Goal: Task Accomplishment & Management: Manage account settings

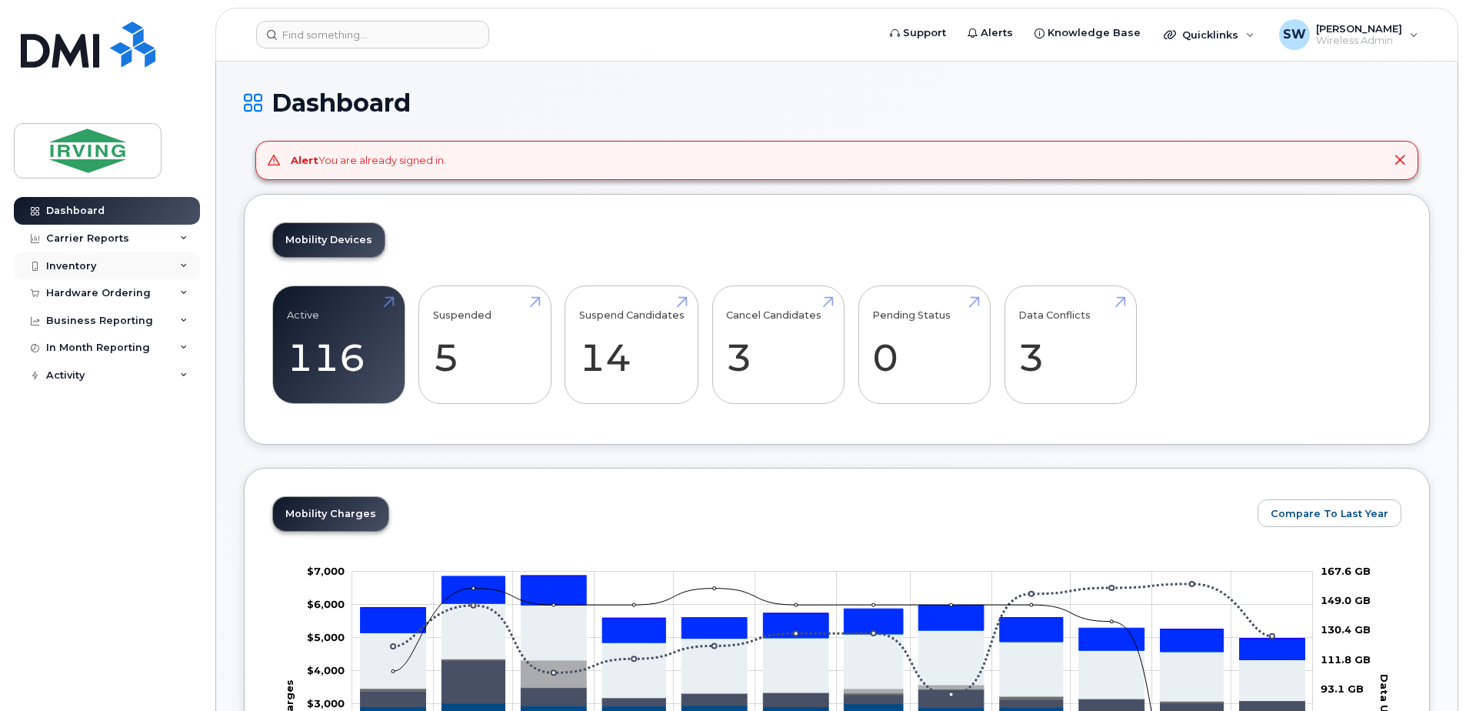
click at [66, 263] on div "Inventory" at bounding box center [71, 266] width 50 height 12
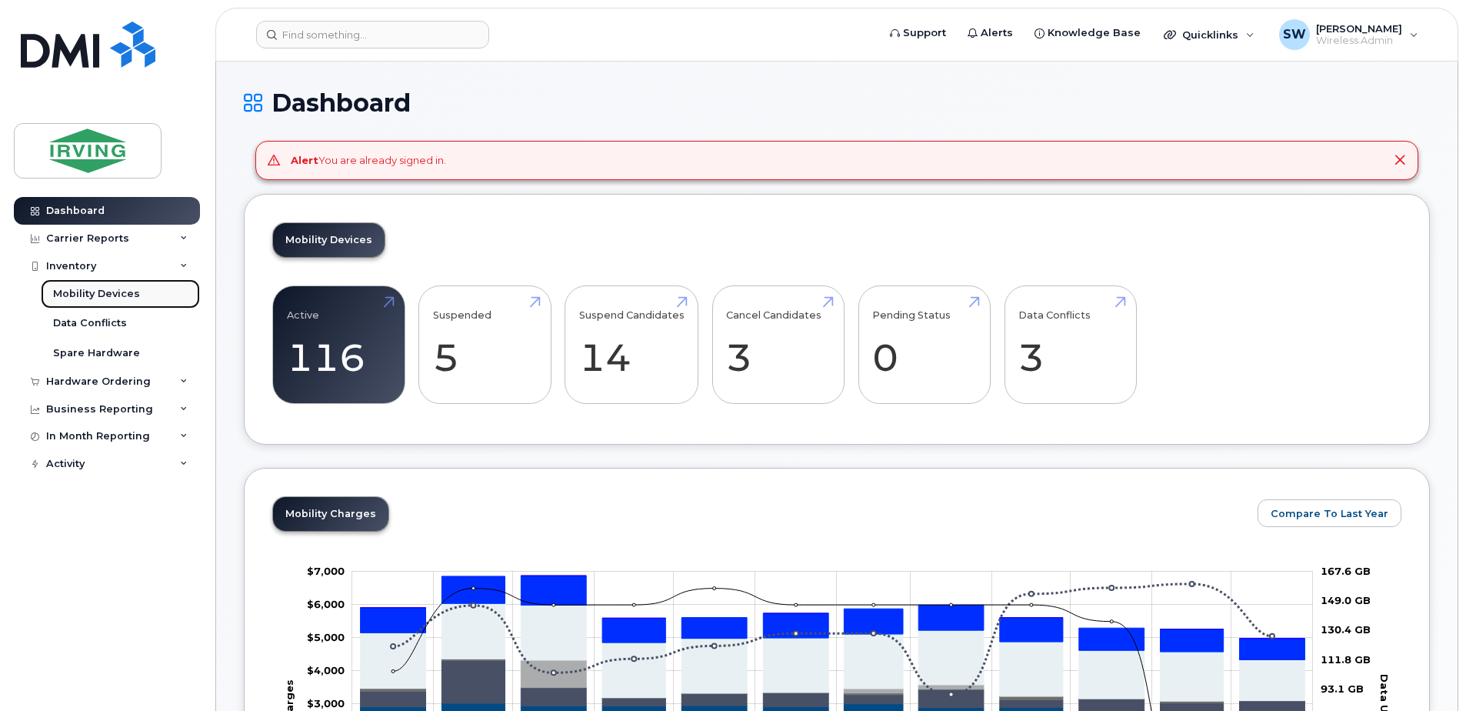
click at [79, 290] on div "Mobility Devices" at bounding box center [96, 294] width 87 height 14
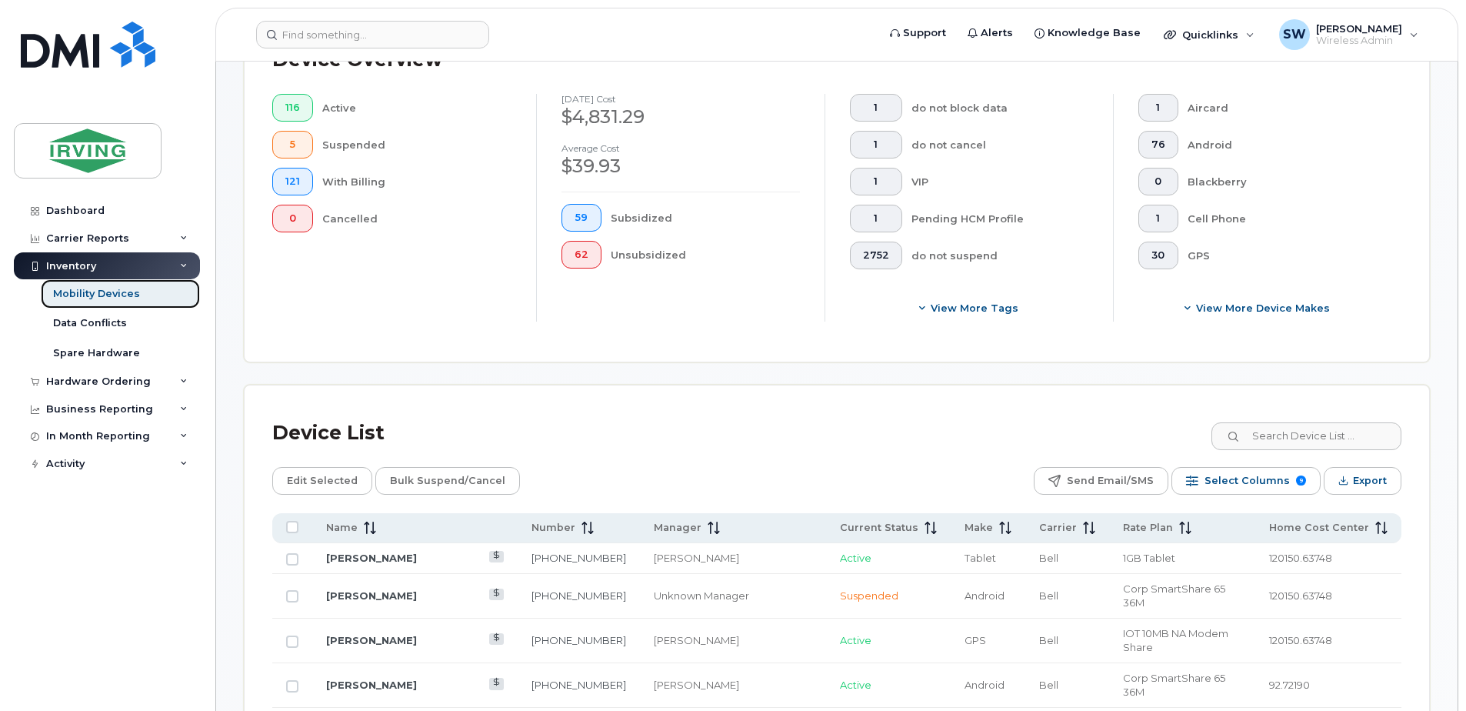
scroll to position [615, 0]
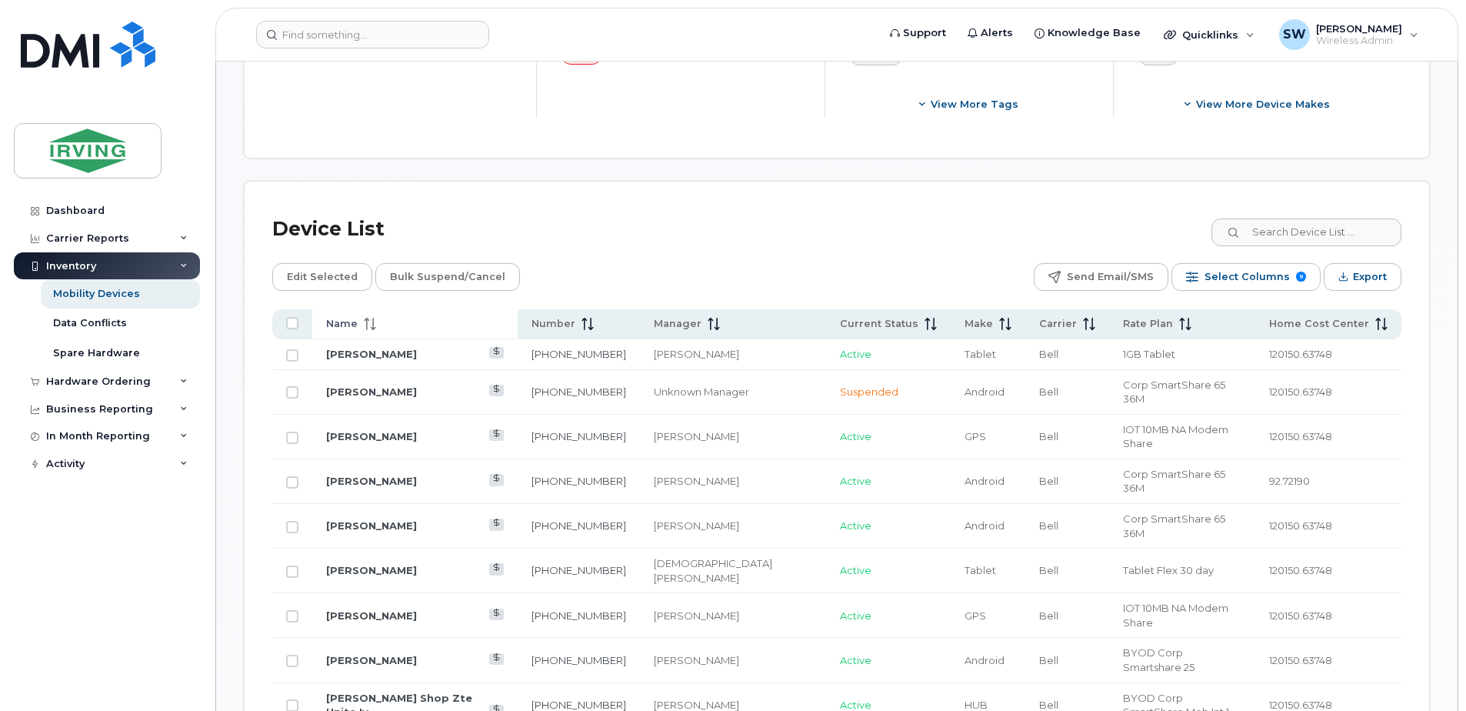
click at [345, 324] on span "Name" at bounding box center [342, 324] width 32 height 14
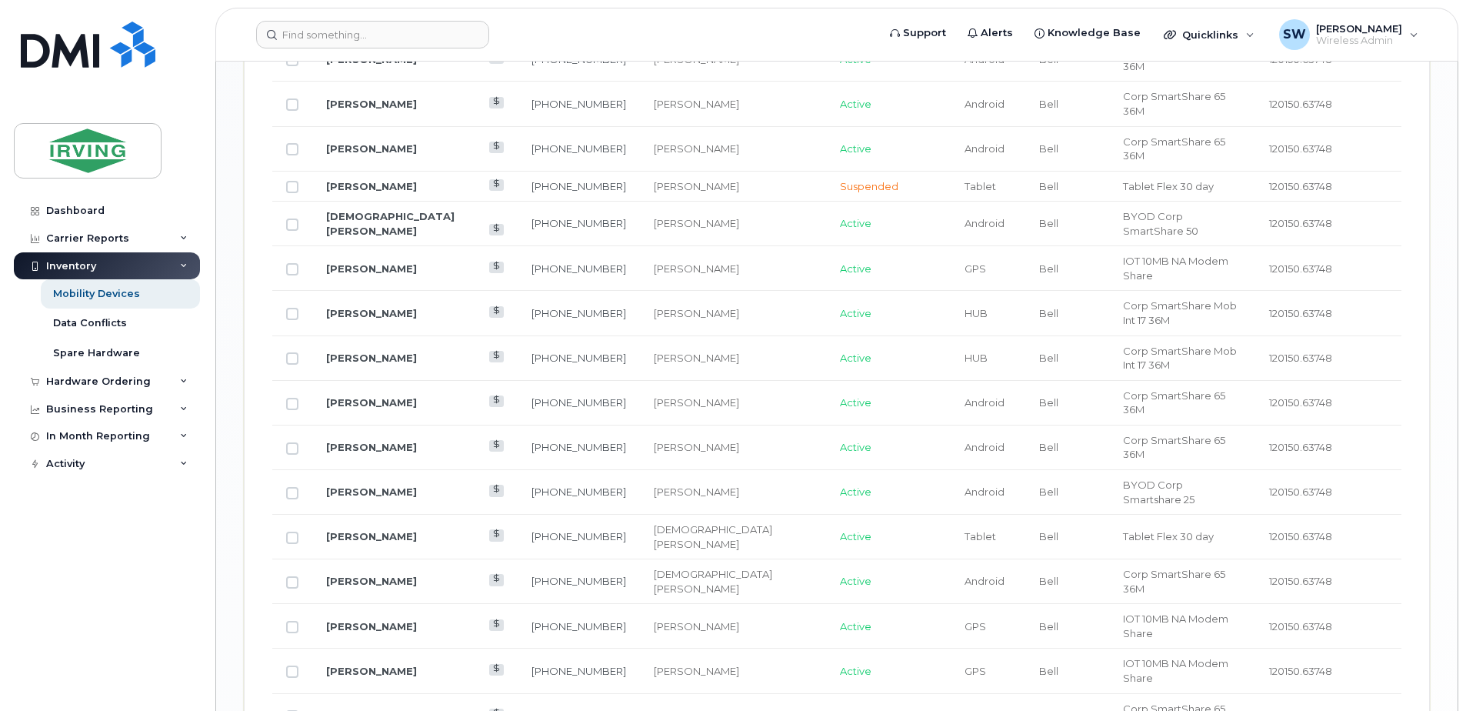
scroll to position [1907, 0]
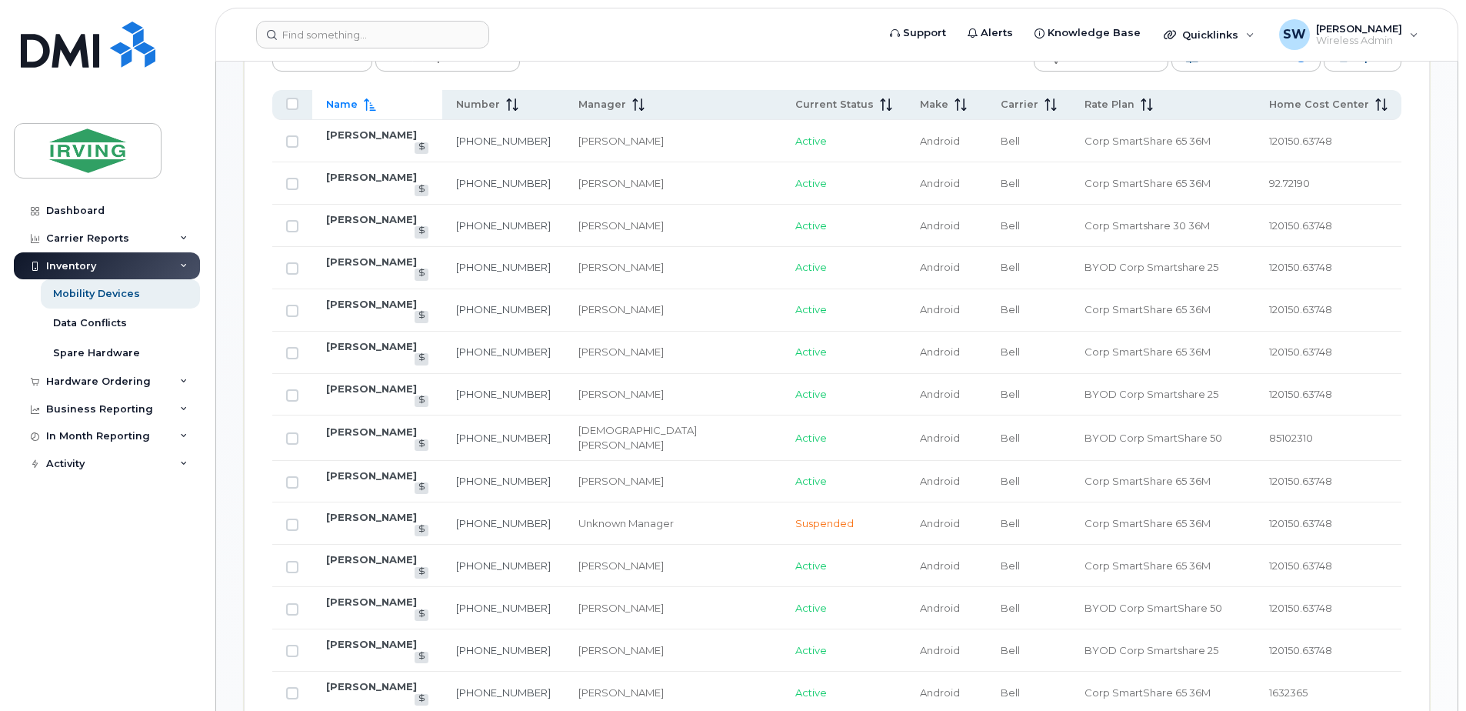
scroll to position [830, 0]
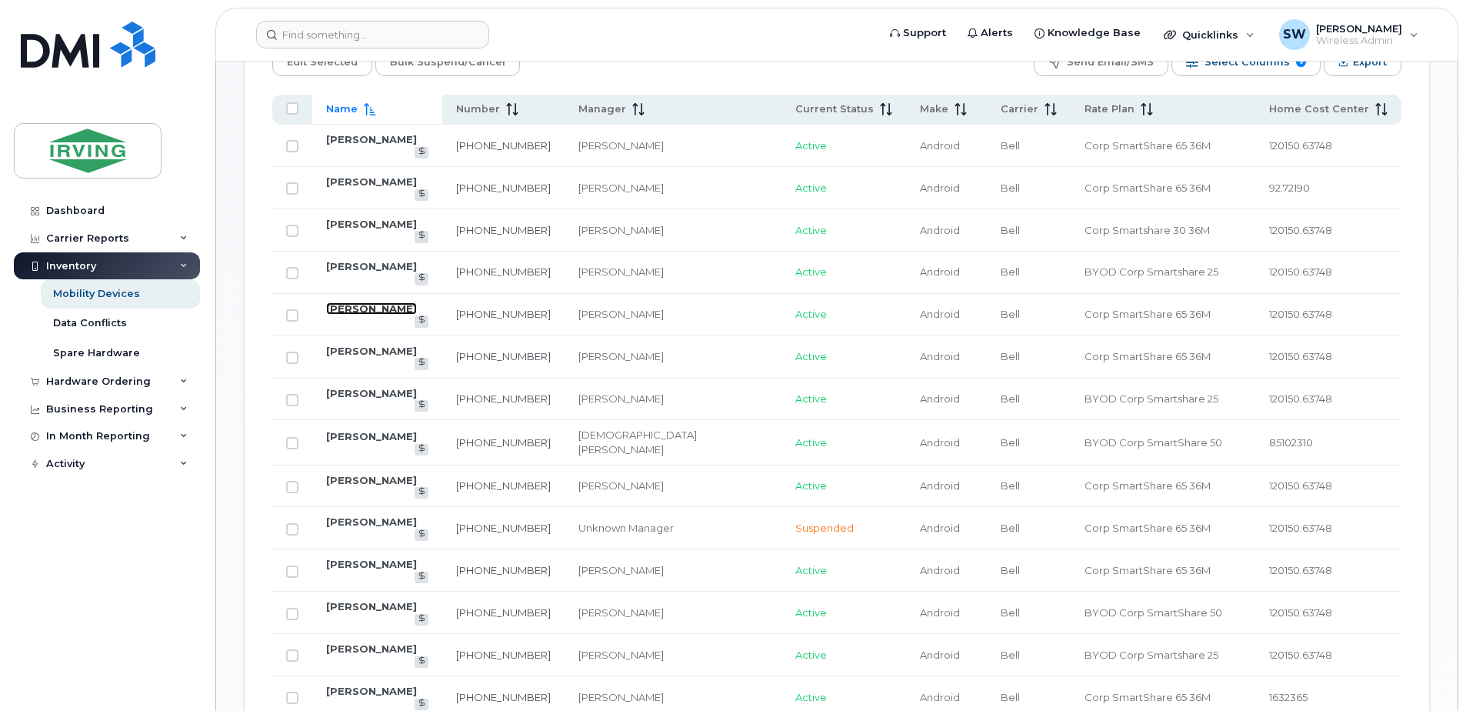
click at [368, 302] on link "[PERSON_NAME]" at bounding box center [371, 308] width 91 height 12
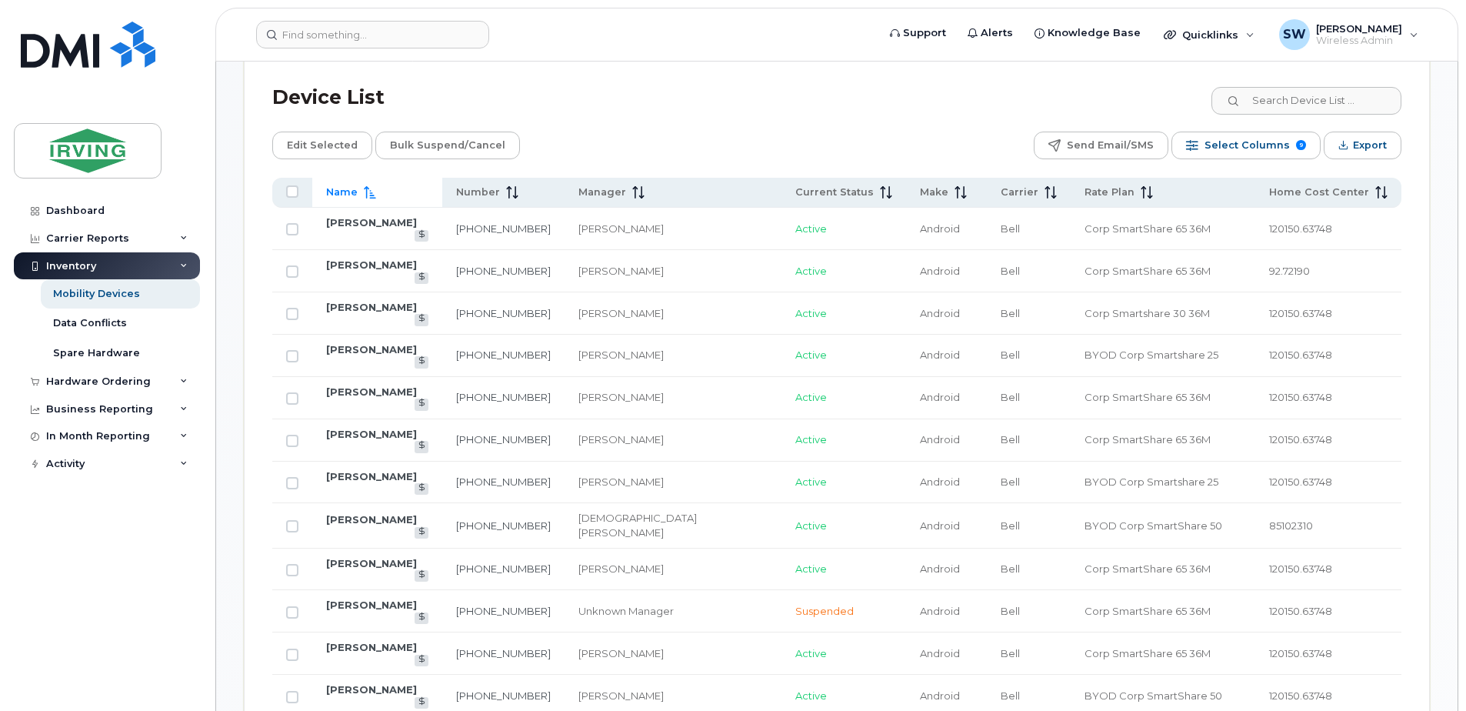
scroll to position [676, 0]
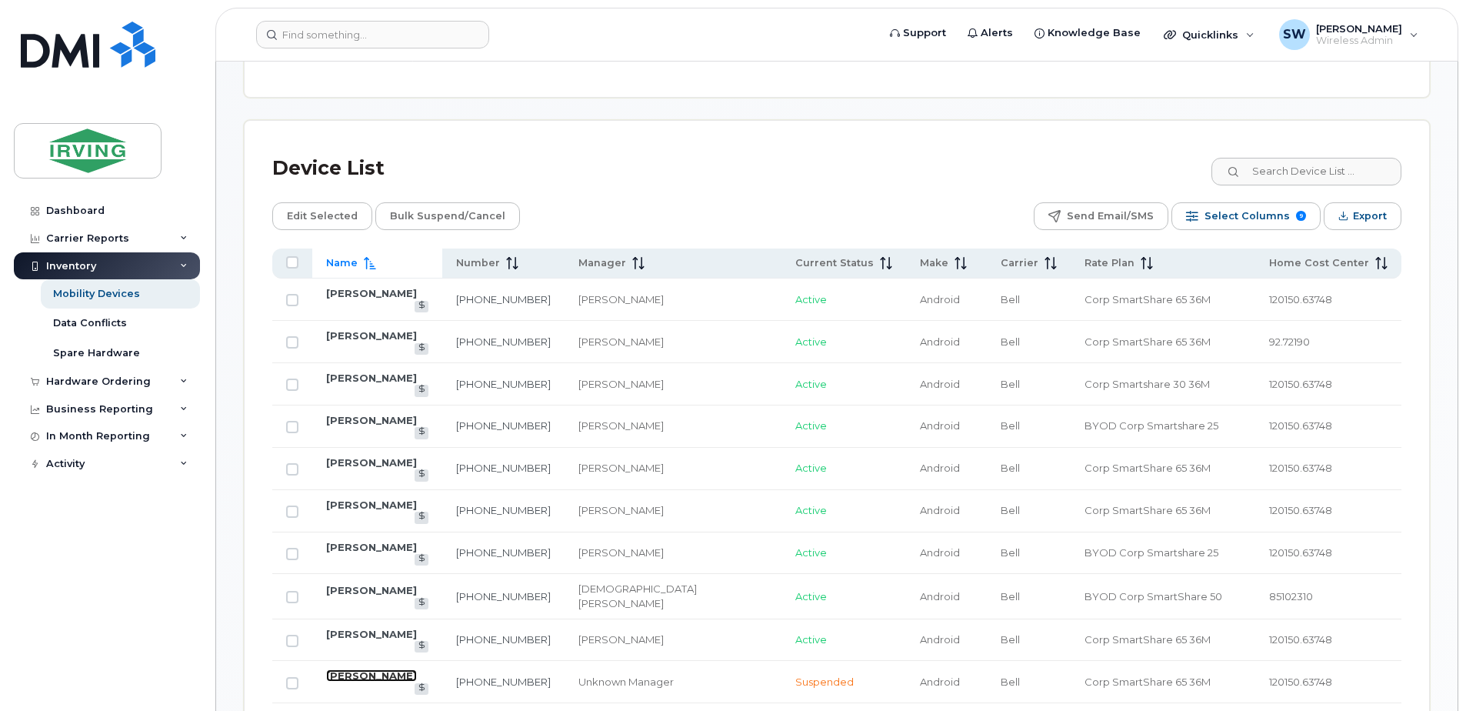
click at [395, 669] on link "Jennifer Forbes Macdonald" at bounding box center [371, 675] width 91 height 12
click at [368, 669] on link "Jennifer Forbes Macdonald" at bounding box center [371, 675] width 91 height 12
click at [370, 456] on link "[PERSON_NAME]" at bounding box center [371, 462] width 91 height 12
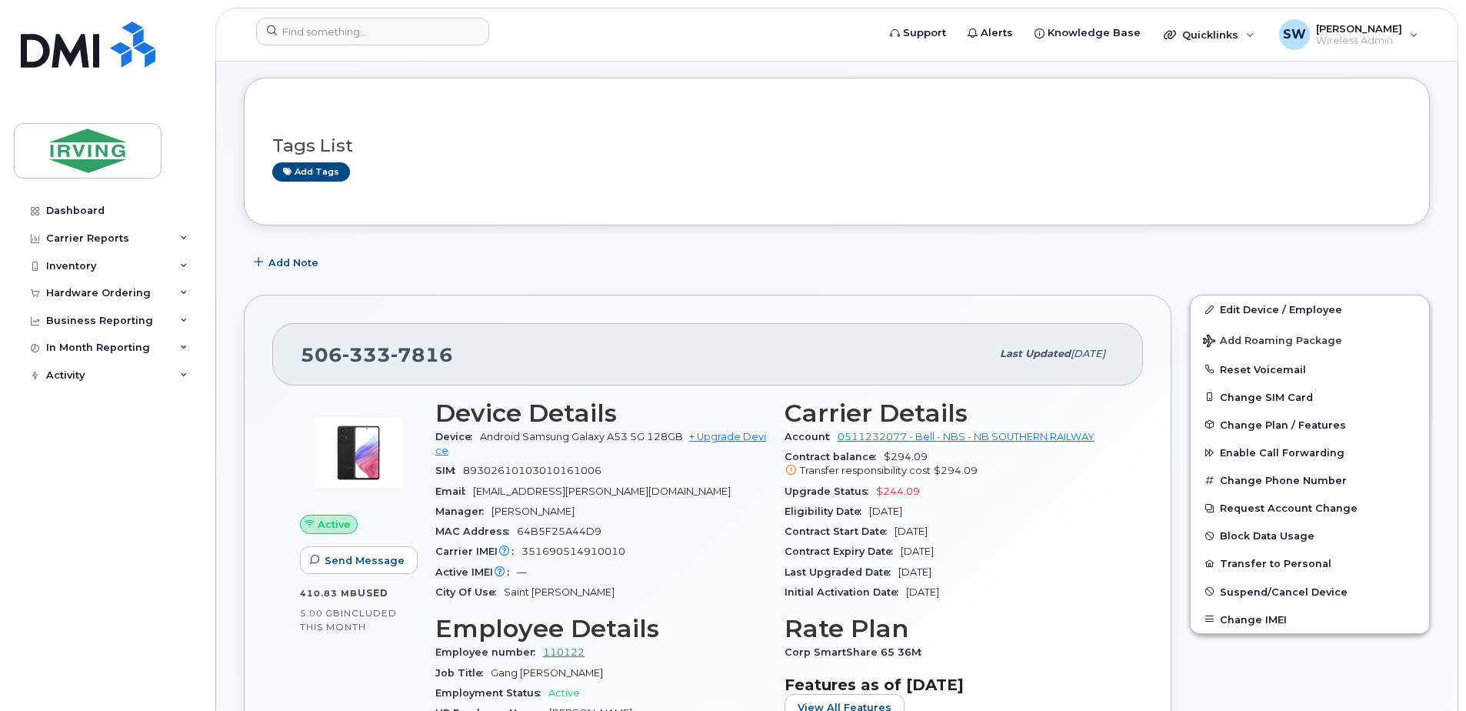
scroll to position [154, 0]
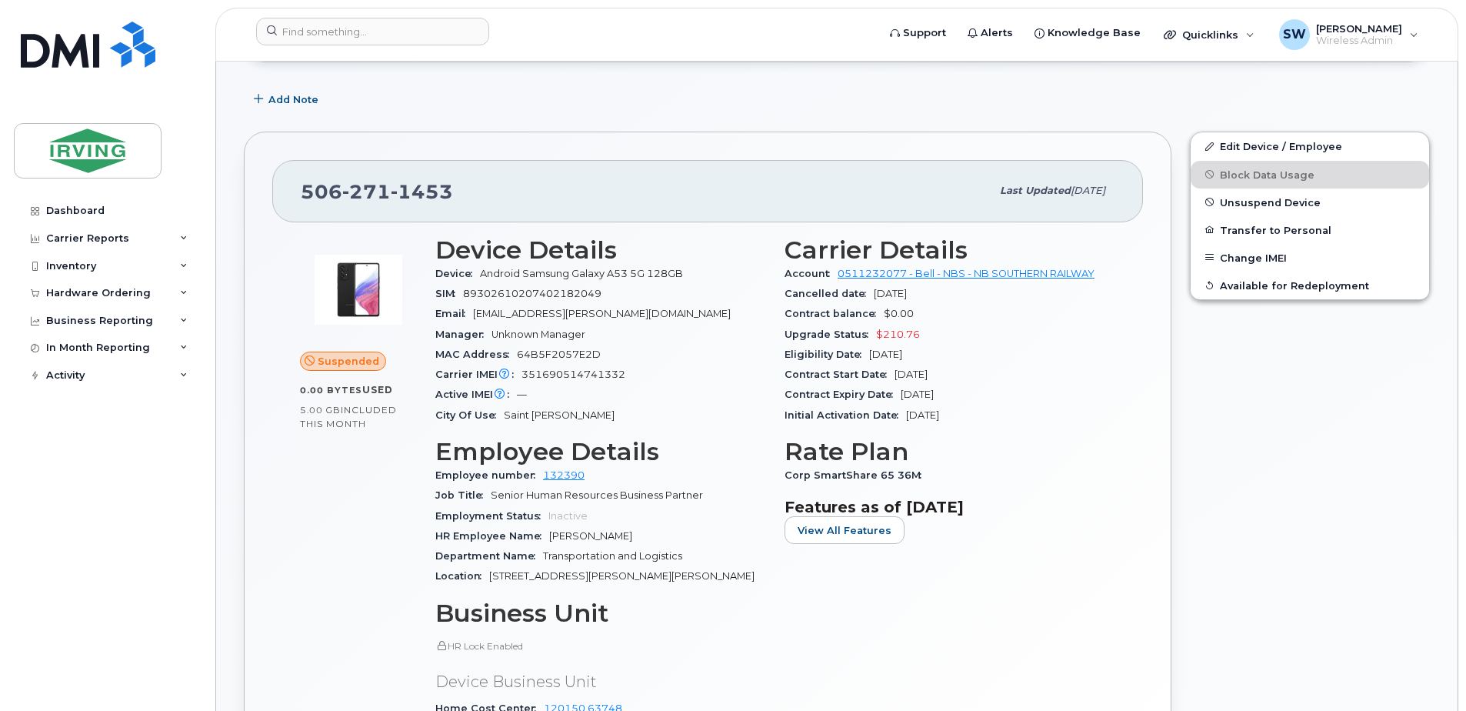
scroll to position [231, 0]
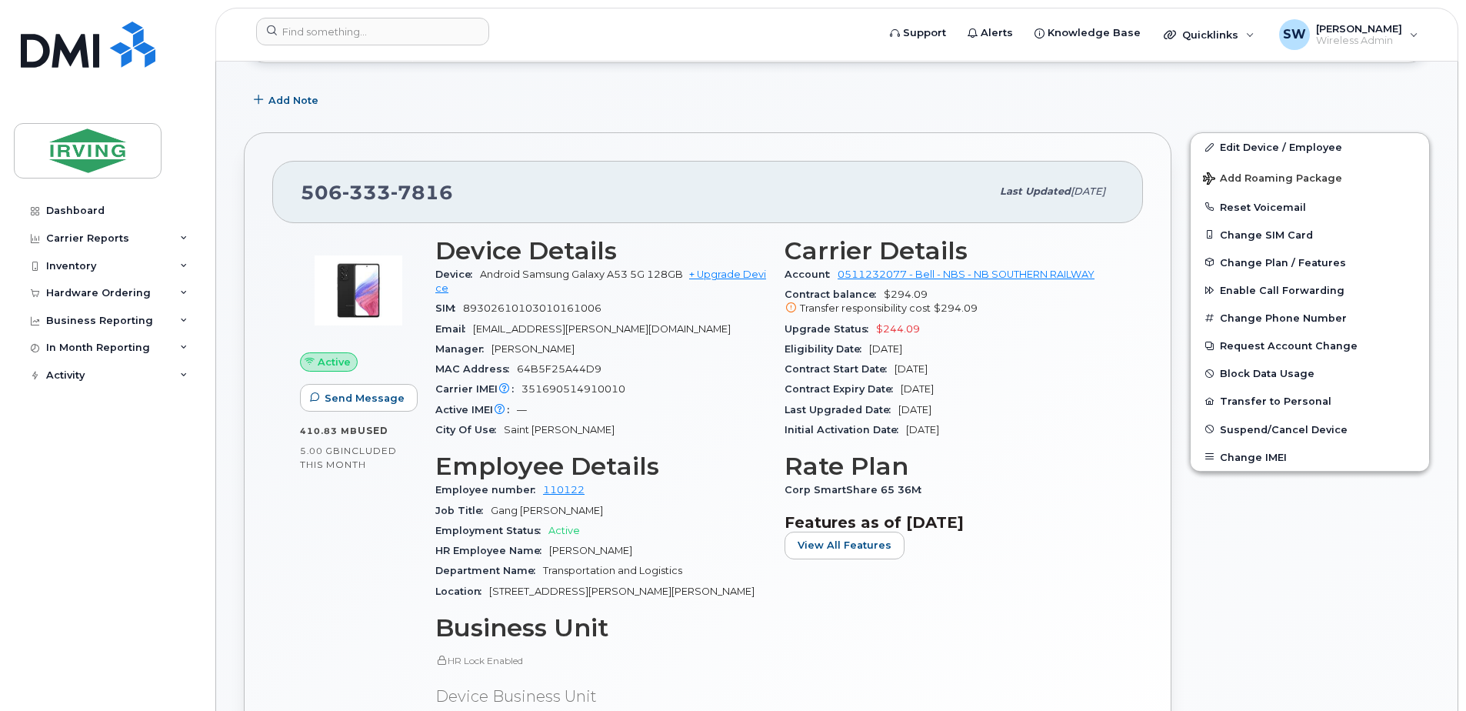
scroll to position [308, 0]
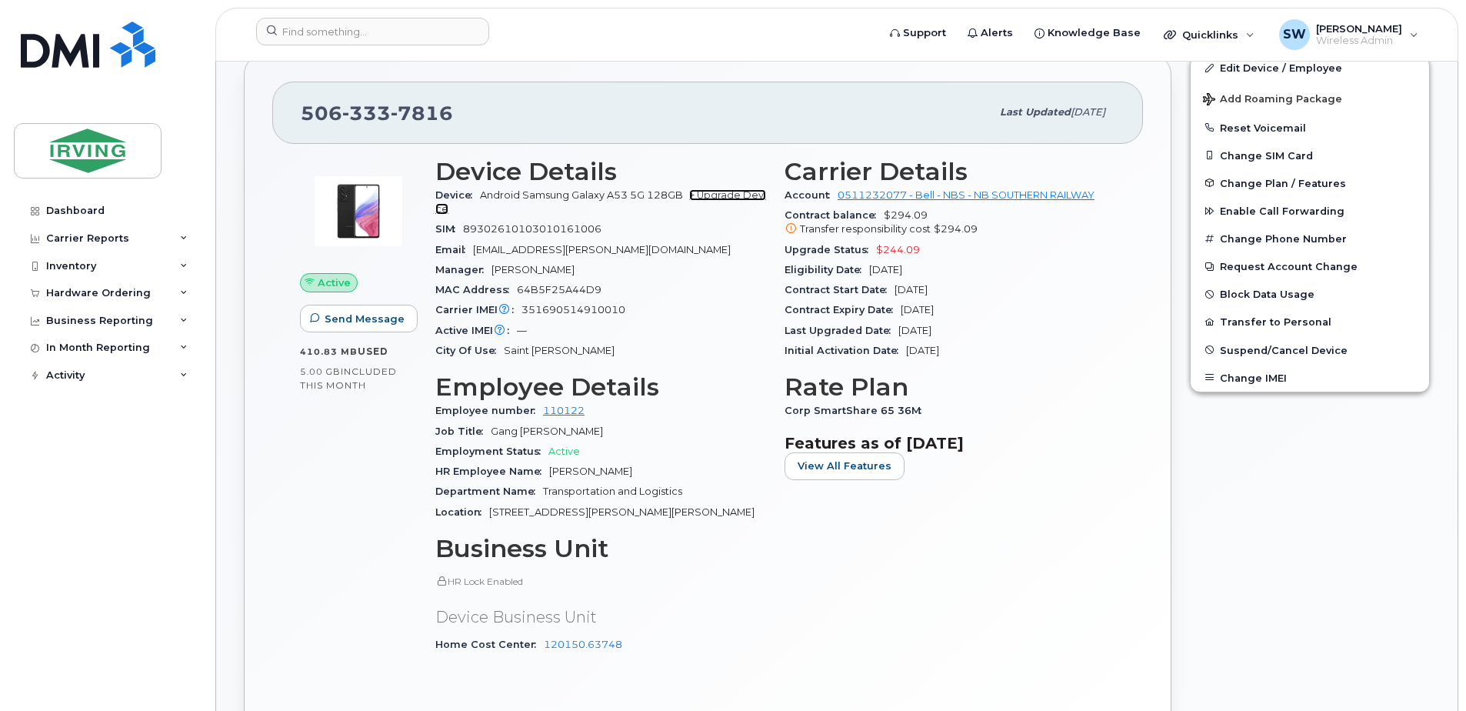
click at [720, 195] on link "+ Upgrade Device" at bounding box center [600, 201] width 331 height 25
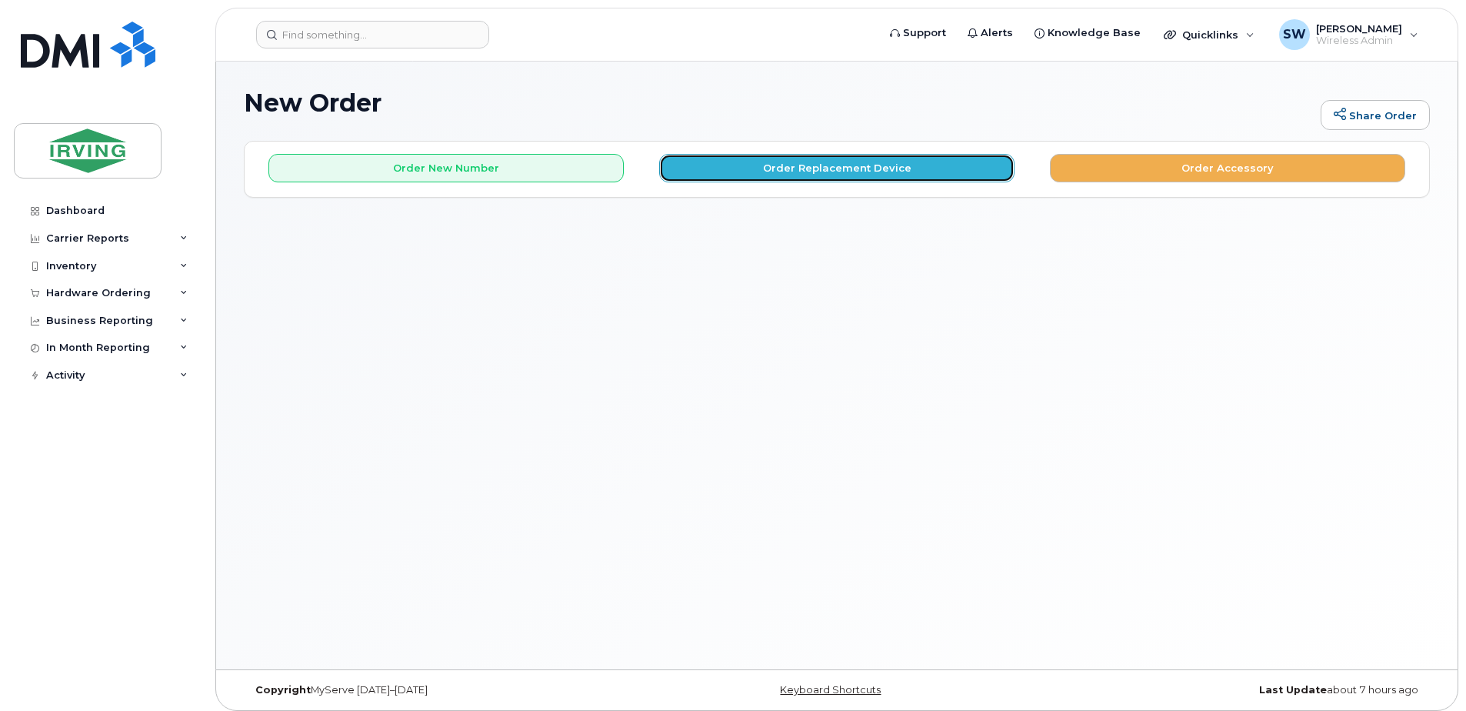
click at [827, 167] on button "Order Replacement Device" at bounding box center [836, 168] width 355 height 28
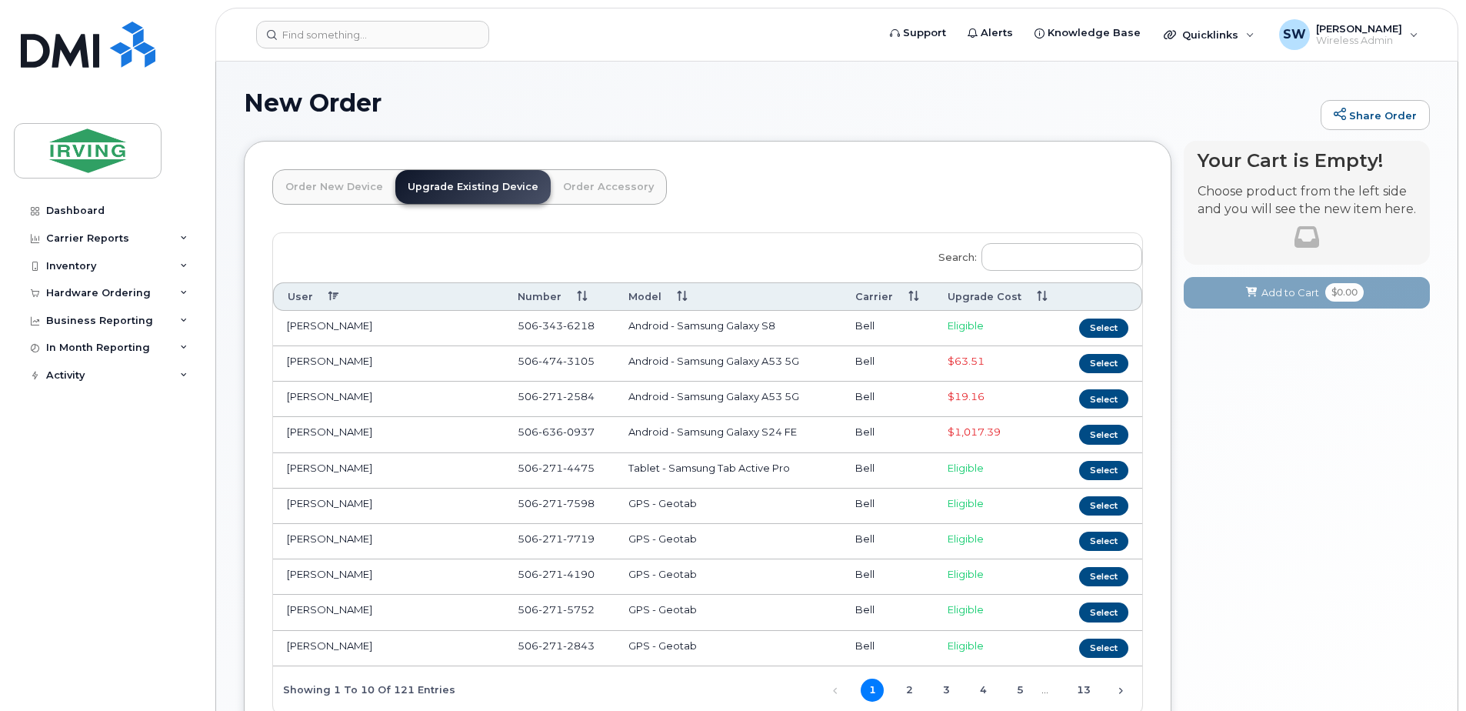
scroll to position [146, 0]
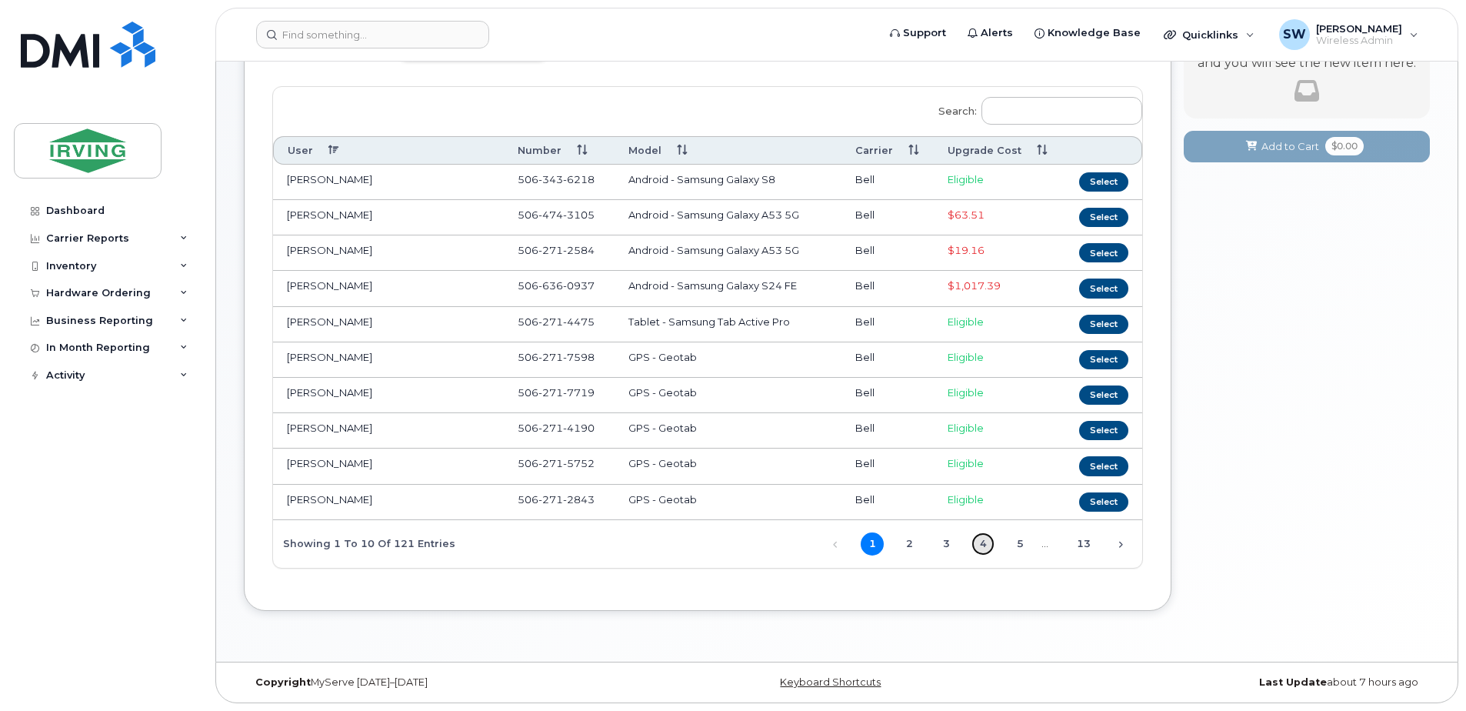
click at [983, 543] on link "4" at bounding box center [982, 543] width 23 height 23
click at [1021, 538] on link "5" at bounding box center [1019, 543] width 23 height 23
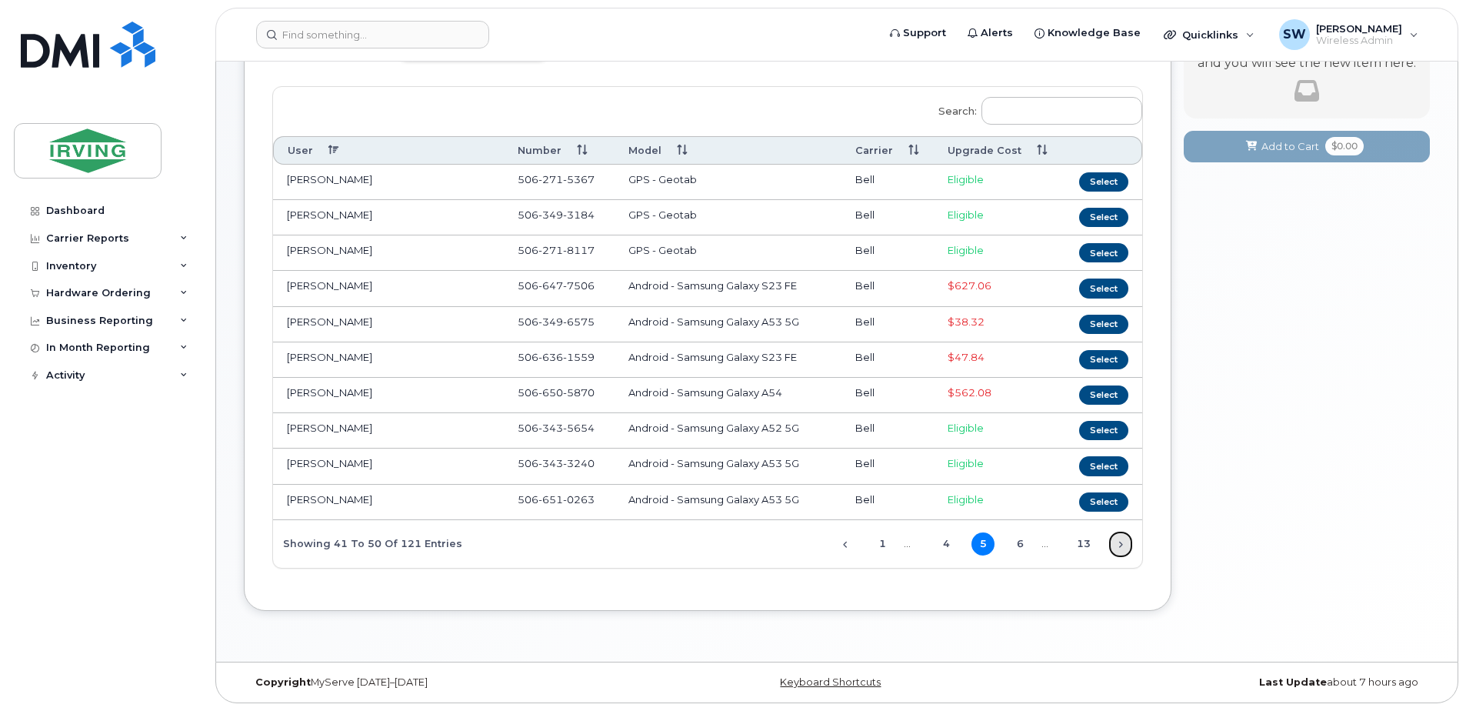
click at [1117, 541] on link "Next" at bounding box center [1120, 544] width 23 height 23
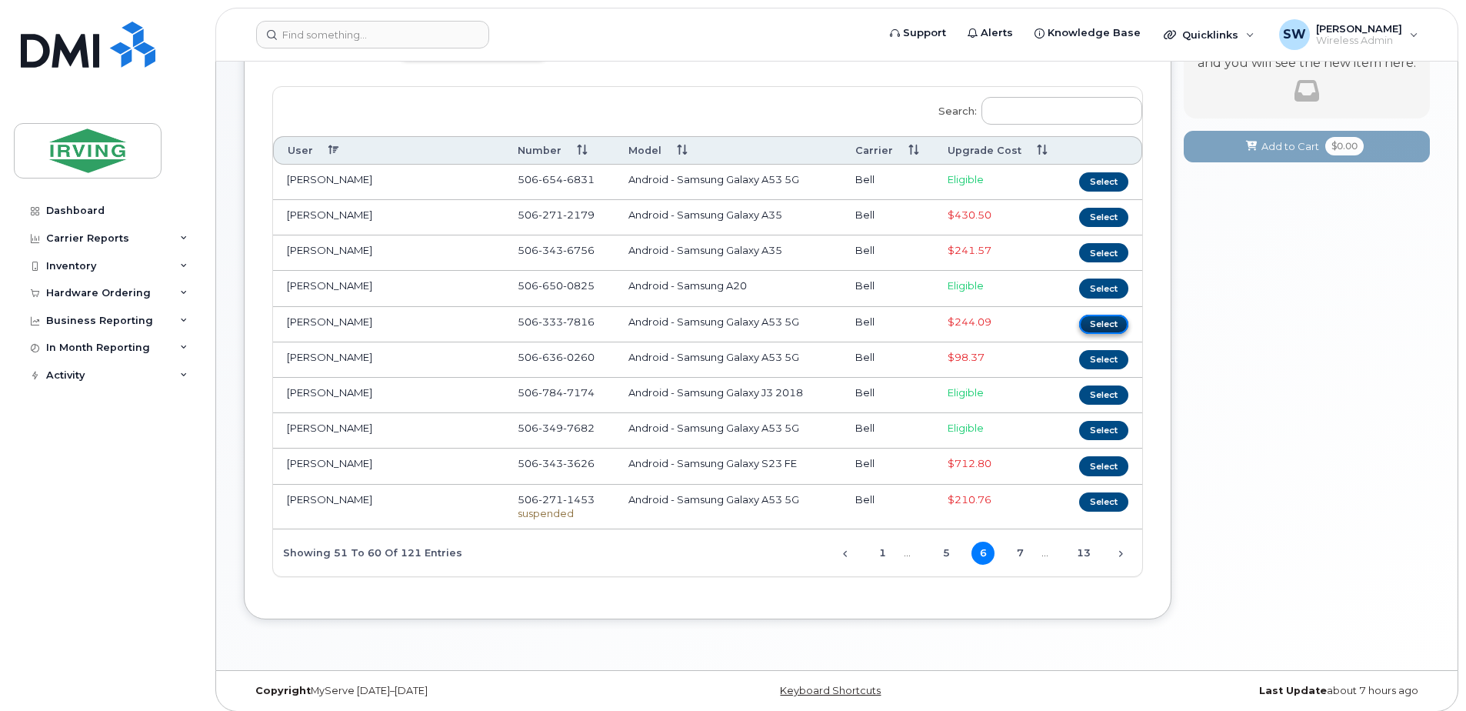
click at [1104, 324] on button "Select" at bounding box center [1103, 324] width 49 height 19
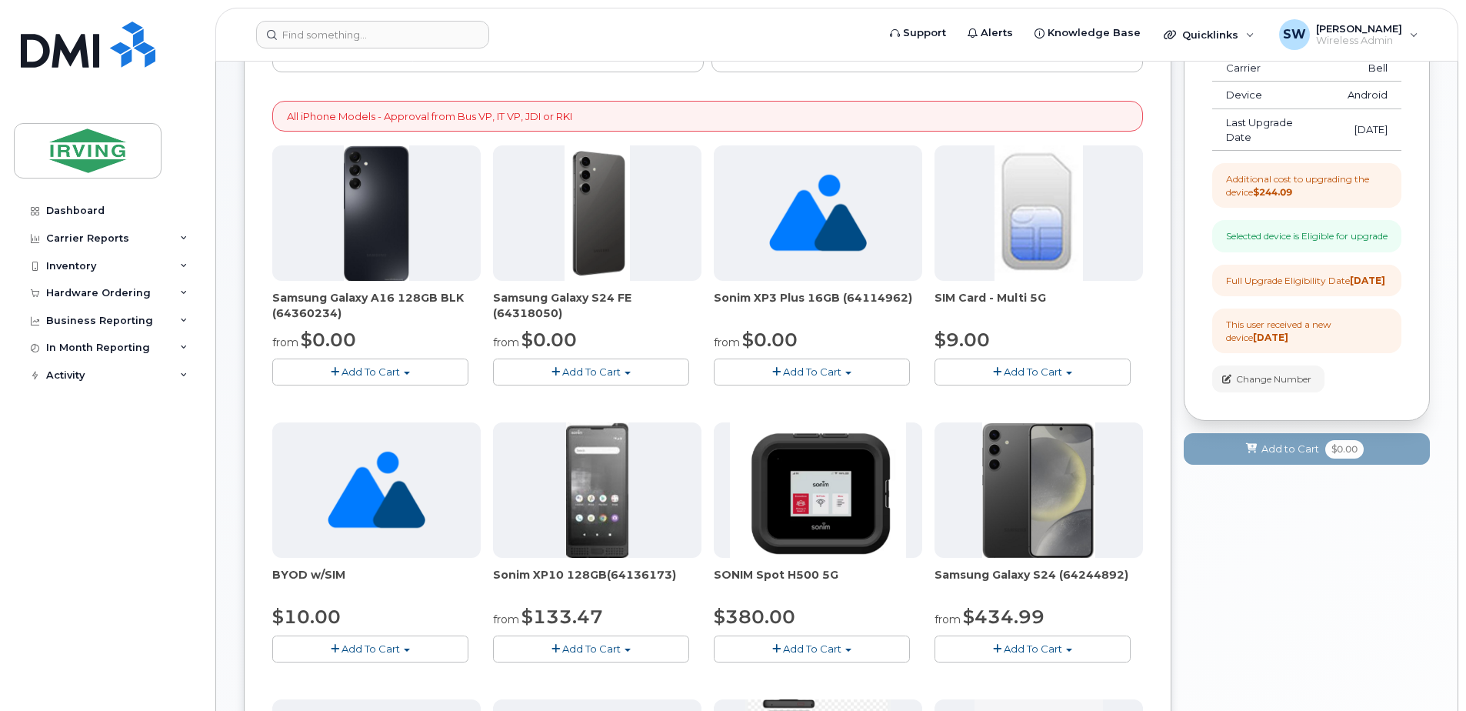
scroll to position [0, 0]
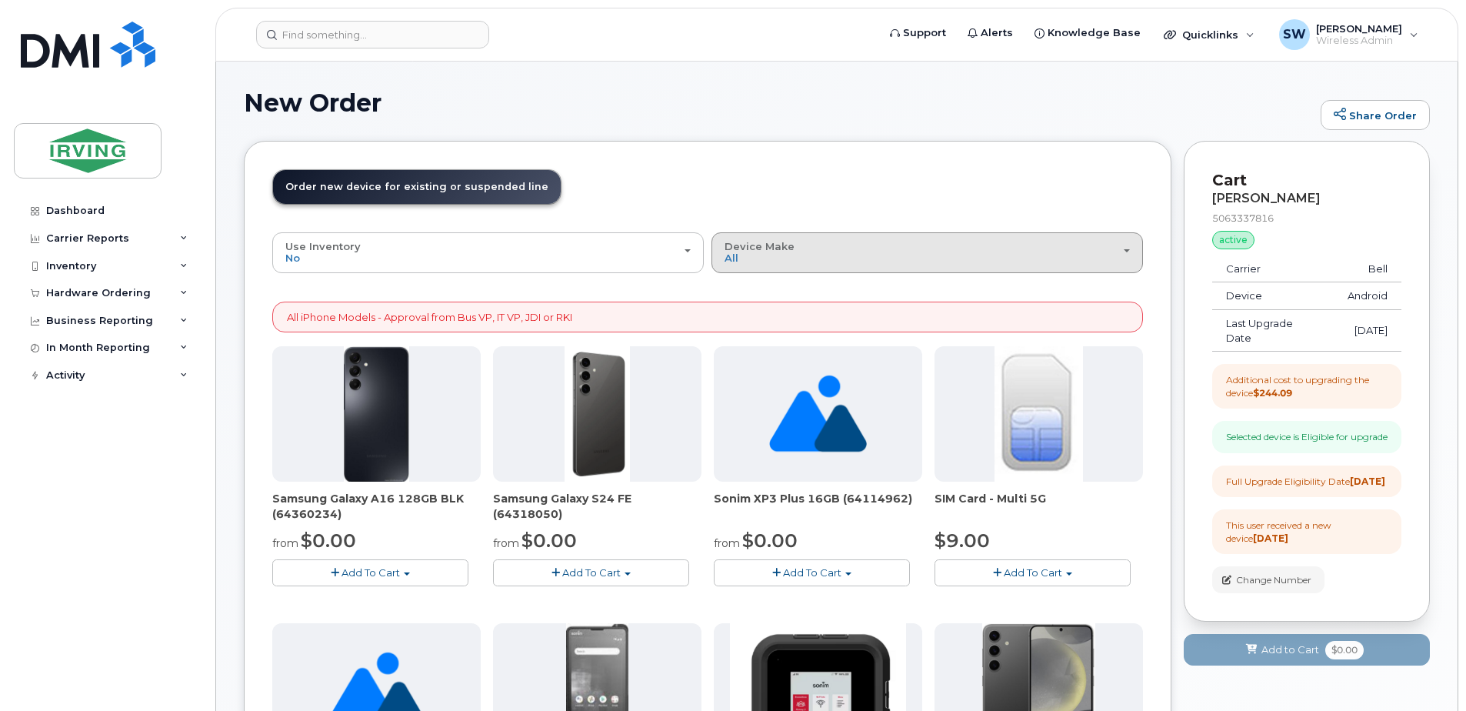
click at [759, 247] on span "Device Make" at bounding box center [760, 246] width 70 height 12
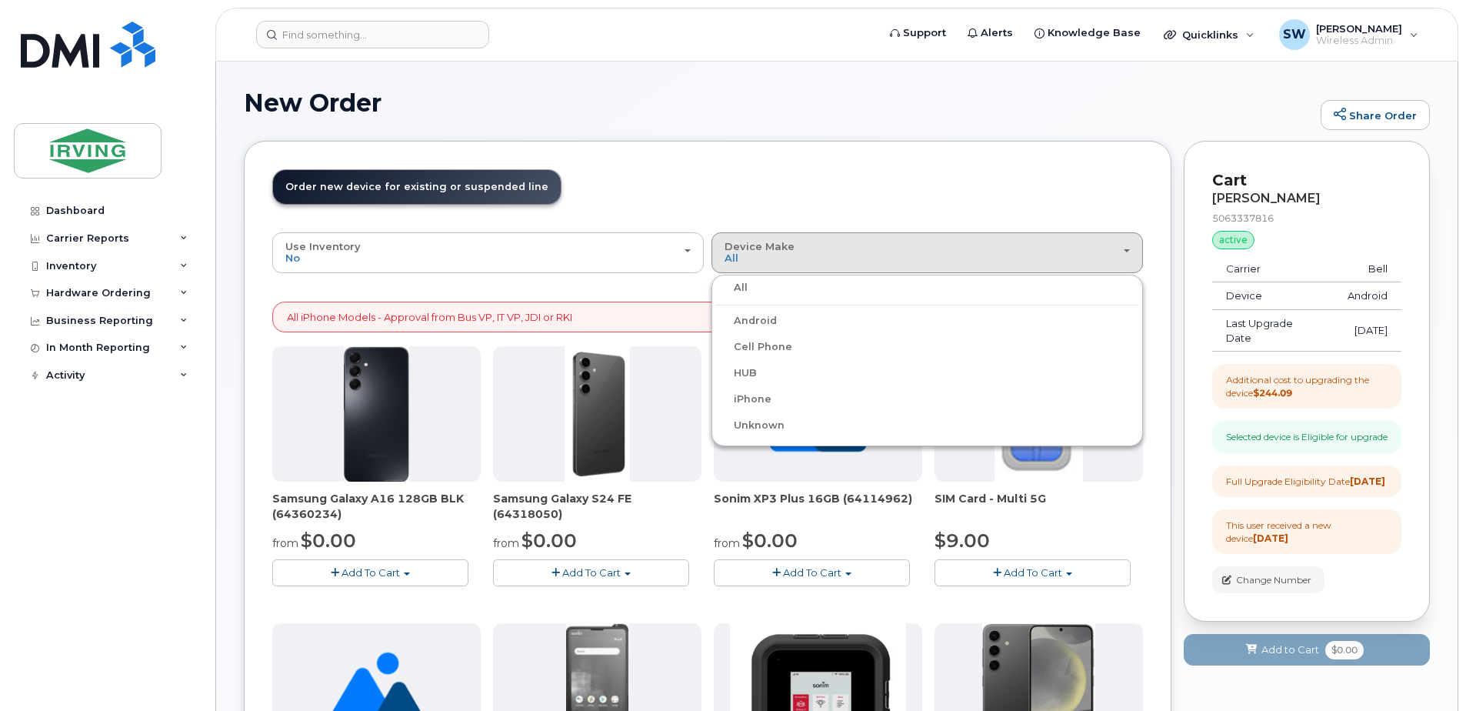
click at [754, 320] on label "Android" at bounding box center [746, 320] width 62 height 18
click at [0, 0] on input "Android" at bounding box center [0, 0] width 0 height 0
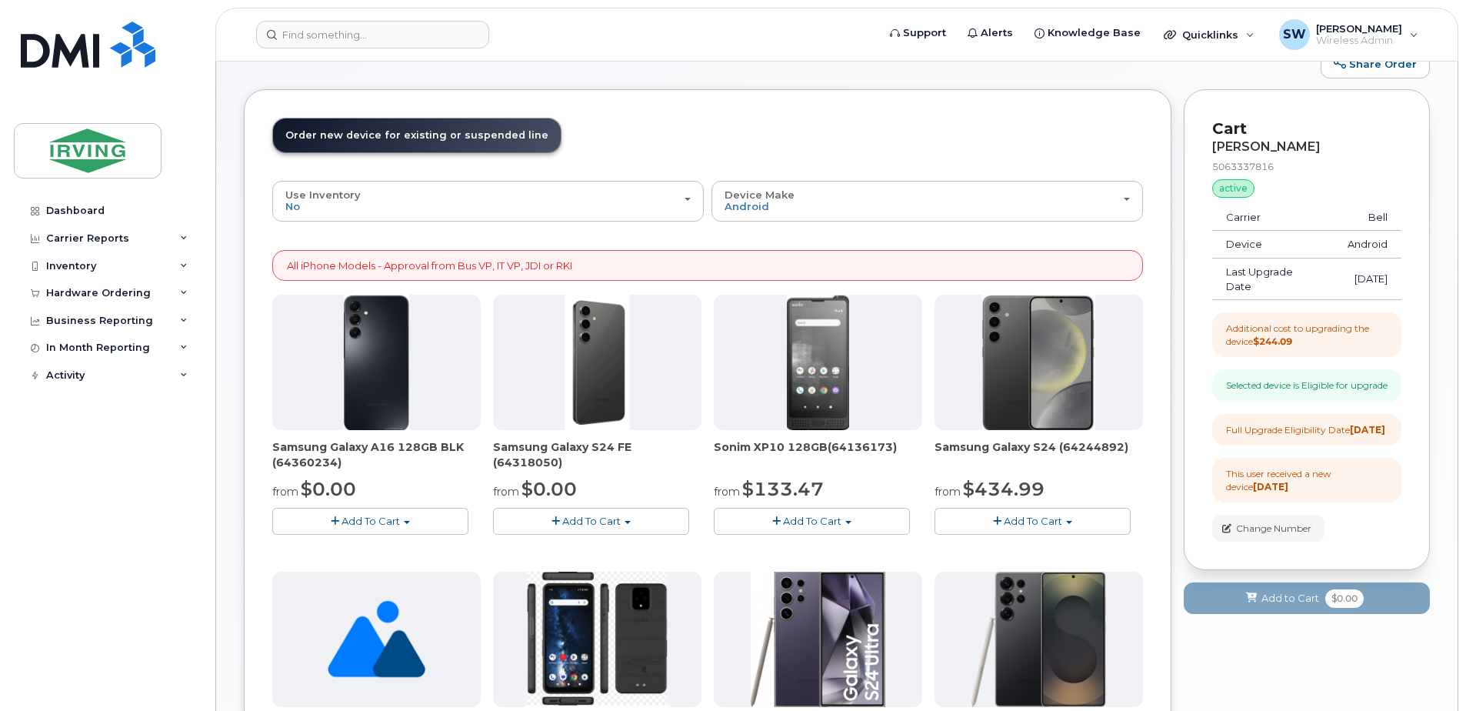
scroll to position [154, 0]
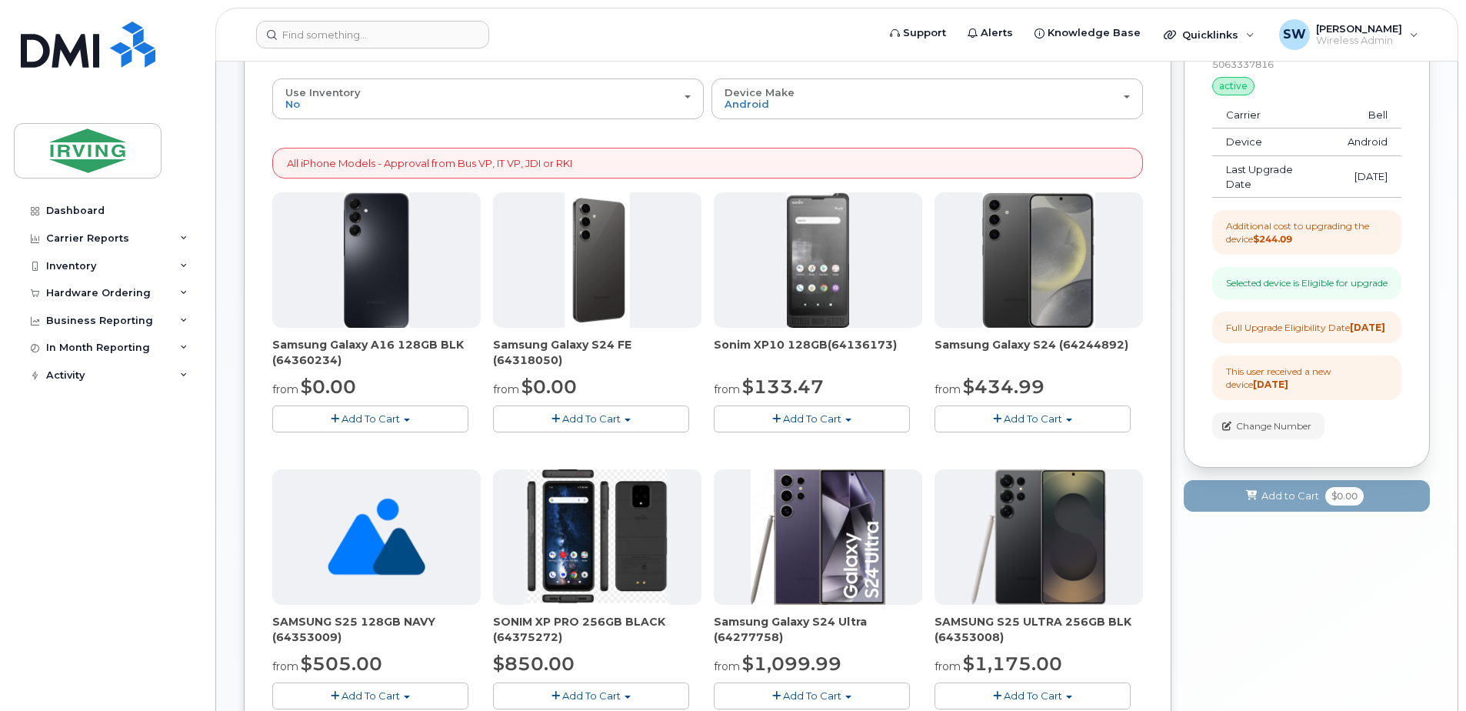
click at [580, 415] on span "Add To Cart" at bounding box center [591, 418] width 58 height 12
click at [565, 446] on link "$0.00 - 3 year term - voice & data plan (128GB)" at bounding box center [630, 447] width 267 height 19
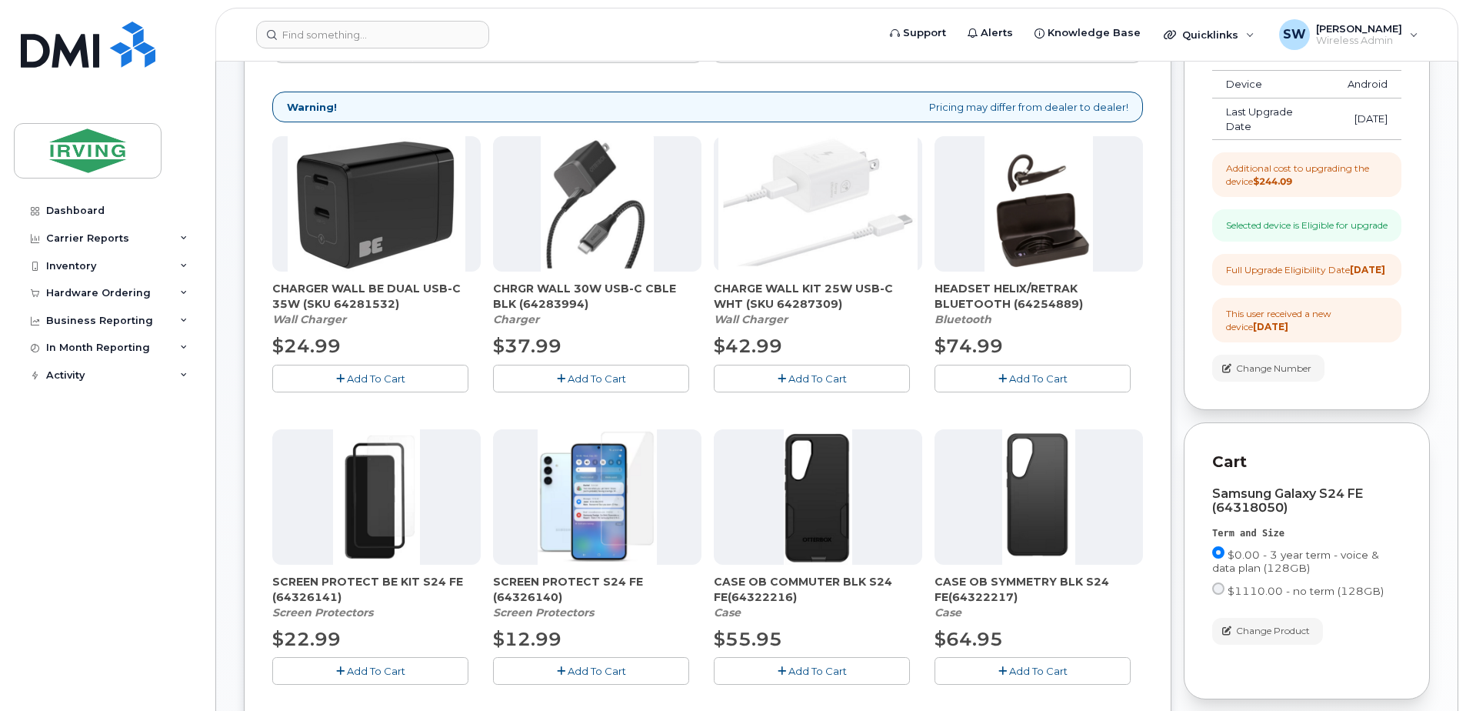
scroll to position [385, 0]
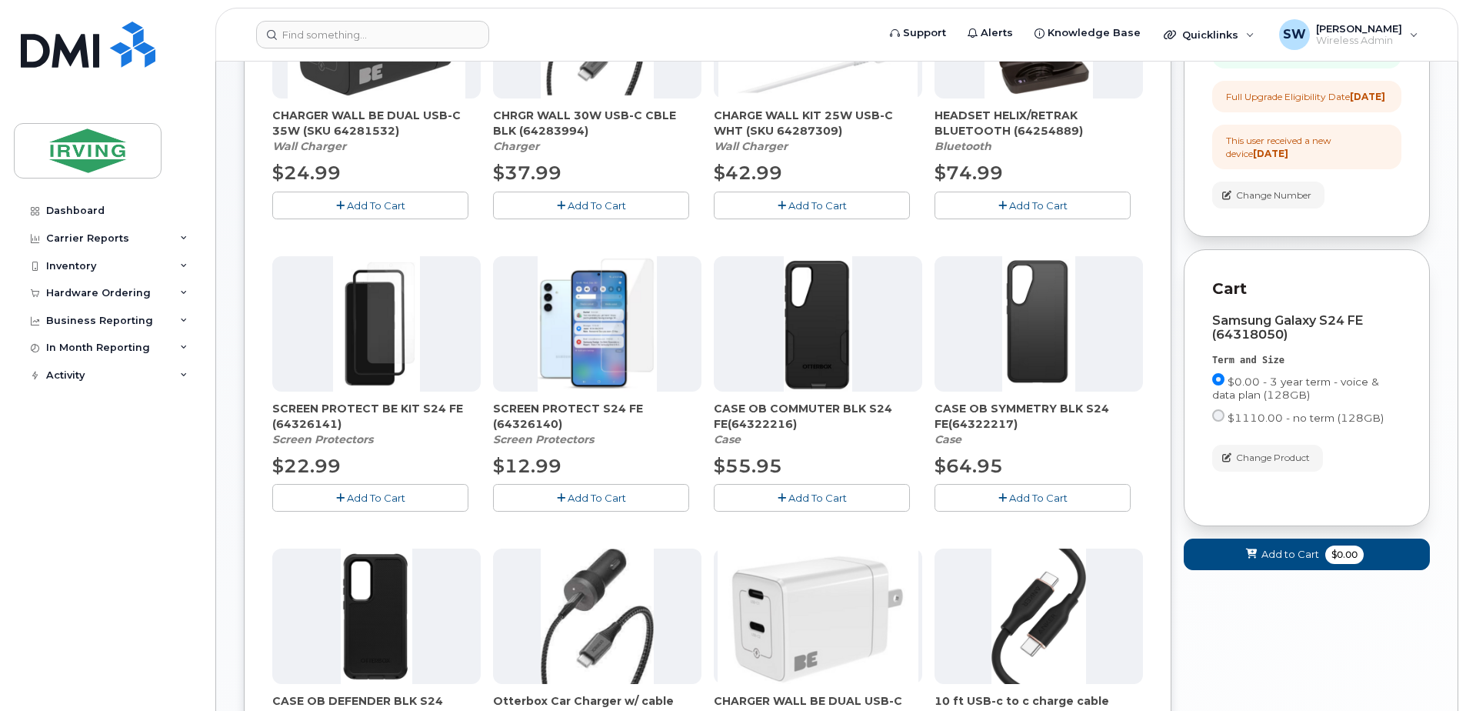
click at [798, 495] on span "Add To Cart" at bounding box center [817, 497] width 58 height 12
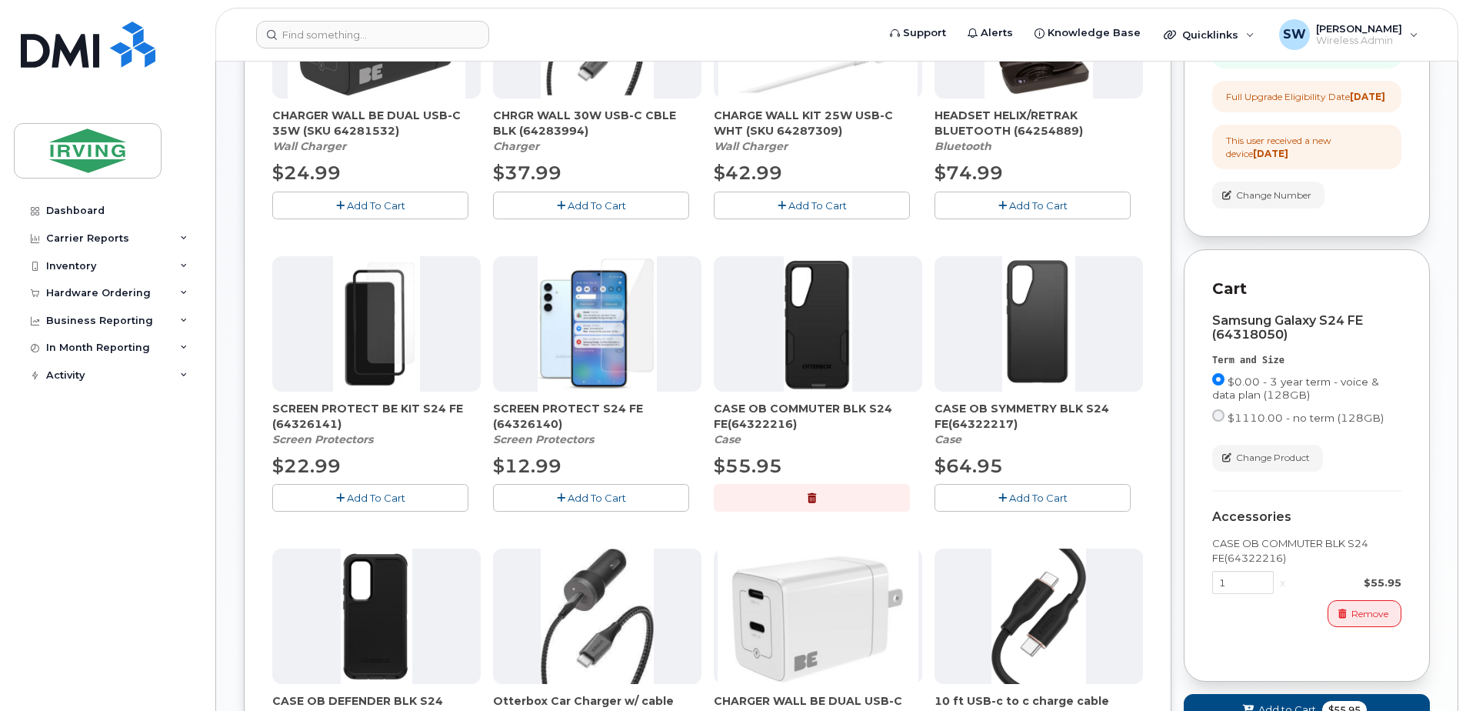
click at [576, 493] on span "Add To Cart" at bounding box center [597, 497] width 58 height 12
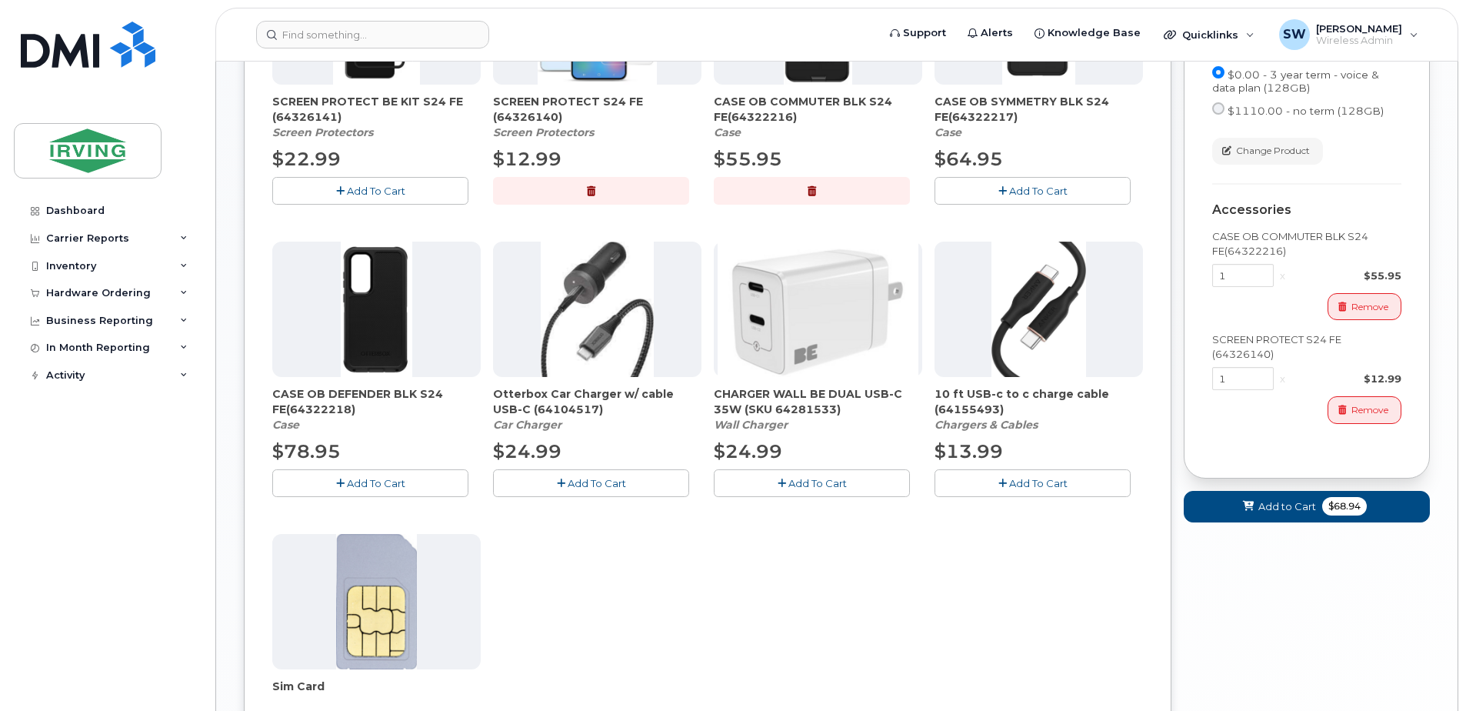
scroll to position [692, 0]
click at [1271, 513] on span "Add to Cart" at bounding box center [1287, 505] width 58 height 15
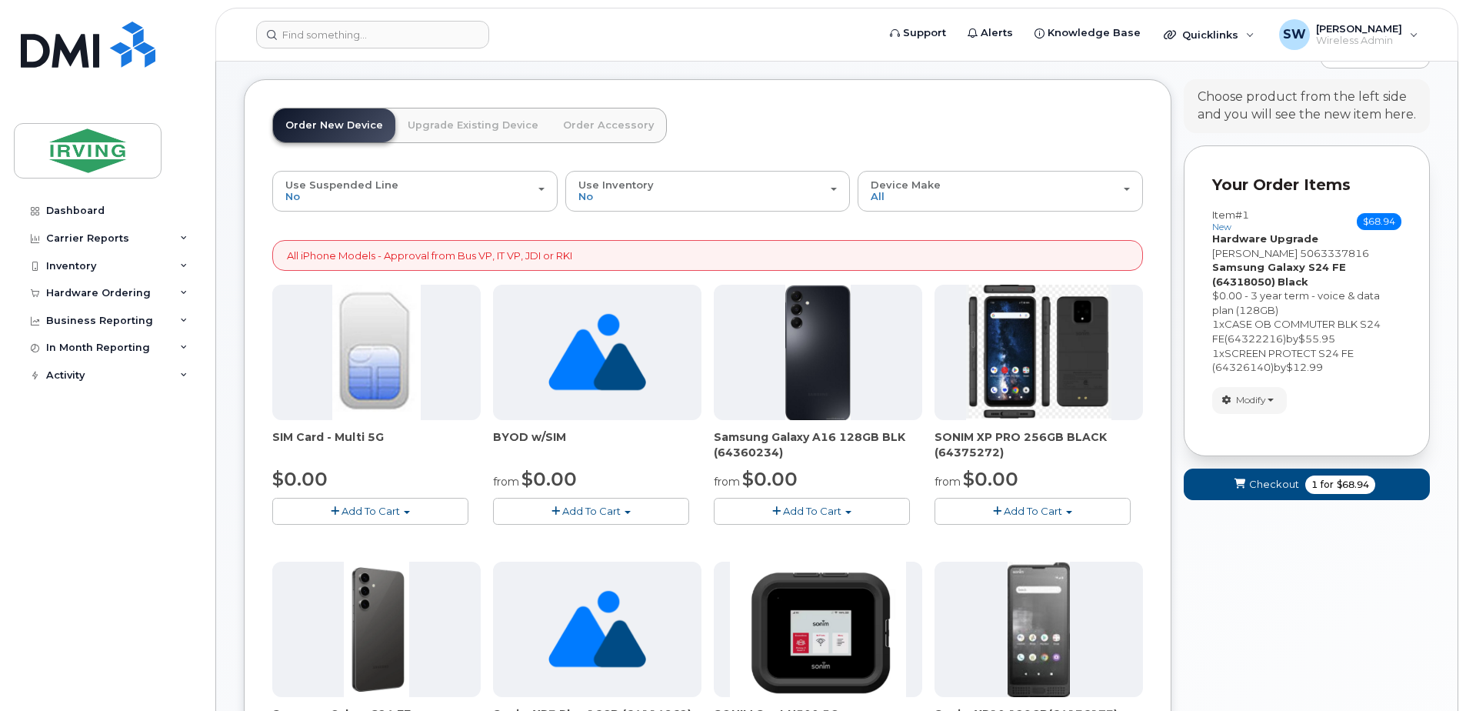
scroll to position [0, 0]
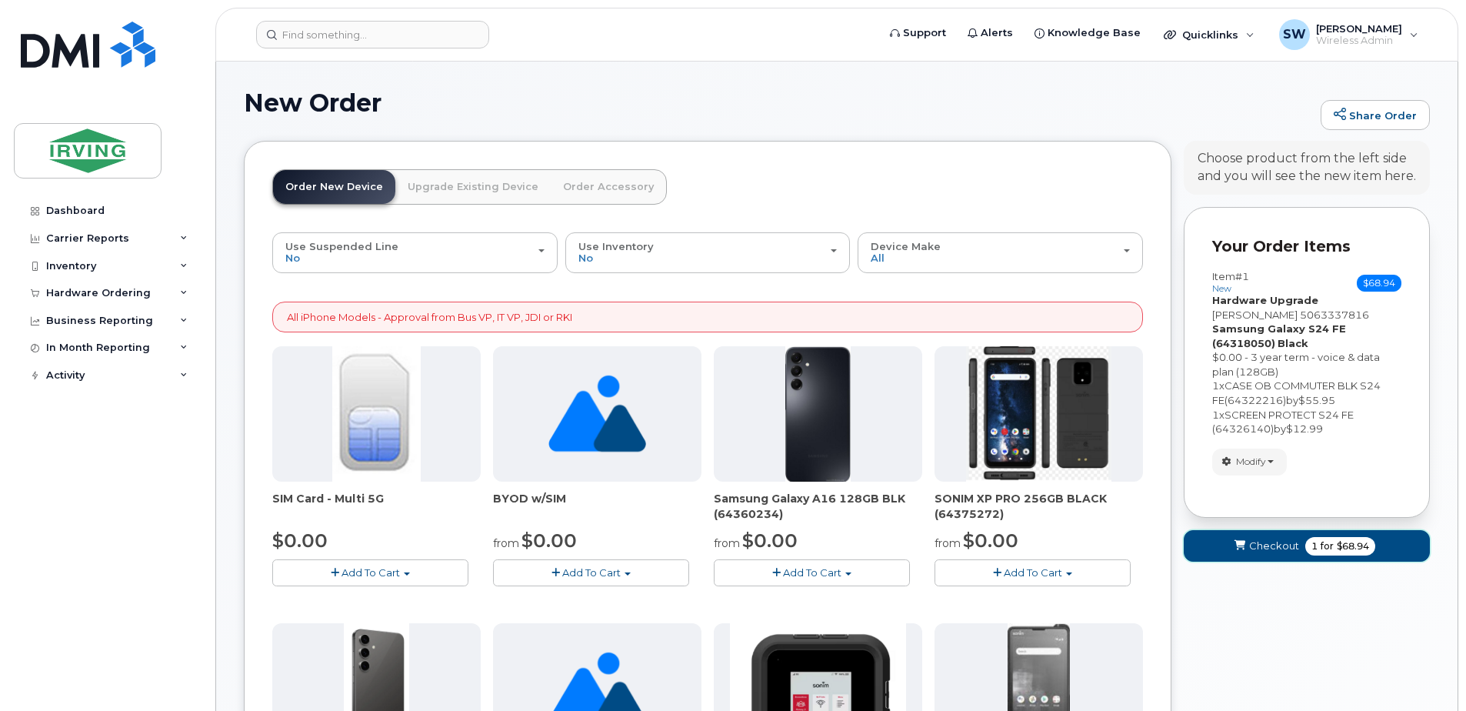
click at [1261, 544] on span "Checkout" at bounding box center [1274, 545] width 50 height 15
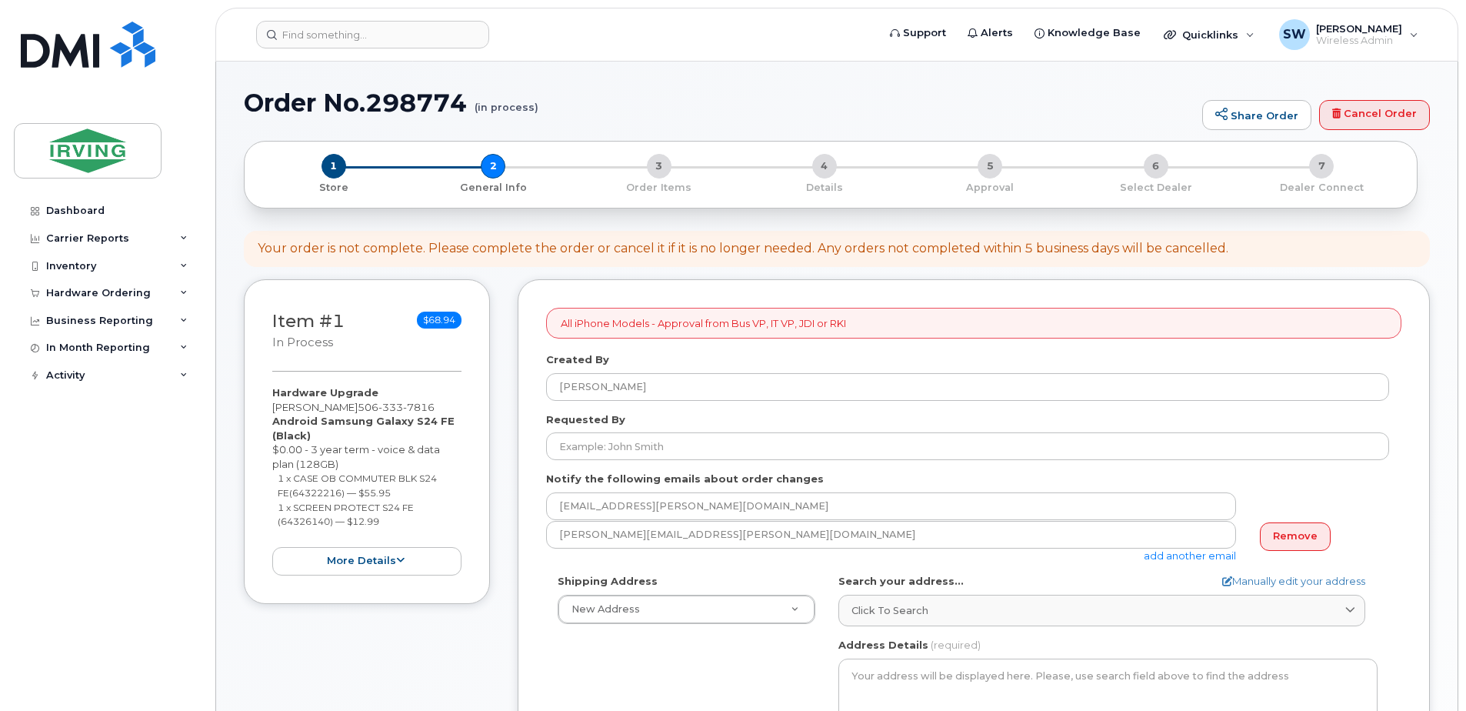
select select
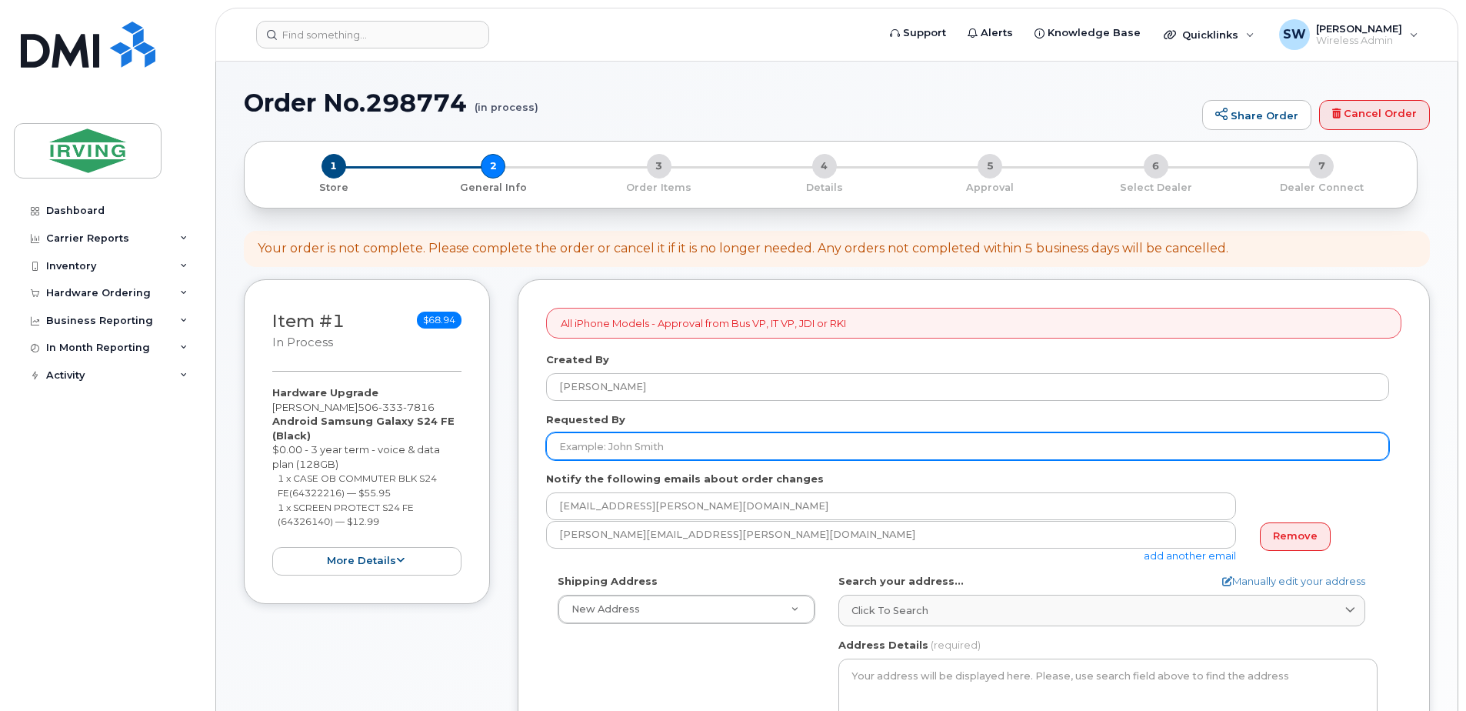
click at [606, 451] on input "Requested By" at bounding box center [967, 446] width 843 height 28
type input "[PERSON_NAME]"
type input "5066326314"
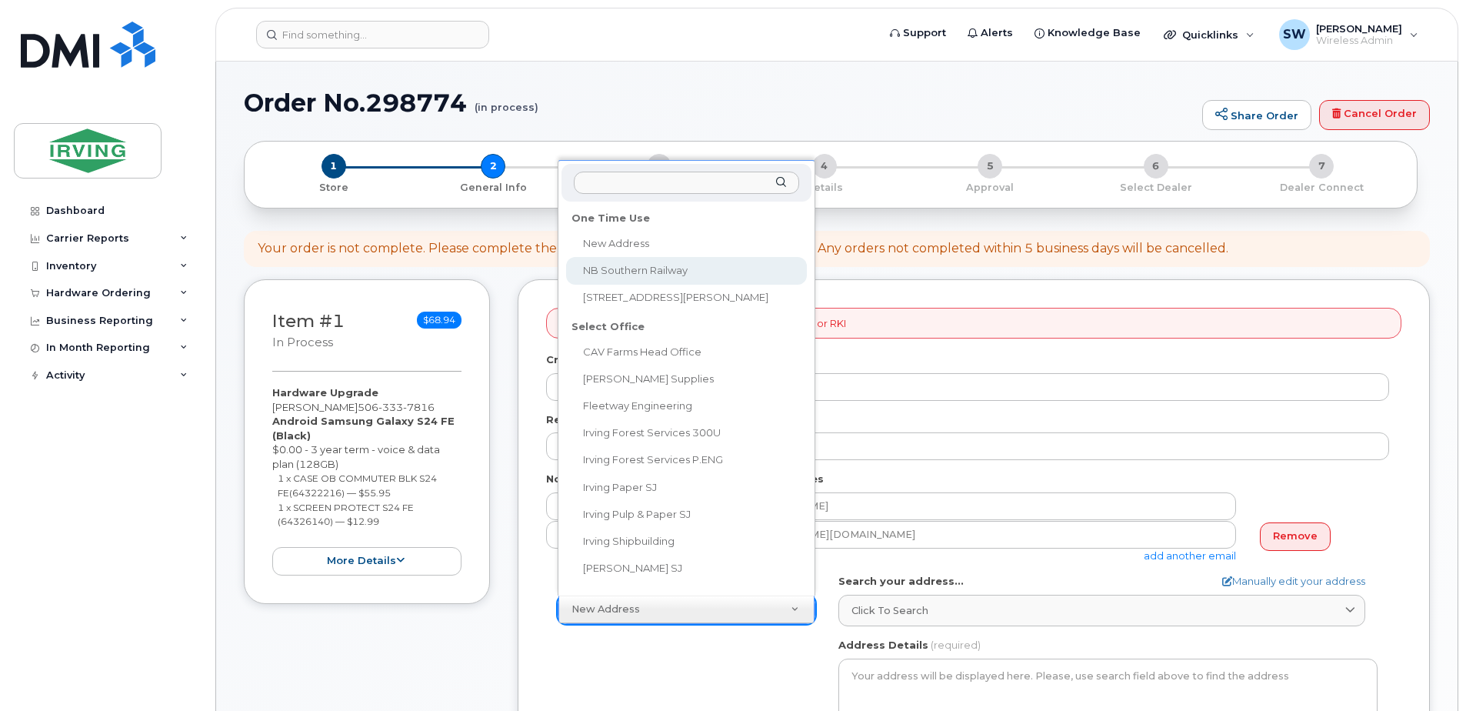
select select "NB Southern Railway"
type input "NB Southern Railway"
type input "2008"
type input "E2M4X8"
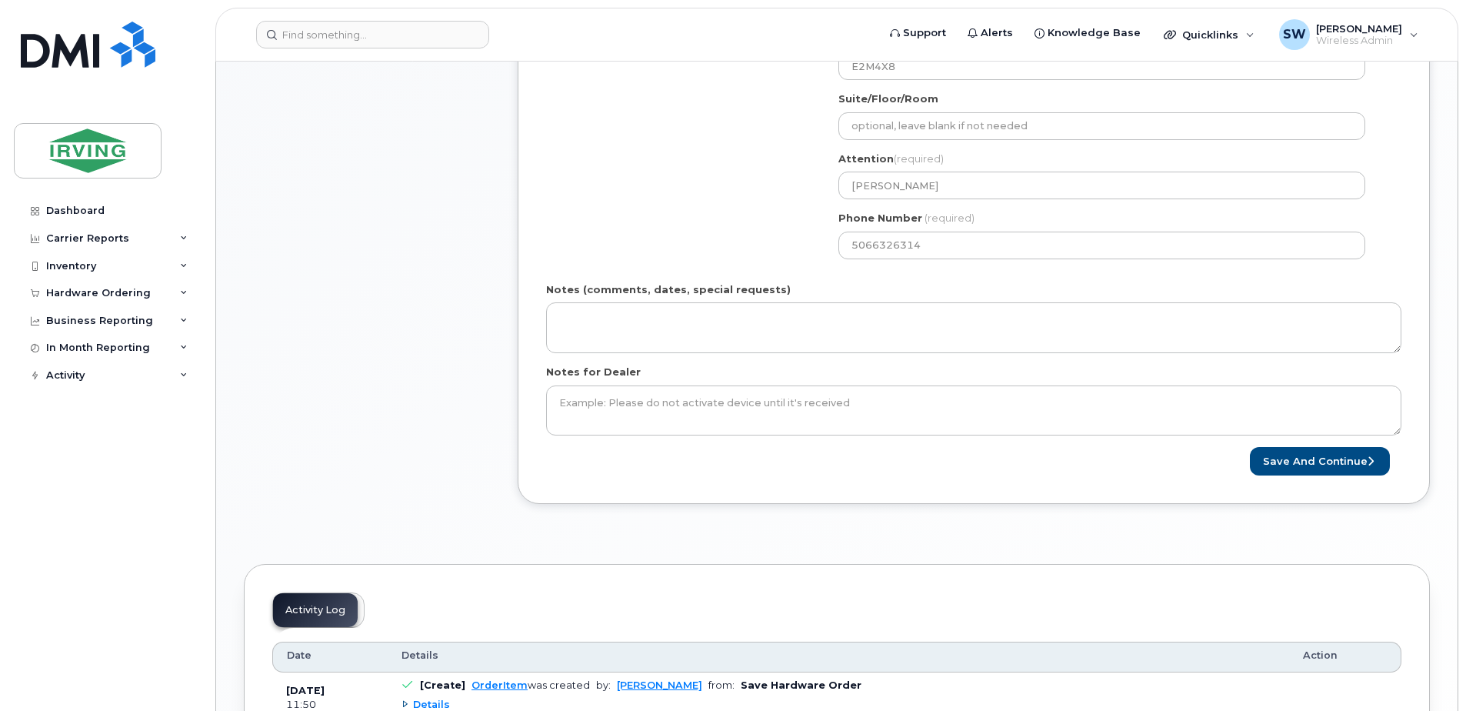
scroll to position [692, 0]
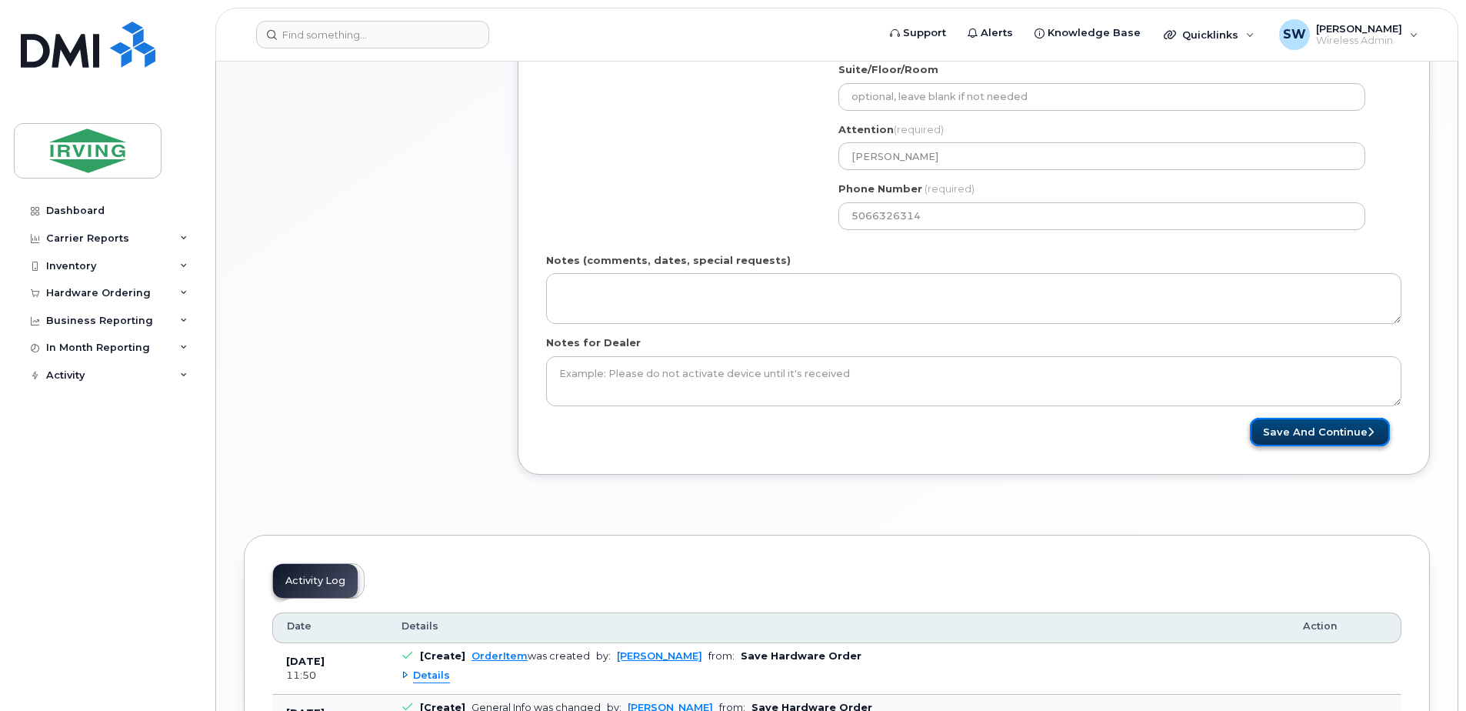
click at [1313, 438] on button "Save and Continue" at bounding box center [1320, 432] width 140 height 28
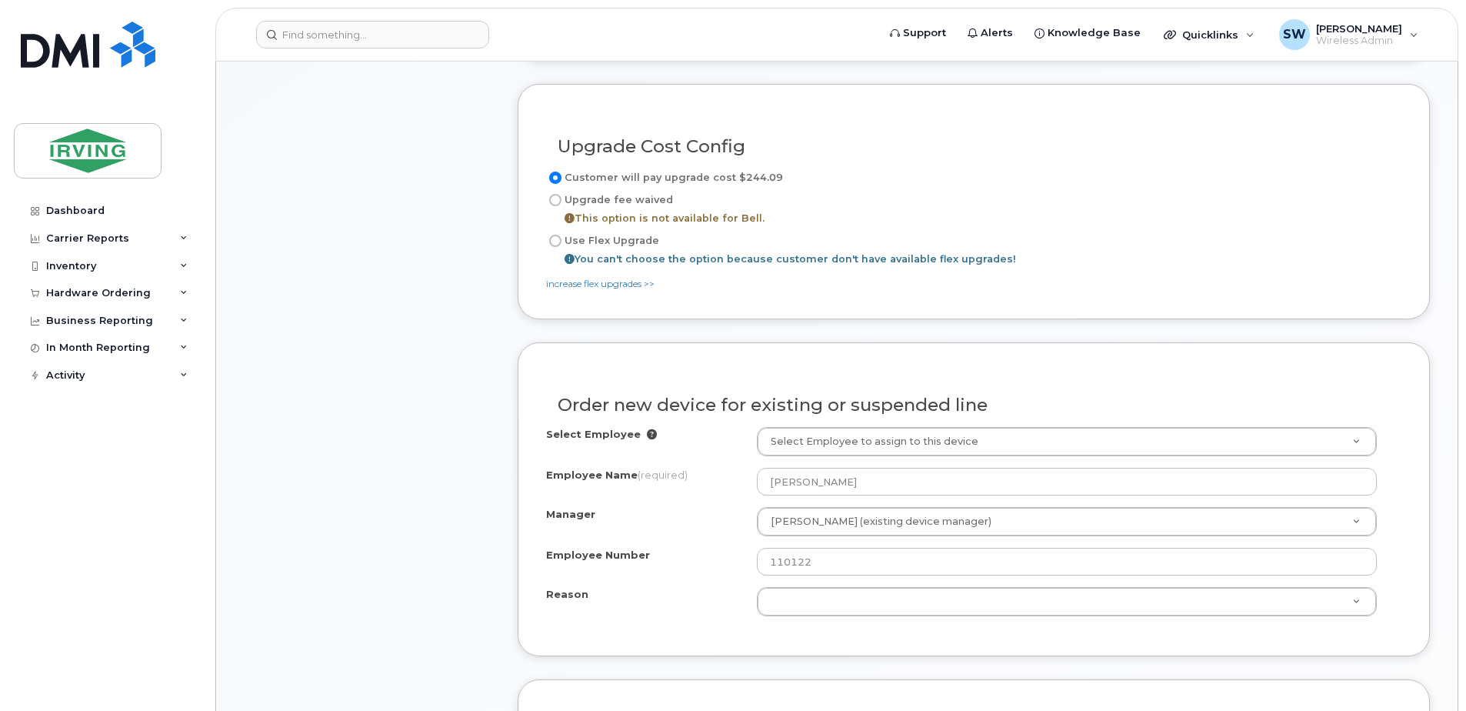
scroll to position [846, 0]
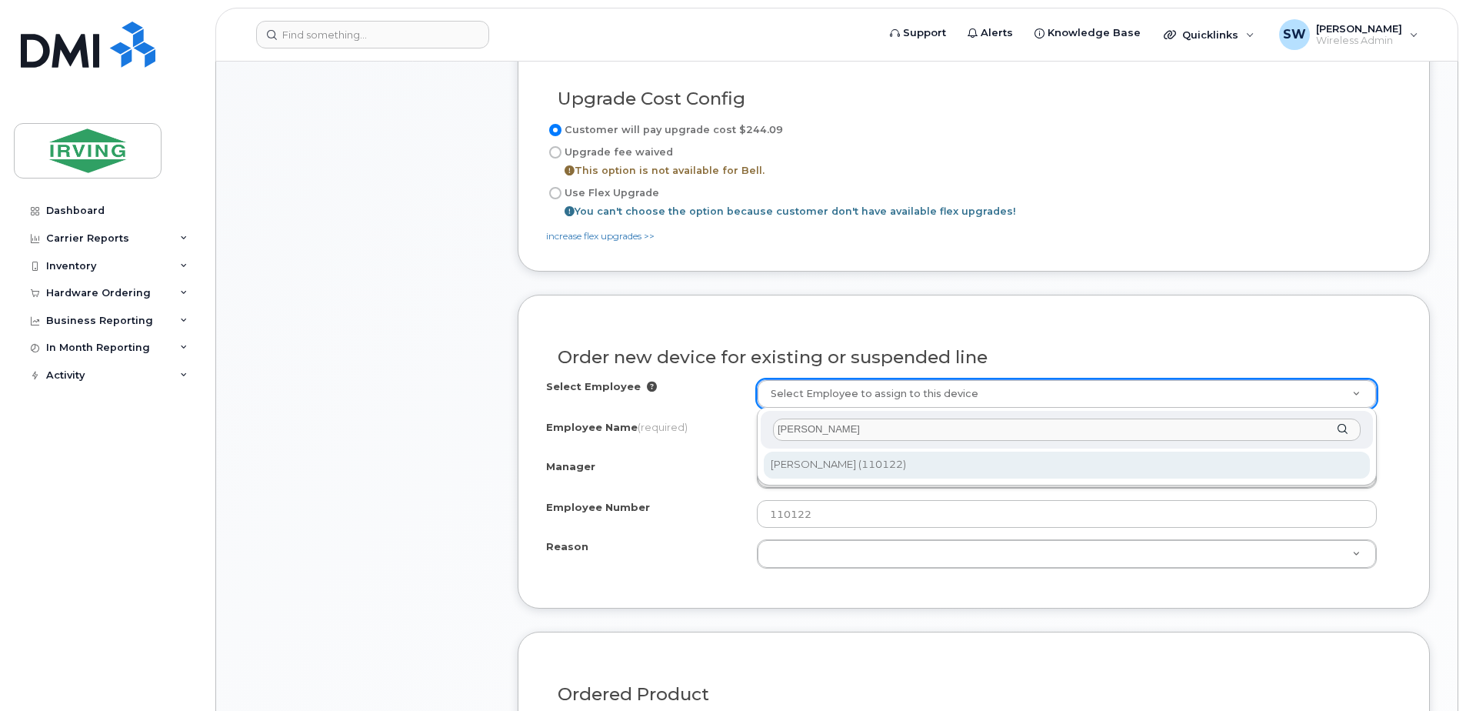
type input "jason kingston"
type input "1450388"
type input "120305"
select select "1450387"
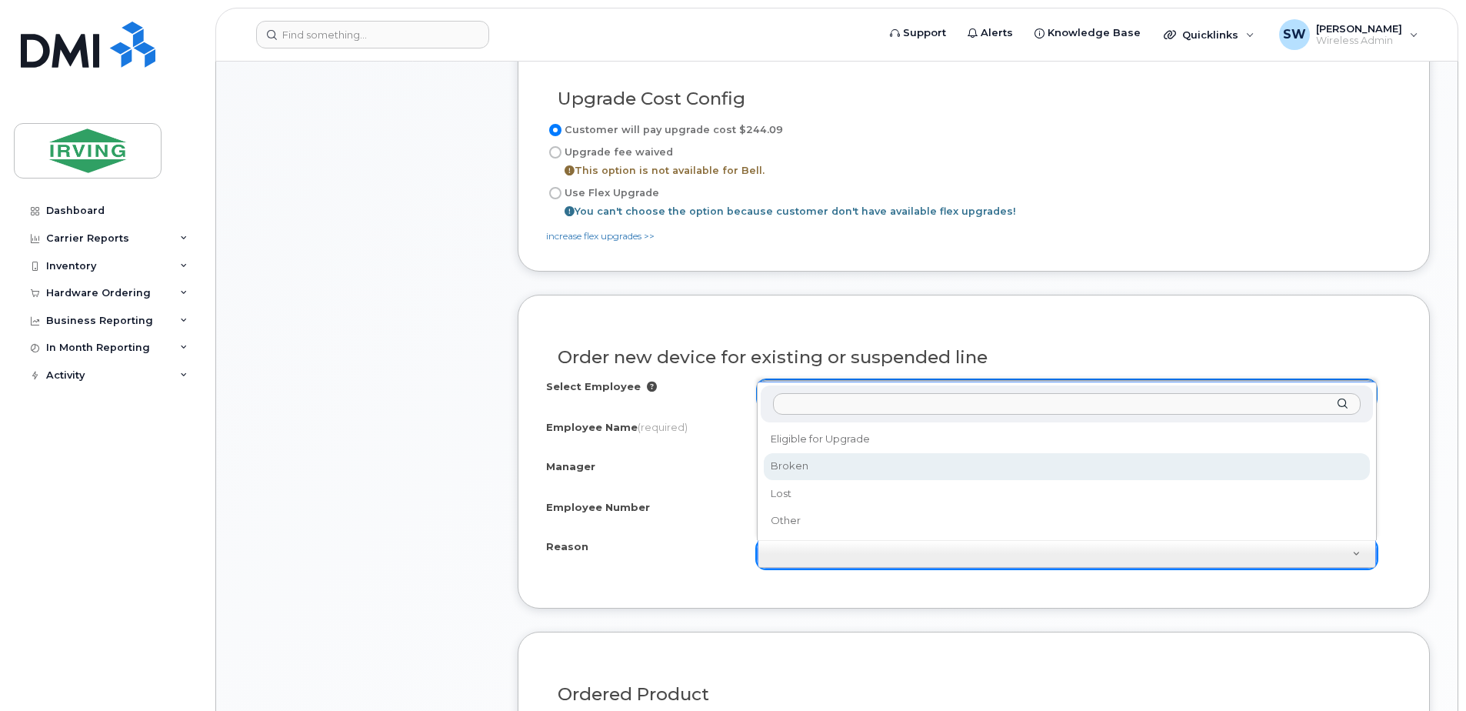
select select "broken"
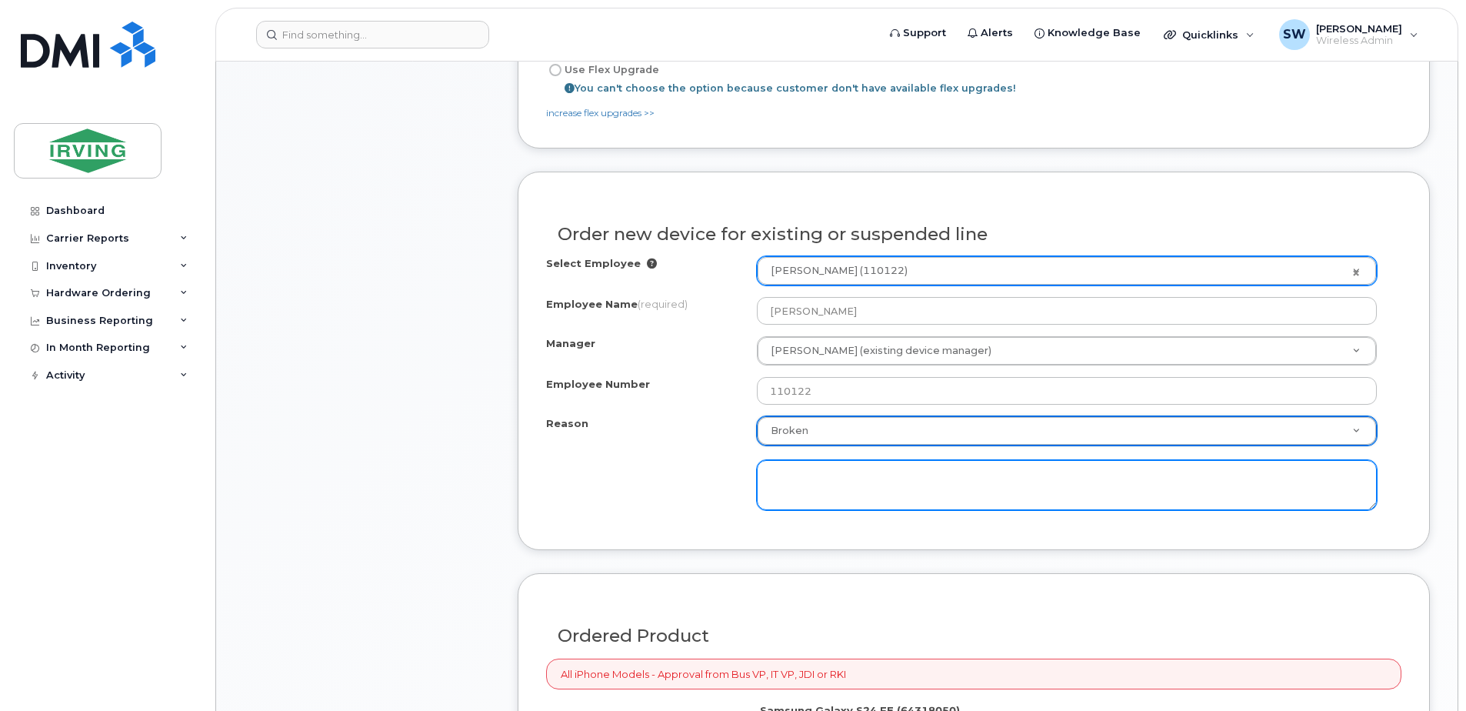
scroll to position [1000, 0]
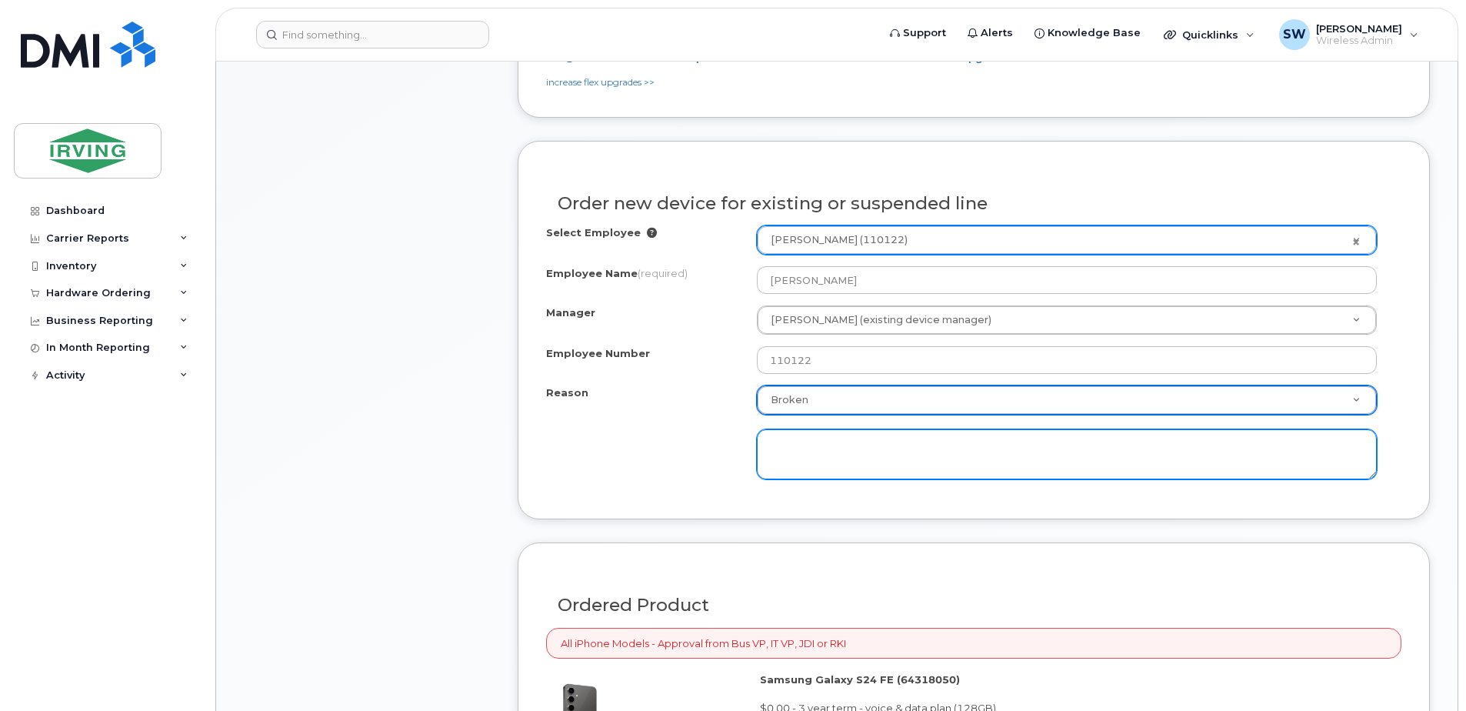
click at [770, 442] on textarea at bounding box center [1067, 454] width 620 height 51
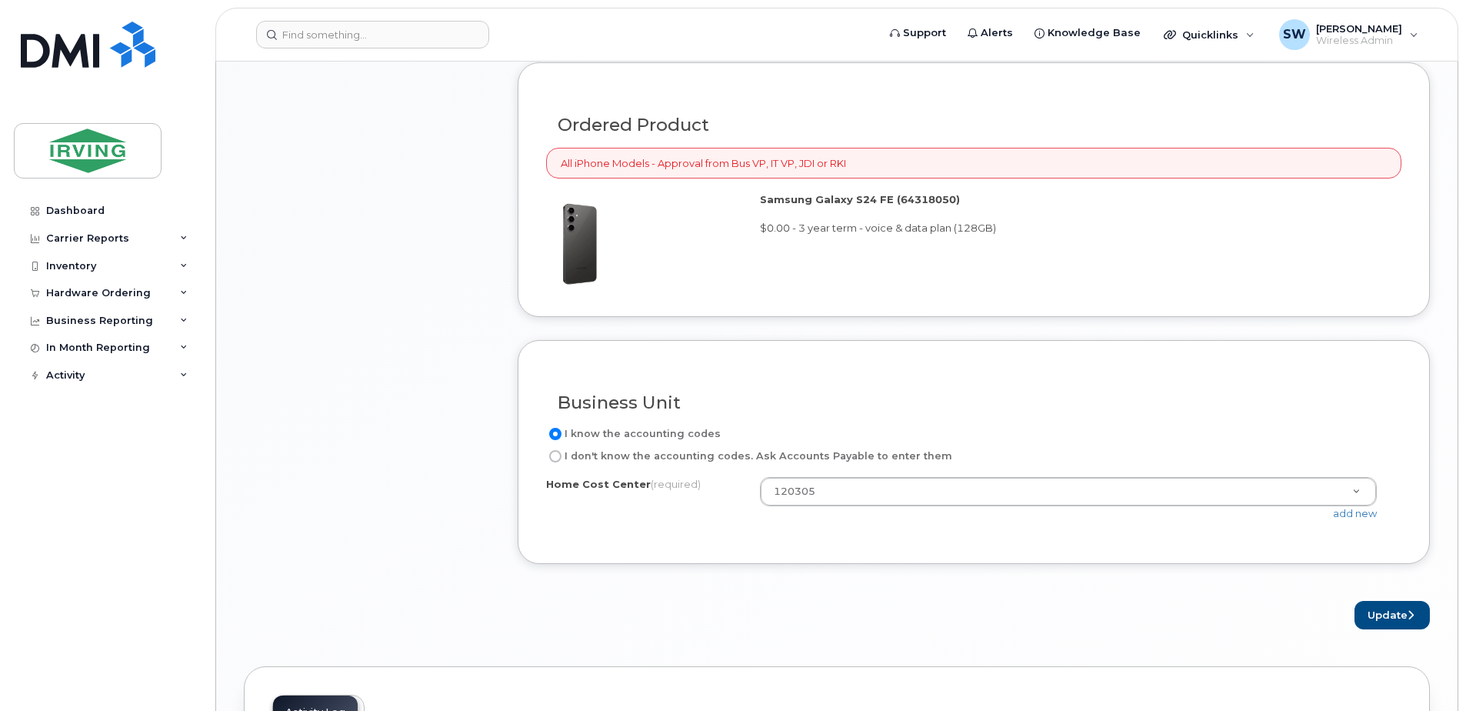
scroll to position [1538, 0]
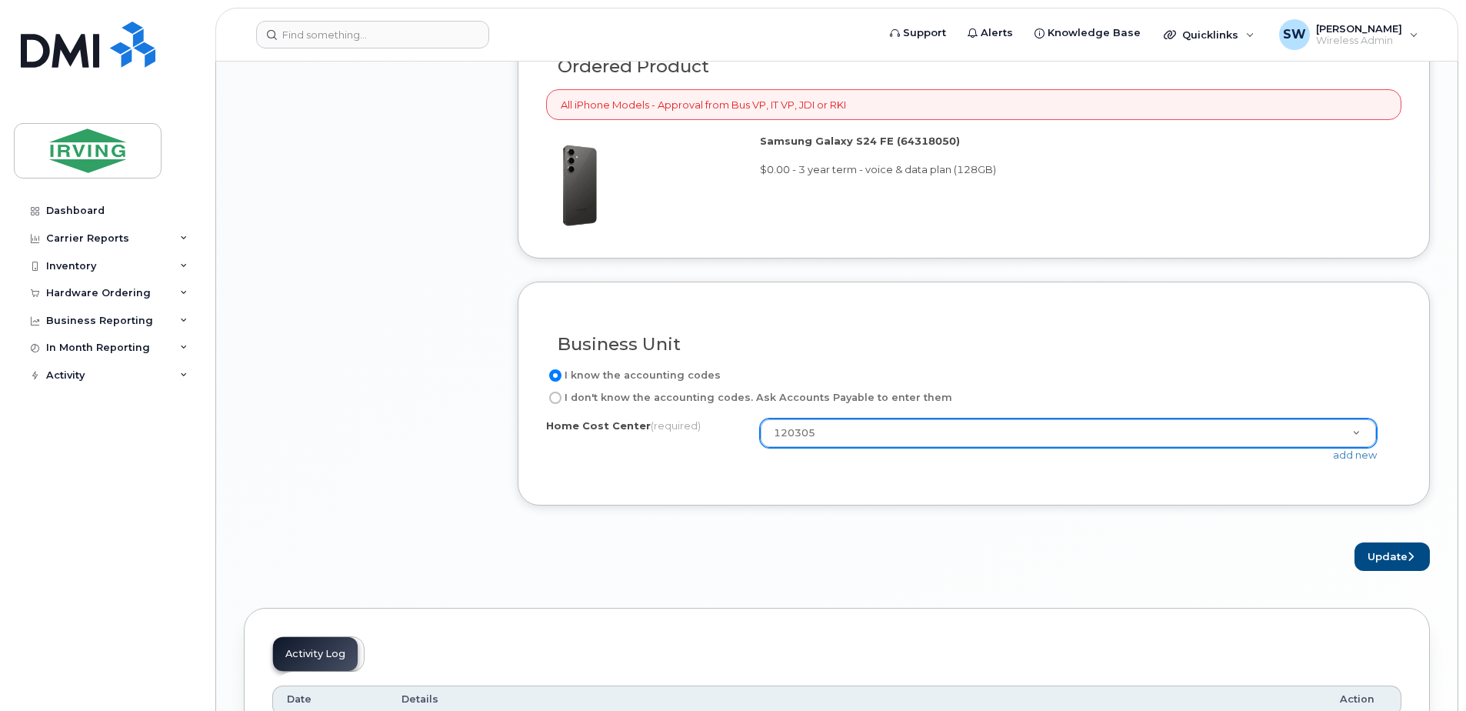
type textarea "Fell and broke phone."
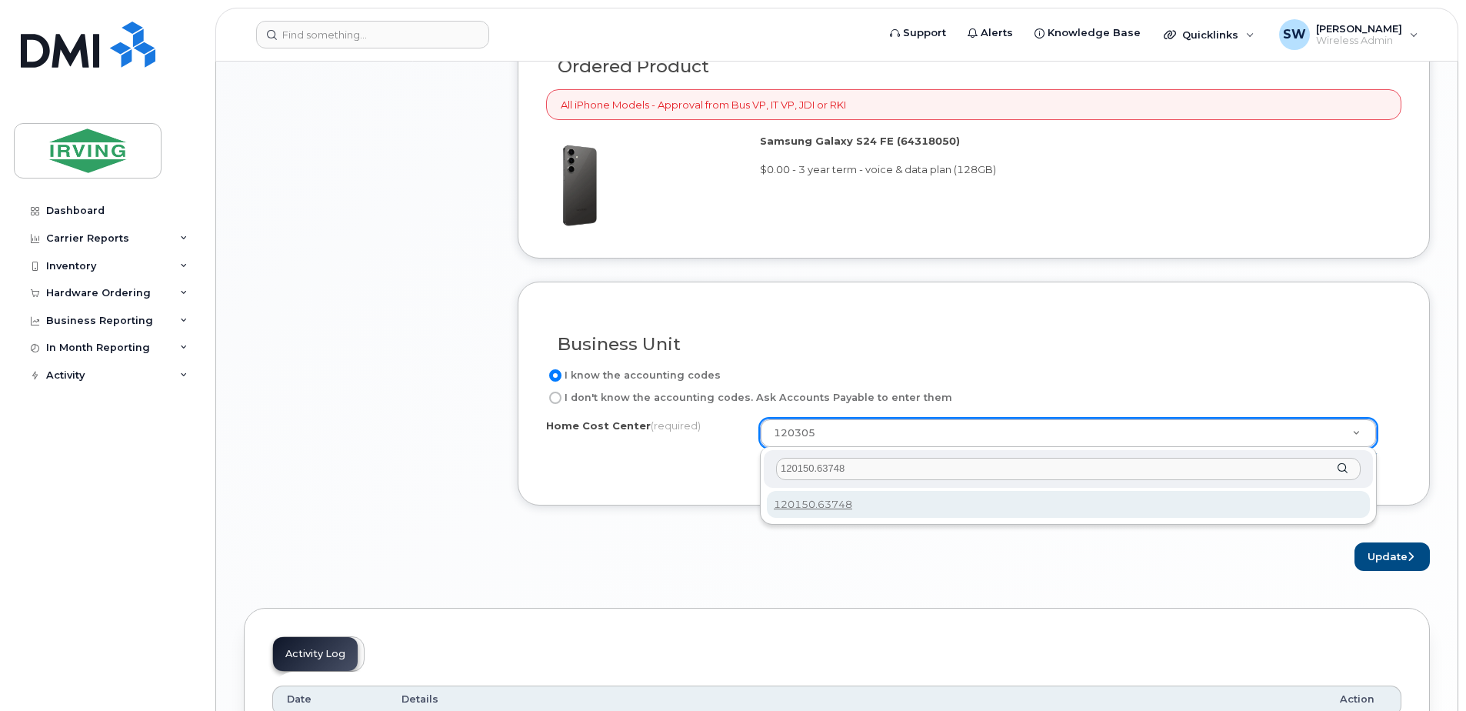
type input "120150.63748"
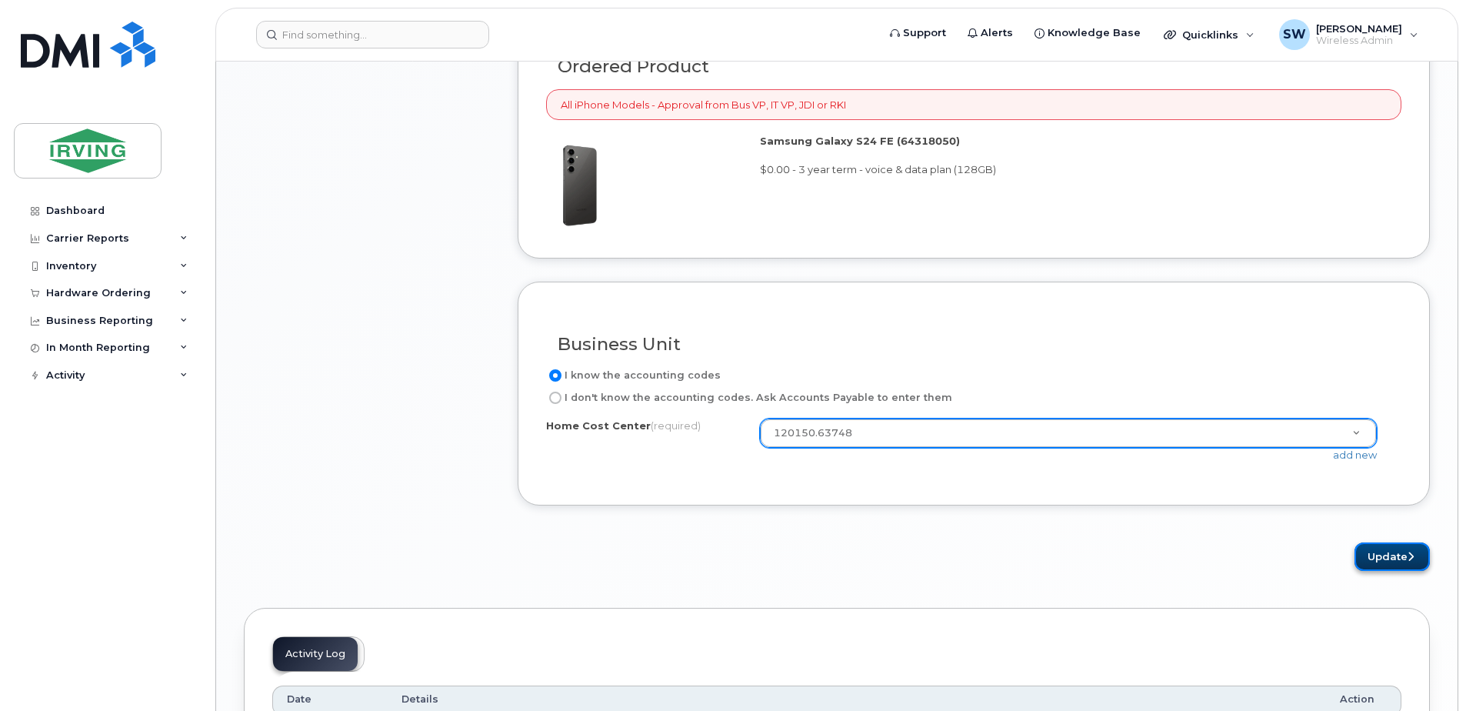
click at [1384, 555] on button "Update" at bounding box center [1391, 556] width 75 height 28
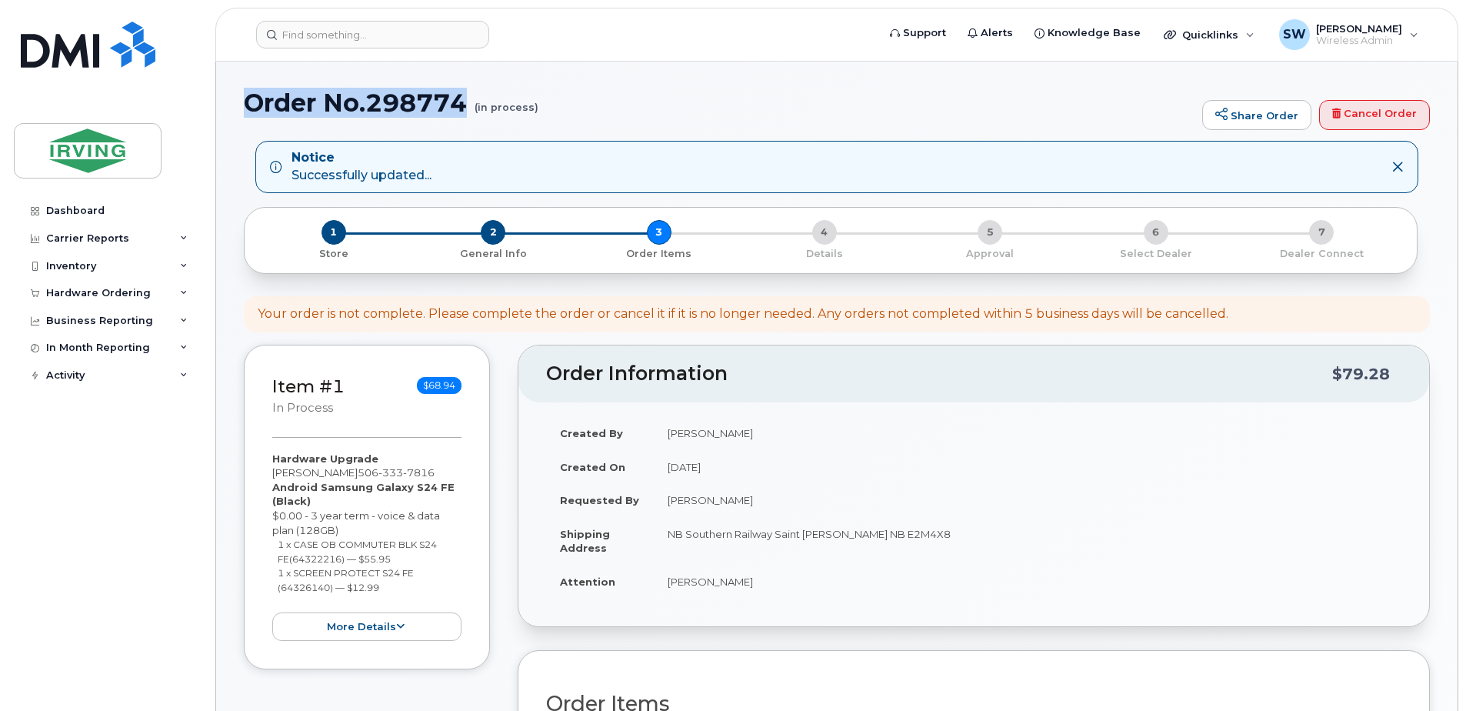
drag, startPoint x: 249, startPoint y: 101, endPoint x: 467, endPoint y: 105, distance: 217.7
click at [467, 105] on h1 "Order No.298774 (in process)" at bounding box center [719, 102] width 951 height 27
drag, startPoint x: 467, startPoint y: 106, endPoint x: 430, endPoint y: 101, distance: 37.3
copy h1 "Order No.298774"
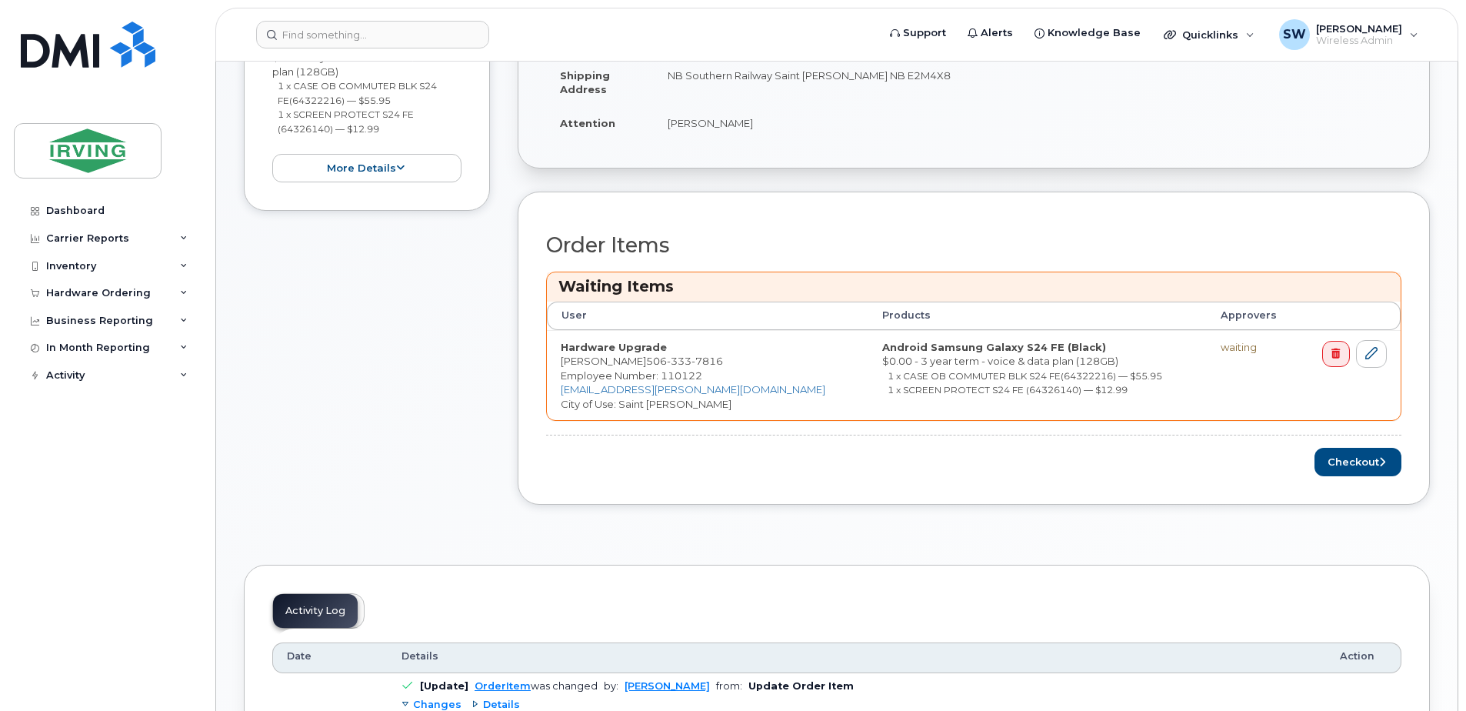
scroll to position [538, 0]
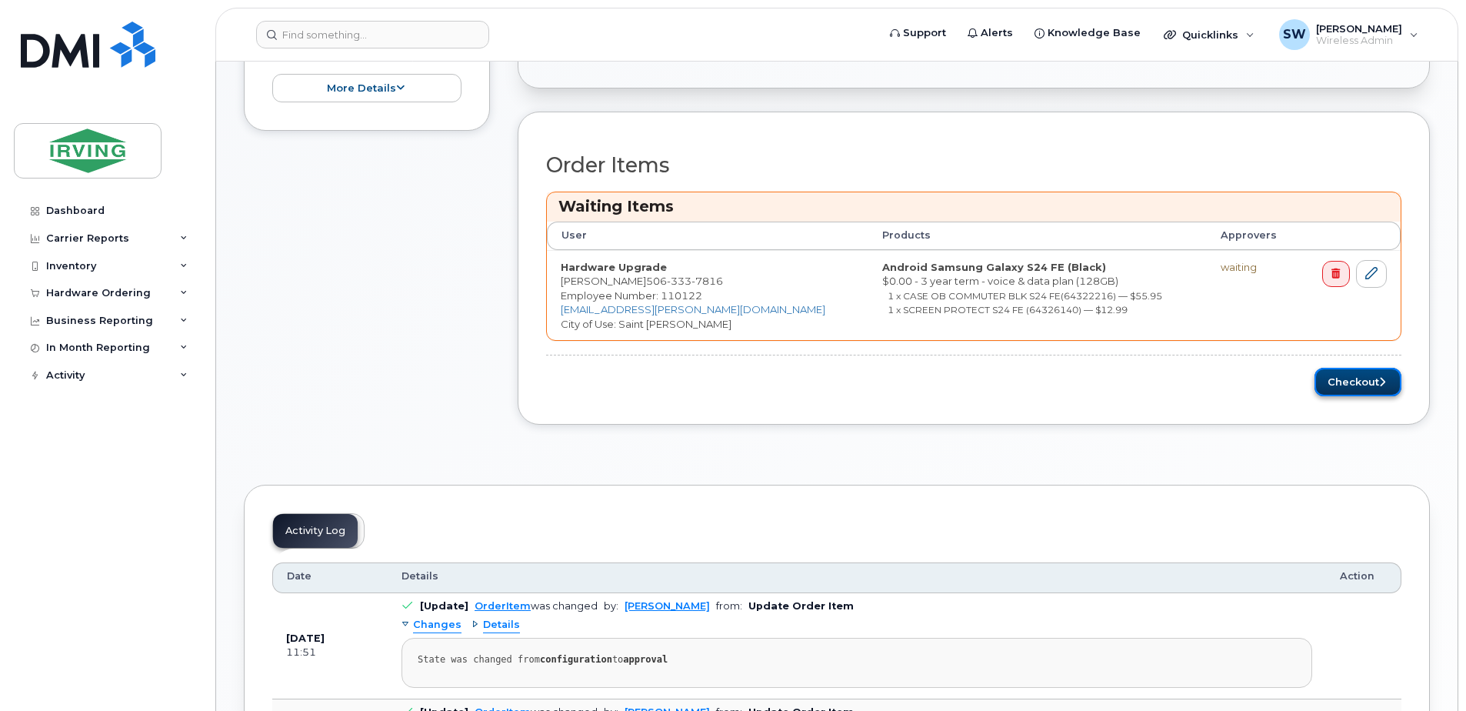
click at [1357, 384] on button "Checkout" at bounding box center [1357, 382] width 87 height 28
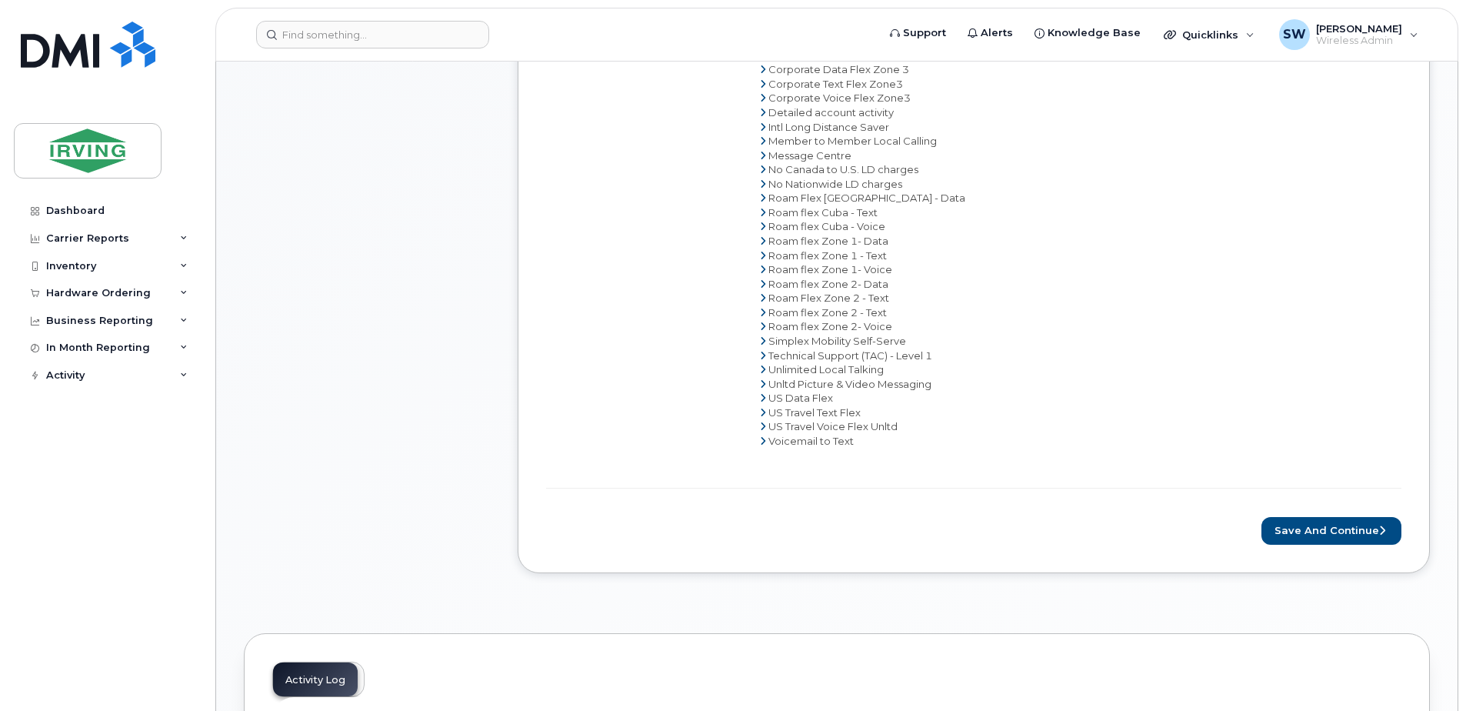
scroll to position [923, 0]
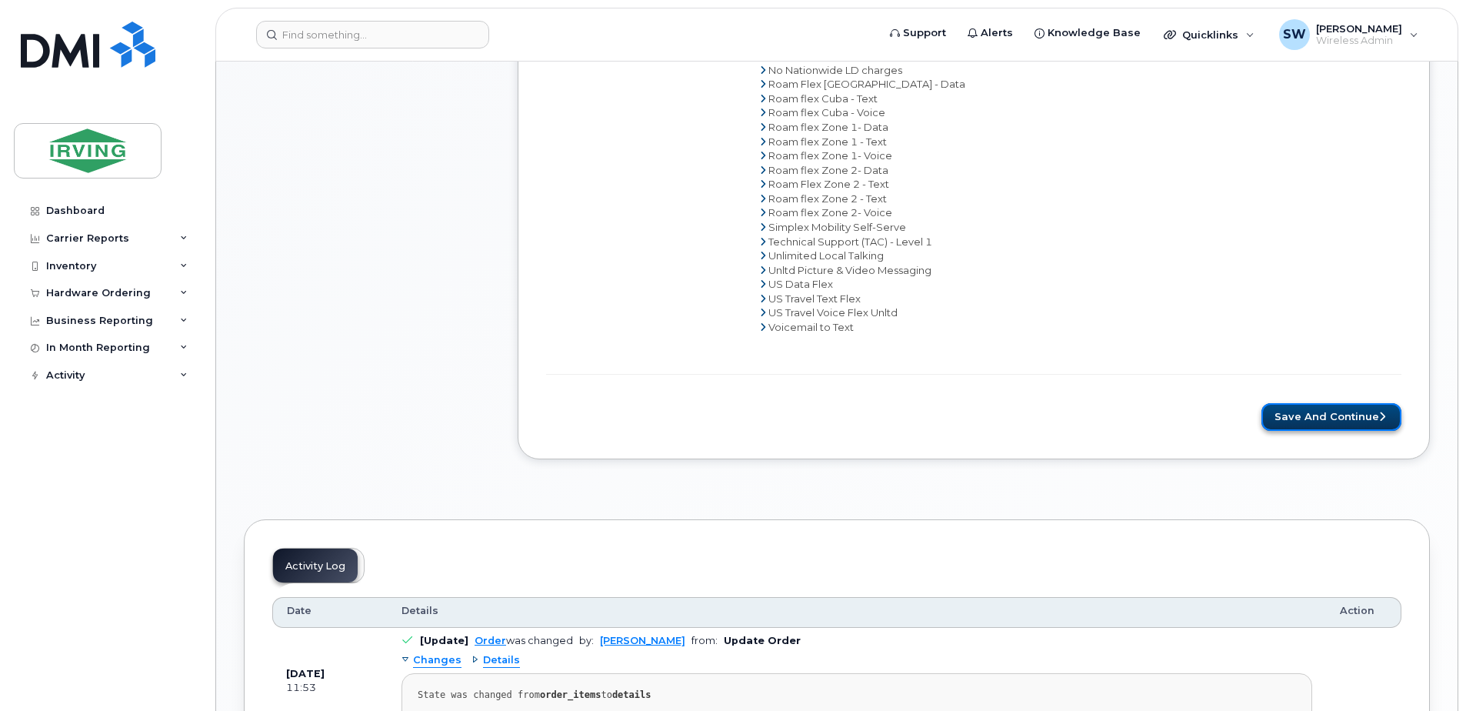
click at [1331, 412] on button "Save and Continue" at bounding box center [1331, 417] width 140 height 28
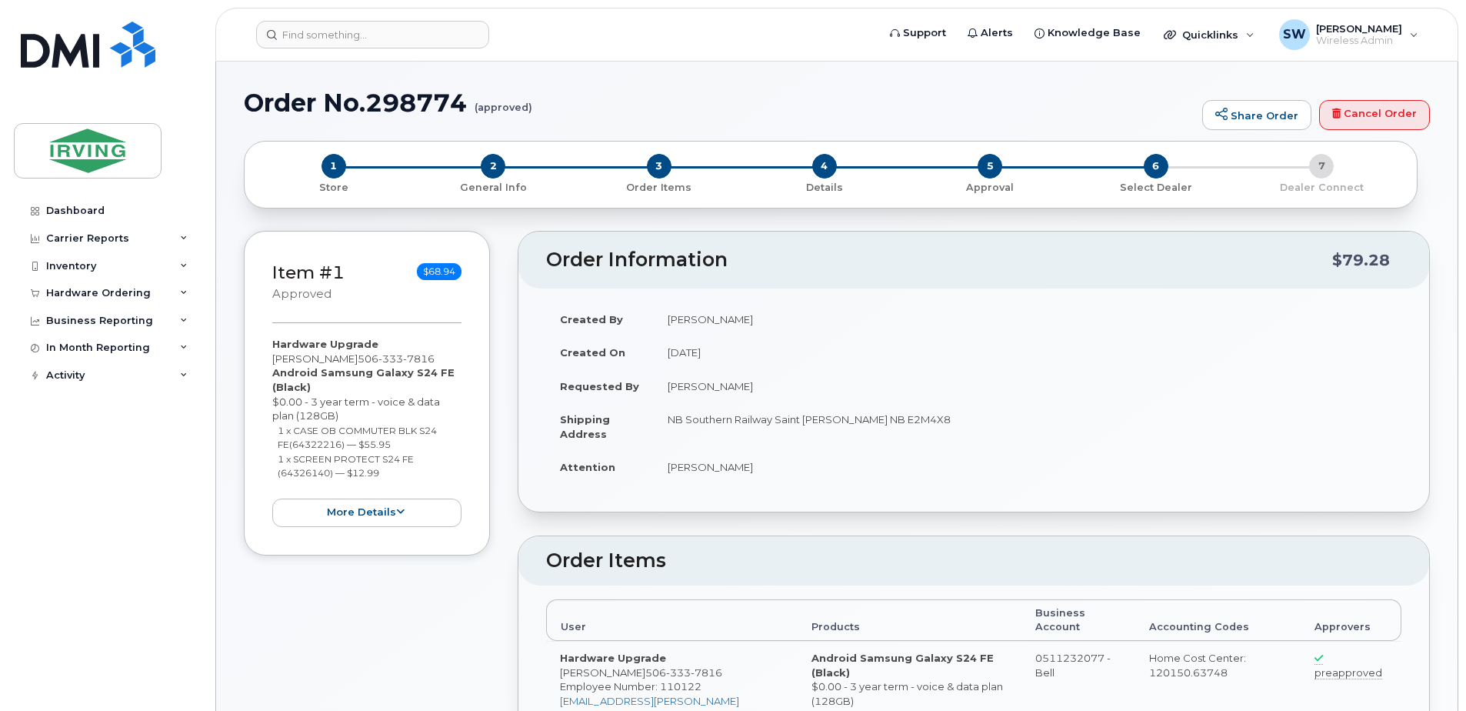
radio input "true"
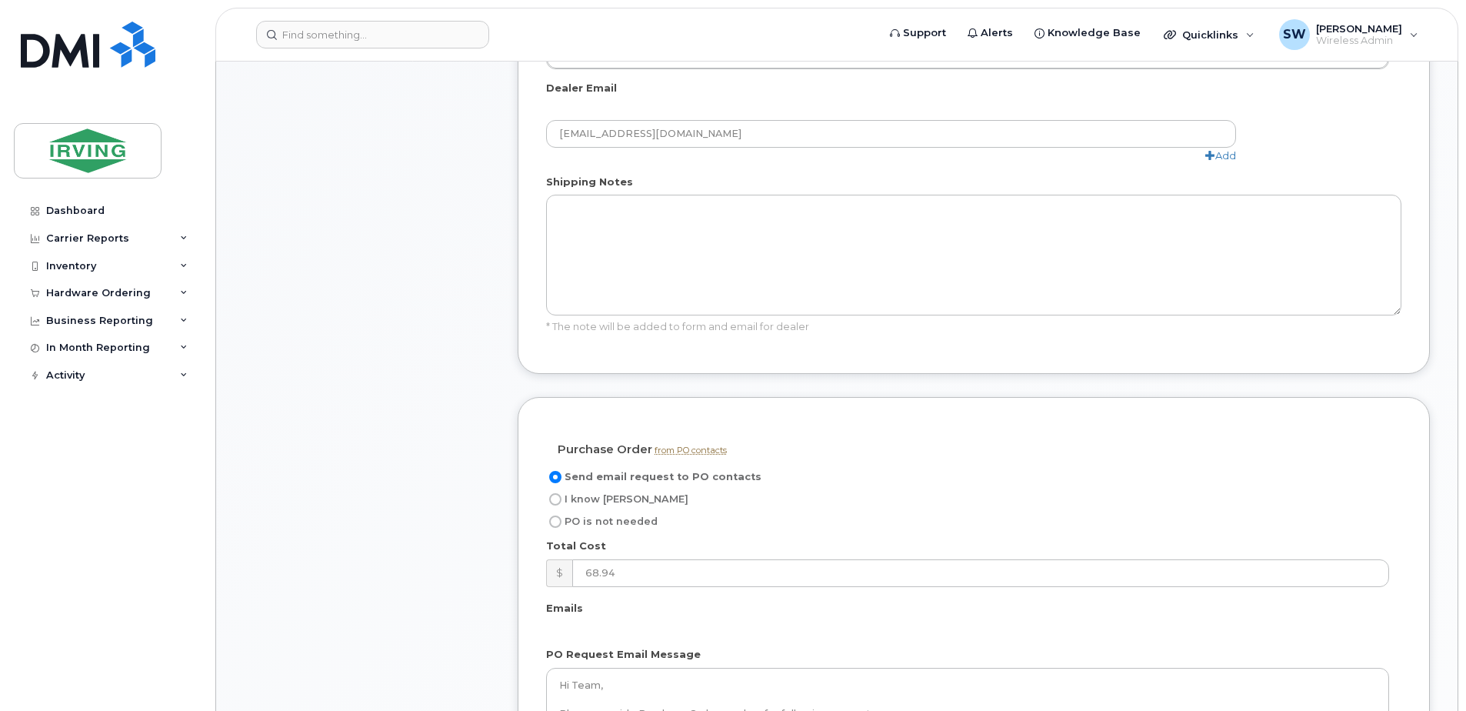
scroll to position [923, 0]
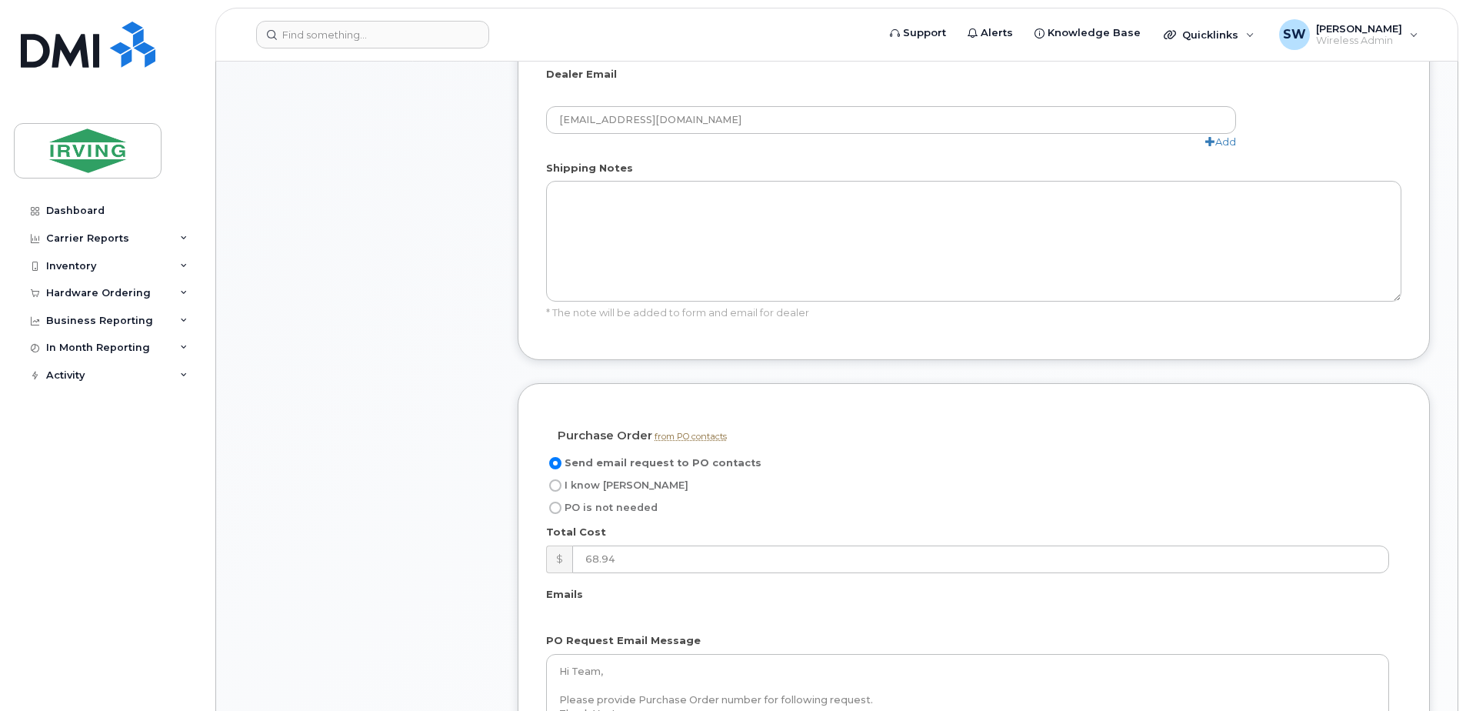
click at [561, 476] on label "I know [PERSON_NAME]" at bounding box center [617, 485] width 142 height 18
click at [561, 479] on input "I know PO" at bounding box center [555, 485] width 12 height 12
radio input "true"
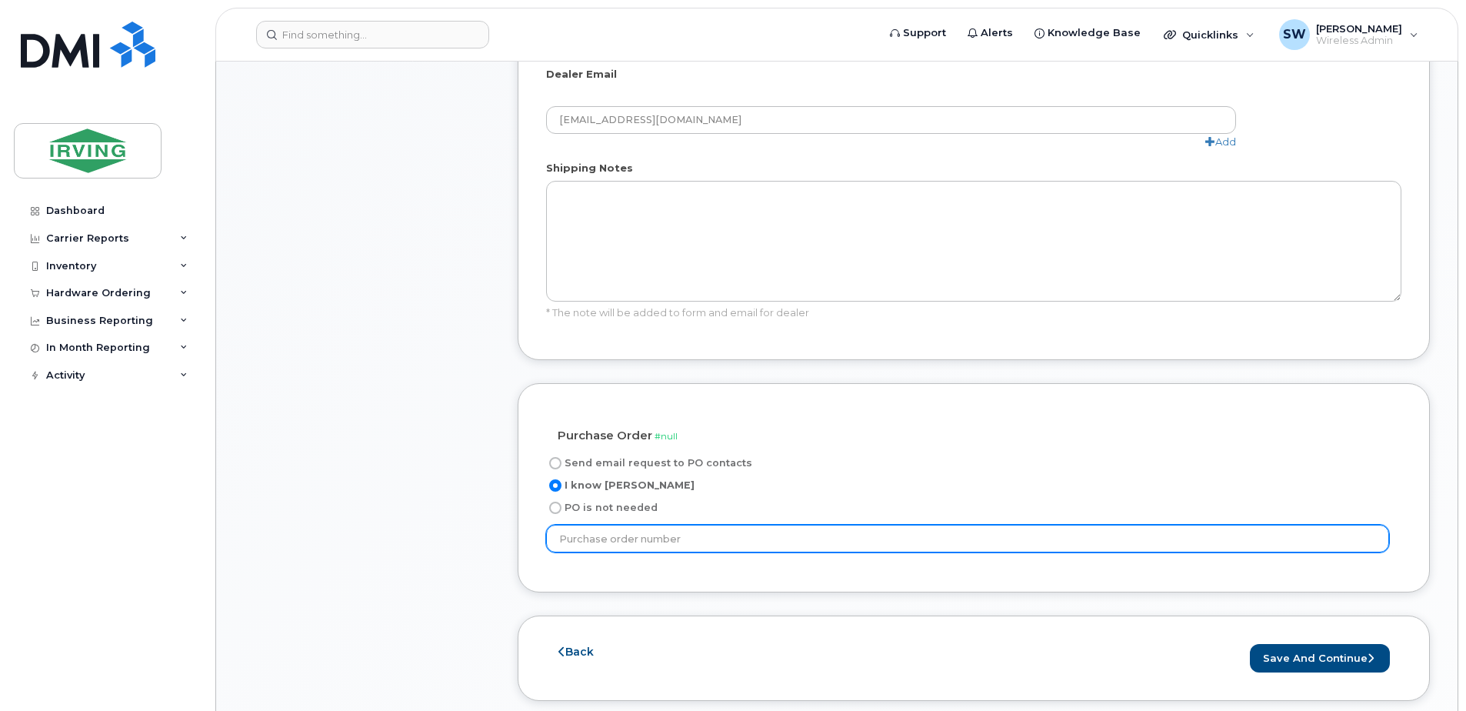
click at [588, 525] on input "text" at bounding box center [967, 539] width 843 height 28
type input "38801"
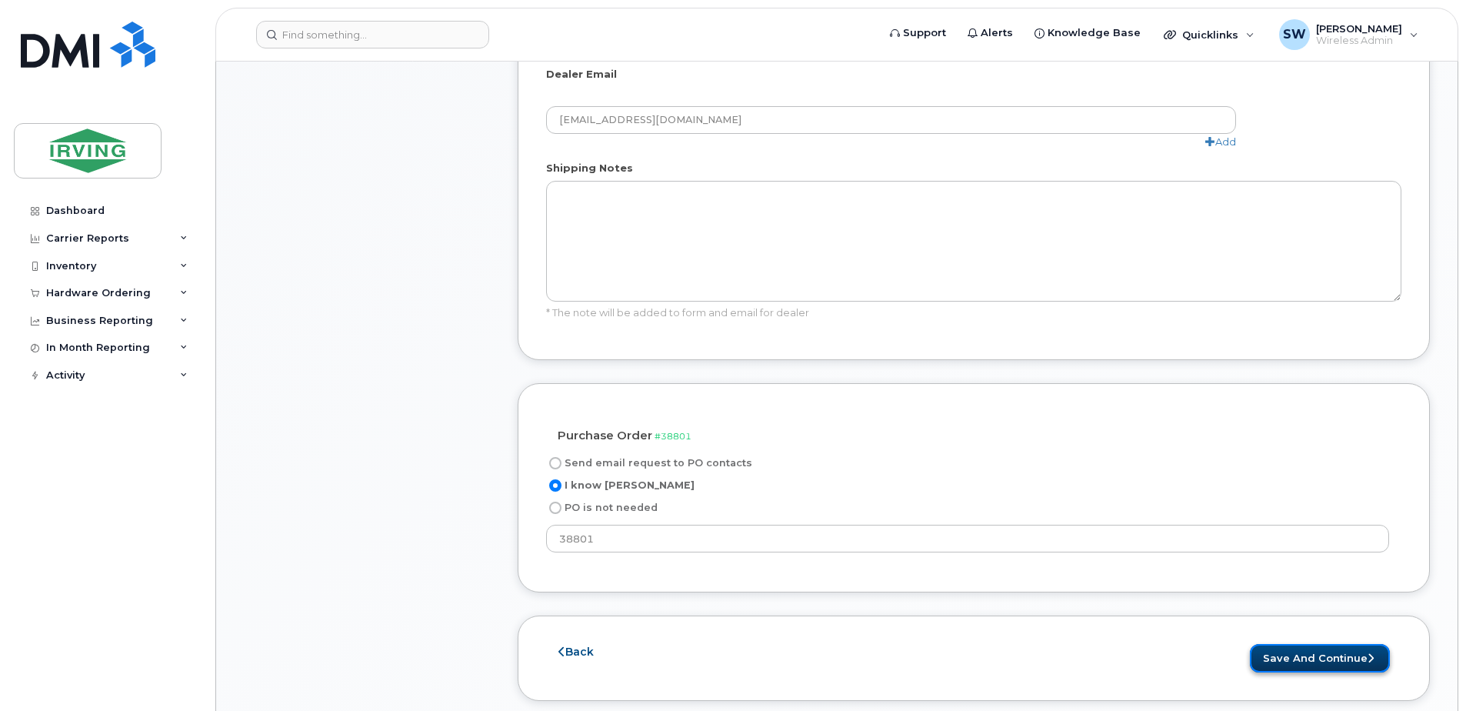
click at [1317, 644] on button "Save and Continue" at bounding box center [1320, 658] width 140 height 28
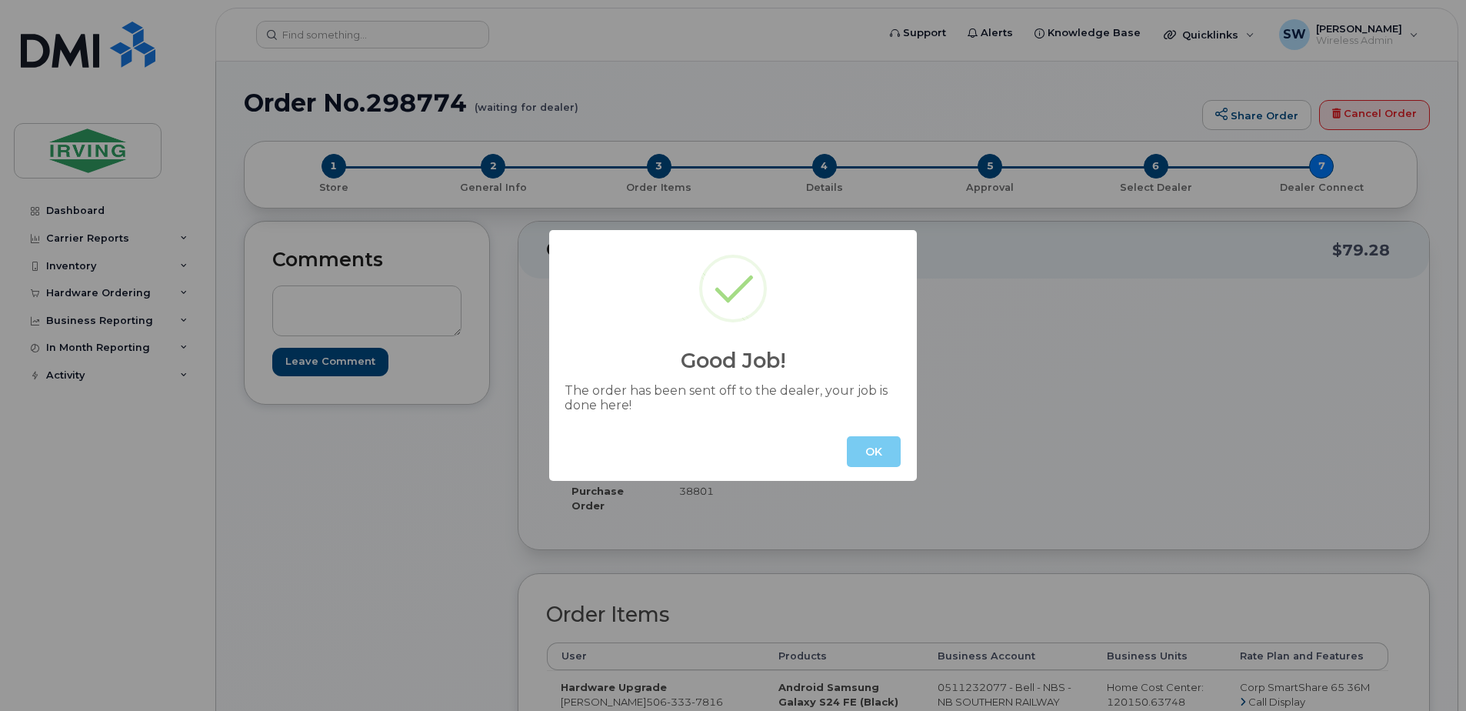
click at [876, 451] on button "OK" at bounding box center [874, 451] width 54 height 31
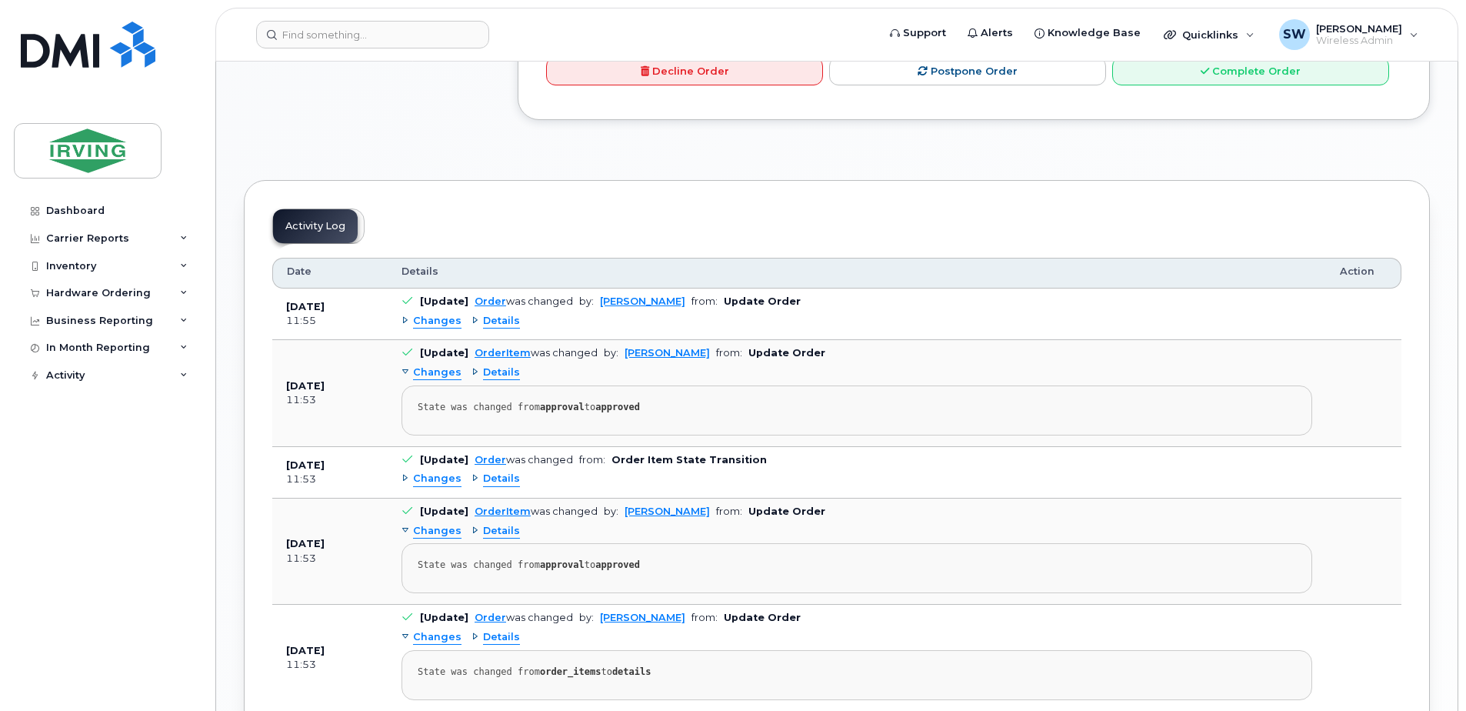
scroll to position [1231, 0]
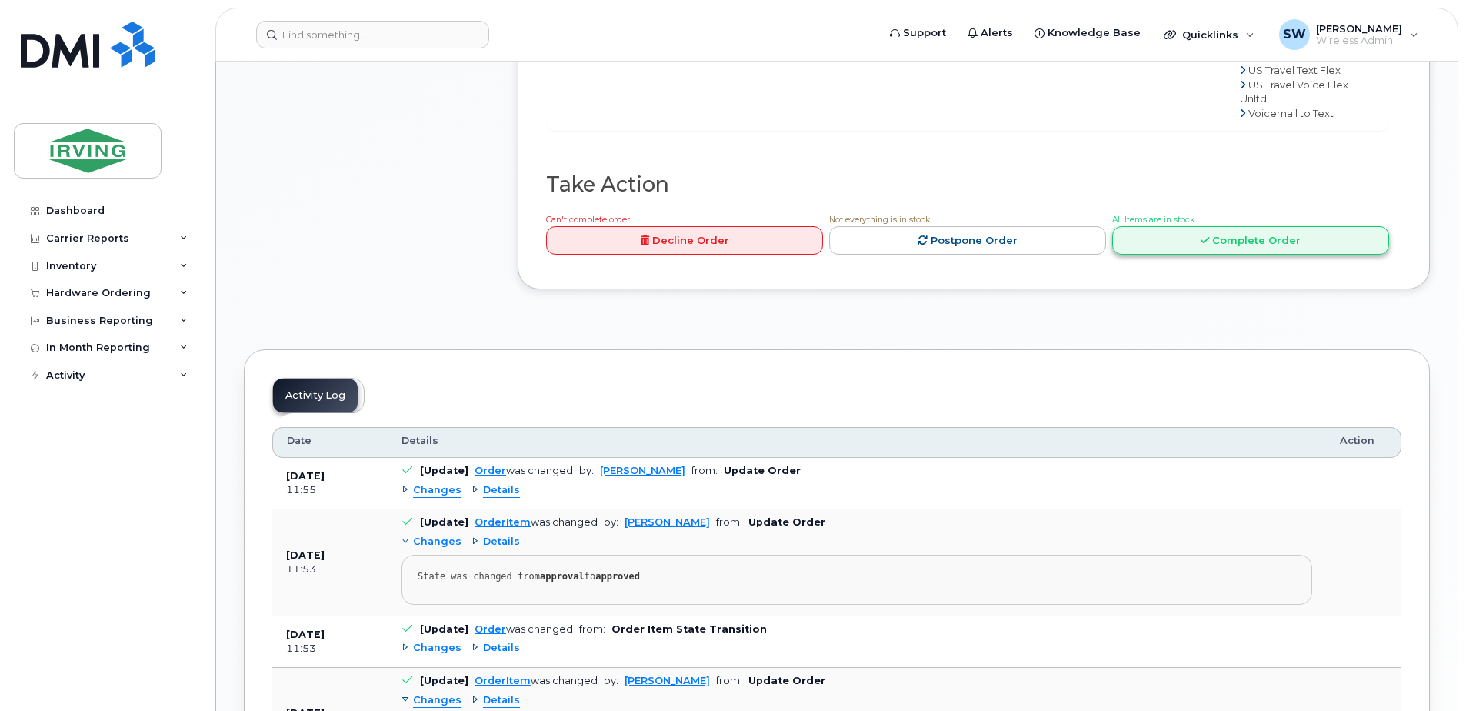
click at [1249, 255] on link "Complete Order" at bounding box center [1250, 240] width 277 height 28
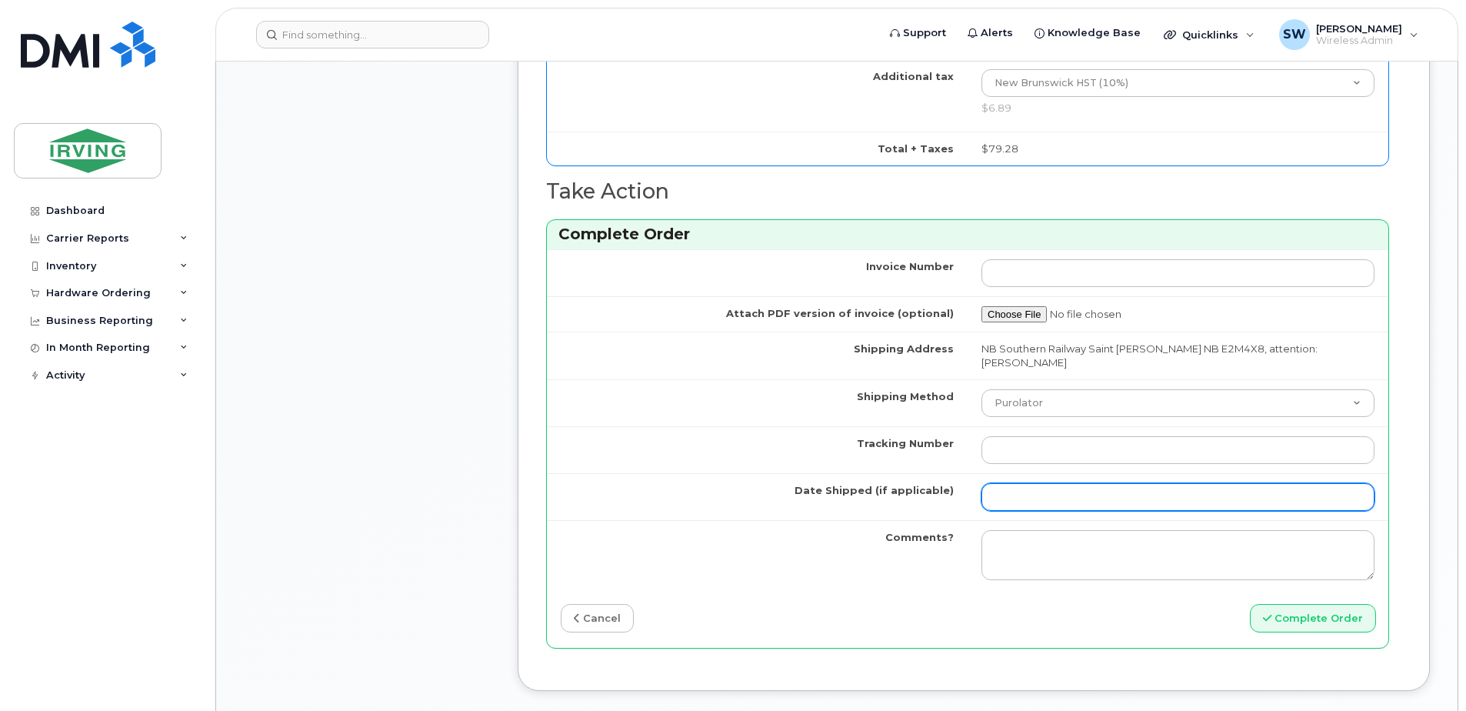
scroll to position [1461, 0]
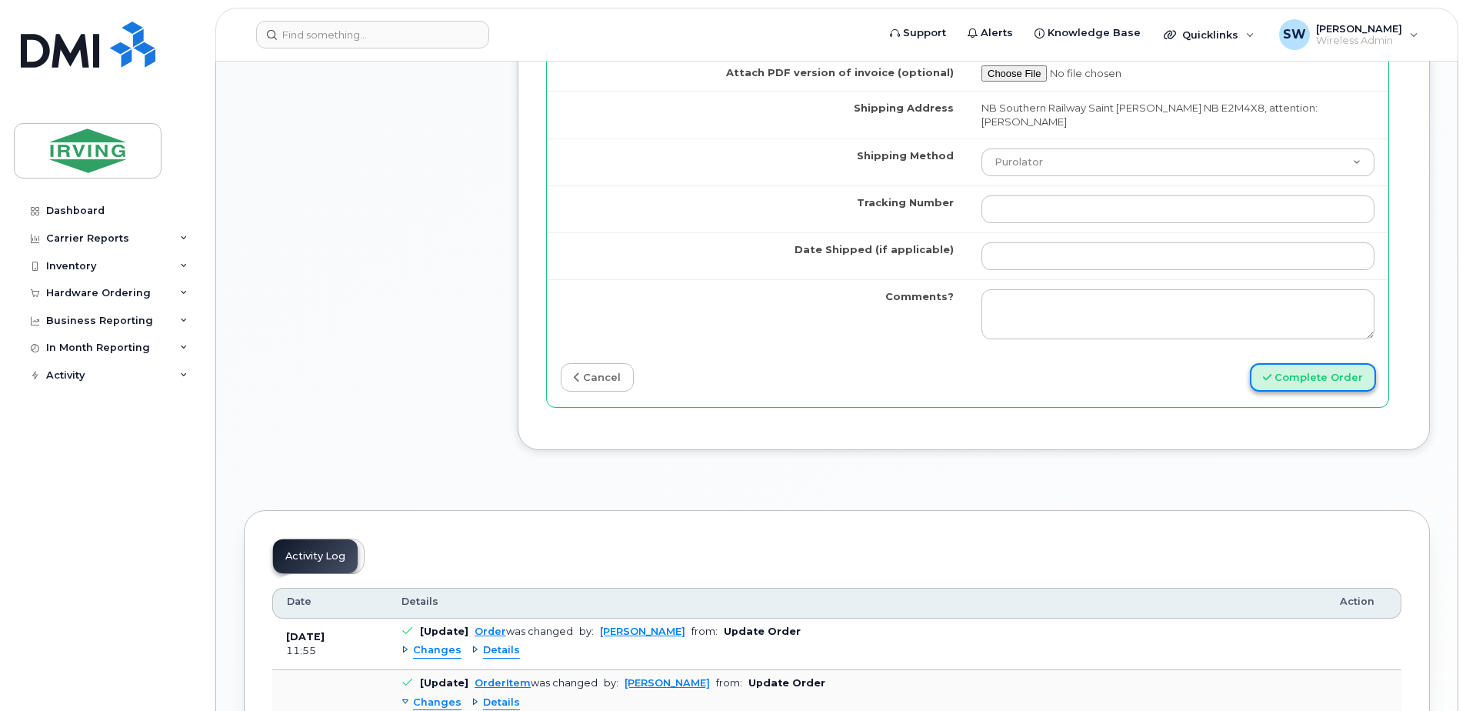
click at [1292, 365] on button "Complete Order" at bounding box center [1313, 377] width 126 height 28
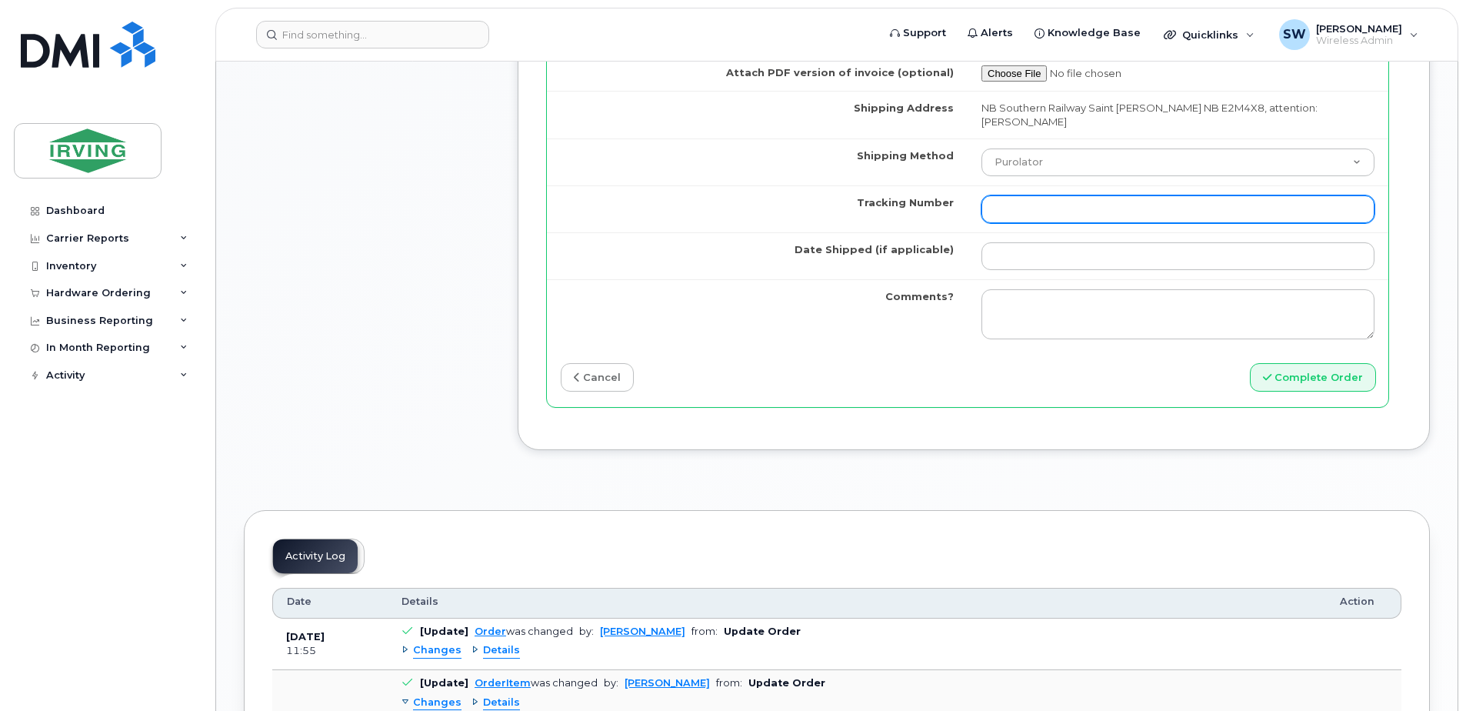
paste input "REQ0050243"
type input "REQ0050243"
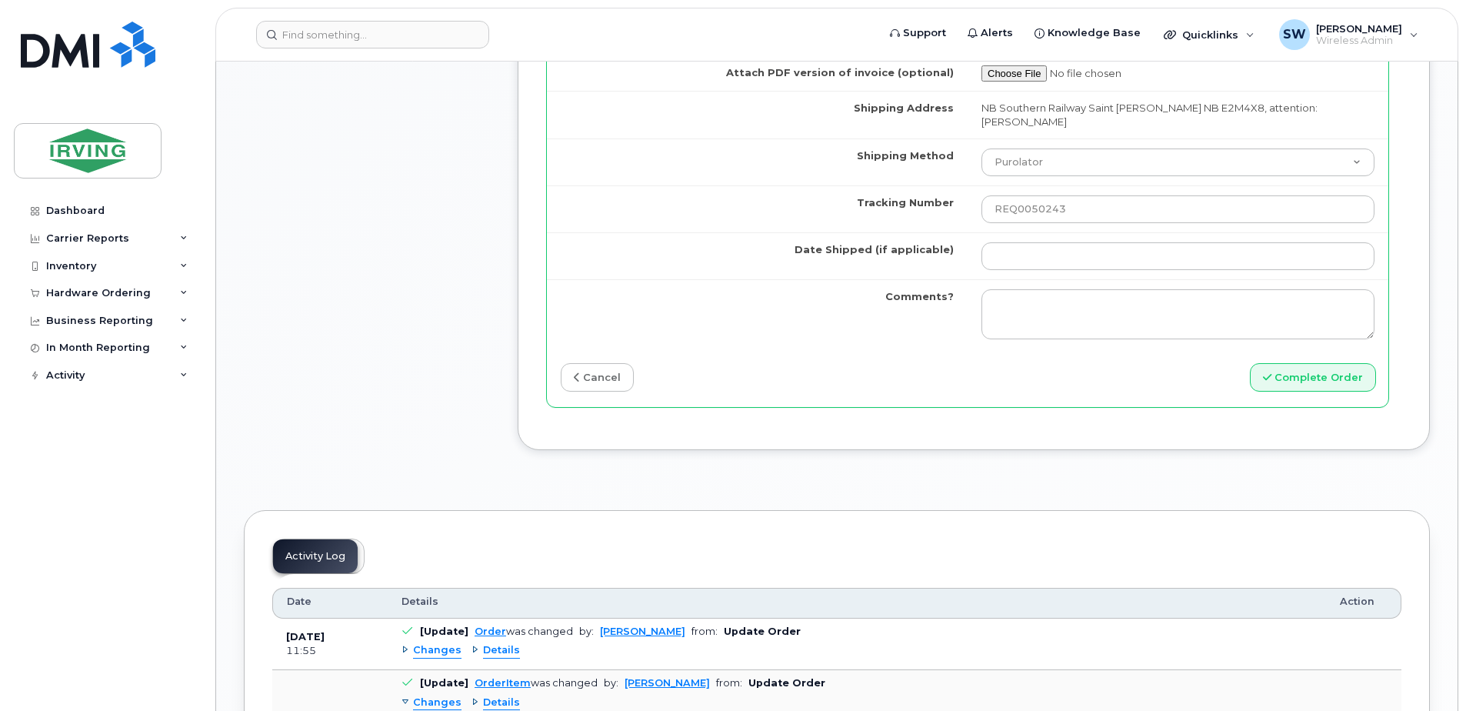
click at [652, 302] on td "Comments?" at bounding box center [757, 314] width 421 height 70
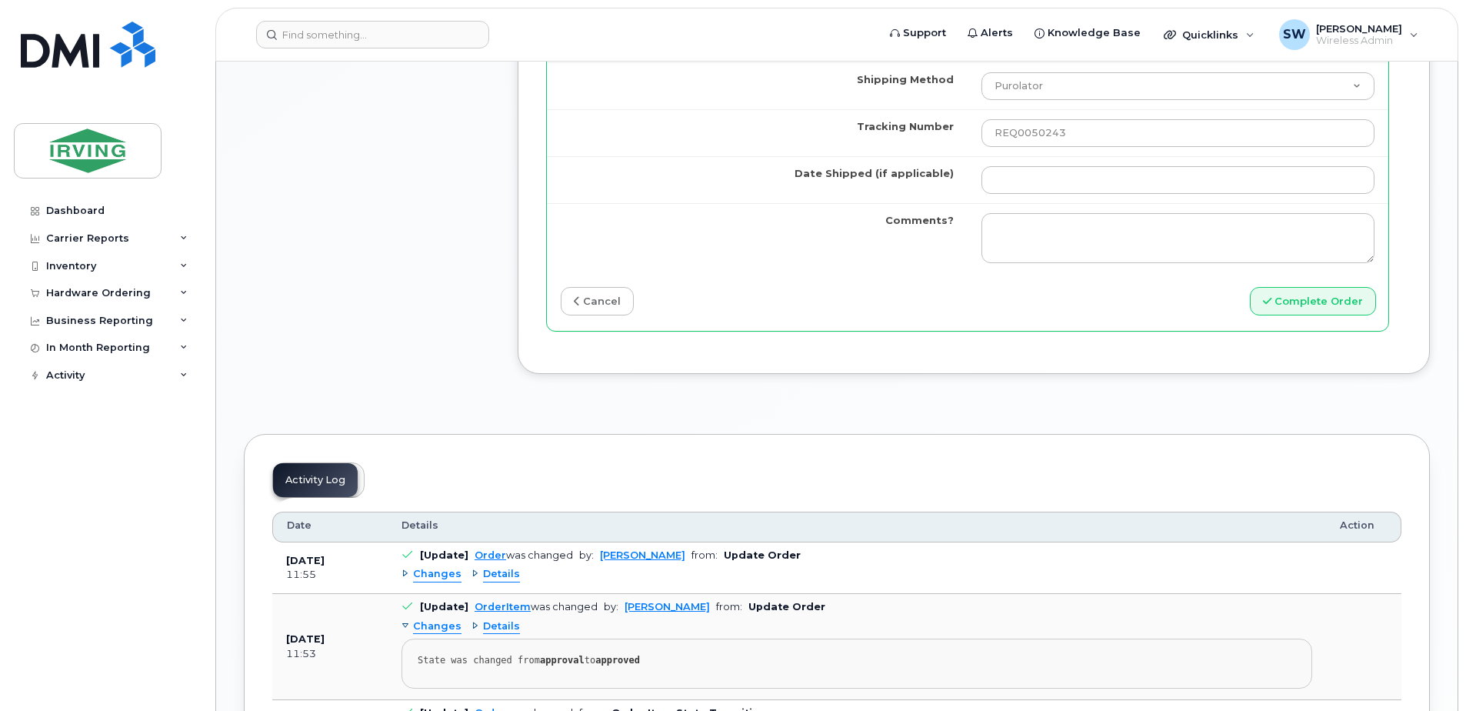
scroll to position [1538, 0]
click at [1309, 286] on button "Complete Order" at bounding box center [1313, 300] width 126 height 28
drag, startPoint x: 858, startPoint y: 342, endPoint x: 849, endPoint y: 346, distance: 9.3
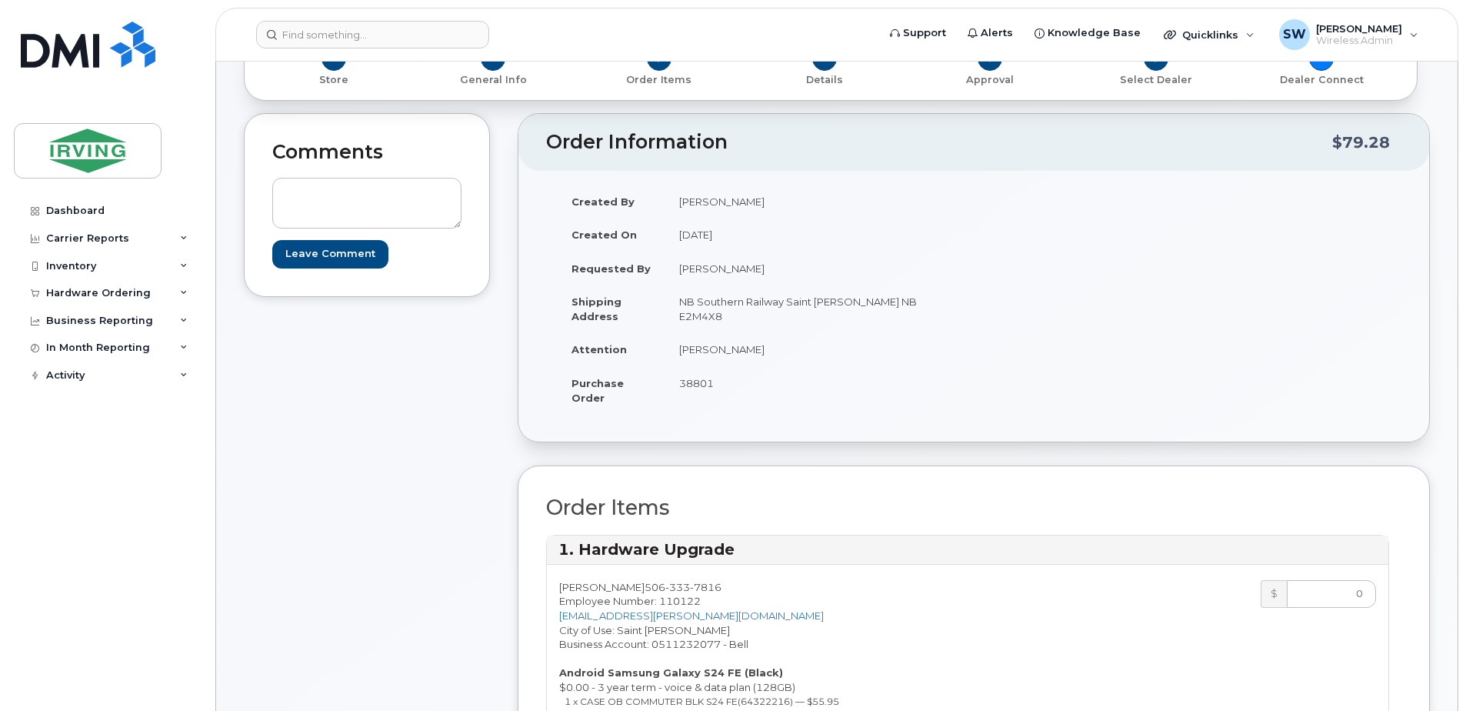
scroll to position [0, 0]
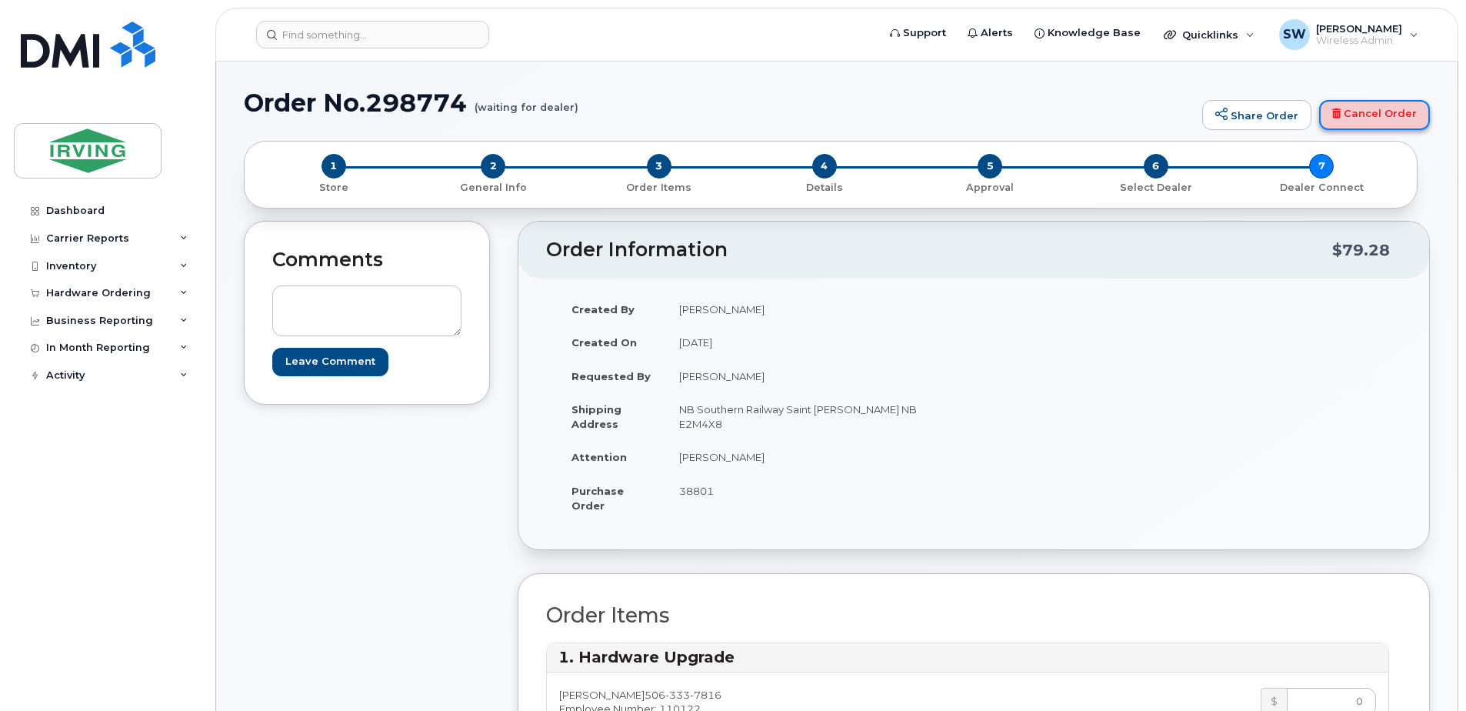
click at [1394, 114] on link "Cancel Order" at bounding box center [1374, 115] width 111 height 31
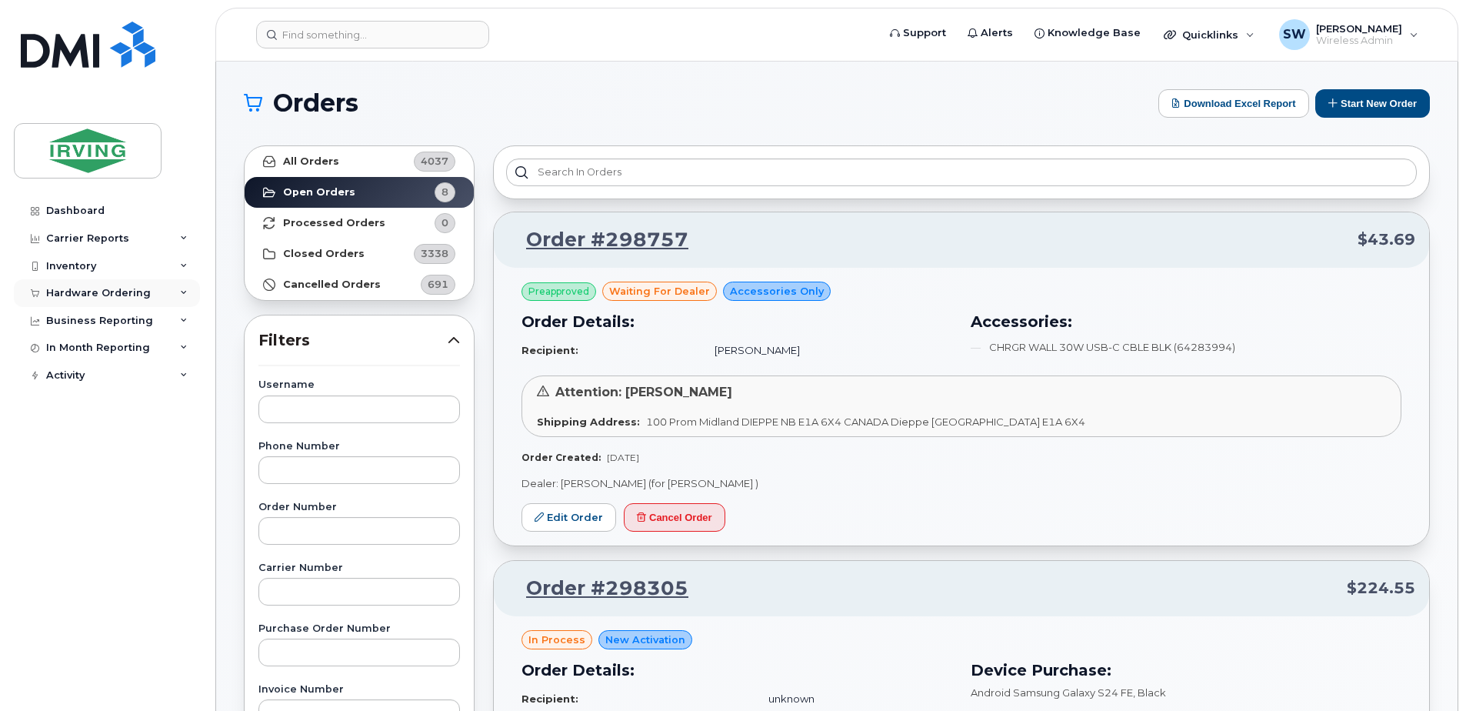
click at [79, 291] on div "Hardware Ordering" at bounding box center [98, 293] width 105 height 12
click at [72, 318] on div "Overview" at bounding box center [78, 322] width 50 height 14
click at [1360, 96] on button "Start New Order" at bounding box center [1372, 103] width 115 height 28
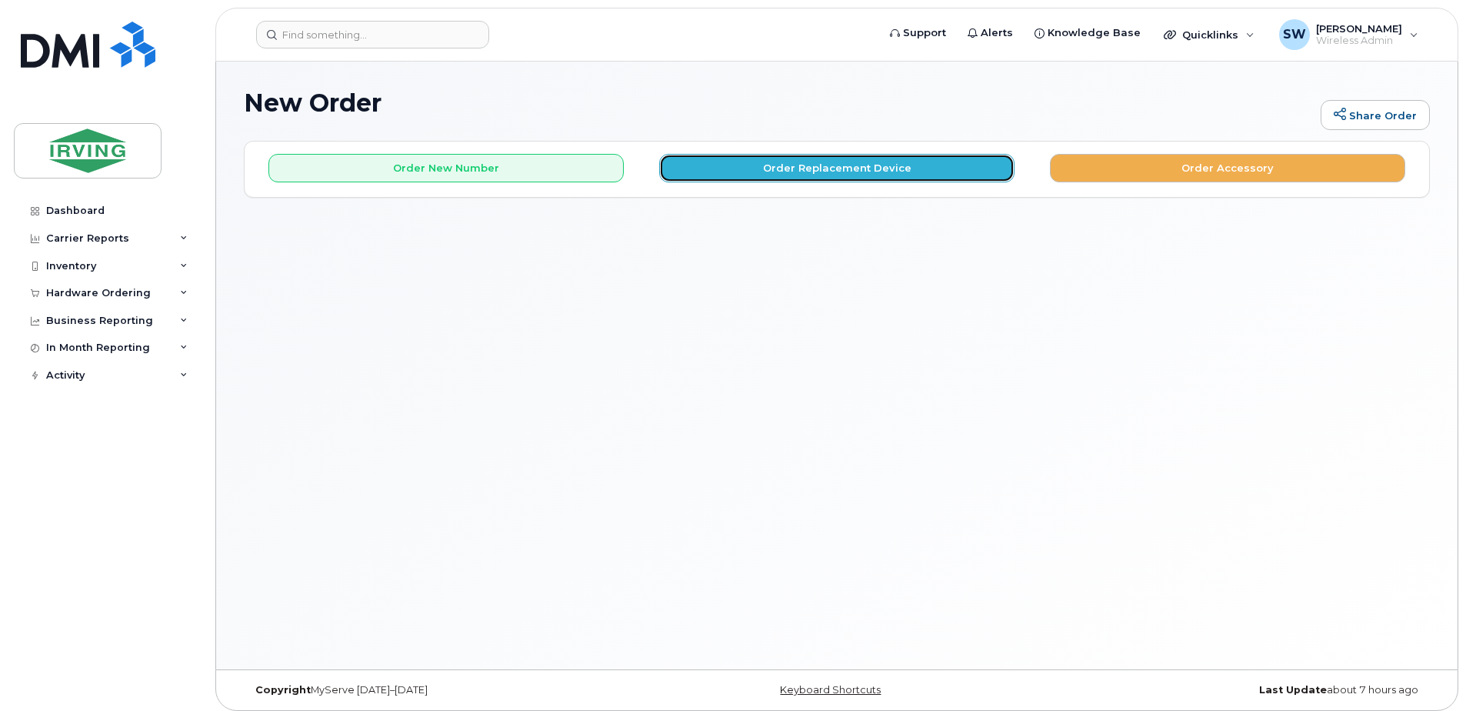
click at [818, 173] on button "Order Replacement Device" at bounding box center [836, 168] width 355 height 28
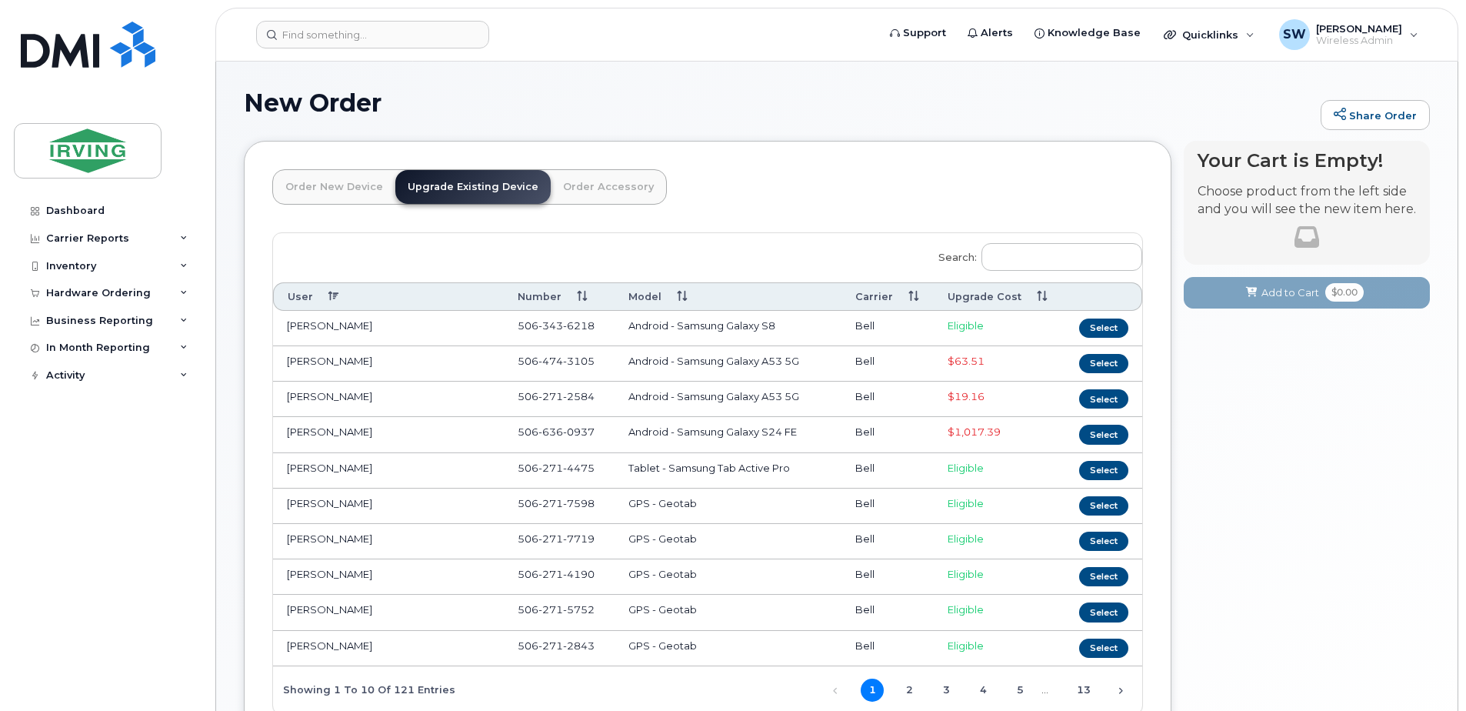
scroll to position [146, 0]
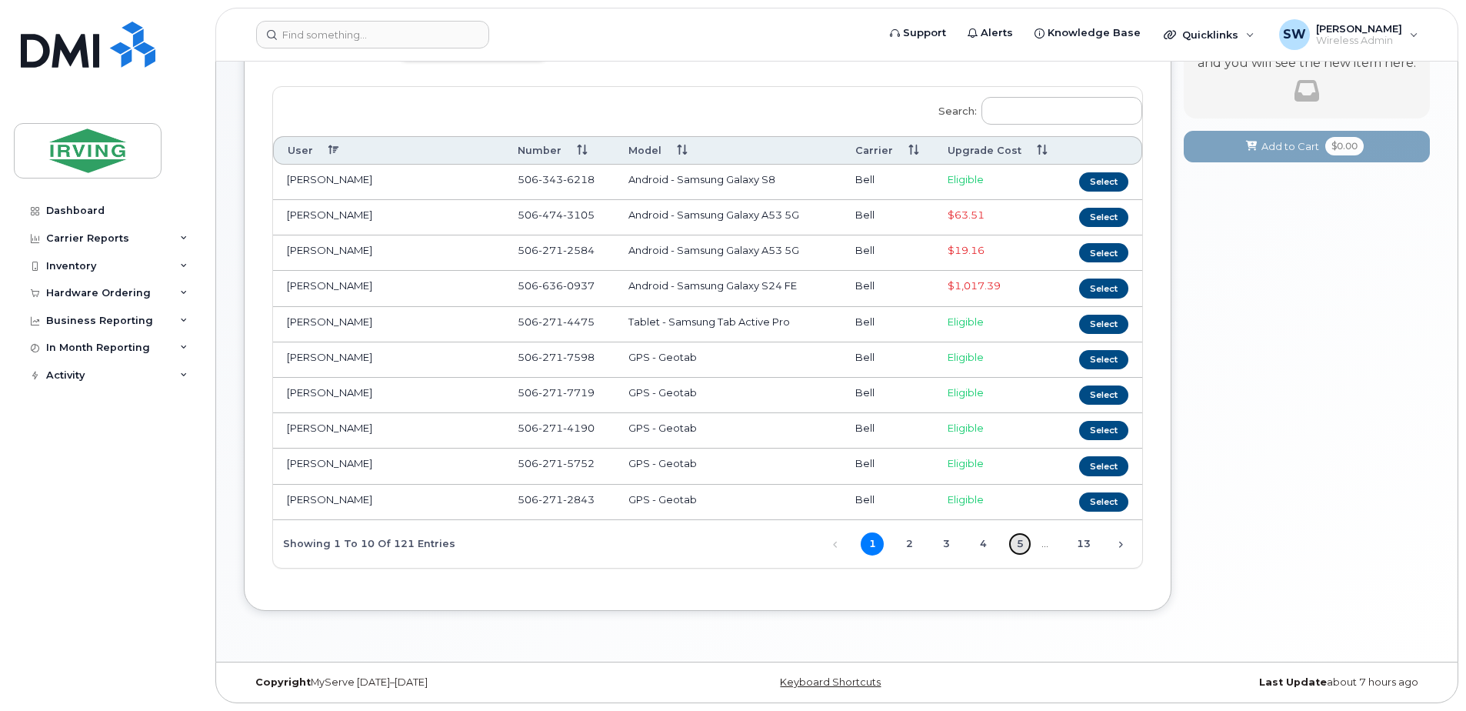
click at [1020, 545] on link "5" at bounding box center [1019, 543] width 23 height 23
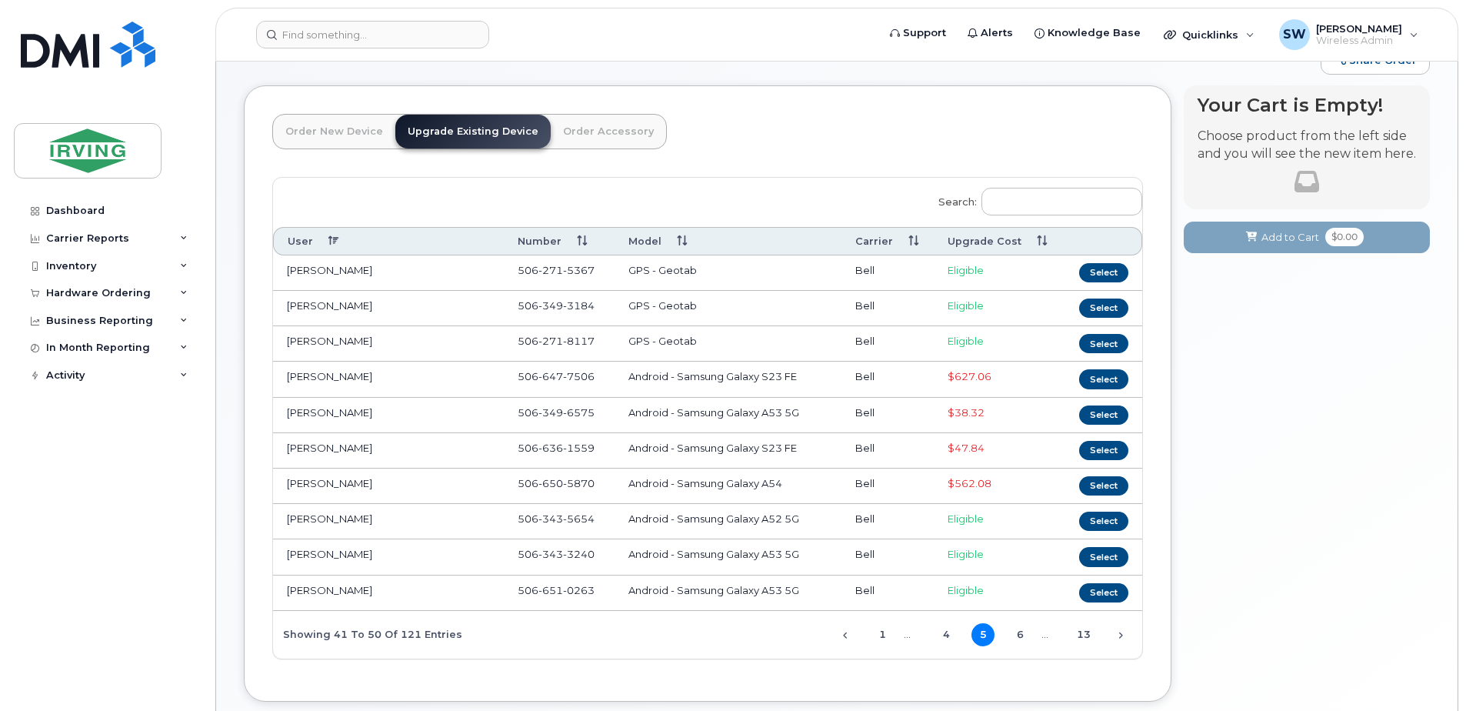
scroll to position [0, 0]
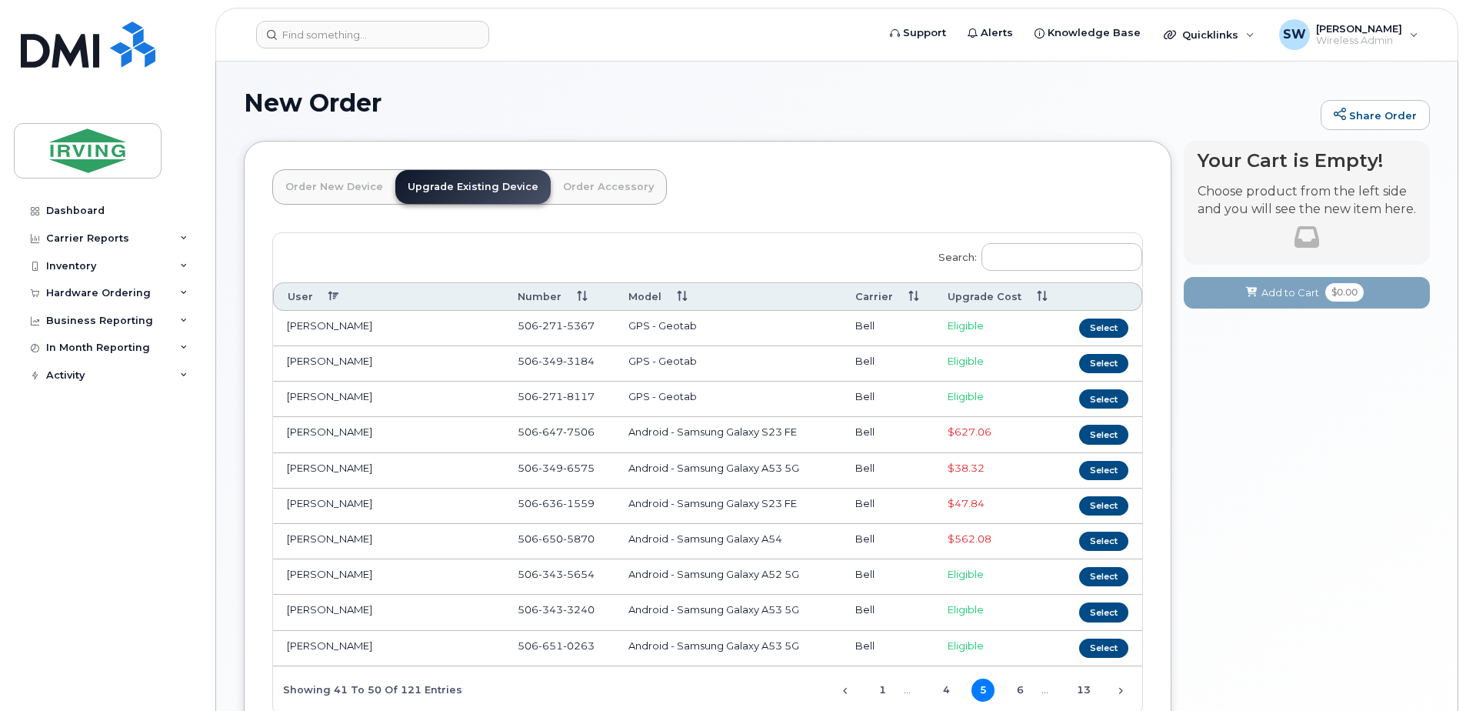
click at [301, 295] on th "User" at bounding box center [388, 296] width 231 height 28
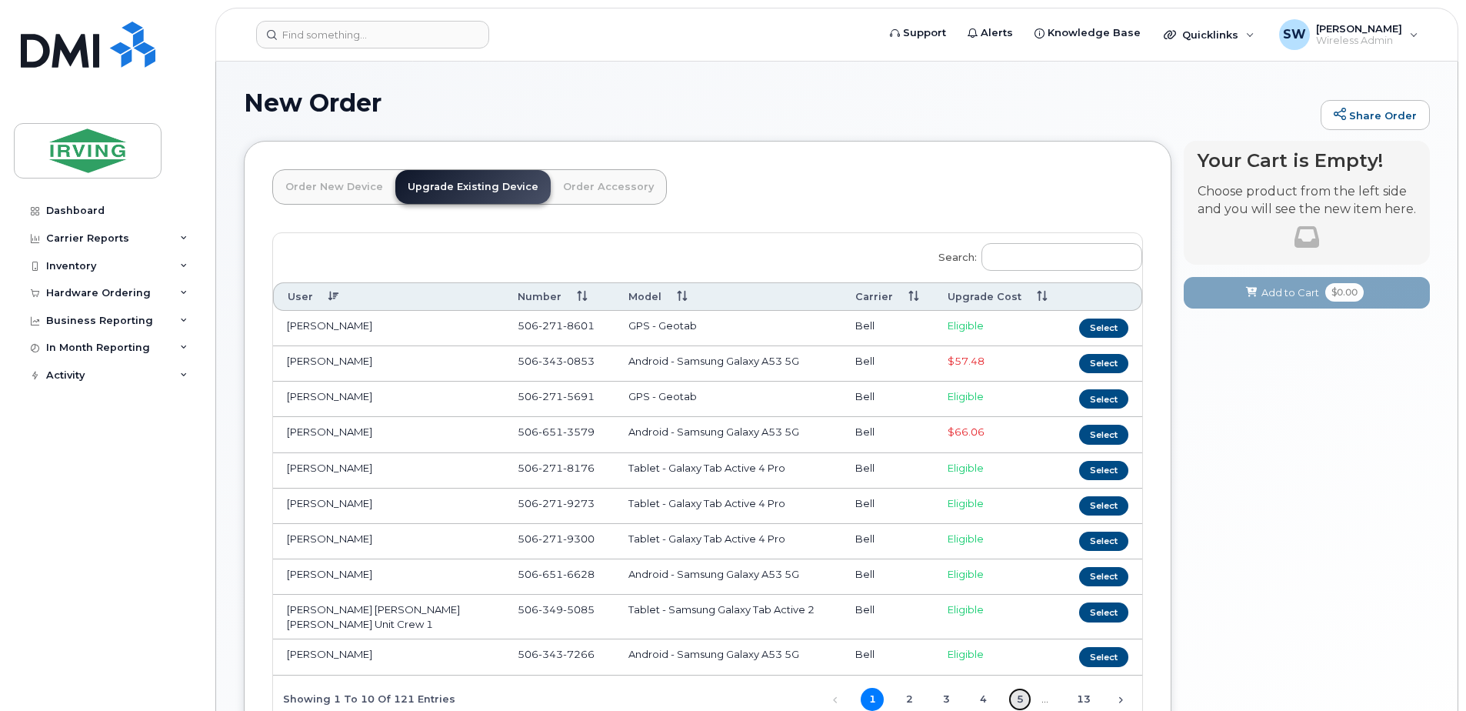
click at [1022, 690] on link "5" at bounding box center [1019, 699] width 23 height 23
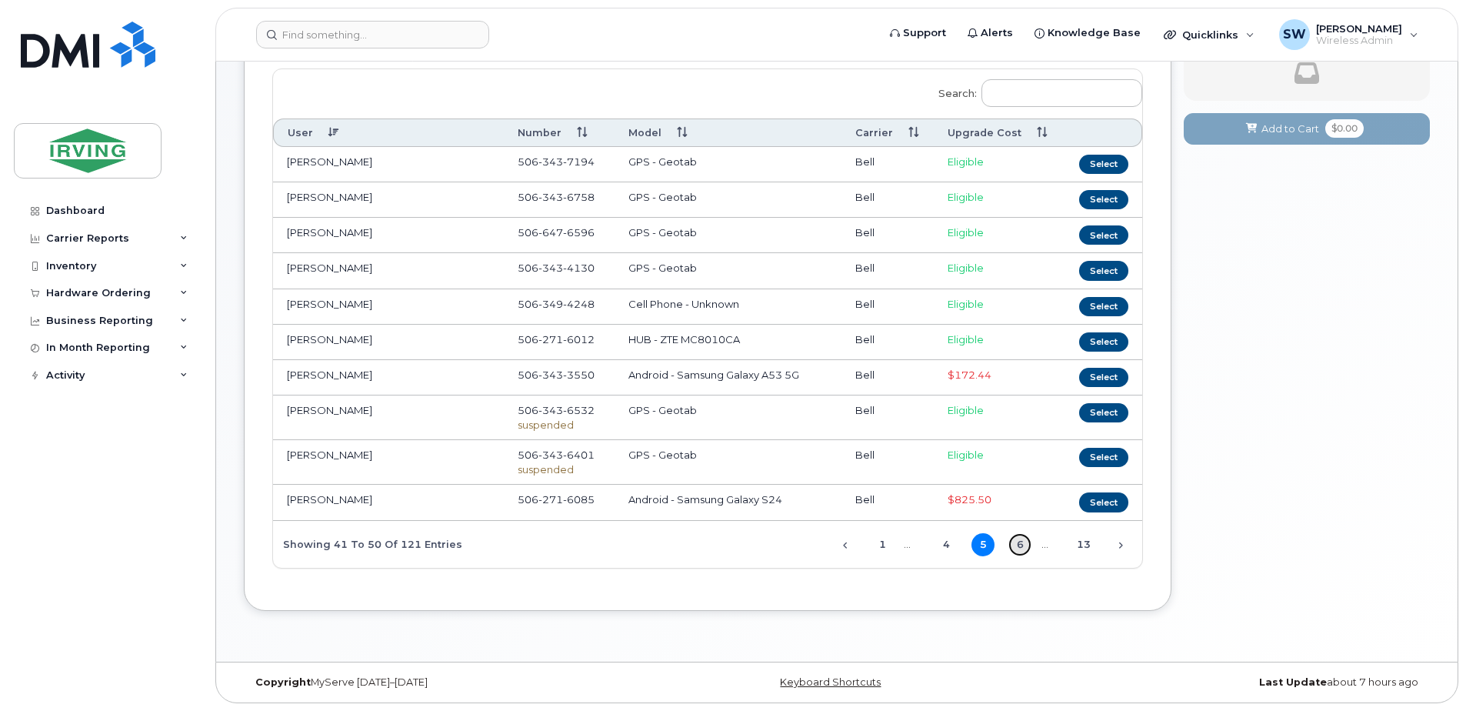
click at [1020, 547] on link "6" at bounding box center [1019, 544] width 23 height 23
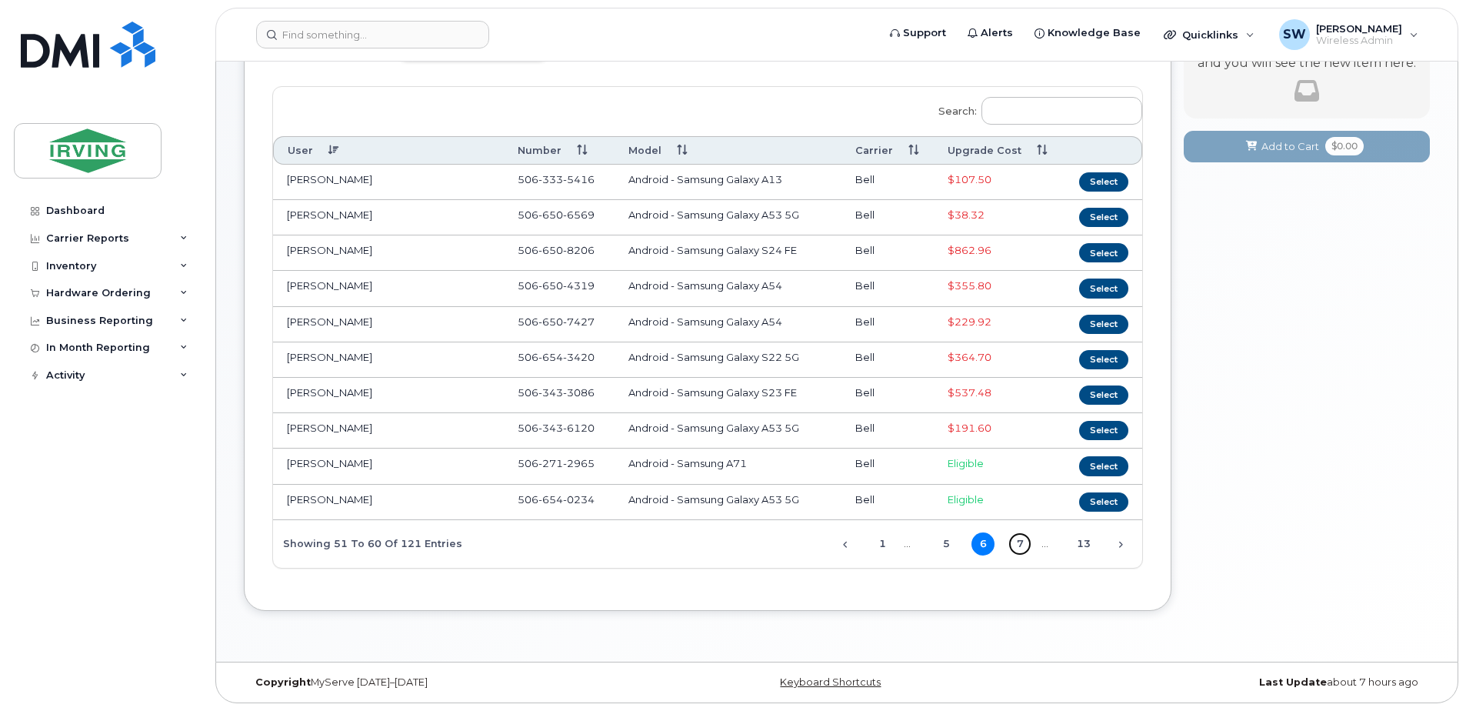
drag, startPoint x: 1017, startPoint y: 541, endPoint x: 1001, endPoint y: 545, distance: 15.7
click at [1013, 542] on link "7" at bounding box center [1019, 543] width 23 height 23
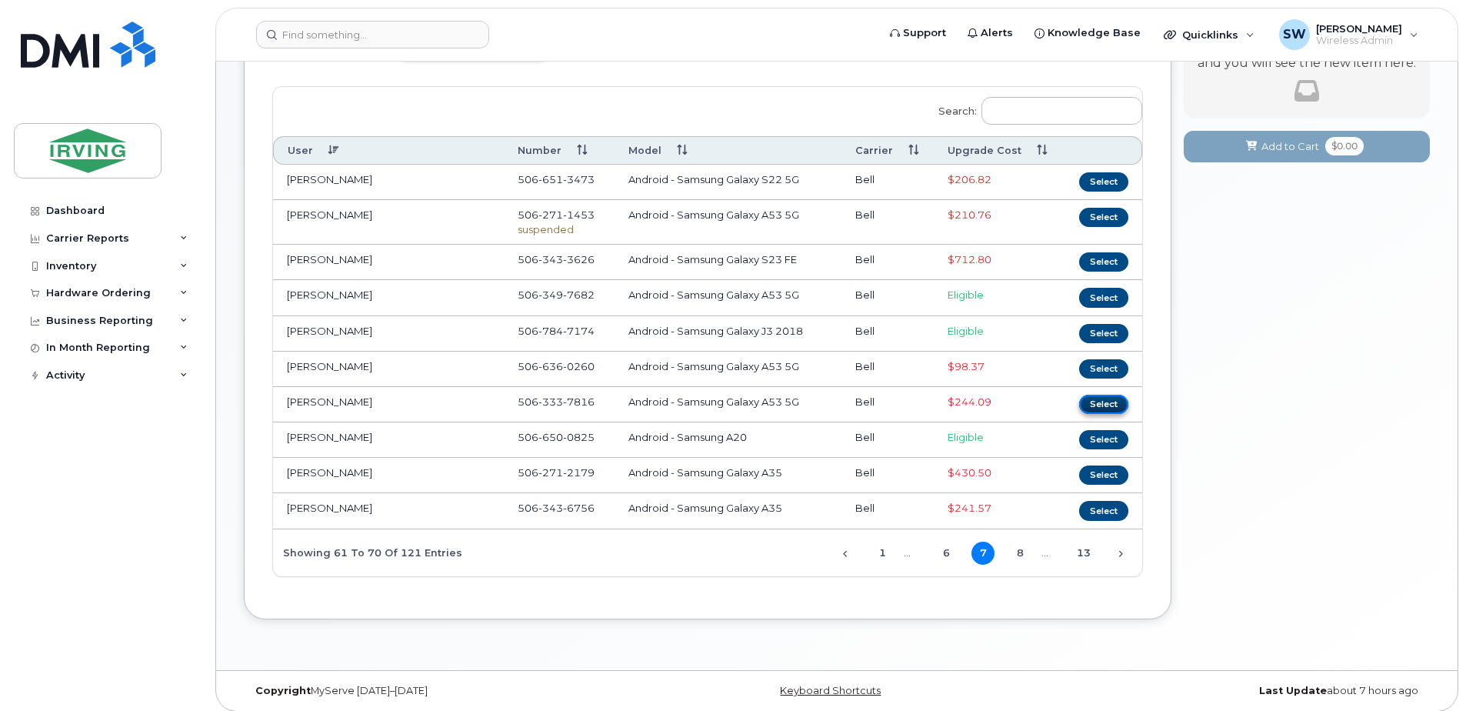
click at [1105, 404] on button "Select" at bounding box center [1103, 404] width 49 height 19
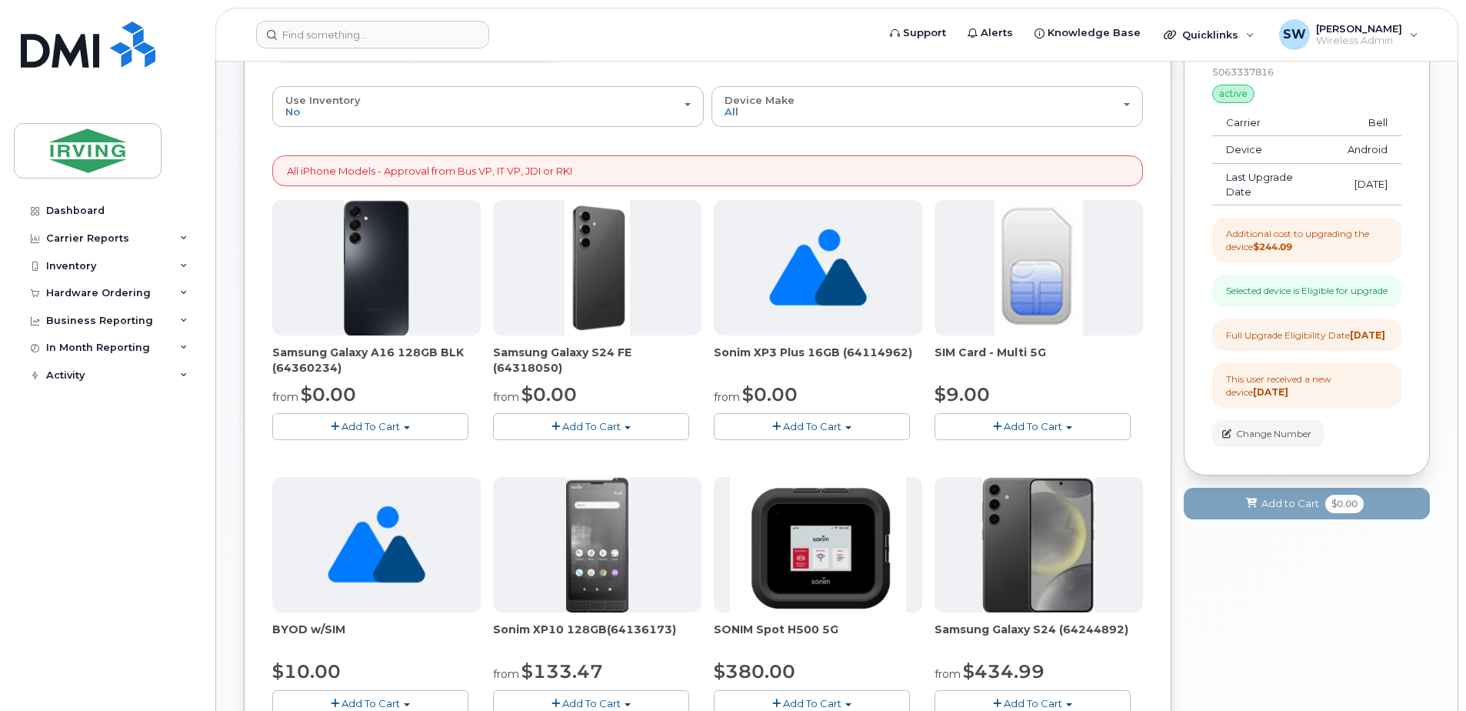
click at [580, 431] on span "Add To Cart" at bounding box center [591, 426] width 58 height 12
click at [581, 459] on link "$0.00 - 3 year term - voice & data plan (128GB)" at bounding box center [630, 454] width 267 height 19
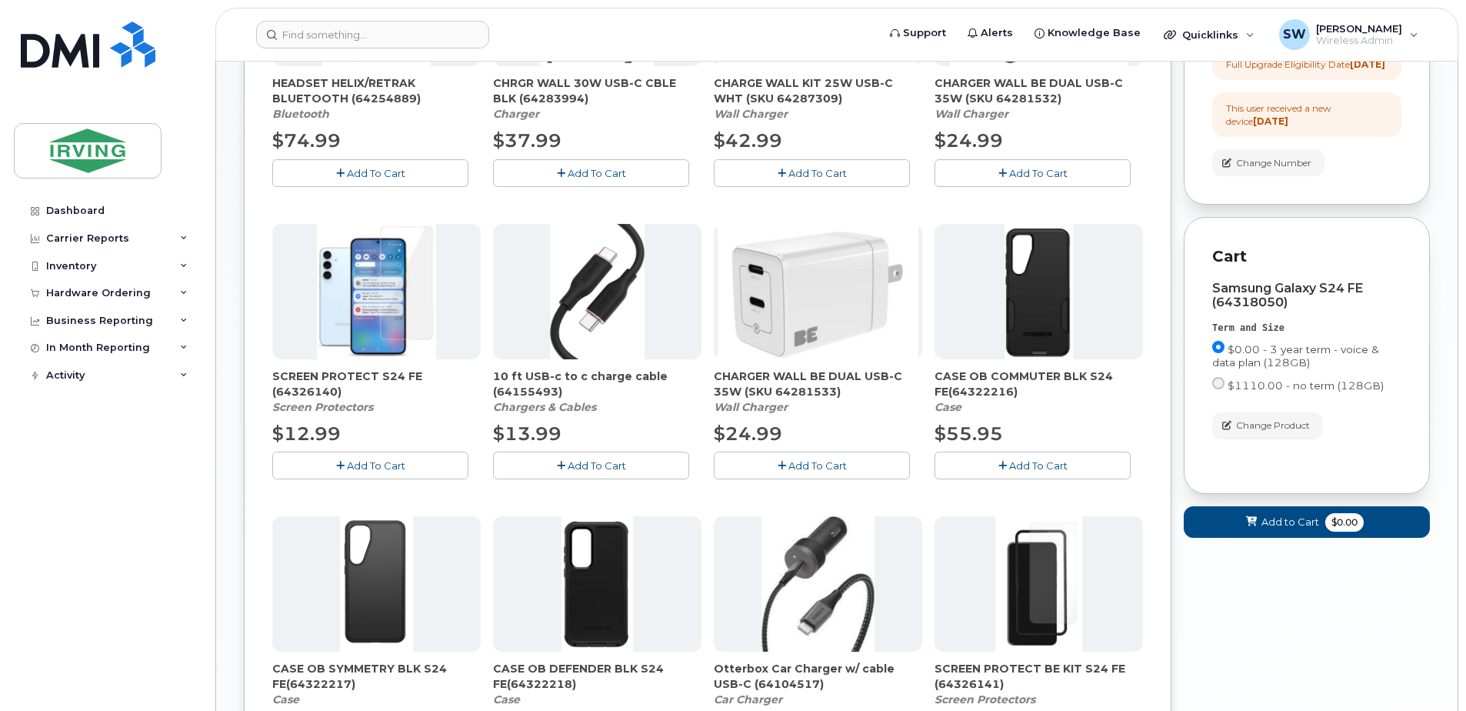
scroll to position [377, 0]
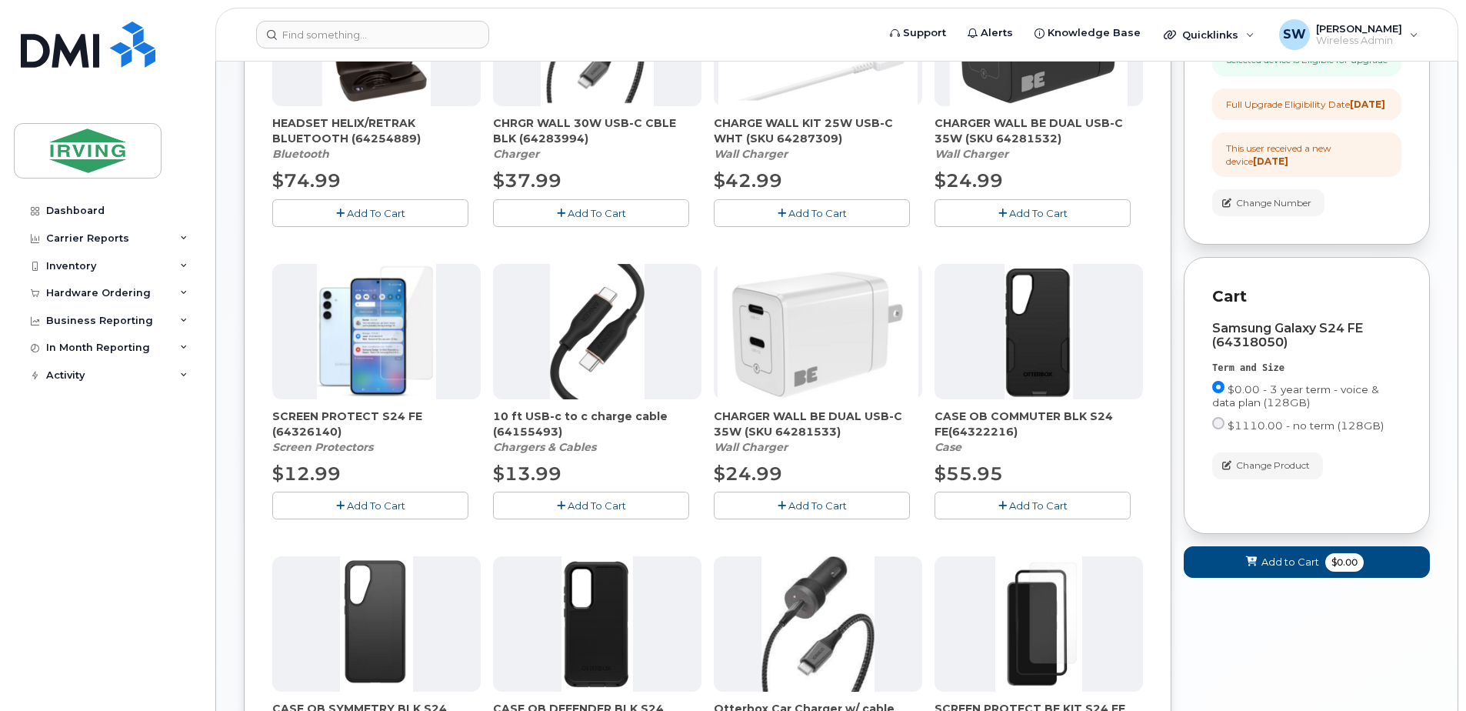
click at [331, 428] on span "SCREEN PROTECT S24 FE (64326140)" at bounding box center [376, 423] width 208 height 31
click at [355, 512] on button "Add To Cart" at bounding box center [370, 504] width 196 height 27
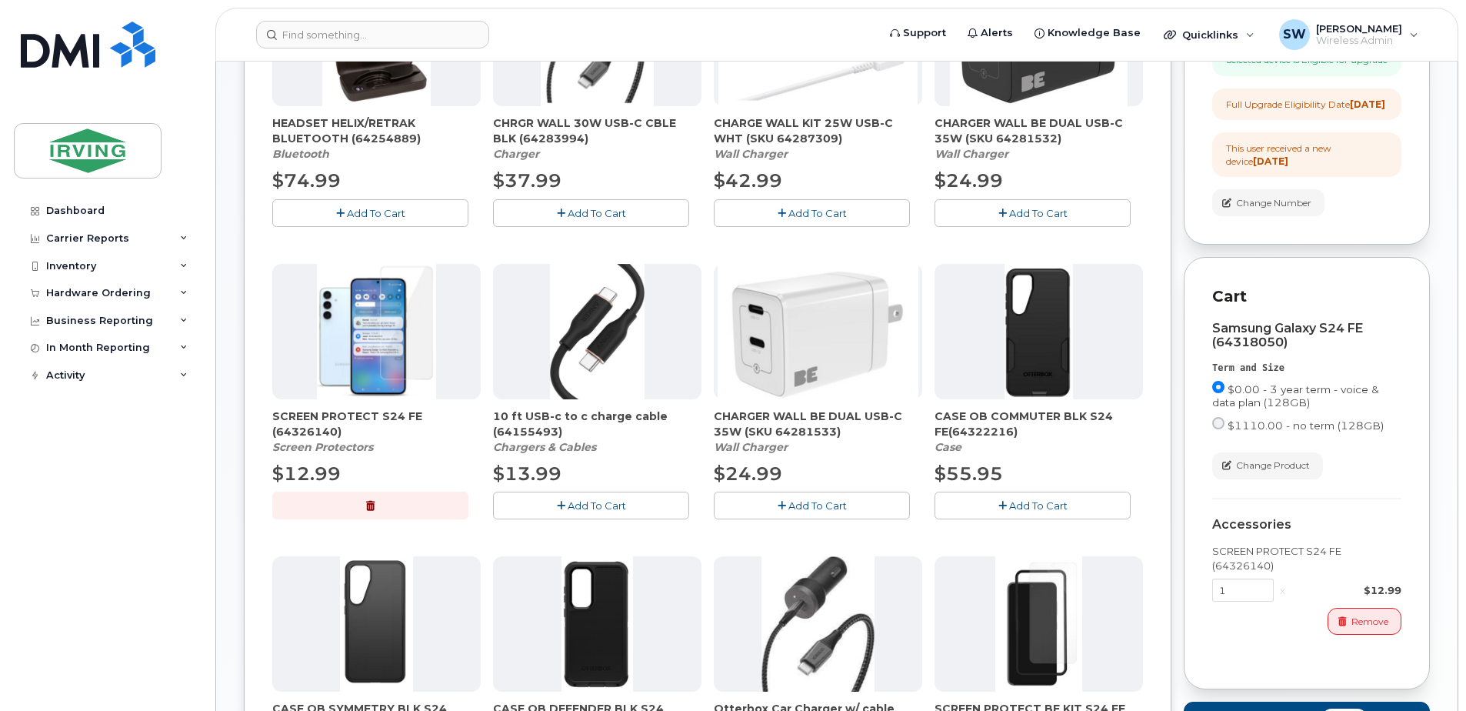
click at [1025, 505] on span "Add To Cart" at bounding box center [1038, 505] width 58 height 12
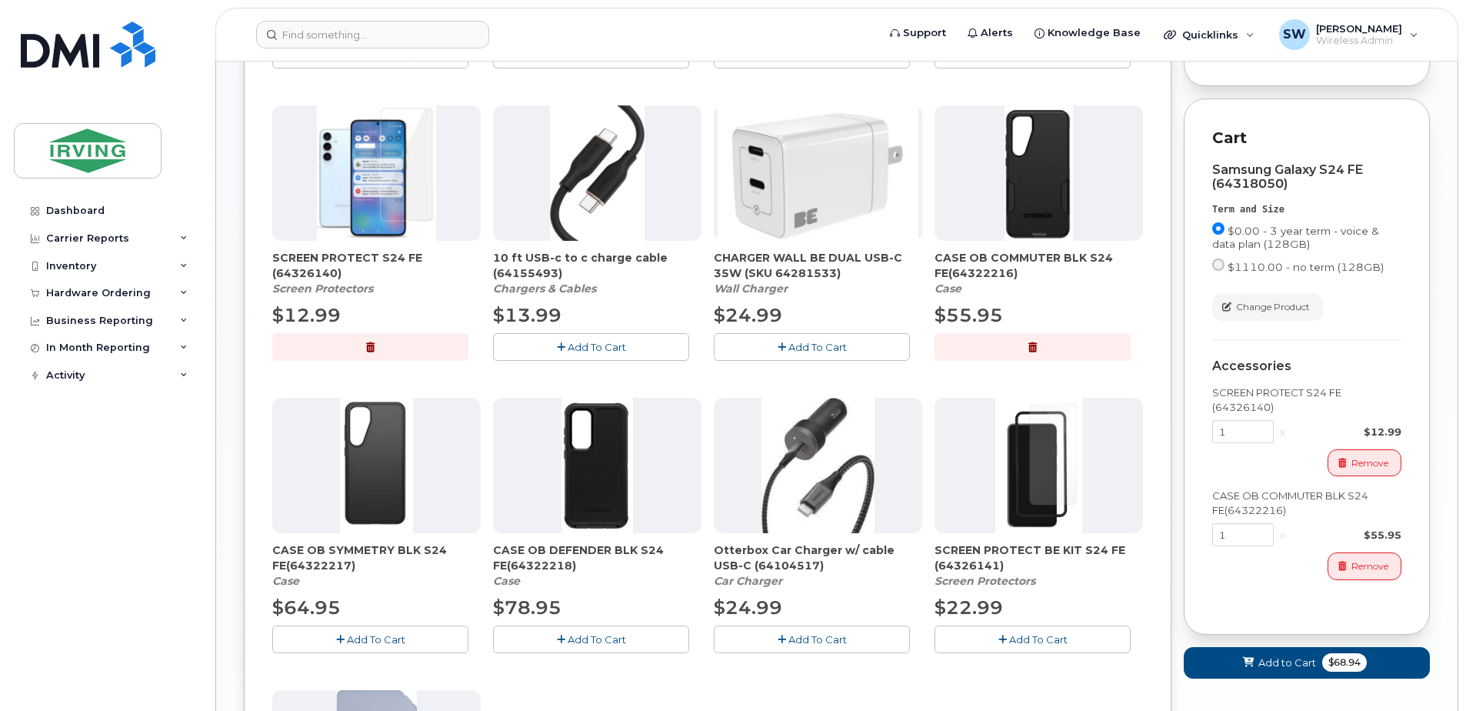
scroll to position [685, 0]
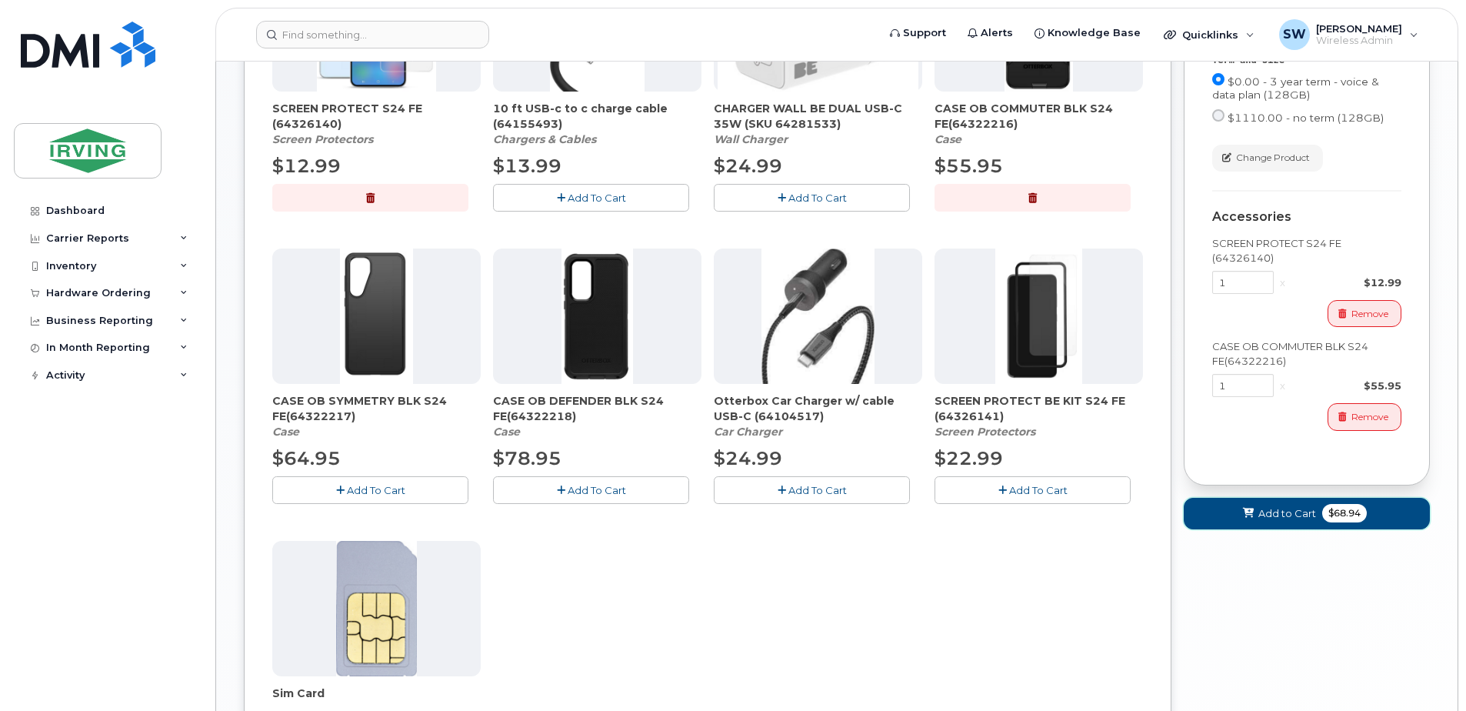
click at [1279, 521] on span "Add to Cart" at bounding box center [1287, 513] width 58 height 15
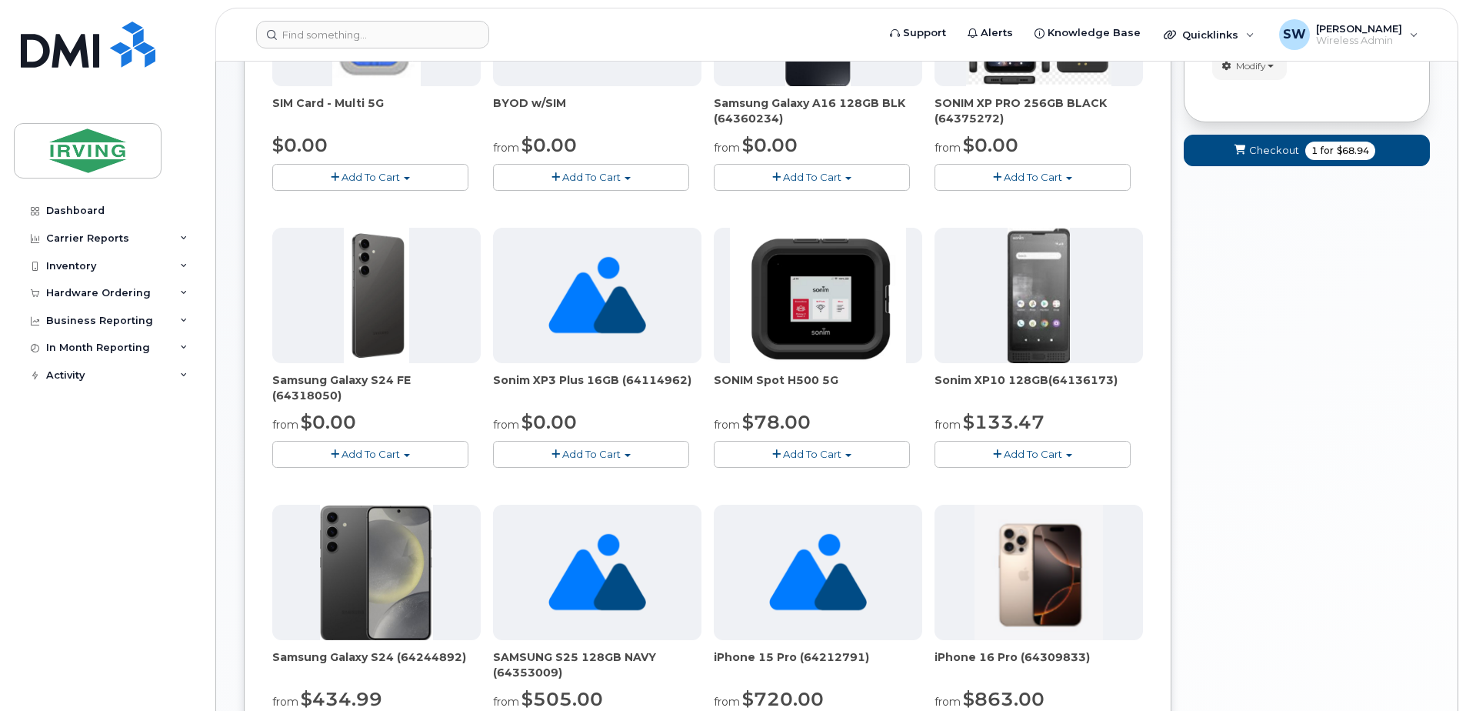
scroll to position [217, 0]
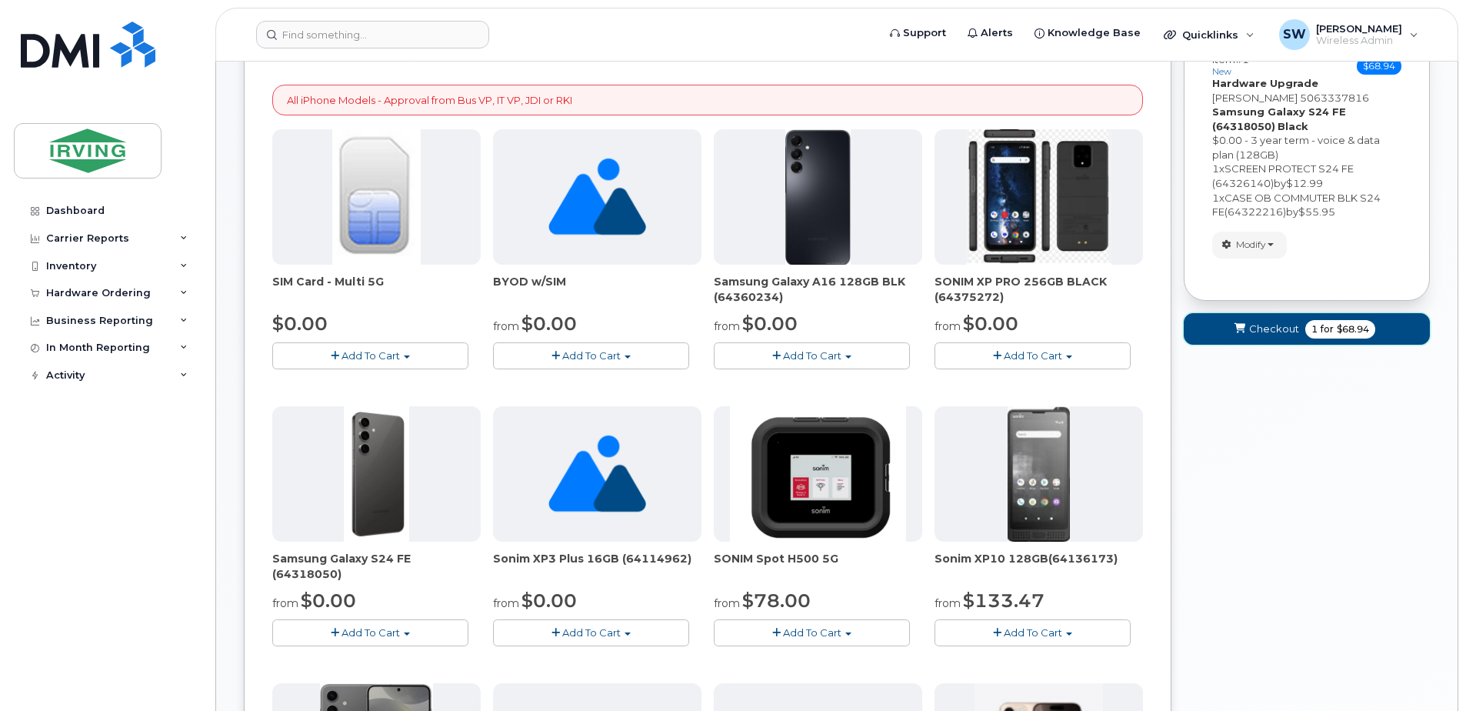
click at [1263, 330] on span "Checkout" at bounding box center [1274, 328] width 50 height 15
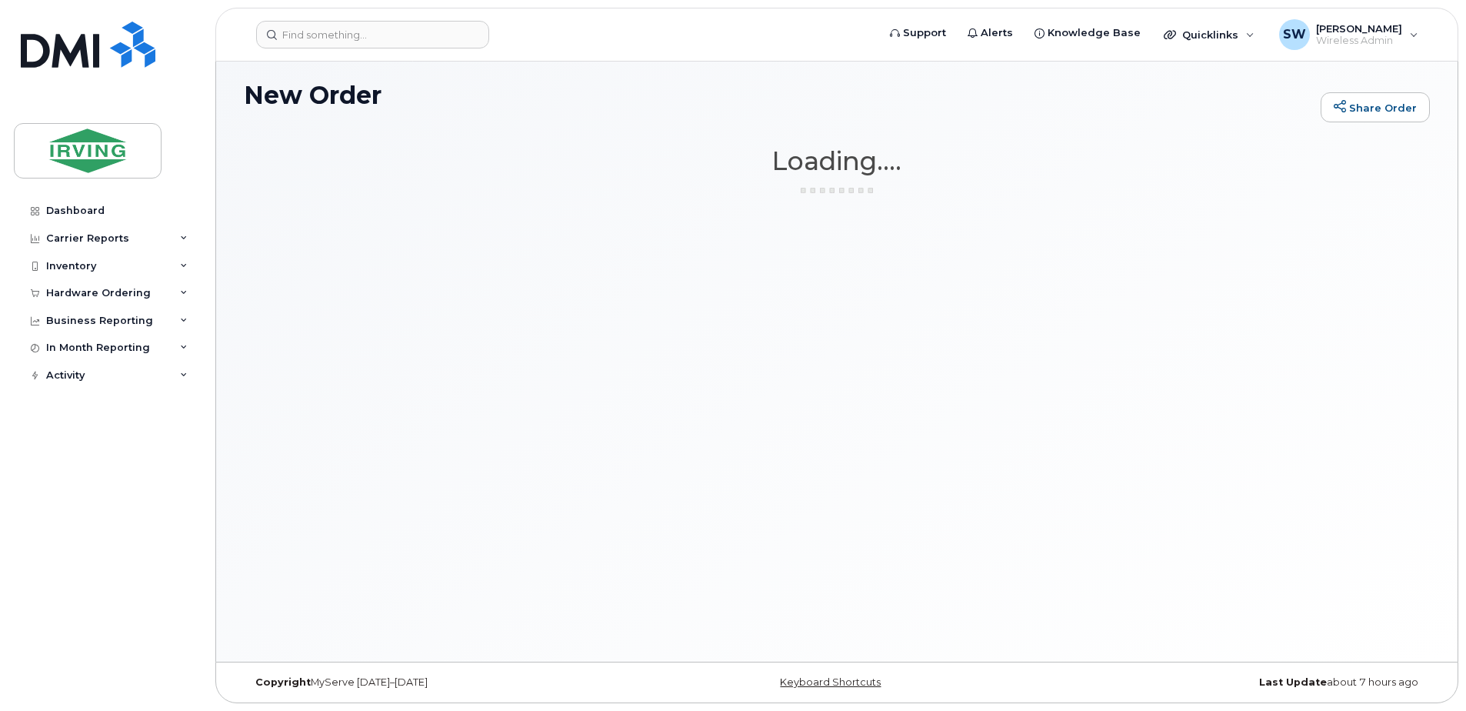
scroll to position [8, 0]
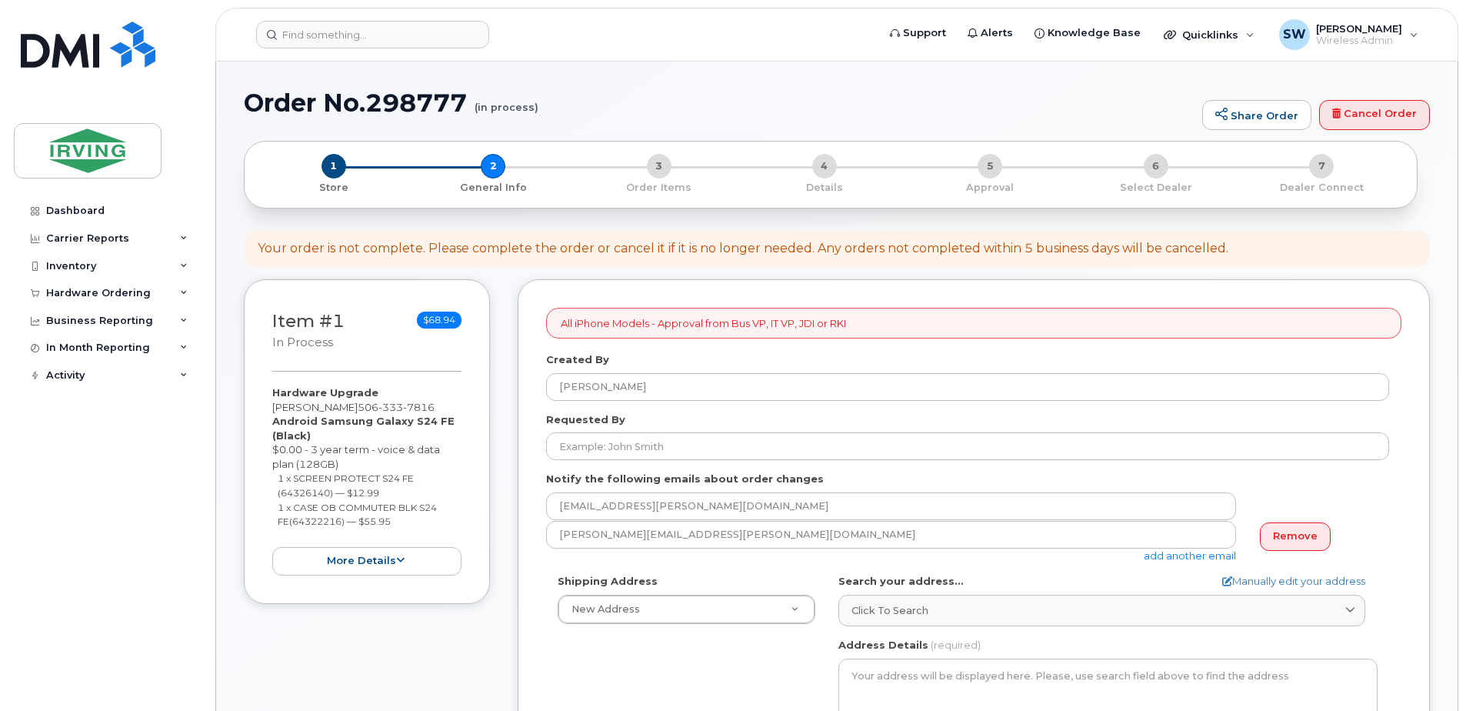
select select
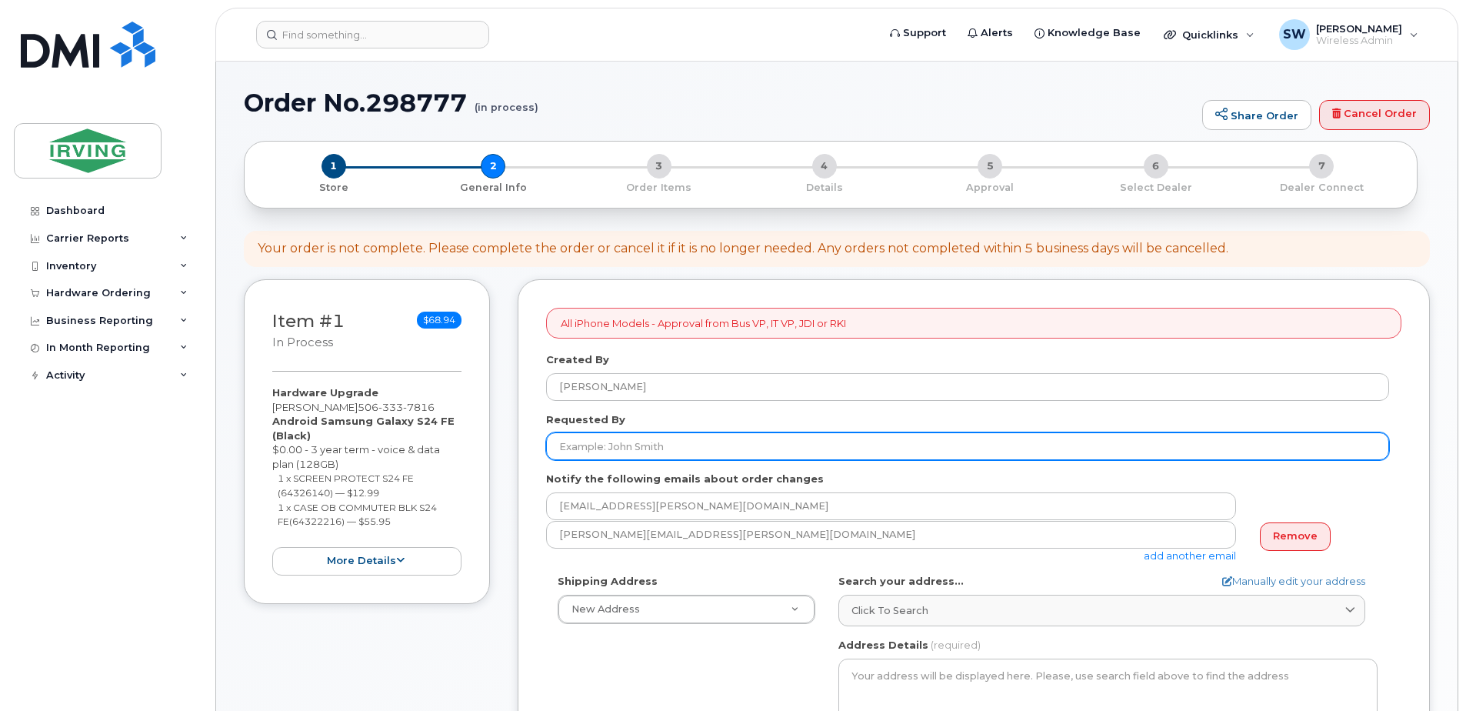
click at [612, 444] on input "Requested By" at bounding box center [967, 446] width 843 height 28
type input "[PERSON_NAME]"
type input "5066326314"
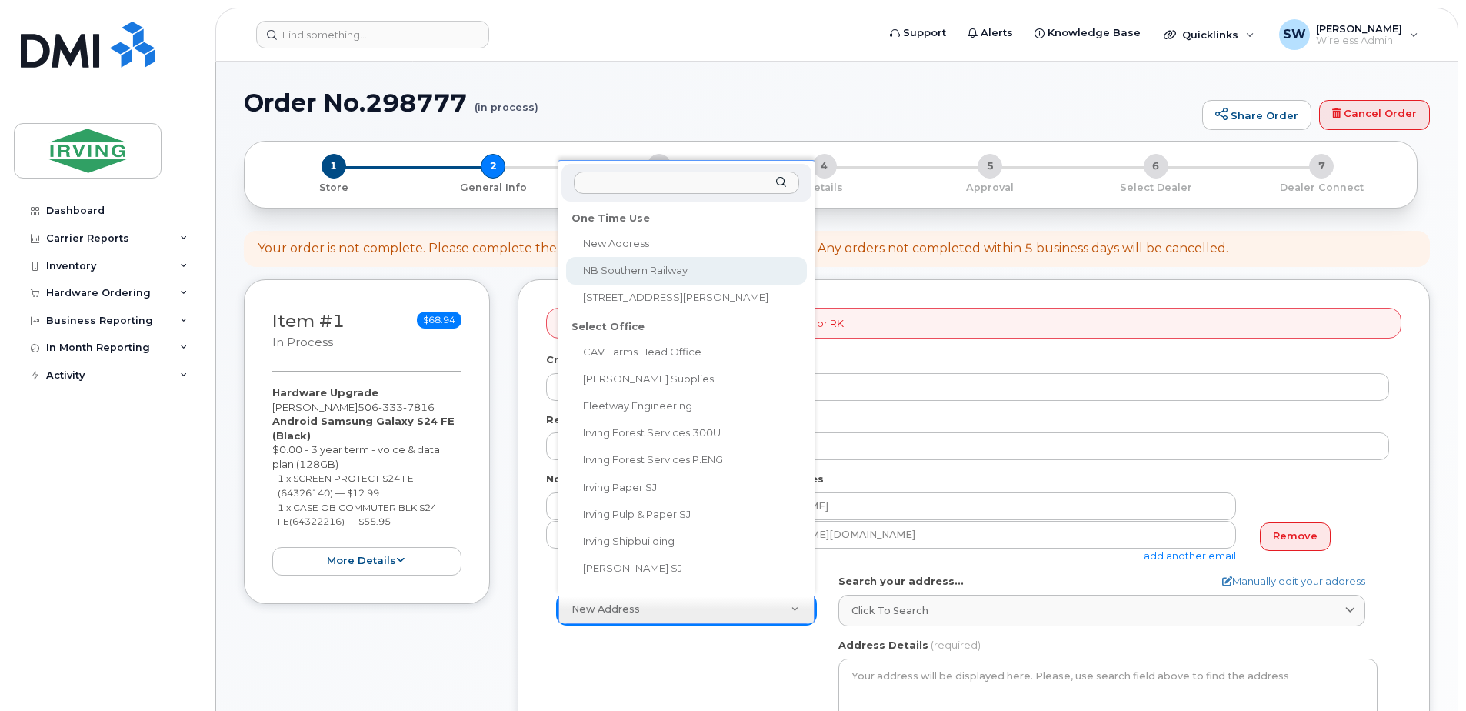
select select "NB Southern Railway"
type input "NB Southern Railway"
type input "2008"
type input "E2M4X8"
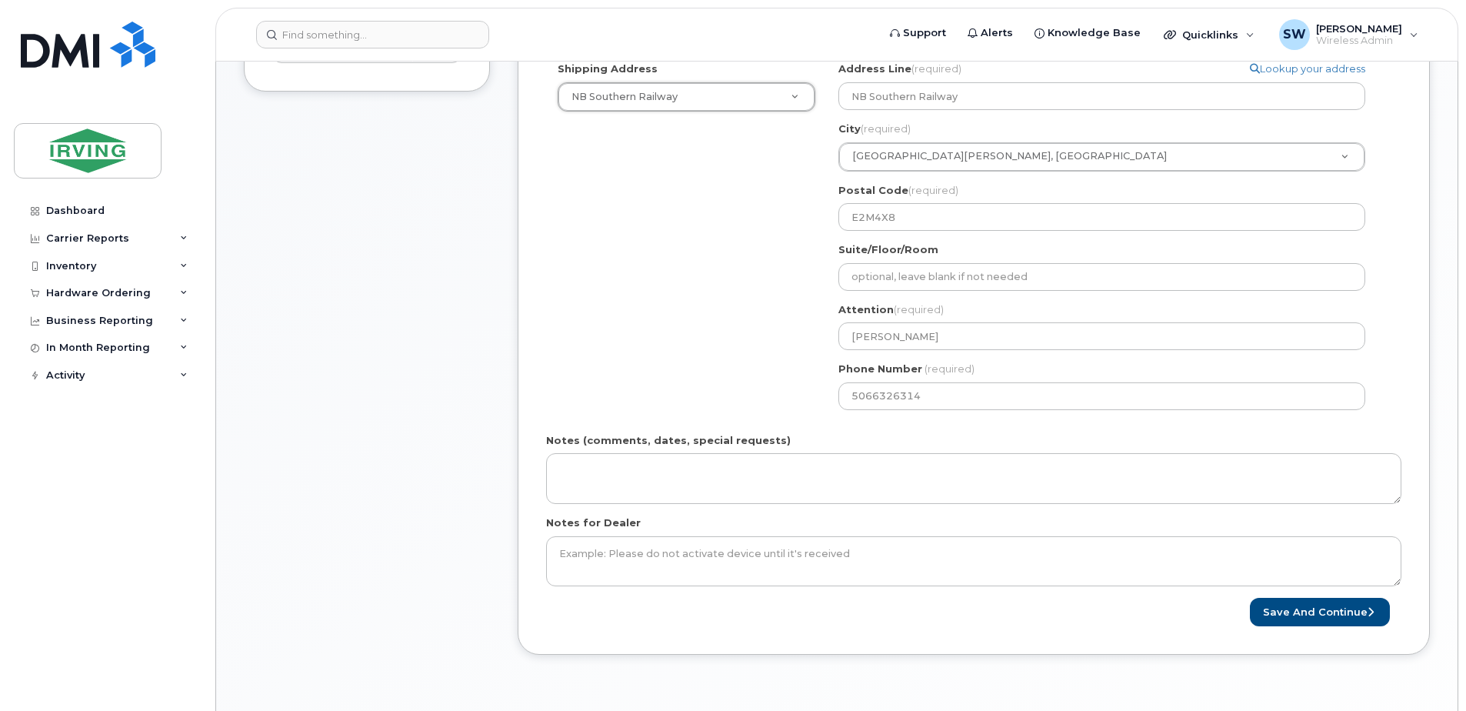
scroll to position [538, 0]
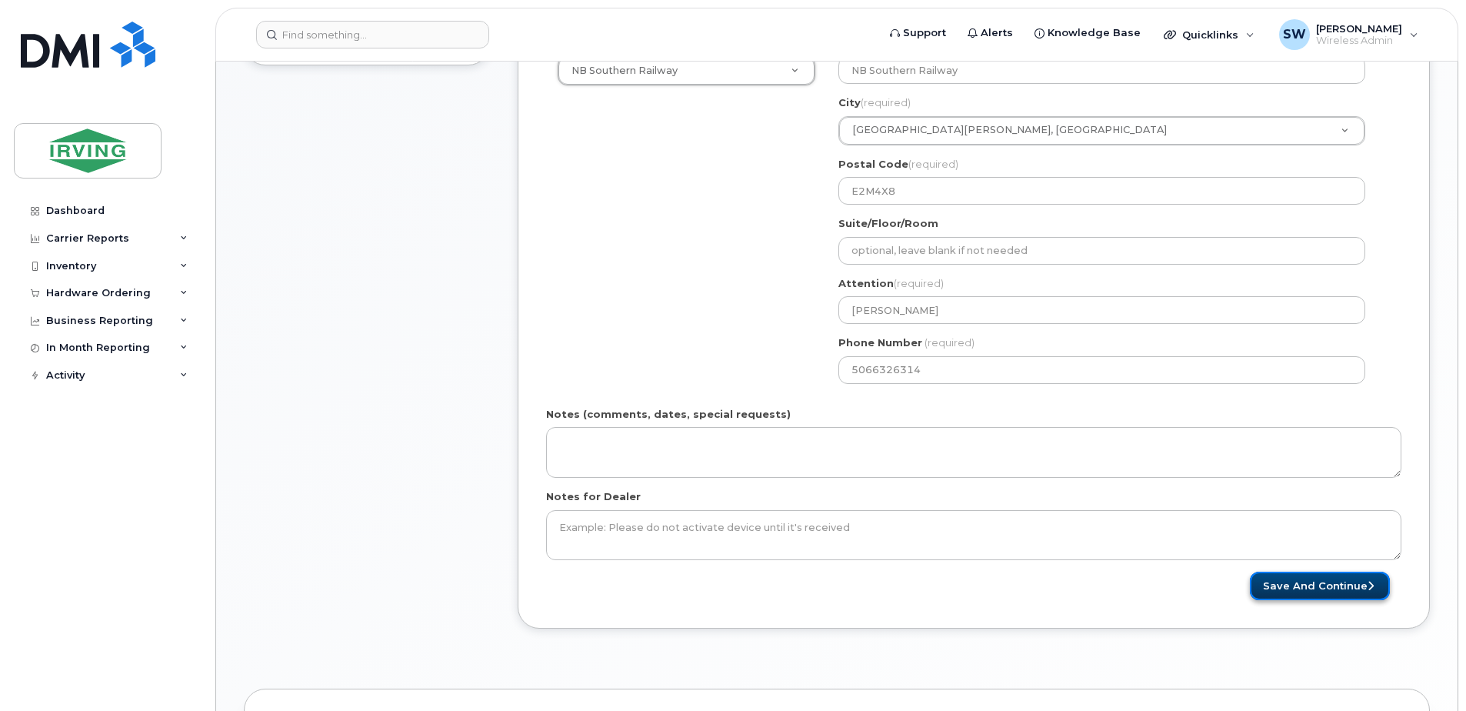
click at [1298, 588] on button "Save and Continue" at bounding box center [1320, 585] width 140 height 28
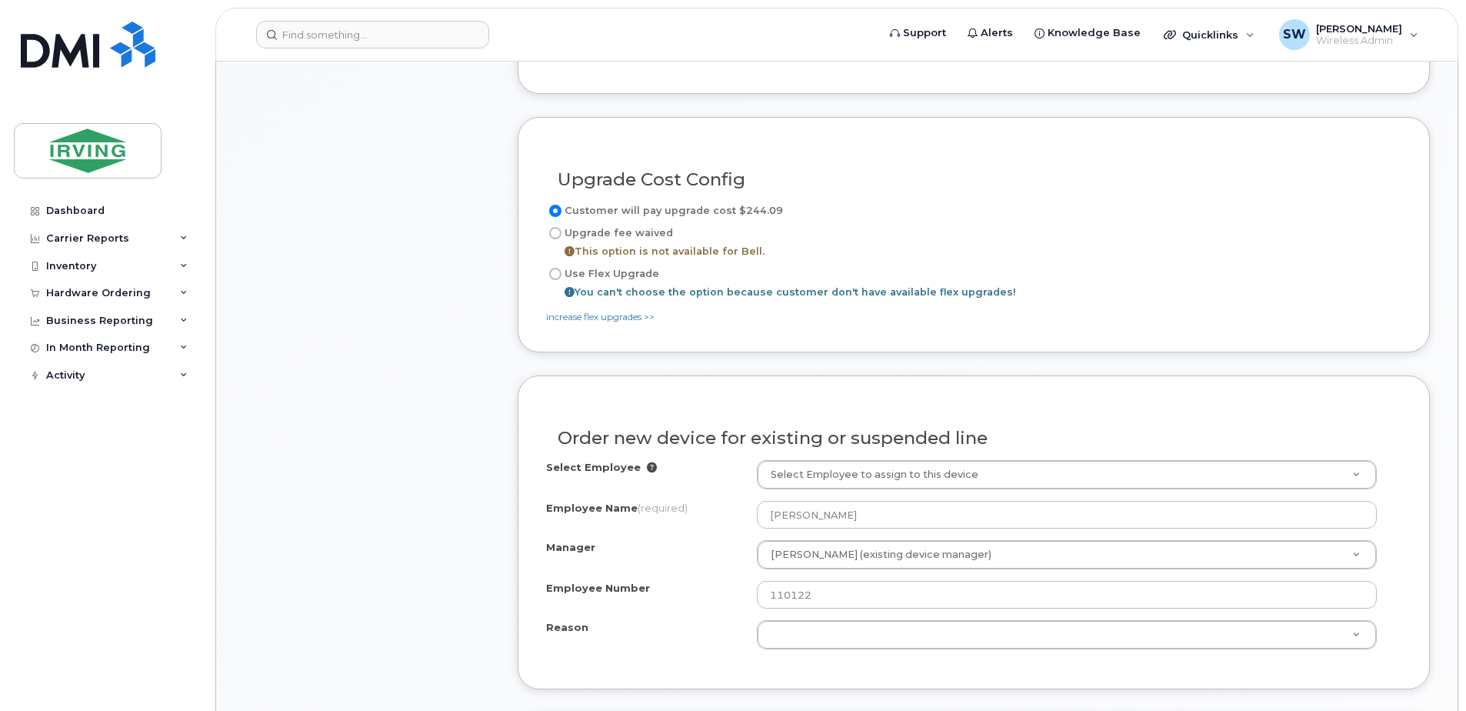
scroll to position [769, 0]
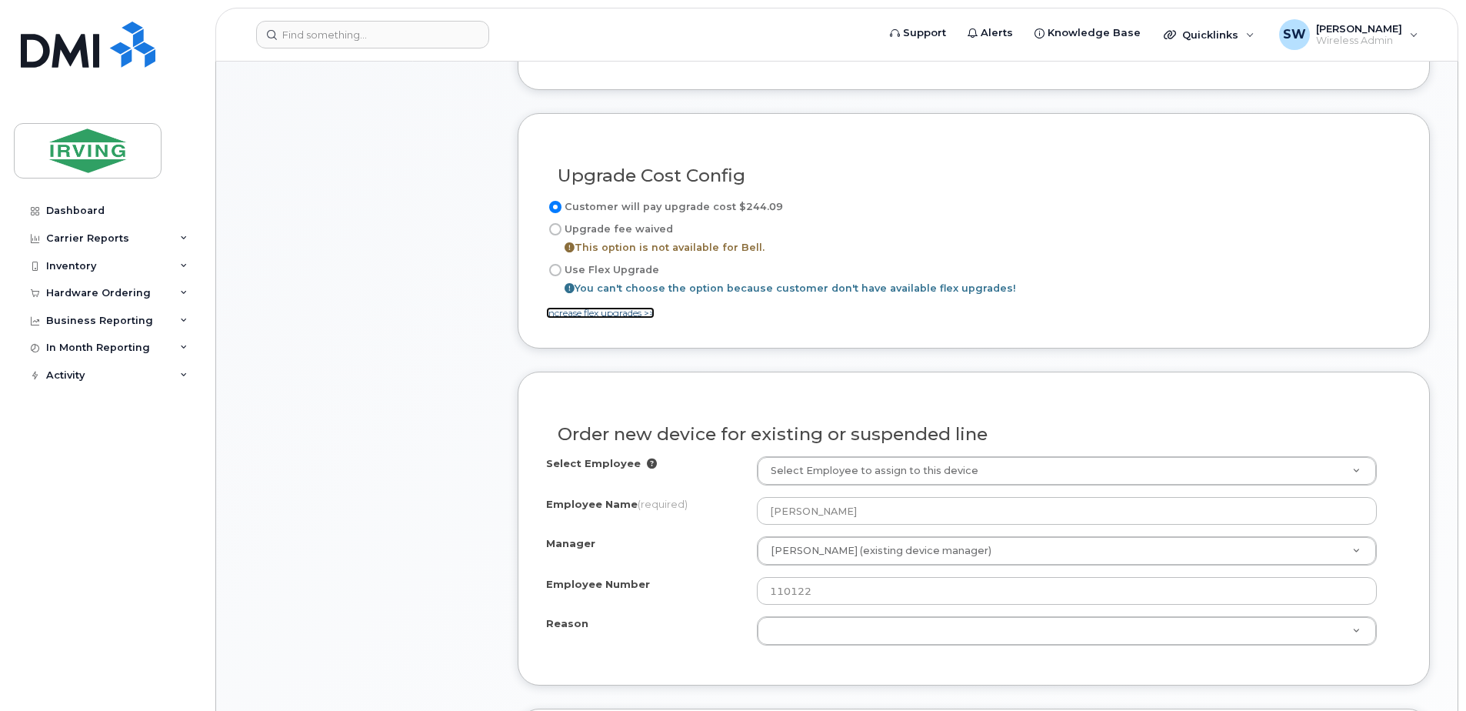
click at [650, 312] on link "increase flex upgrades >>" at bounding box center [600, 313] width 108 height 12
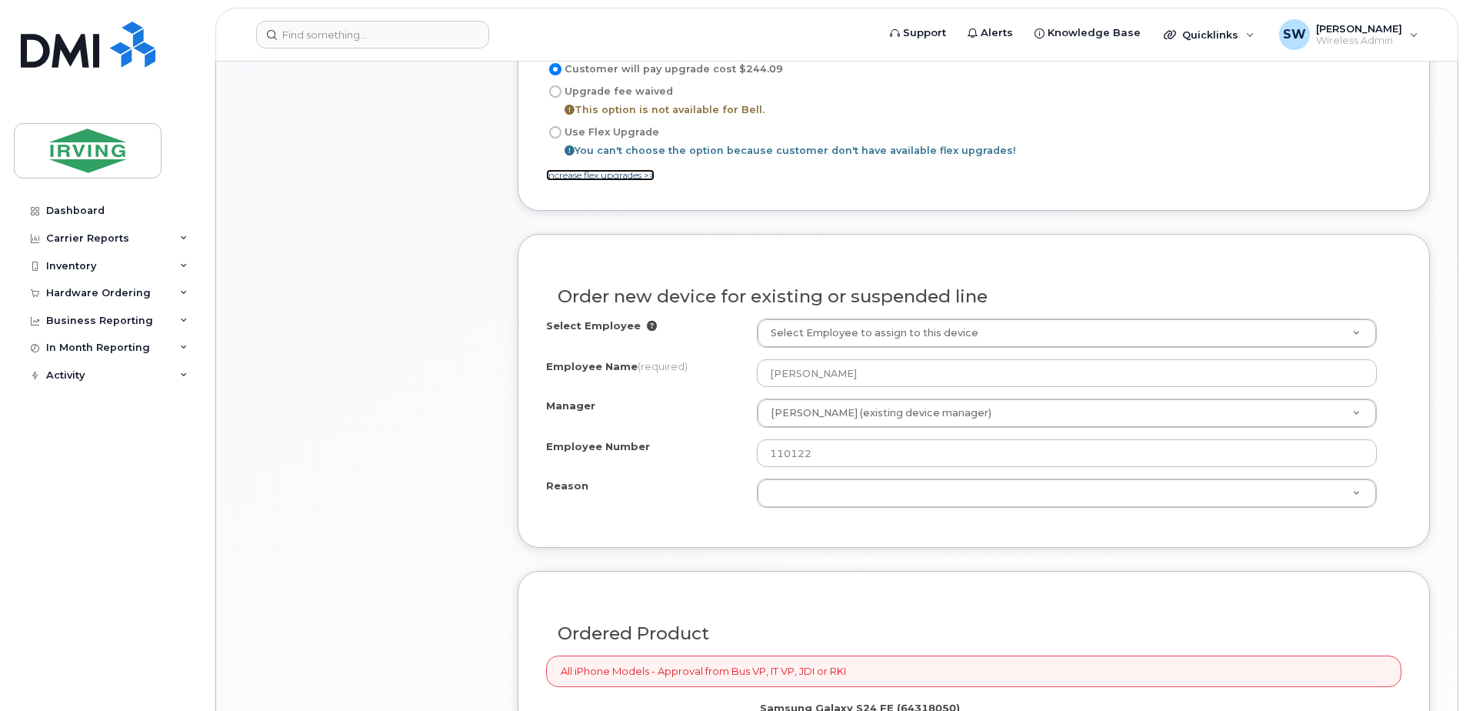
scroll to position [923, 0]
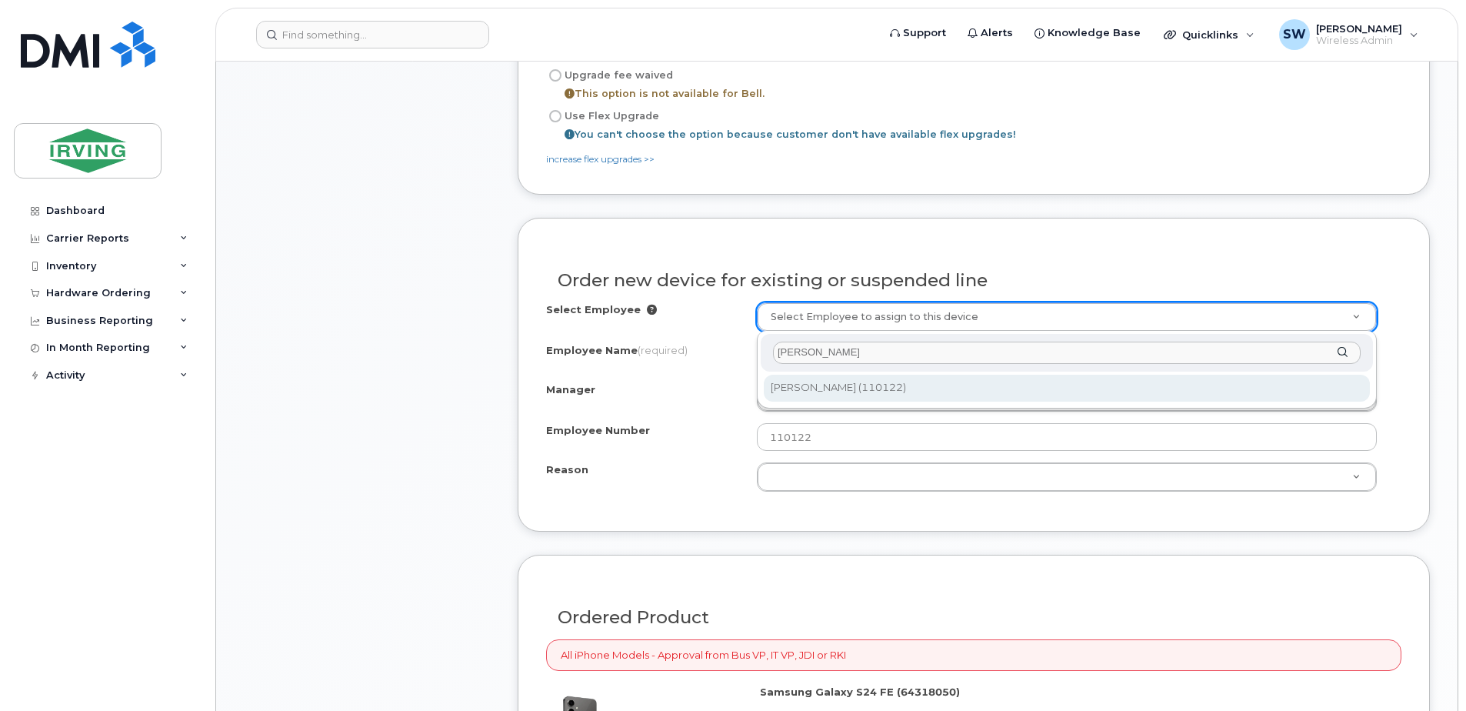
type input "jason kingston"
type input "1450388"
type input "120305"
select select "1450387"
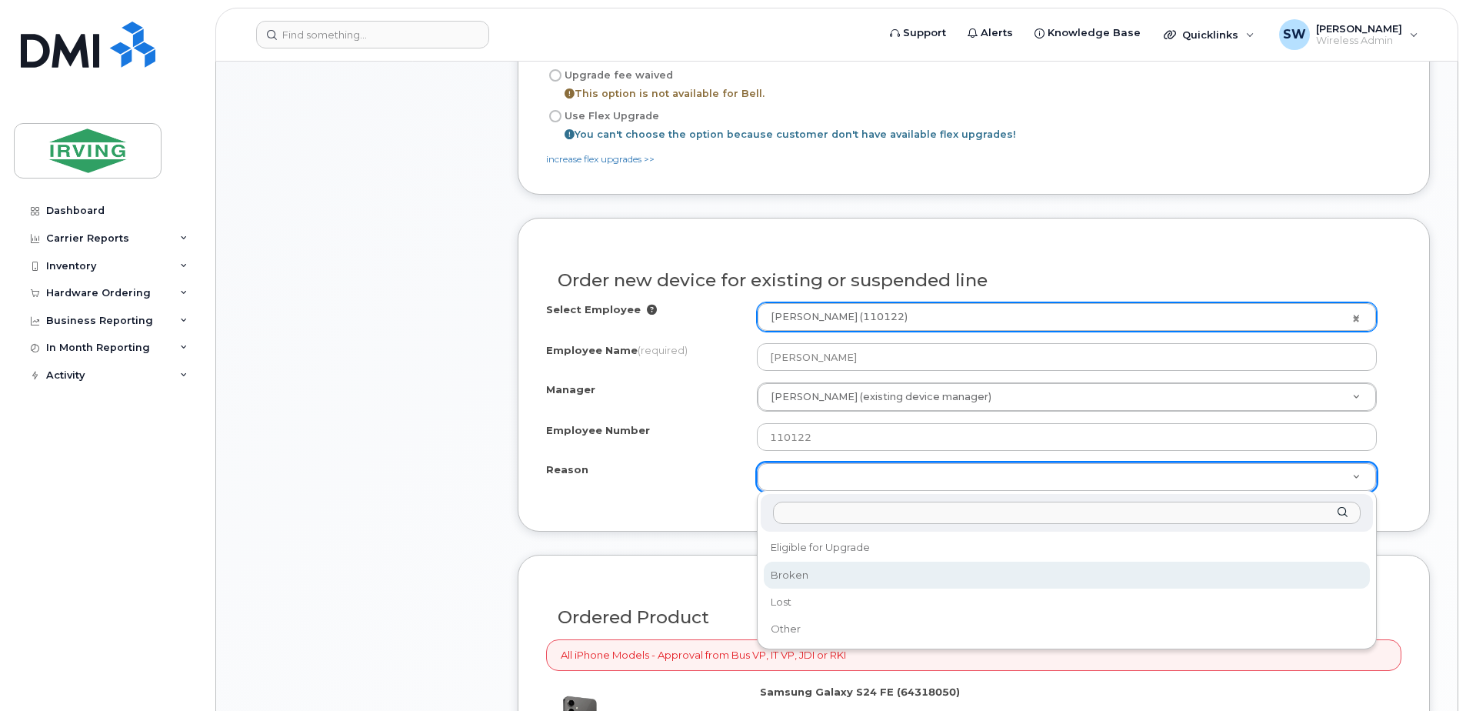
select select "broken"
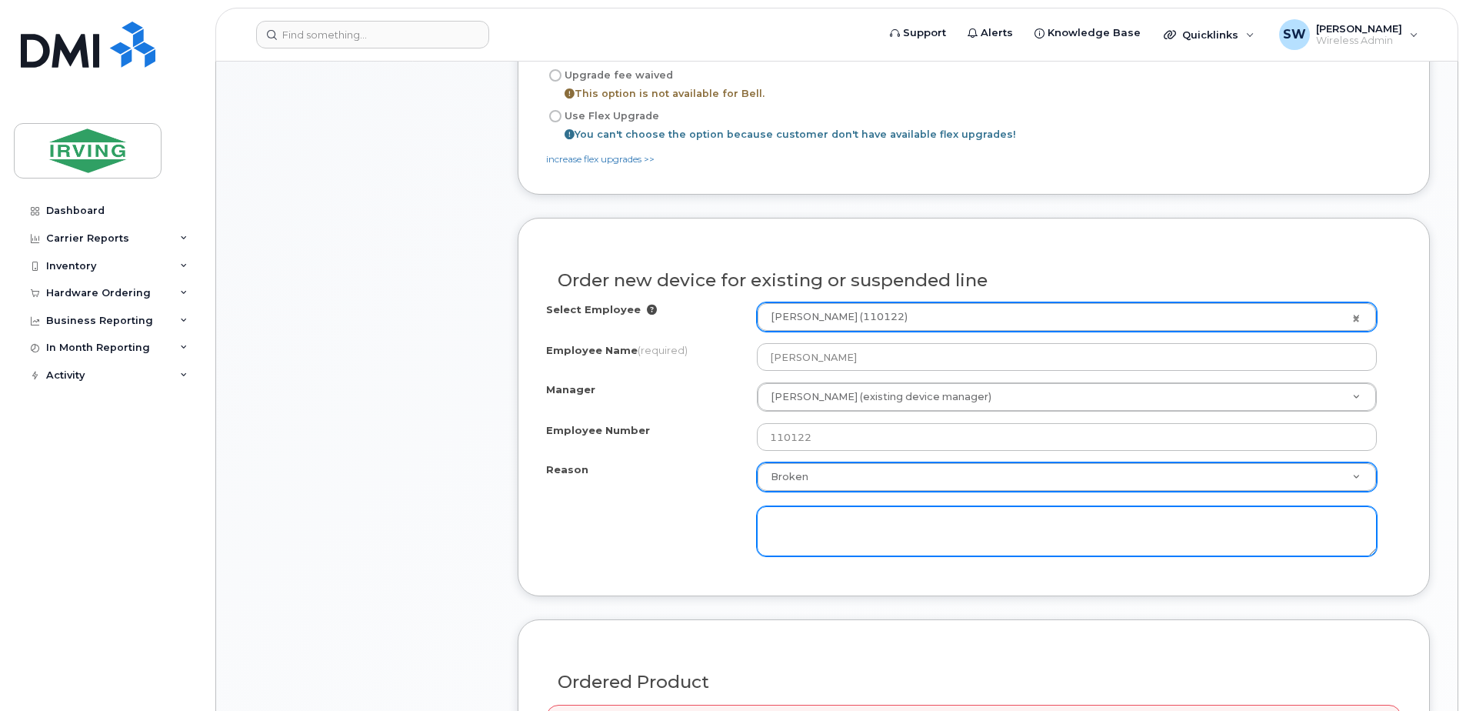
click at [784, 528] on textarea at bounding box center [1067, 531] width 620 height 51
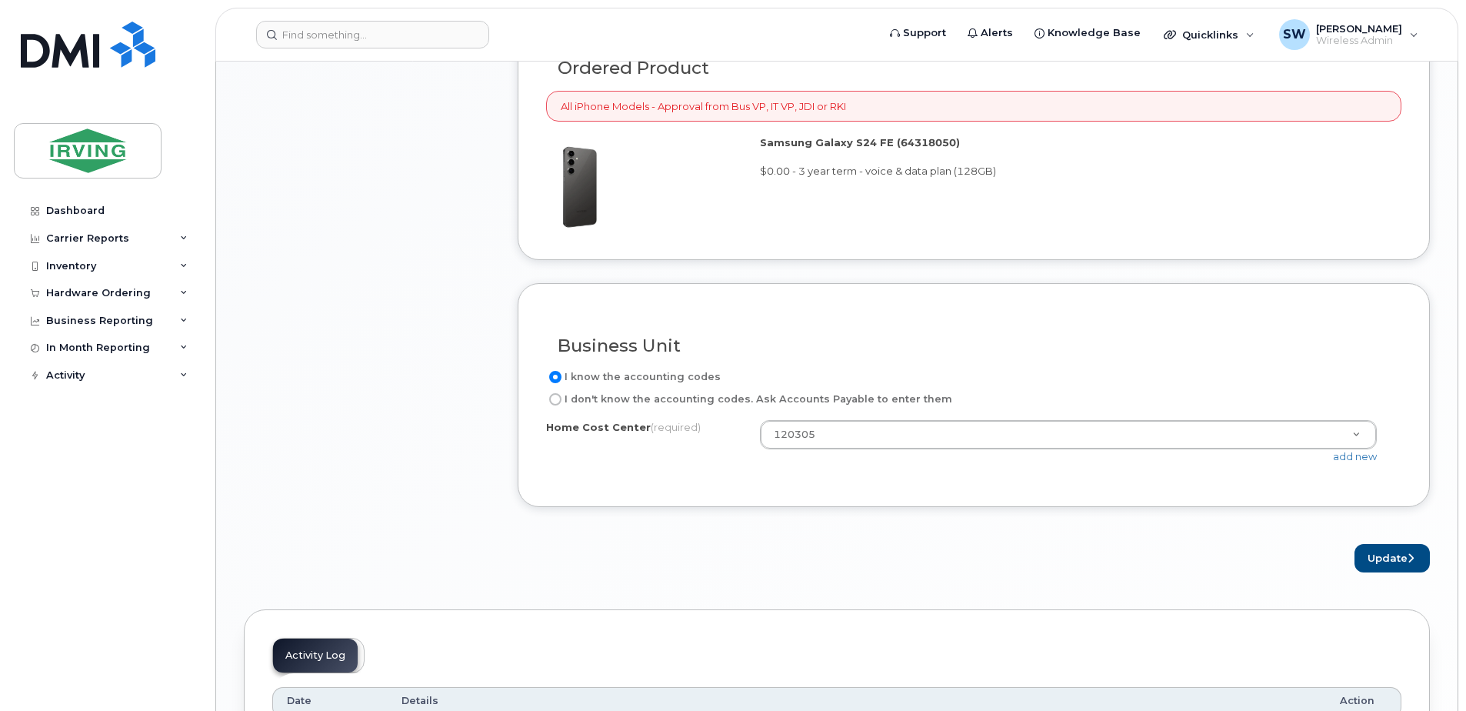
scroll to position [1538, 0]
type textarea "fell and broke phone"
click at [572, 401] on label "I don't know the accounting codes. Ask Accounts Payable to enter them" at bounding box center [749, 397] width 406 height 18
click at [561, 401] on input "I don't know the accounting codes. Ask Accounts Payable to enter them" at bounding box center [555, 397] width 12 height 12
radio input "true"
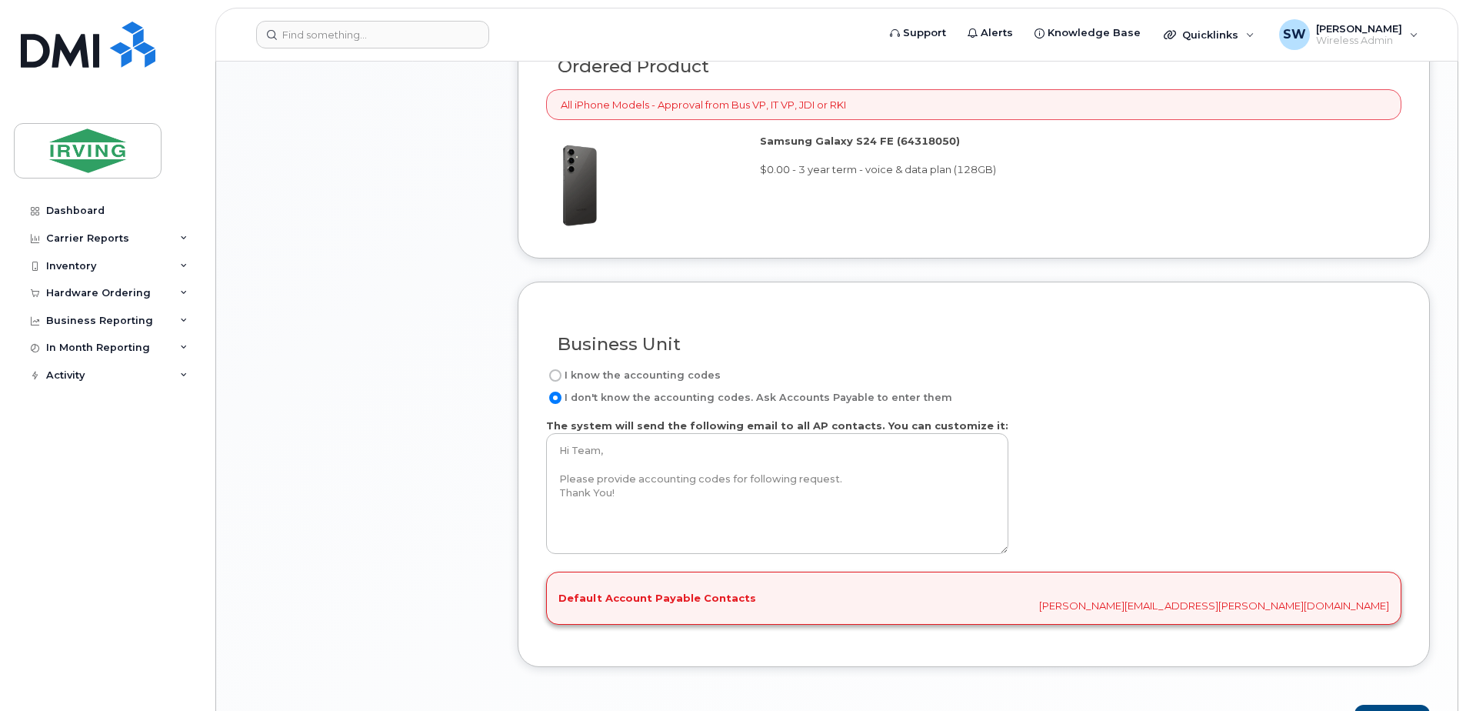
click at [557, 374] on input "I know the accounting codes" at bounding box center [555, 375] width 12 height 12
radio input "true"
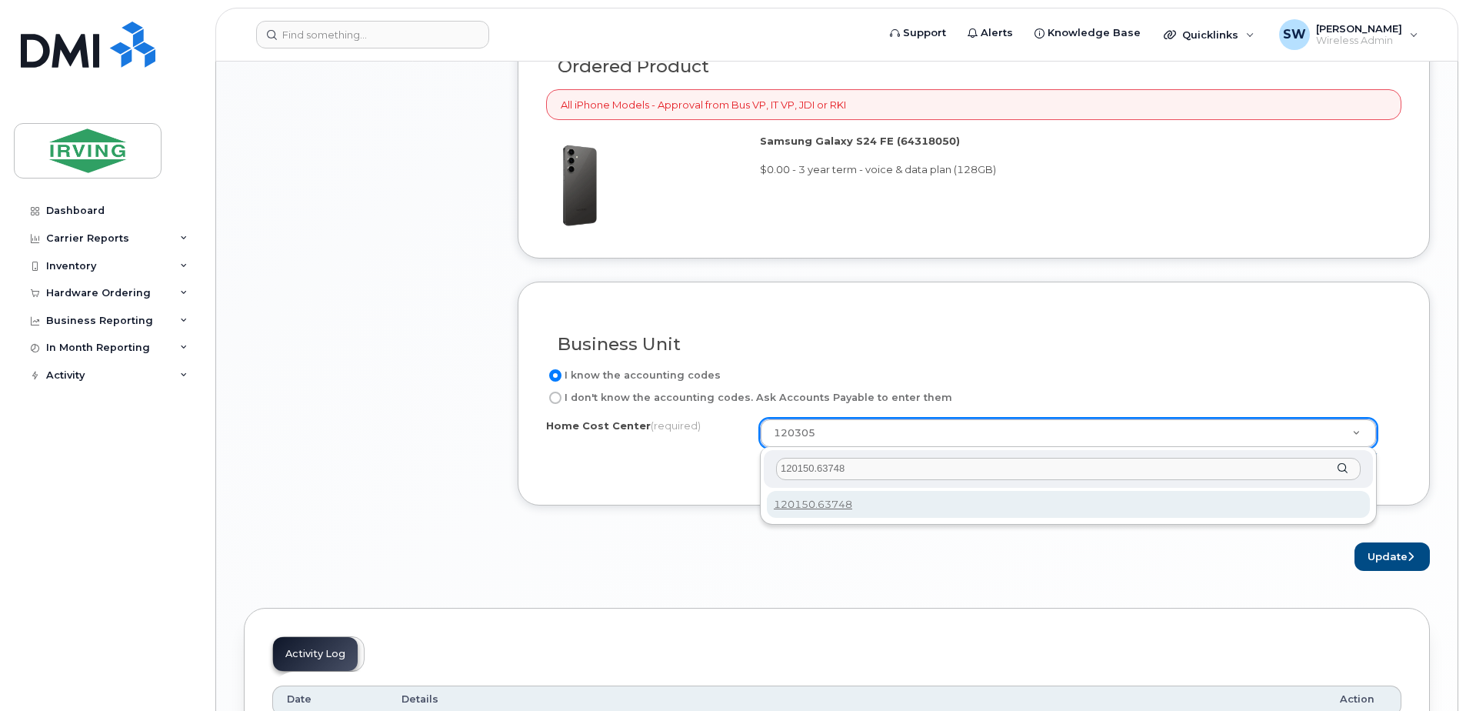
type input "120150.63748"
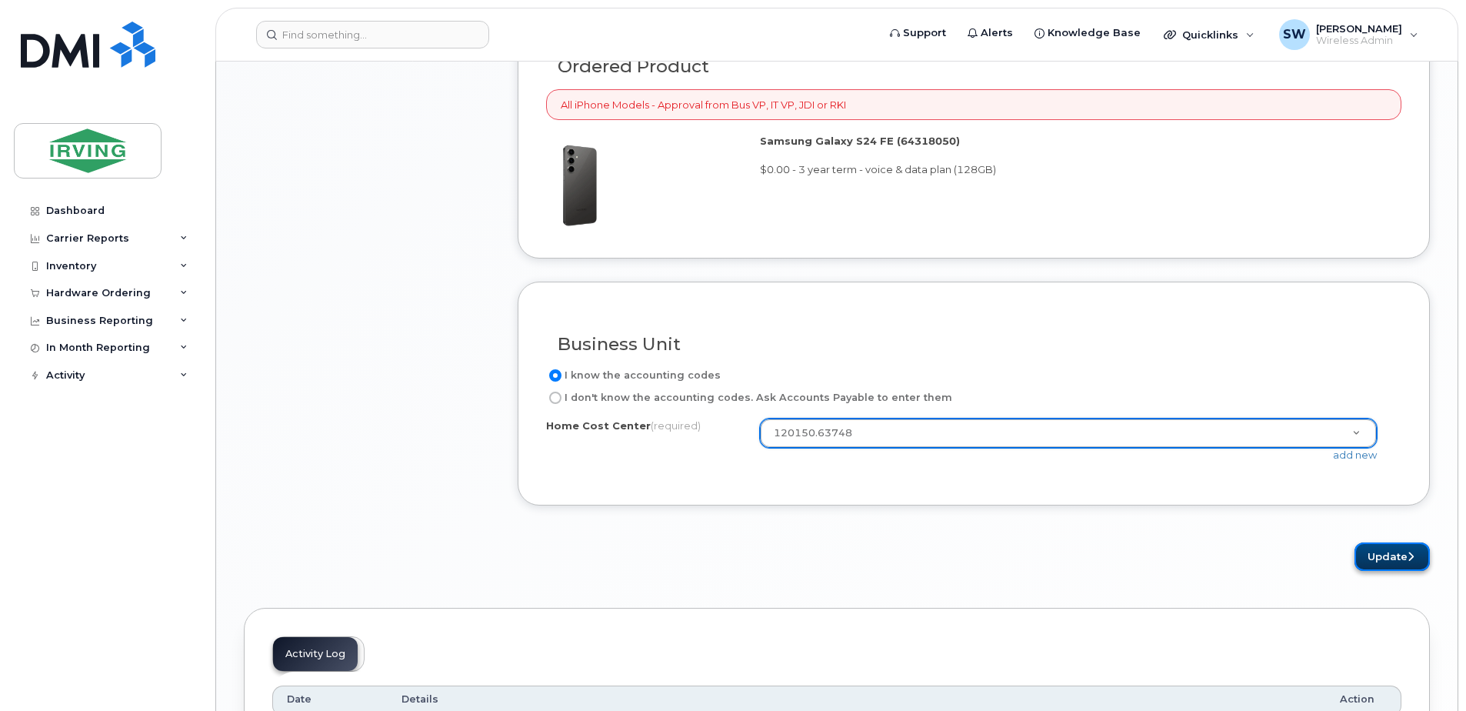
click at [1405, 552] on button "Update" at bounding box center [1391, 556] width 75 height 28
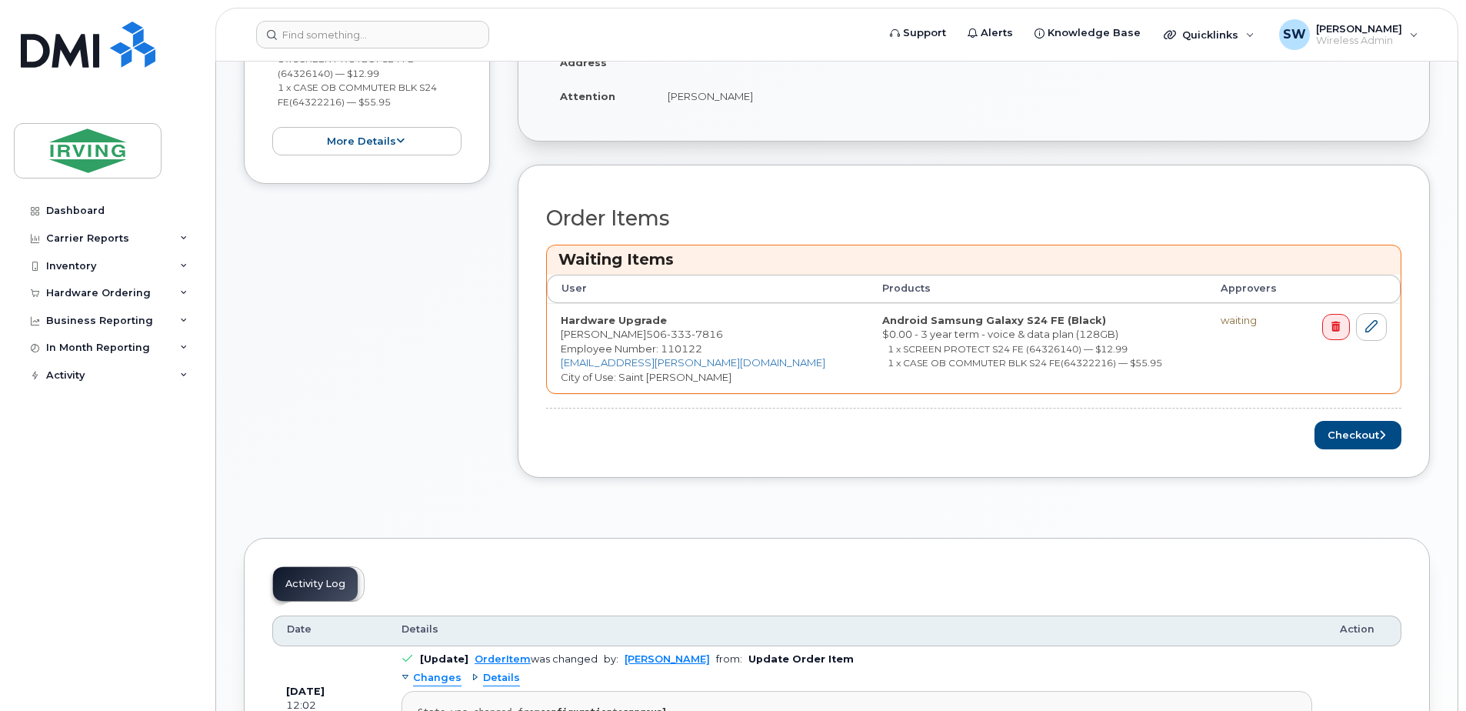
scroll to position [538, 0]
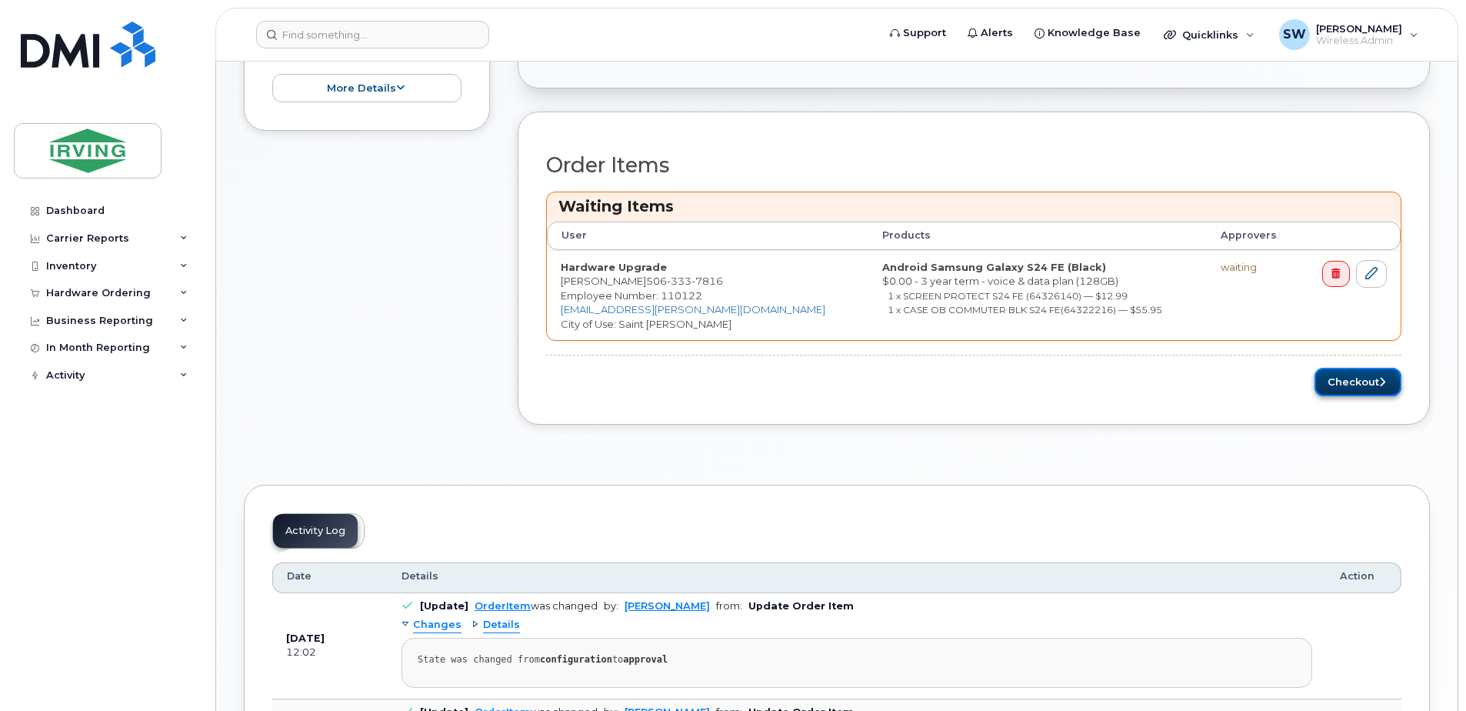
click at [1351, 383] on button "Checkout" at bounding box center [1357, 382] width 87 height 28
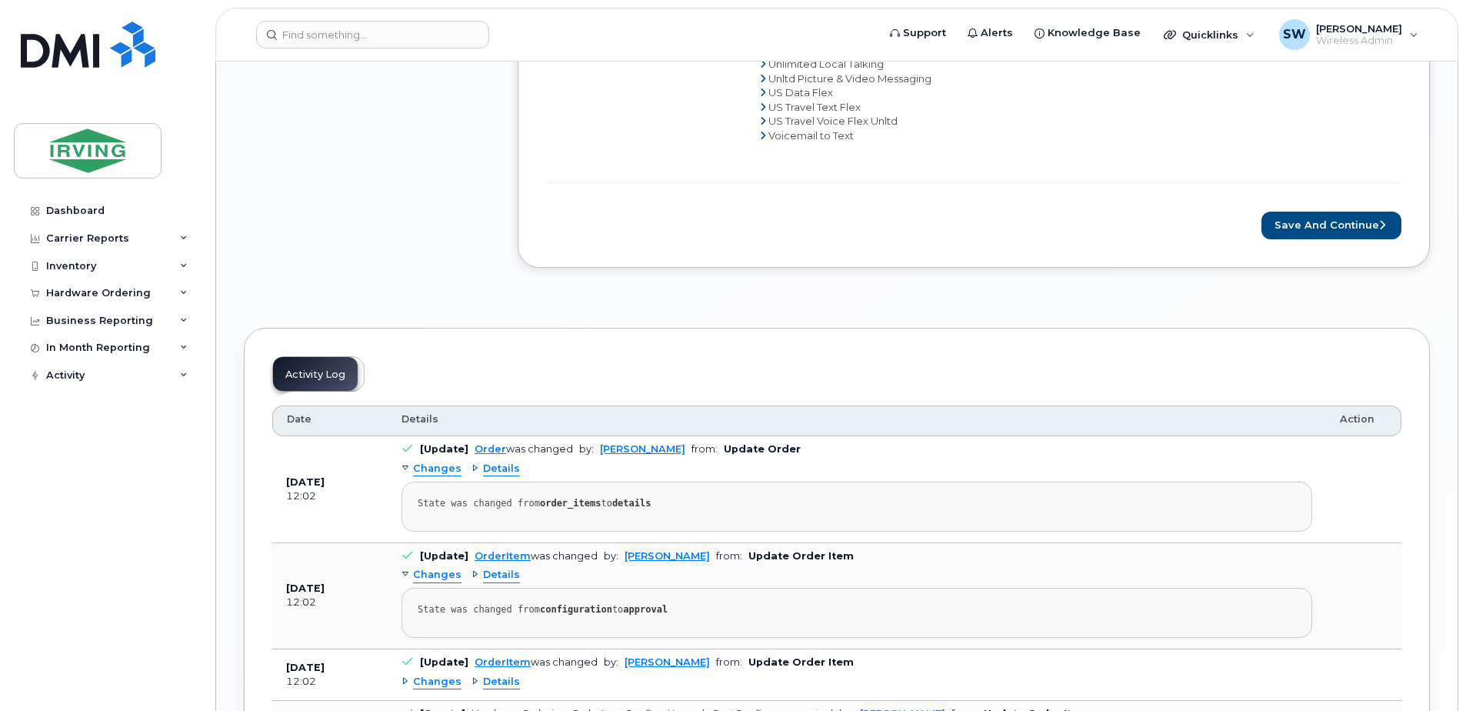
scroll to position [1154, 0]
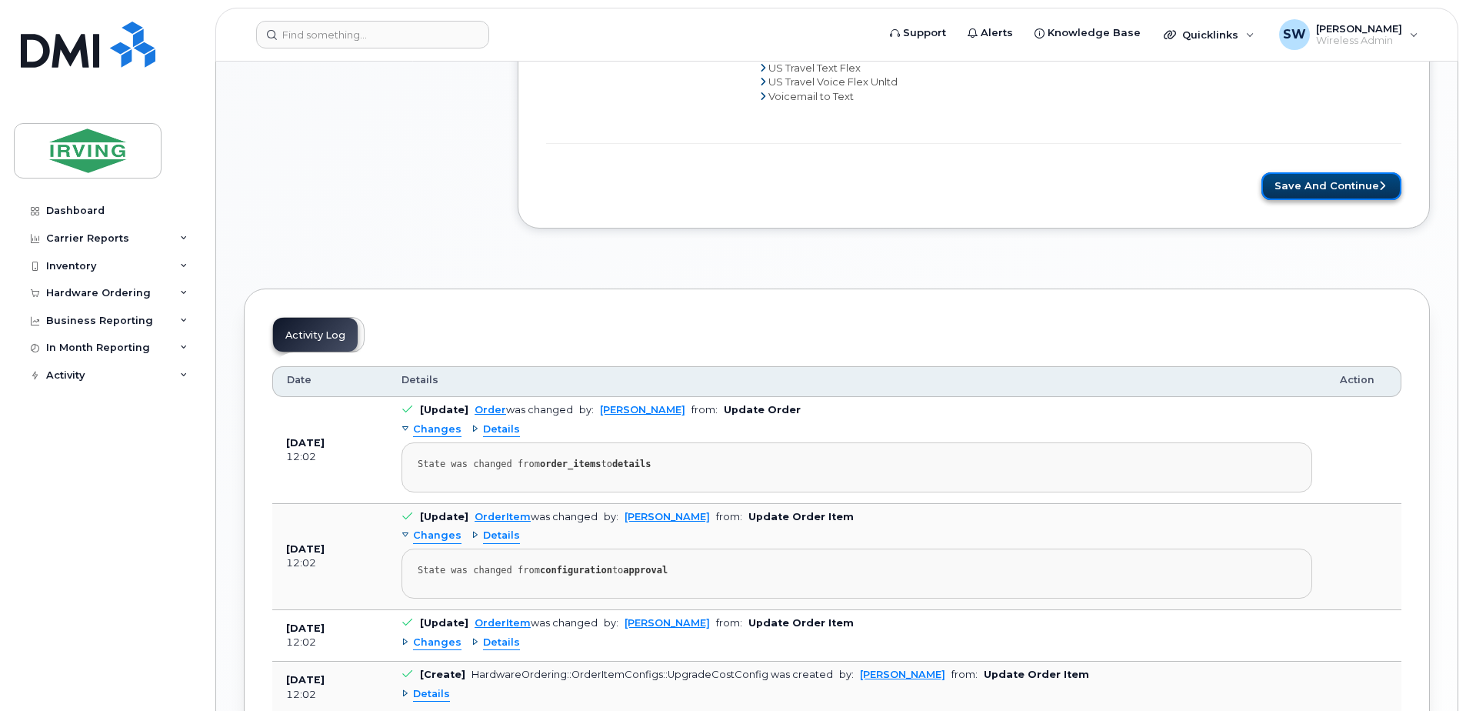
click at [1314, 184] on button "Save and Continue" at bounding box center [1331, 186] width 140 height 28
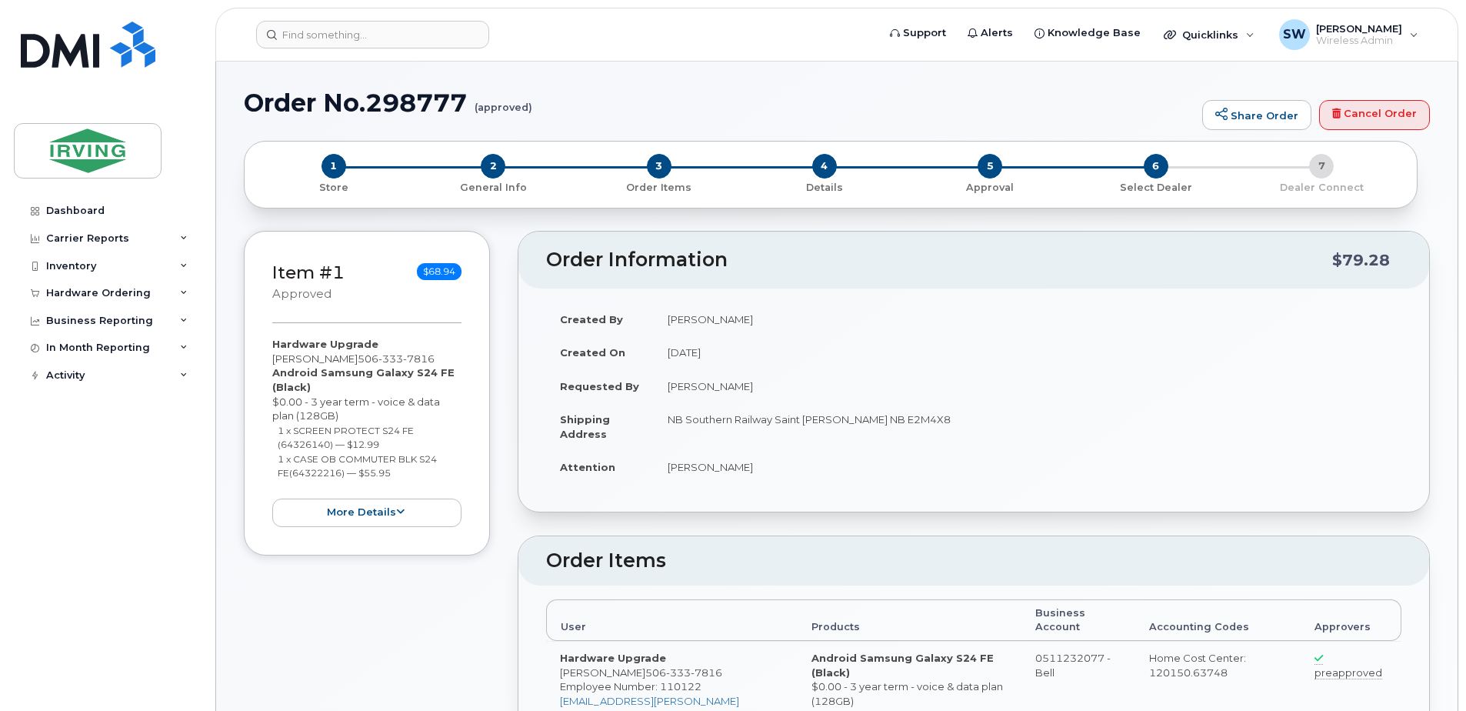
radio input "true"
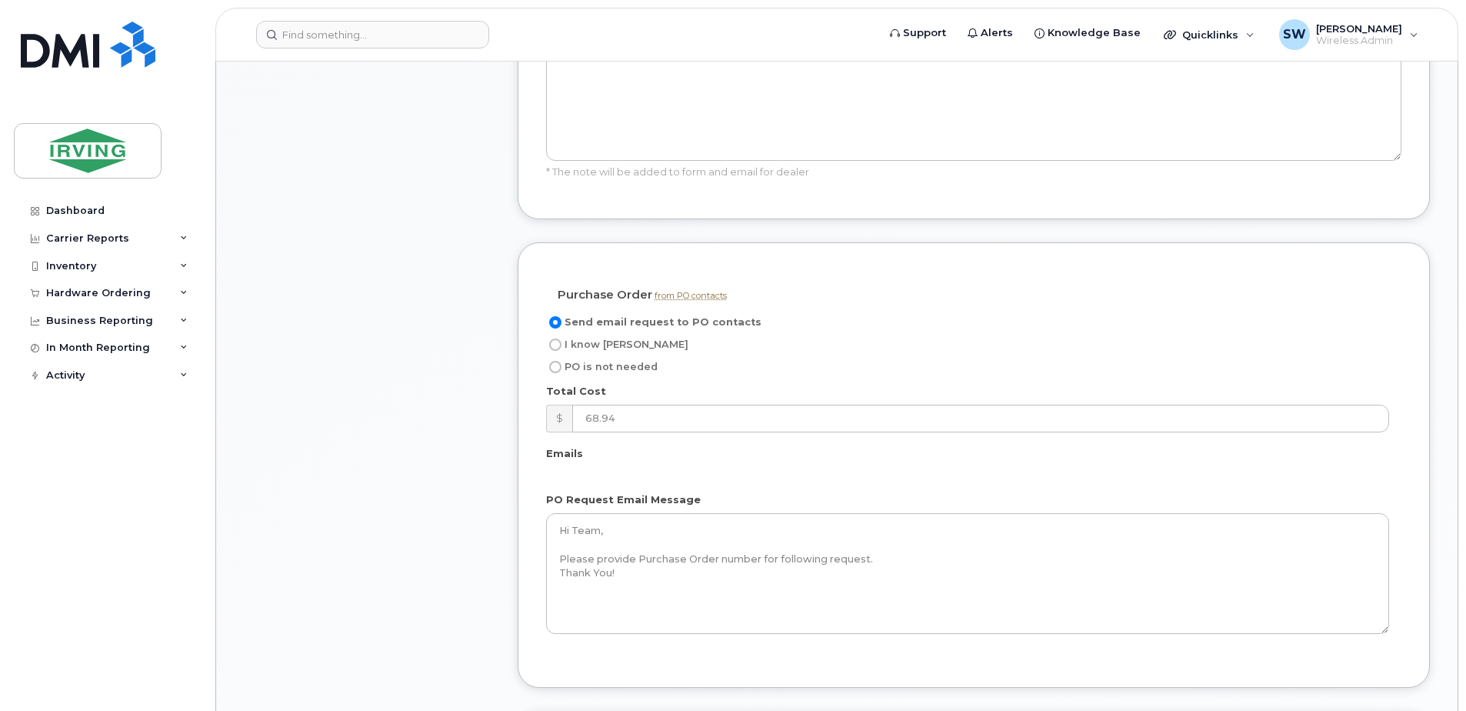
scroll to position [1077, 0]
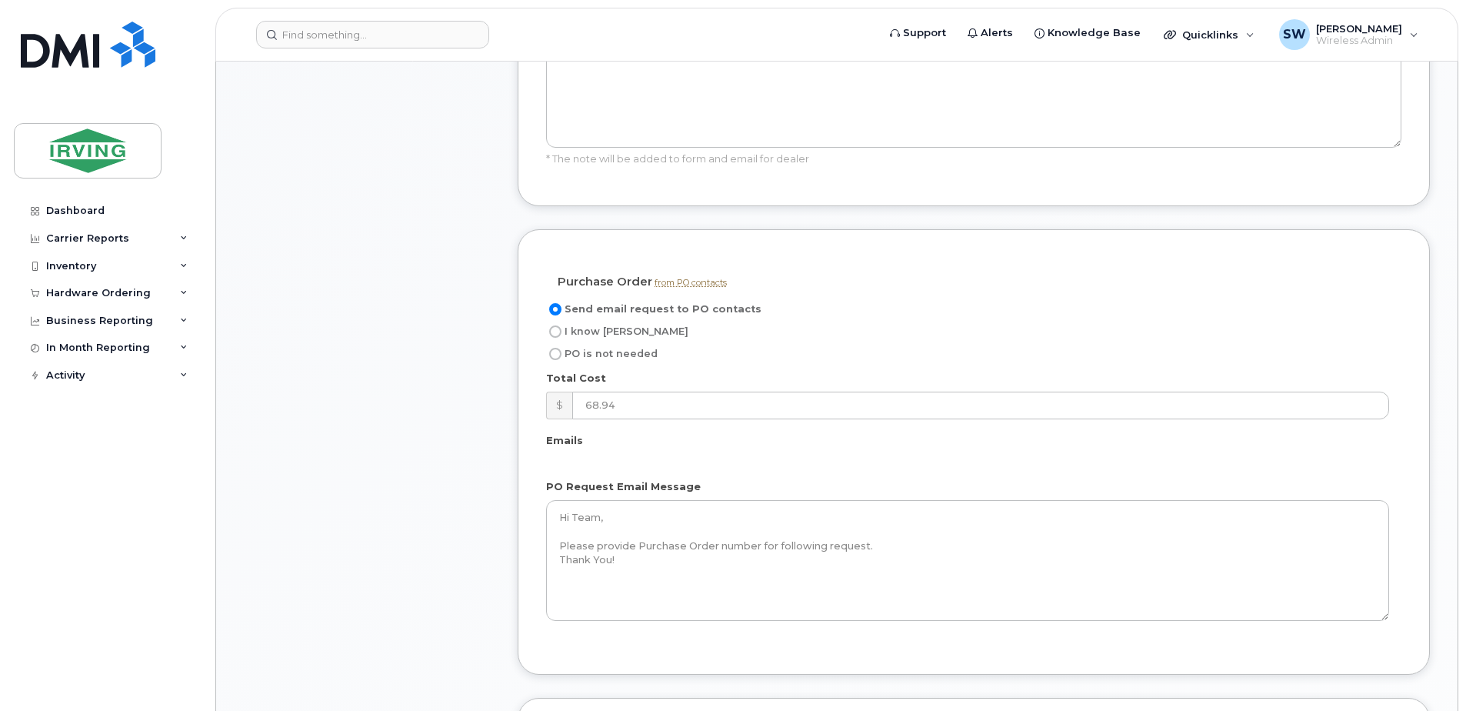
click at [559, 325] on input "I know [PERSON_NAME]" at bounding box center [555, 331] width 12 height 12
radio input "true"
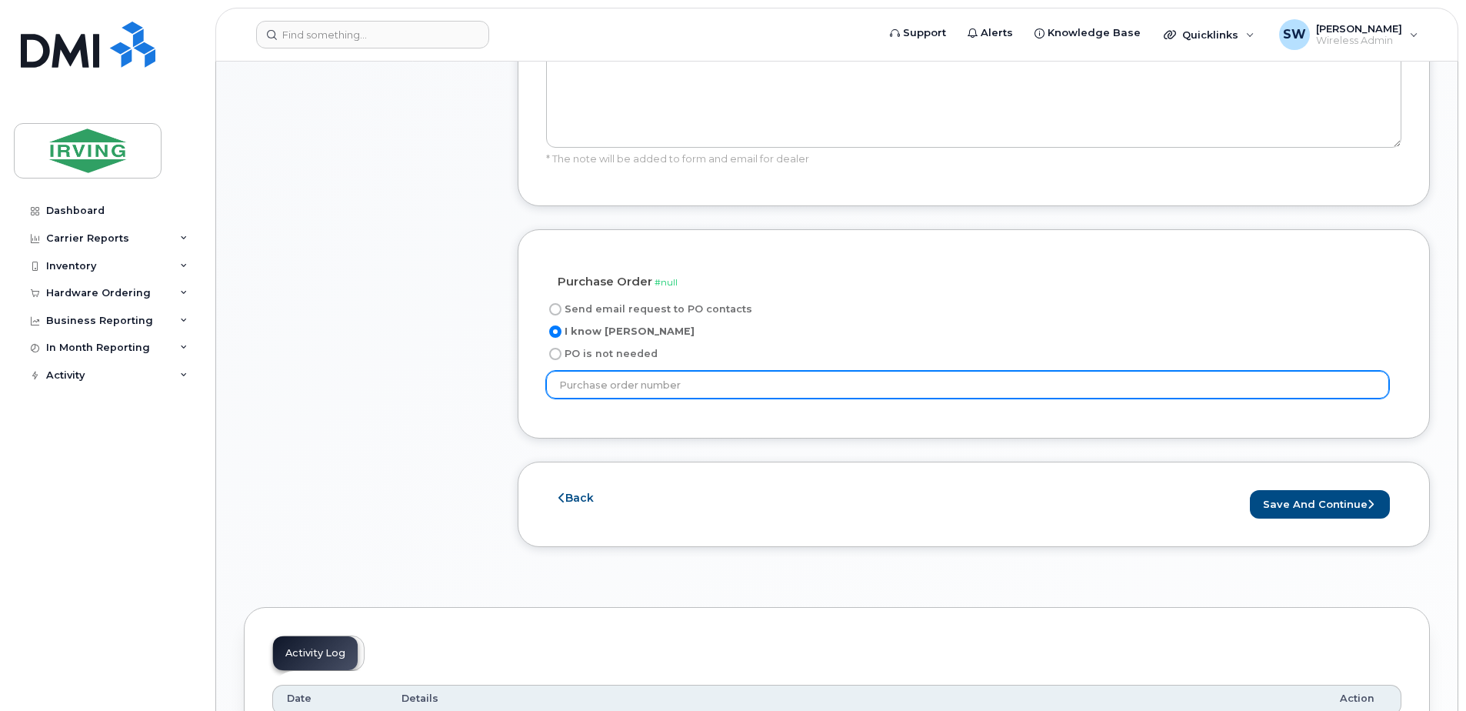
click at [583, 371] on input "text" at bounding box center [967, 385] width 843 height 28
type input "38801"
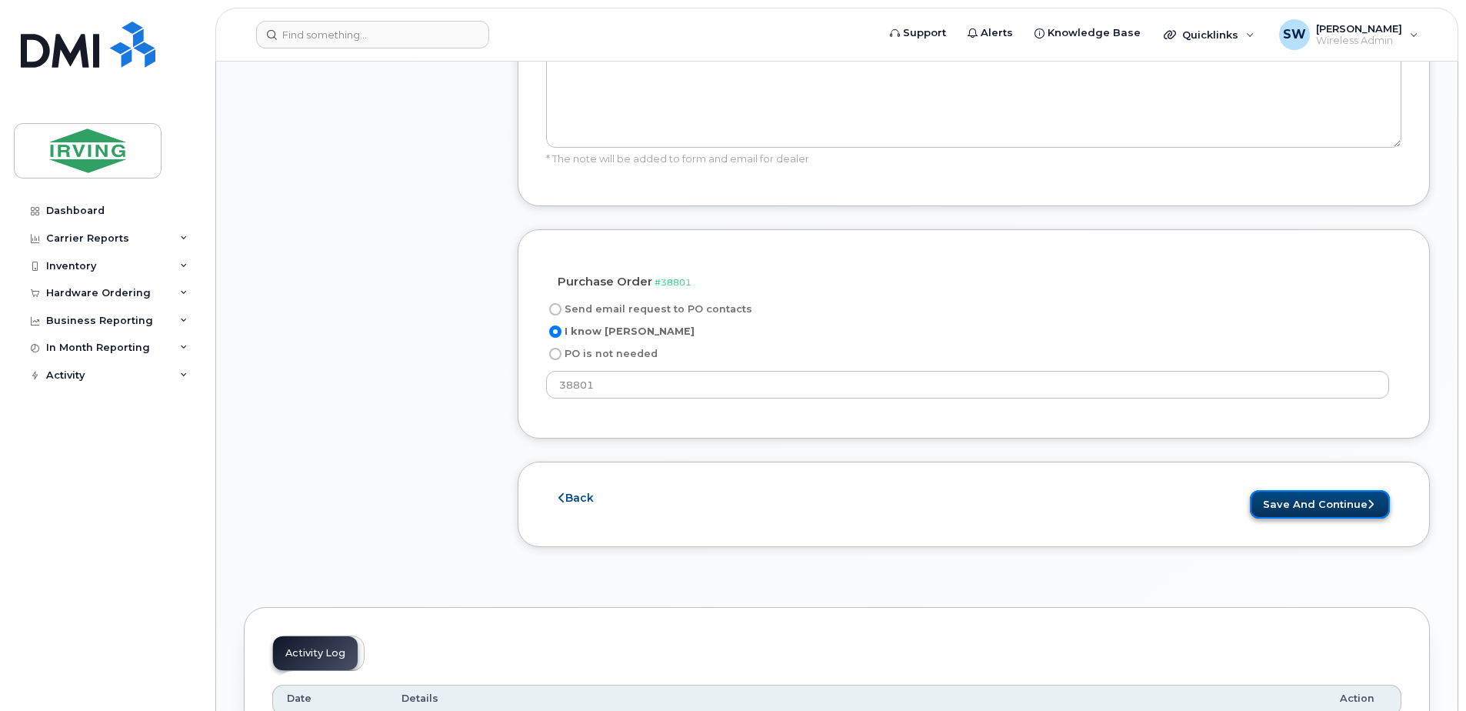
click at [1314, 490] on button "Save and Continue" at bounding box center [1320, 504] width 140 height 28
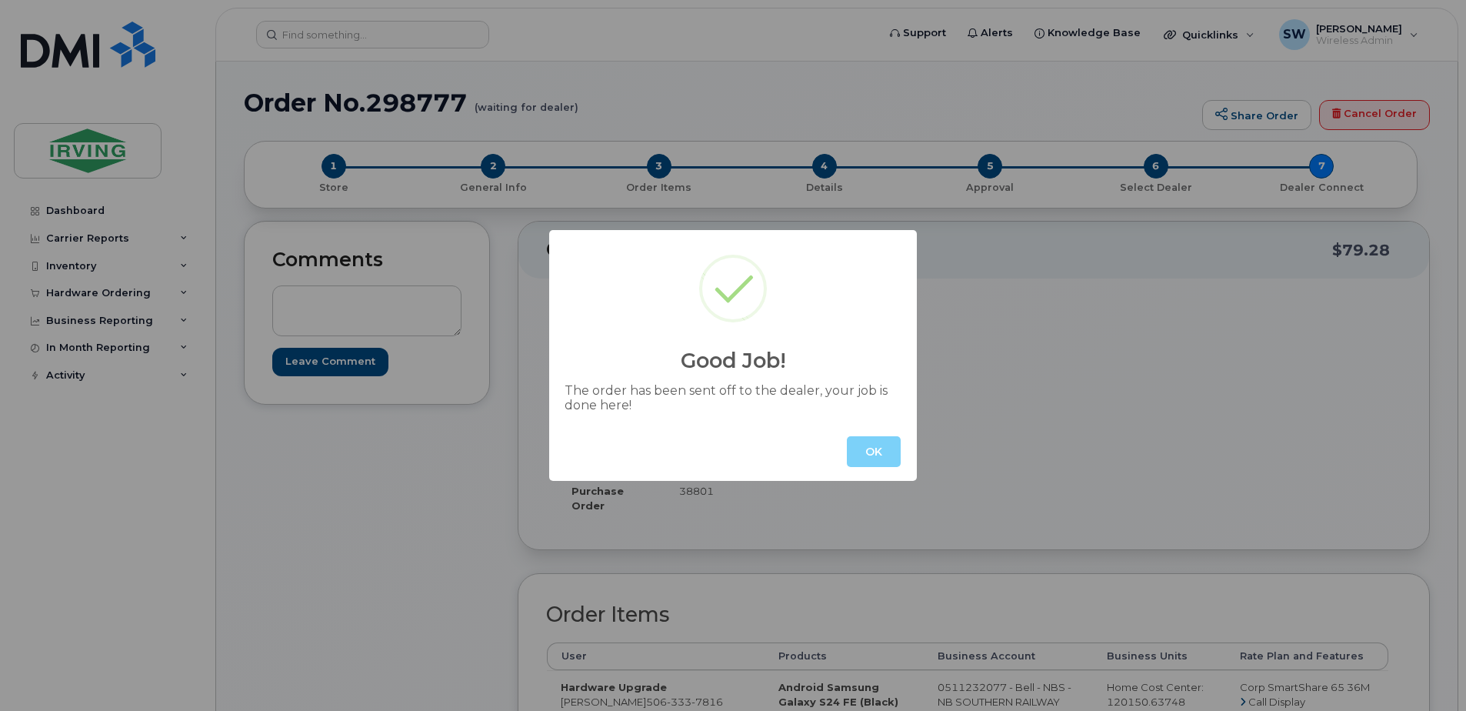
click at [874, 449] on button "OK" at bounding box center [874, 451] width 54 height 31
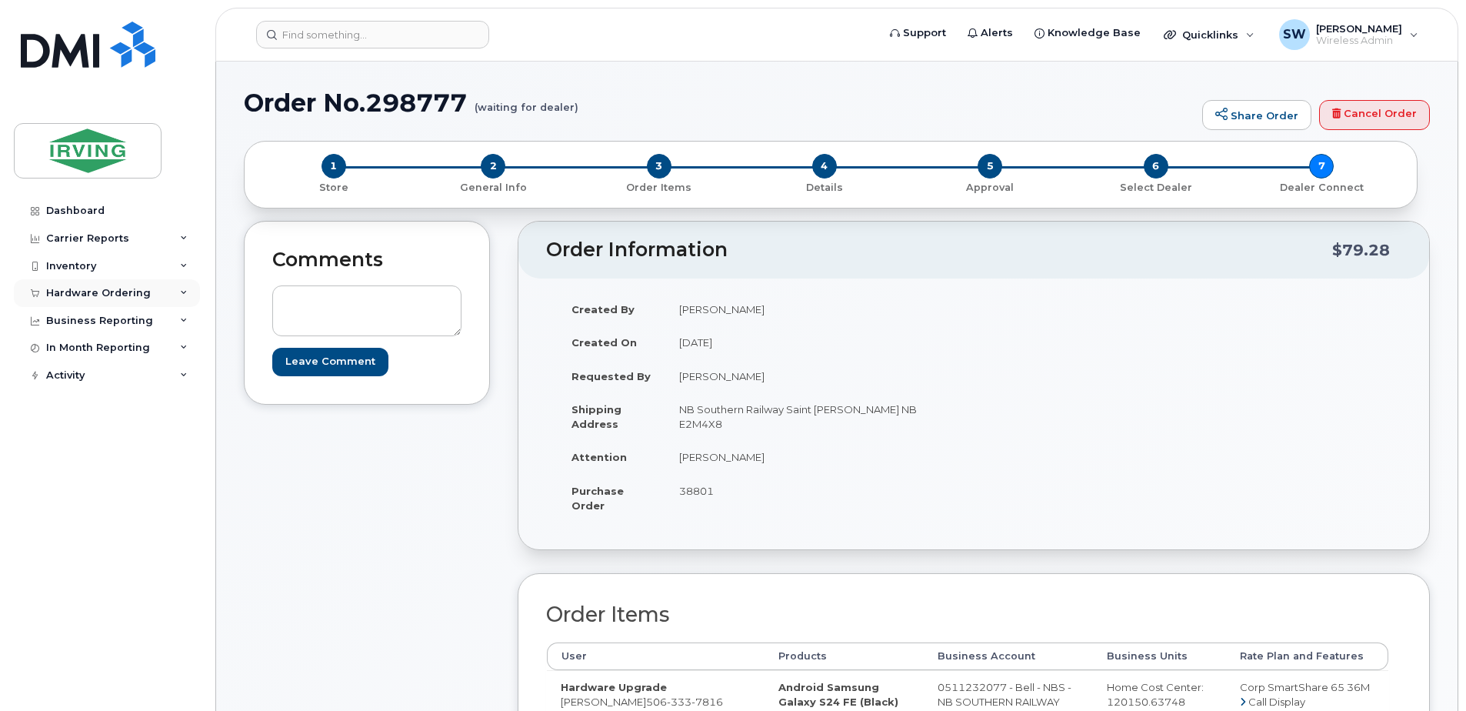
click at [69, 292] on div "Hardware Ordering" at bounding box center [98, 293] width 105 height 12
click at [66, 321] on div "Overview" at bounding box center [78, 322] width 50 height 14
click at [78, 323] on div "Overview" at bounding box center [78, 322] width 50 height 14
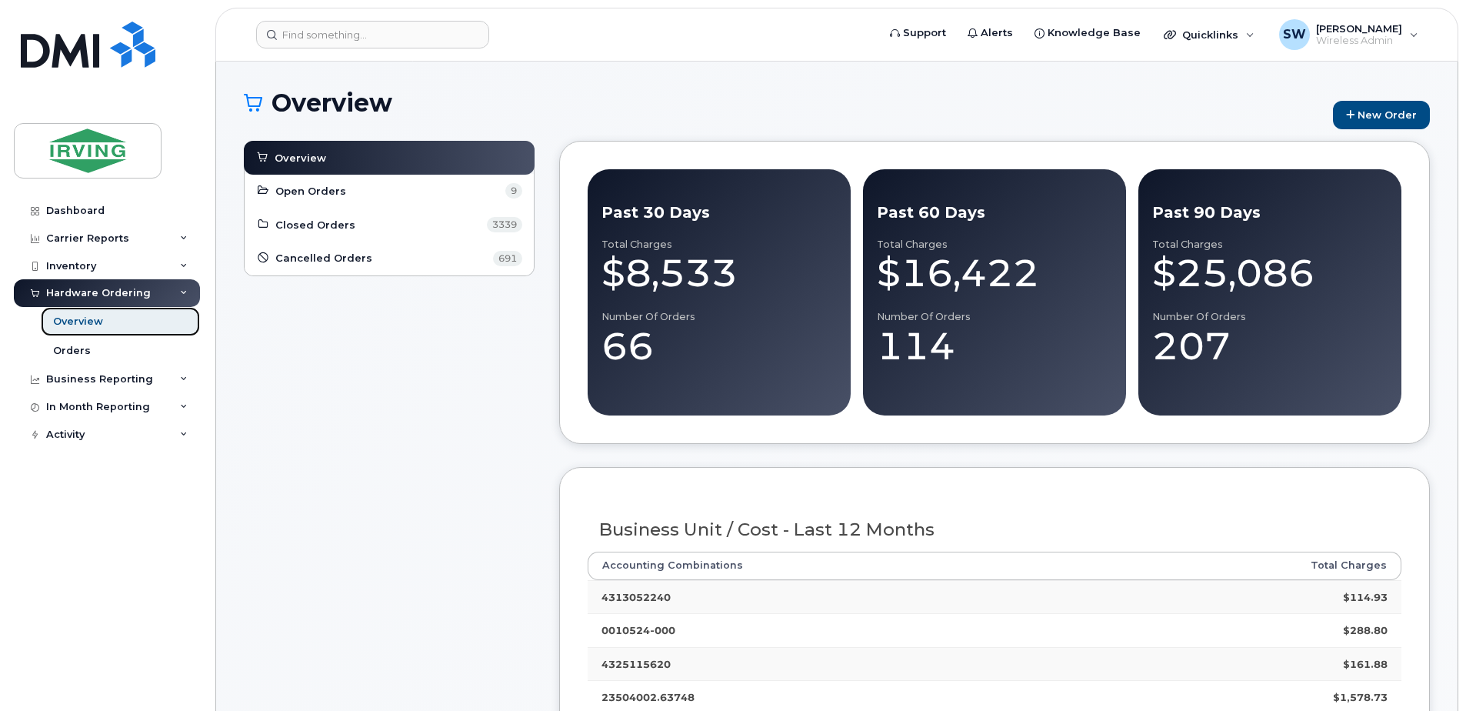
click at [77, 318] on div "Overview" at bounding box center [78, 322] width 50 height 14
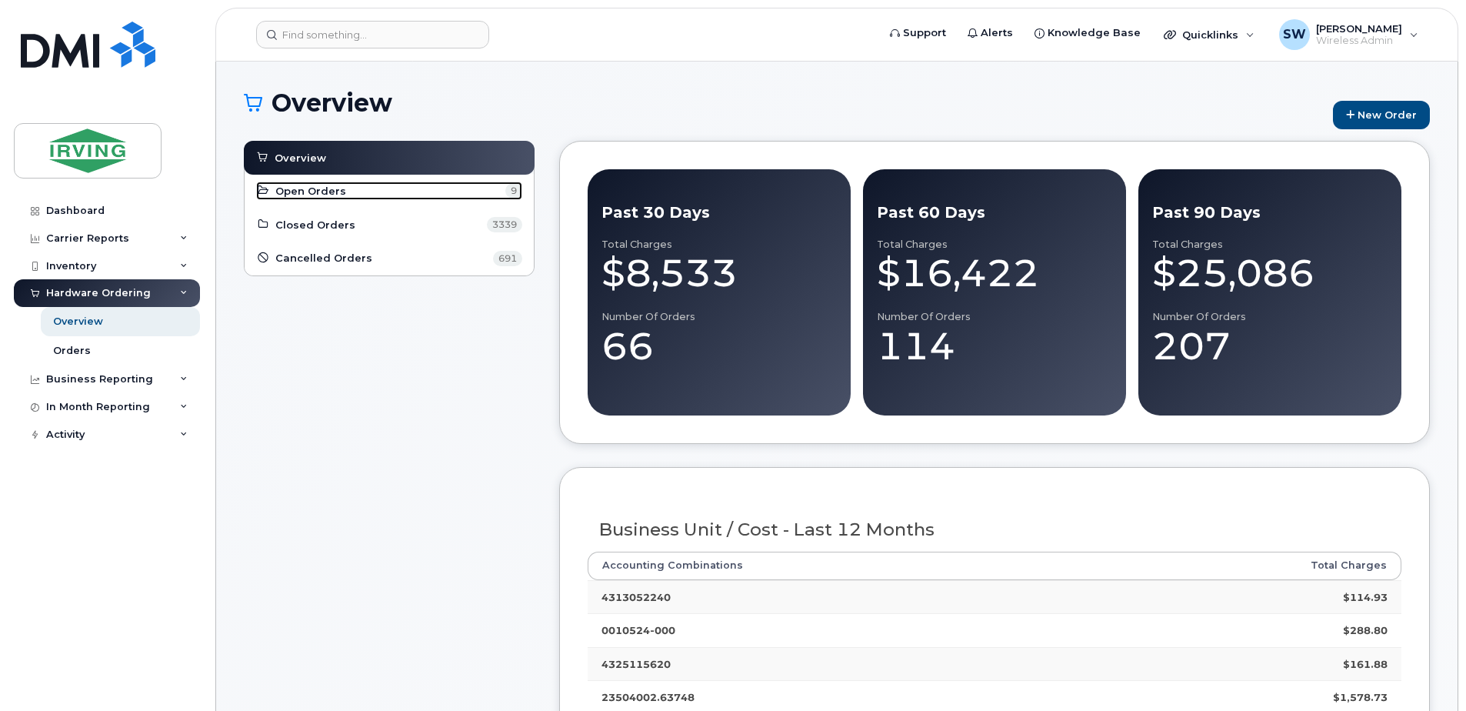
click at [324, 188] on span "Open Orders" at bounding box center [310, 191] width 71 height 15
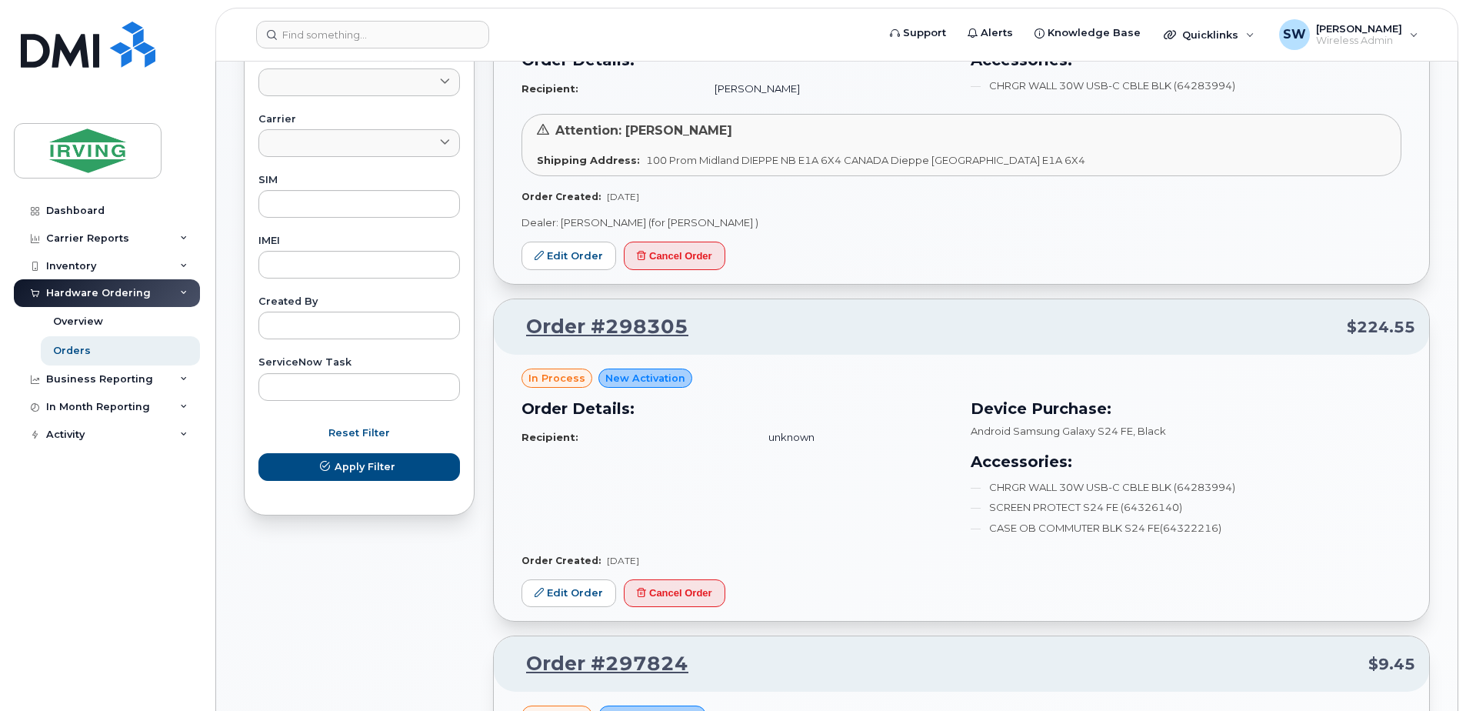
scroll to position [769, 0]
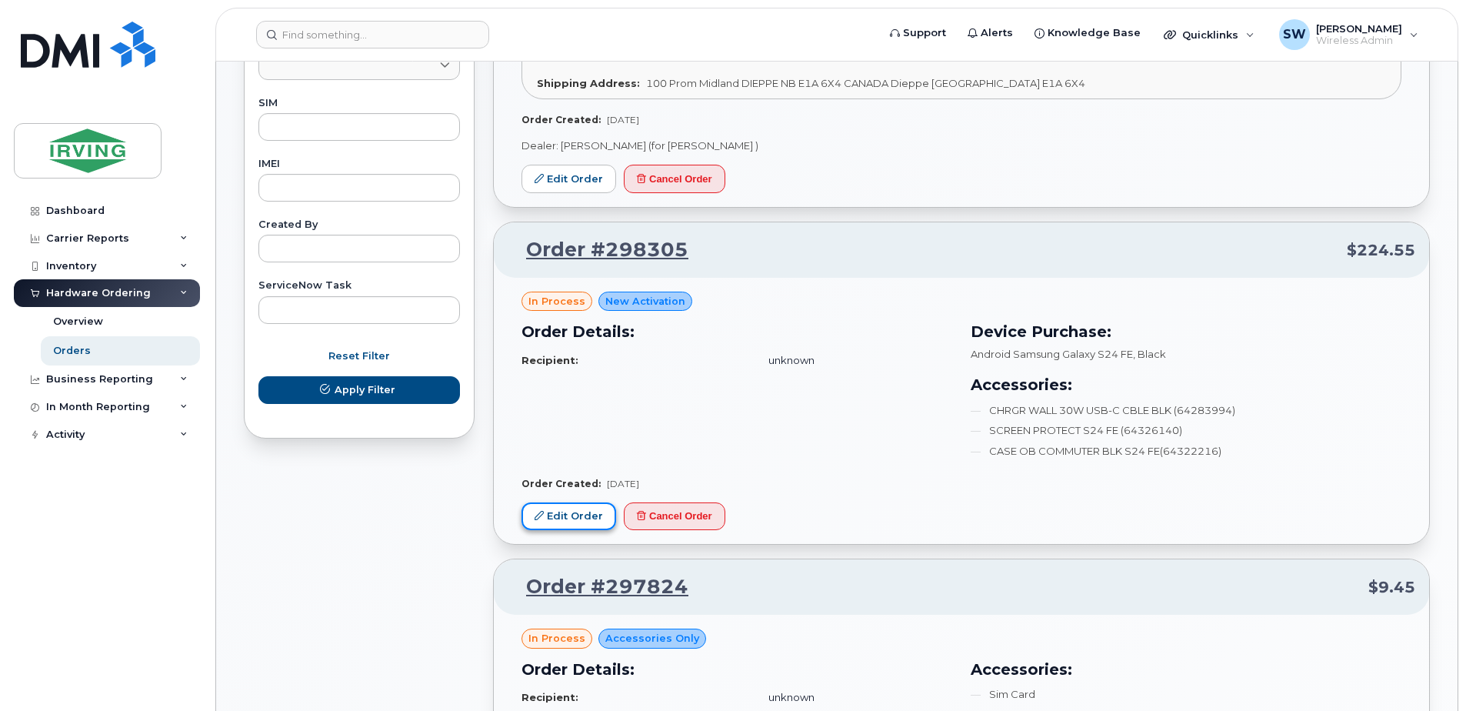
click at [578, 514] on link "Edit Order" at bounding box center [568, 516] width 95 height 28
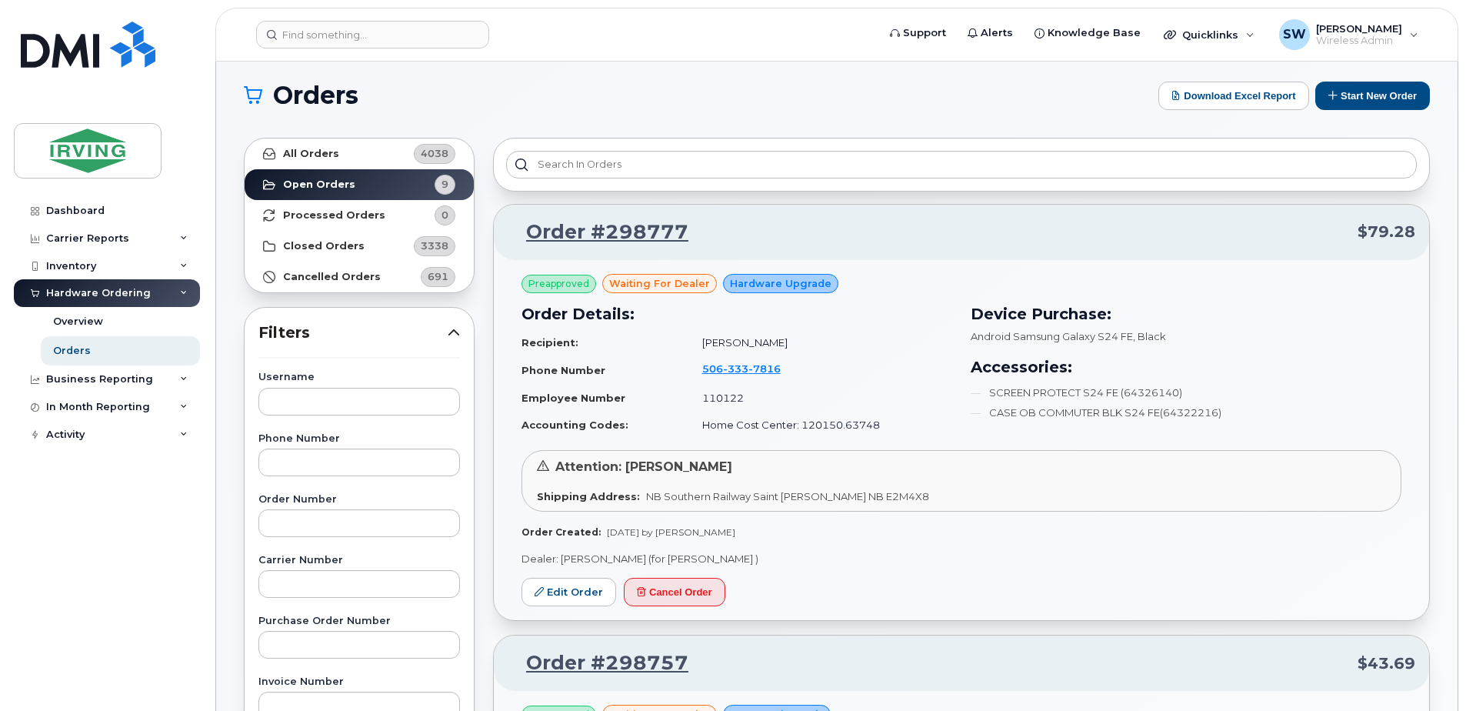
scroll to position [0, 0]
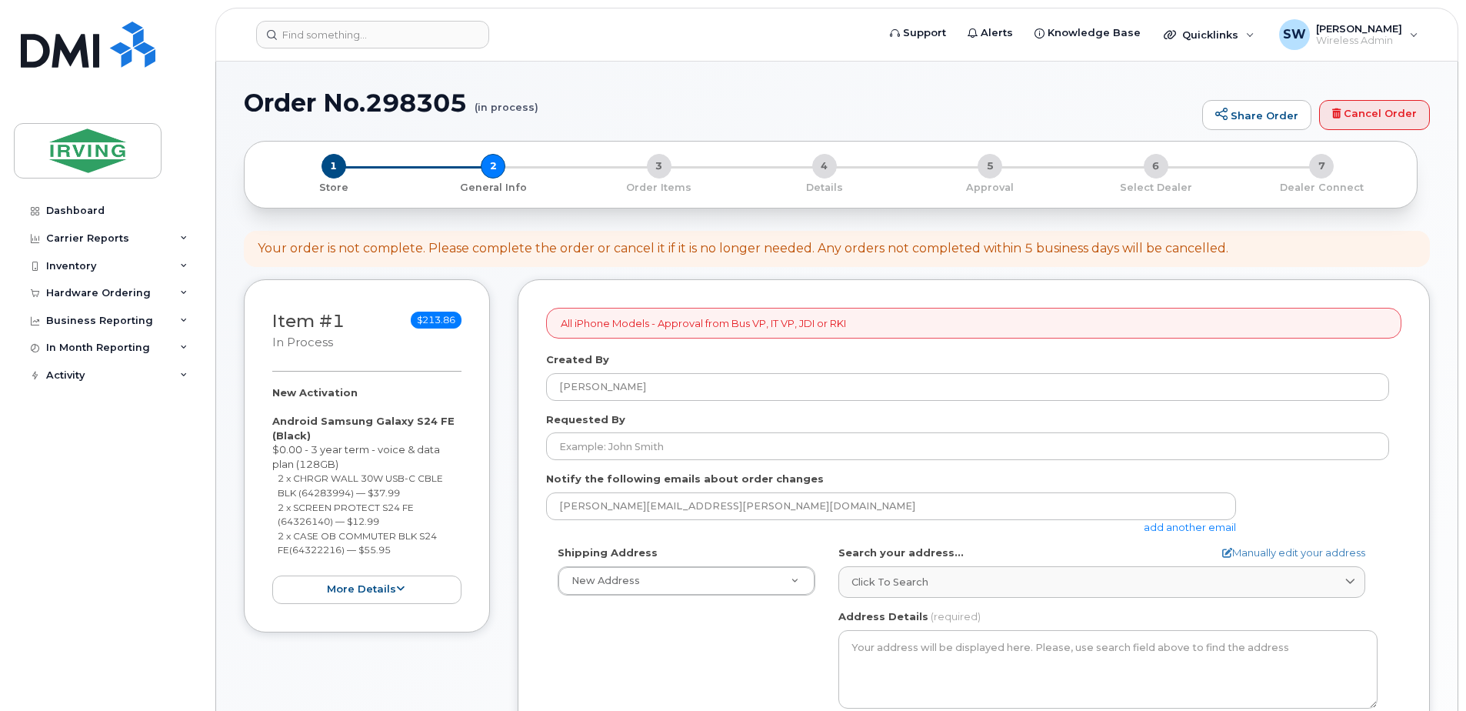
select select
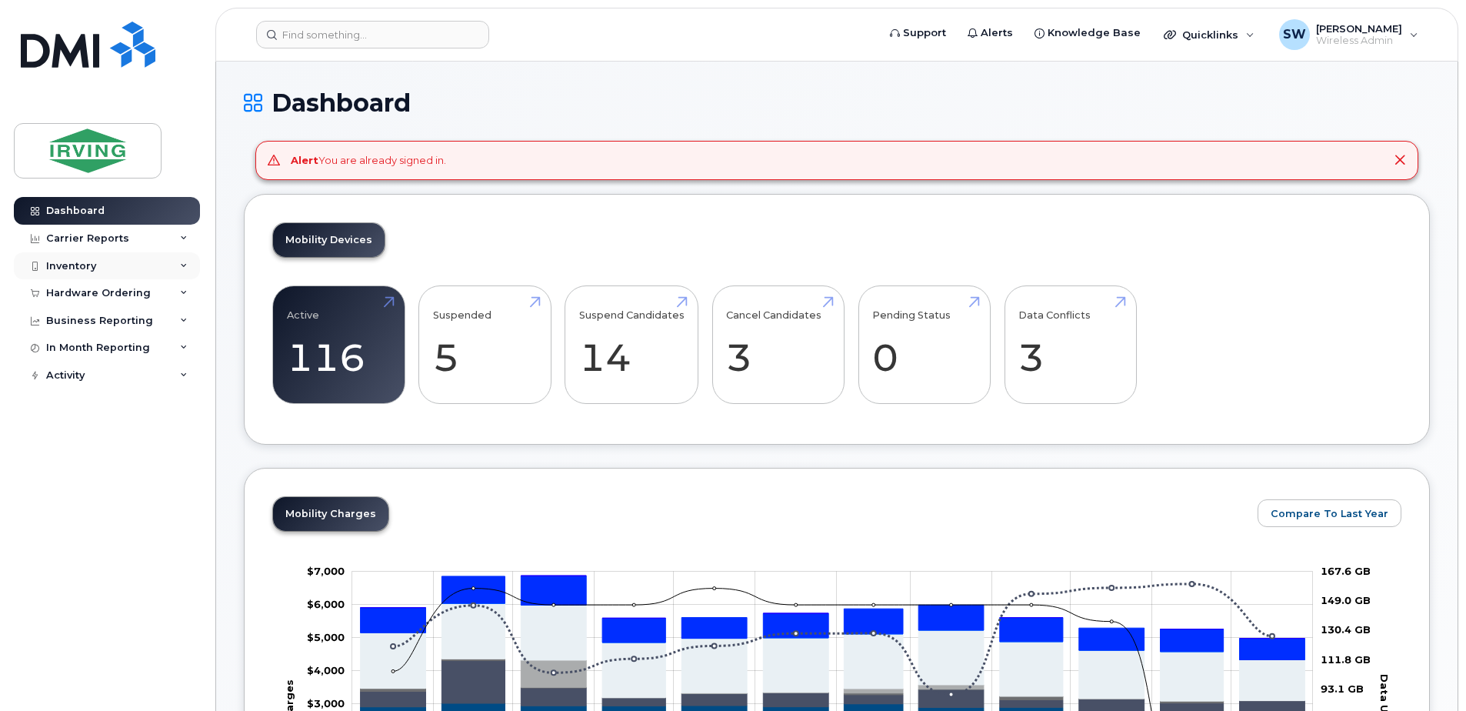
click at [79, 264] on div "Inventory" at bounding box center [71, 266] width 50 height 12
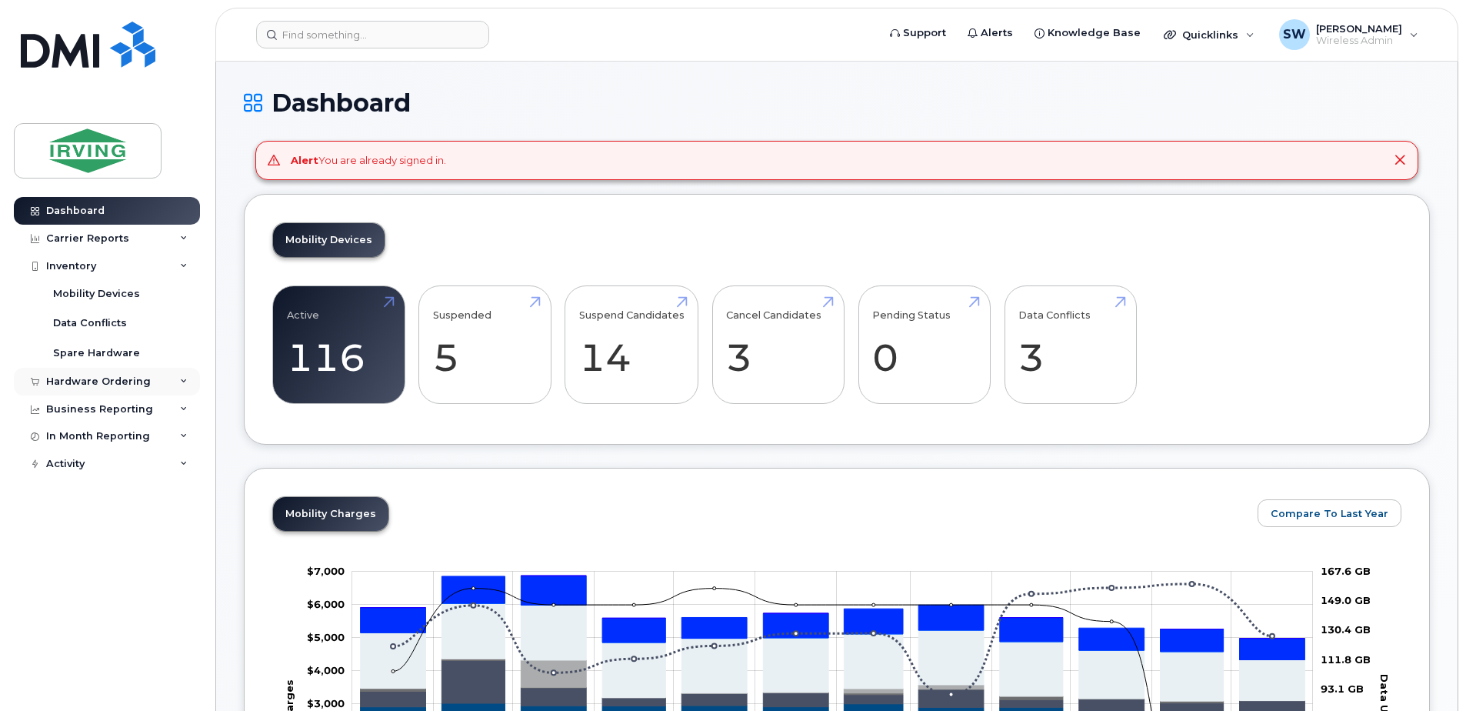
click at [104, 378] on div "Hardware Ordering" at bounding box center [98, 381] width 105 height 12
click at [86, 406] on div "Overview" at bounding box center [78, 410] width 50 height 14
click at [78, 434] on div "Orders" at bounding box center [72, 439] width 38 height 14
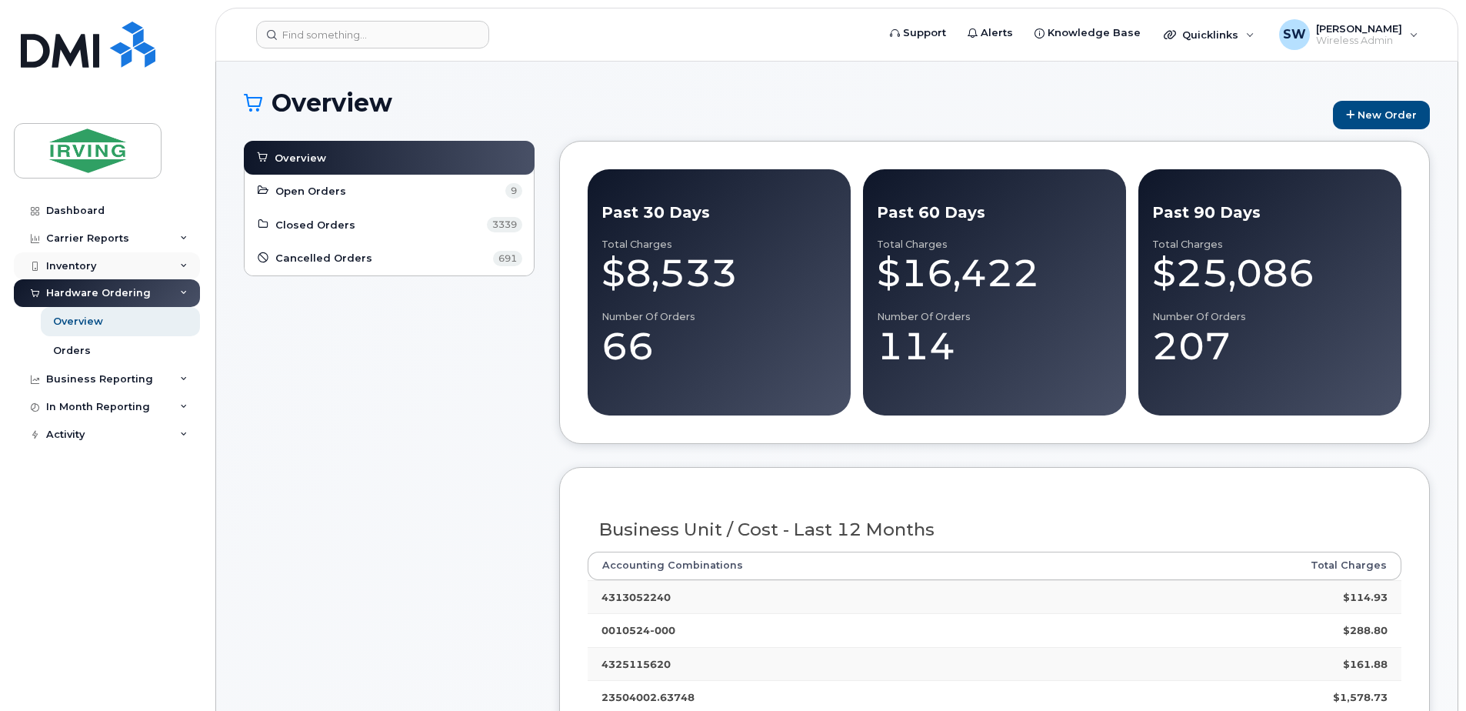
click at [73, 267] on div "Inventory" at bounding box center [71, 266] width 50 height 12
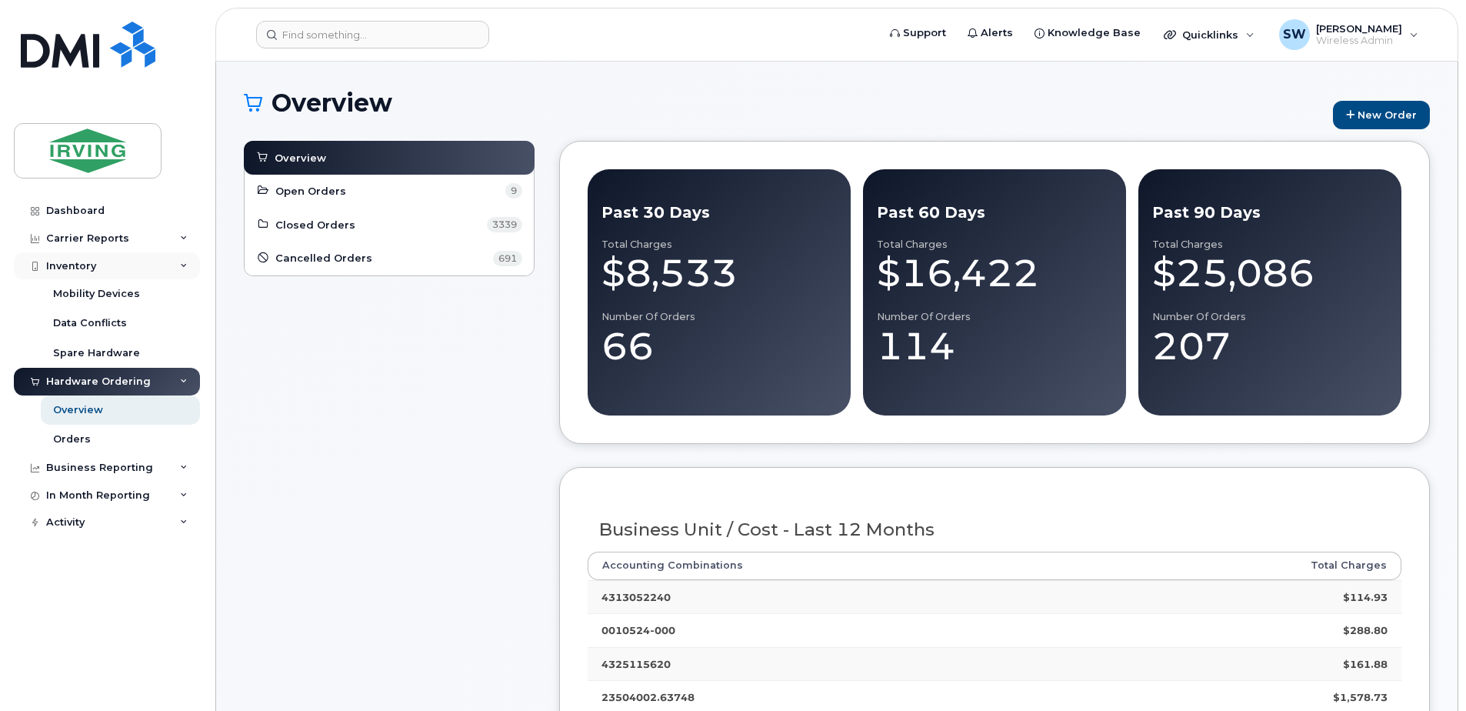
click at [71, 267] on div "Inventory" at bounding box center [71, 266] width 50 height 12
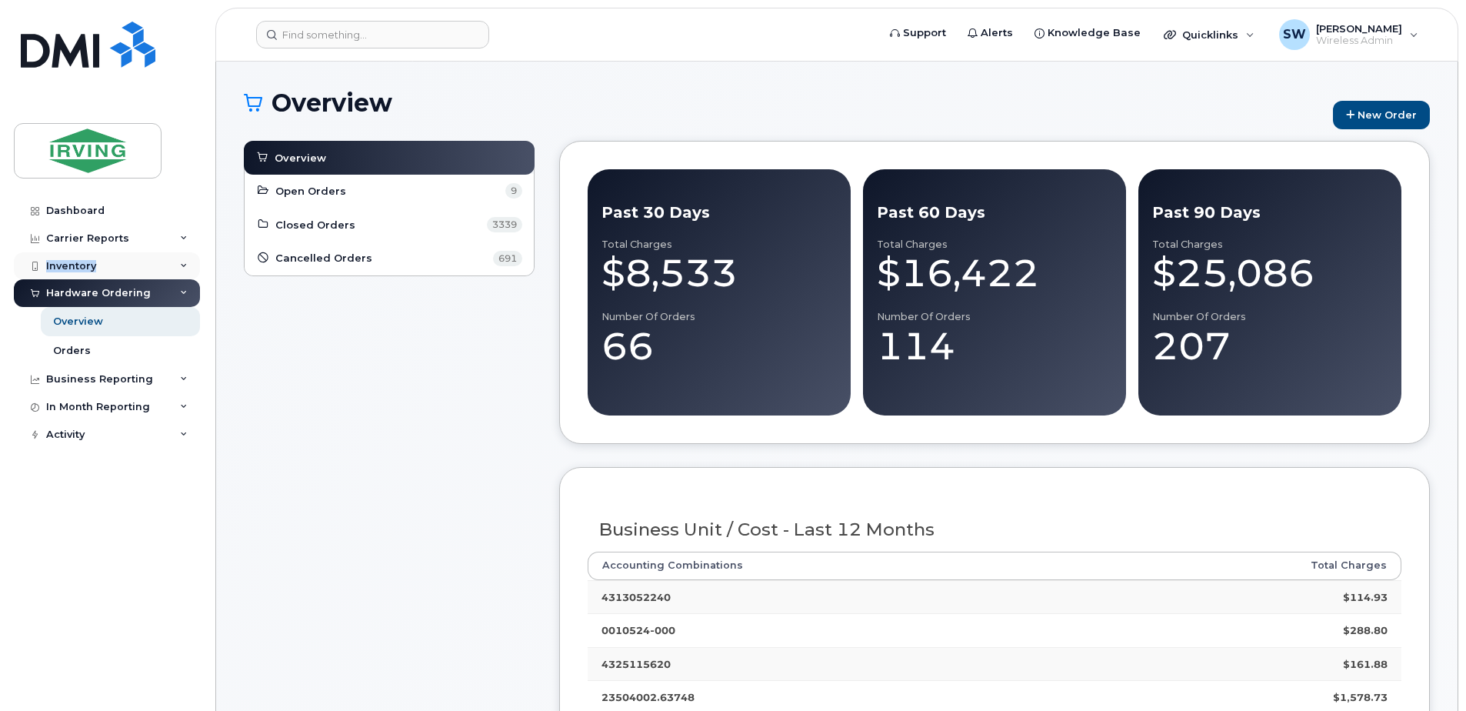
click at [71, 267] on div "Inventory" at bounding box center [71, 266] width 50 height 12
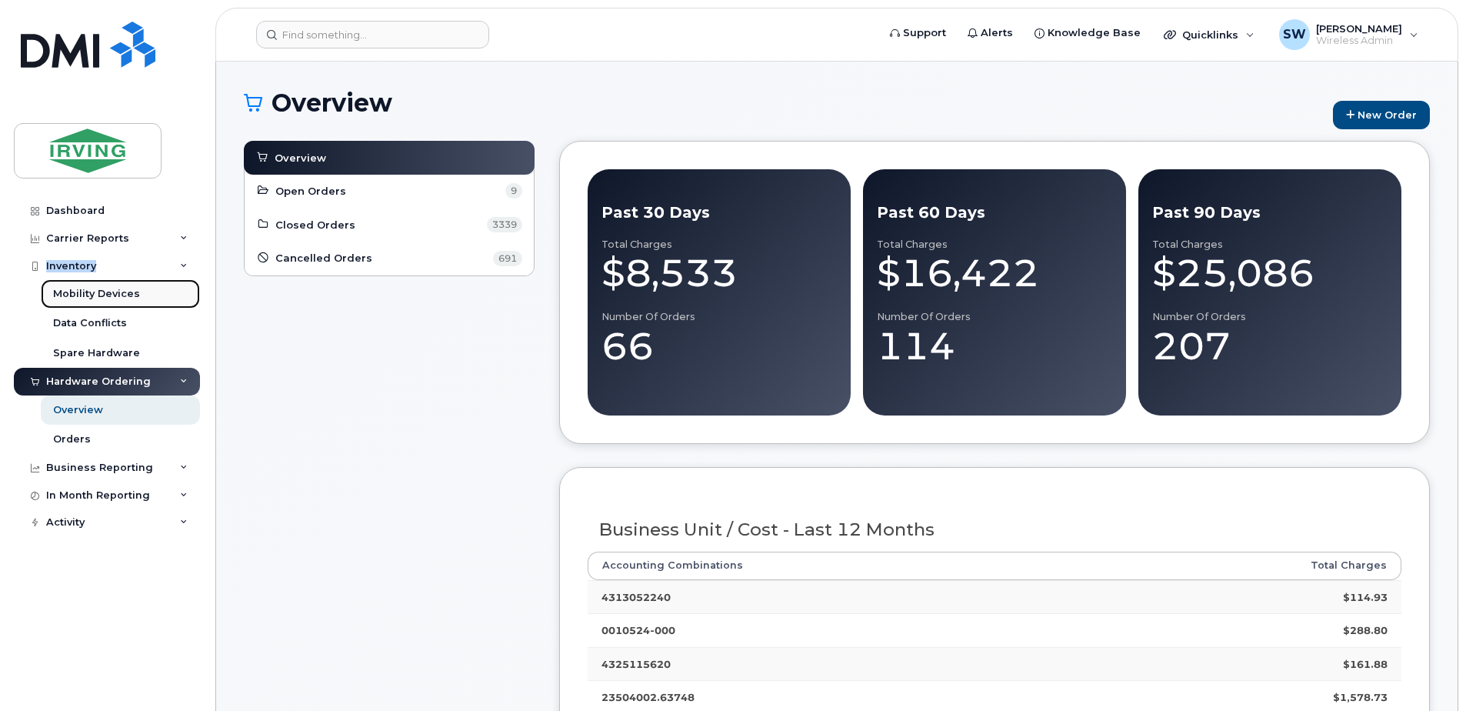
drag, startPoint x: 71, startPoint y: 267, endPoint x: 72, endPoint y: 294, distance: 27.0
click at [72, 294] on div "Mobility Devices" at bounding box center [96, 294] width 87 height 14
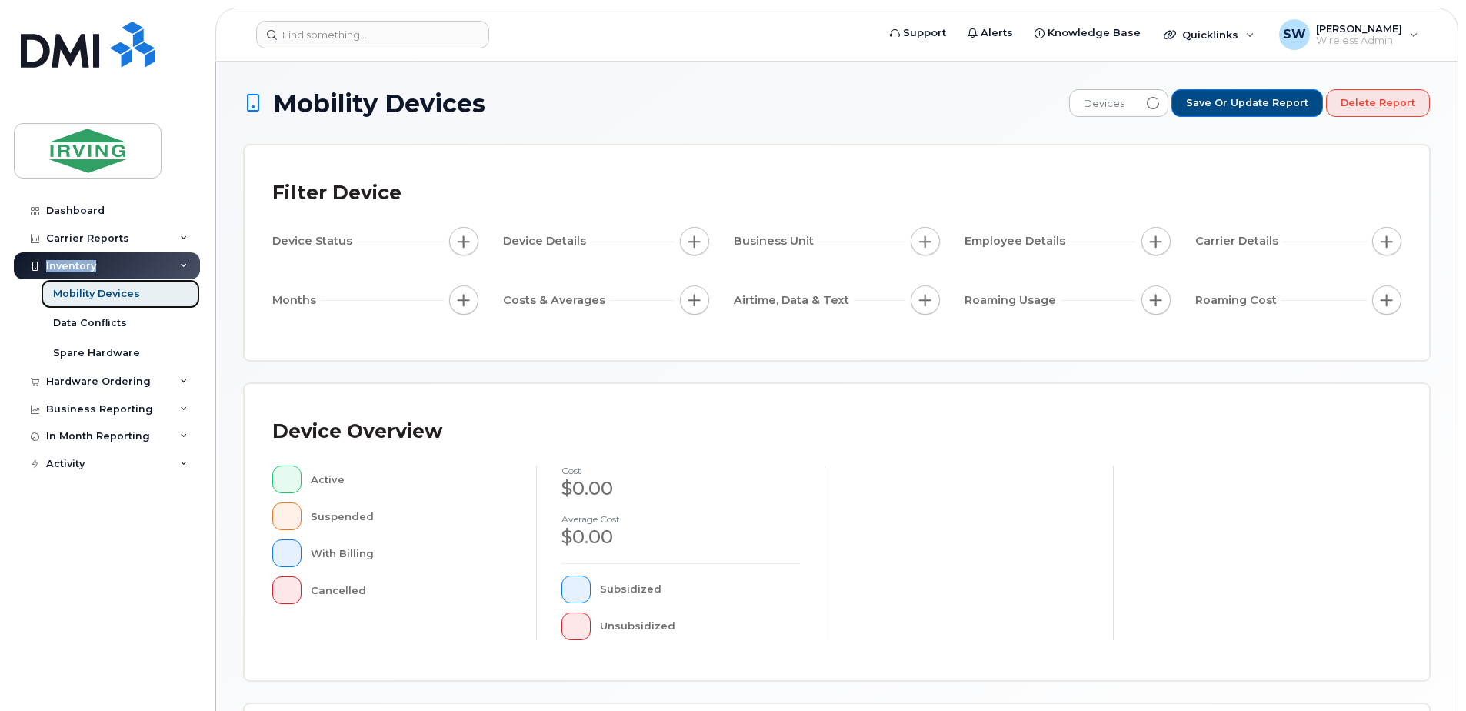
click at [72, 294] on div "Mobility Devices" at bounding box center [96, 294] width 87 height 14
drag, startPoint x: 72, startPoint y: 294, endPoint x: 88, endPoint y: 290, distance: 16.6
click at [88, 290] on div "Mobility Devices" at bounding box center [96, 294] width 87 height 14
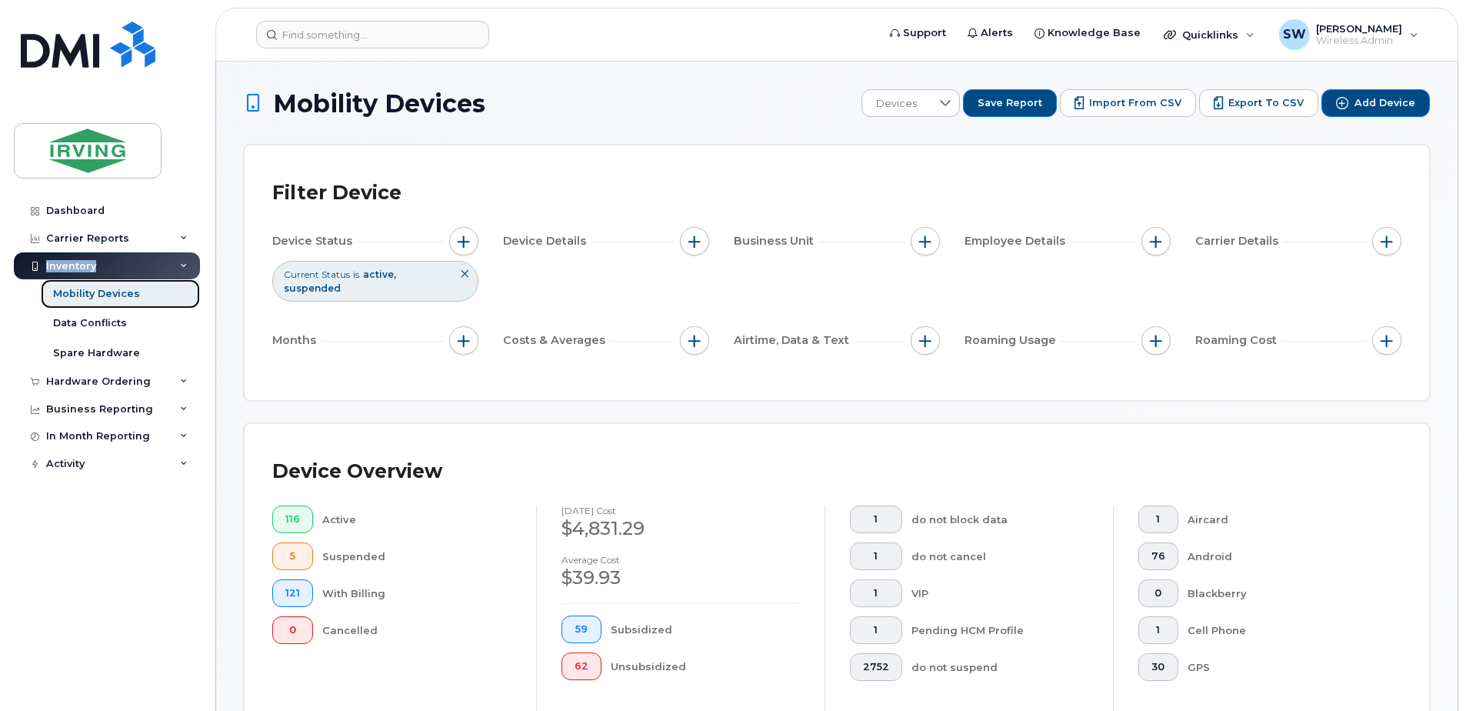
click at [92, 291] on div "Mobility Devices" at bounding box center [96, 294] width 87 height 14
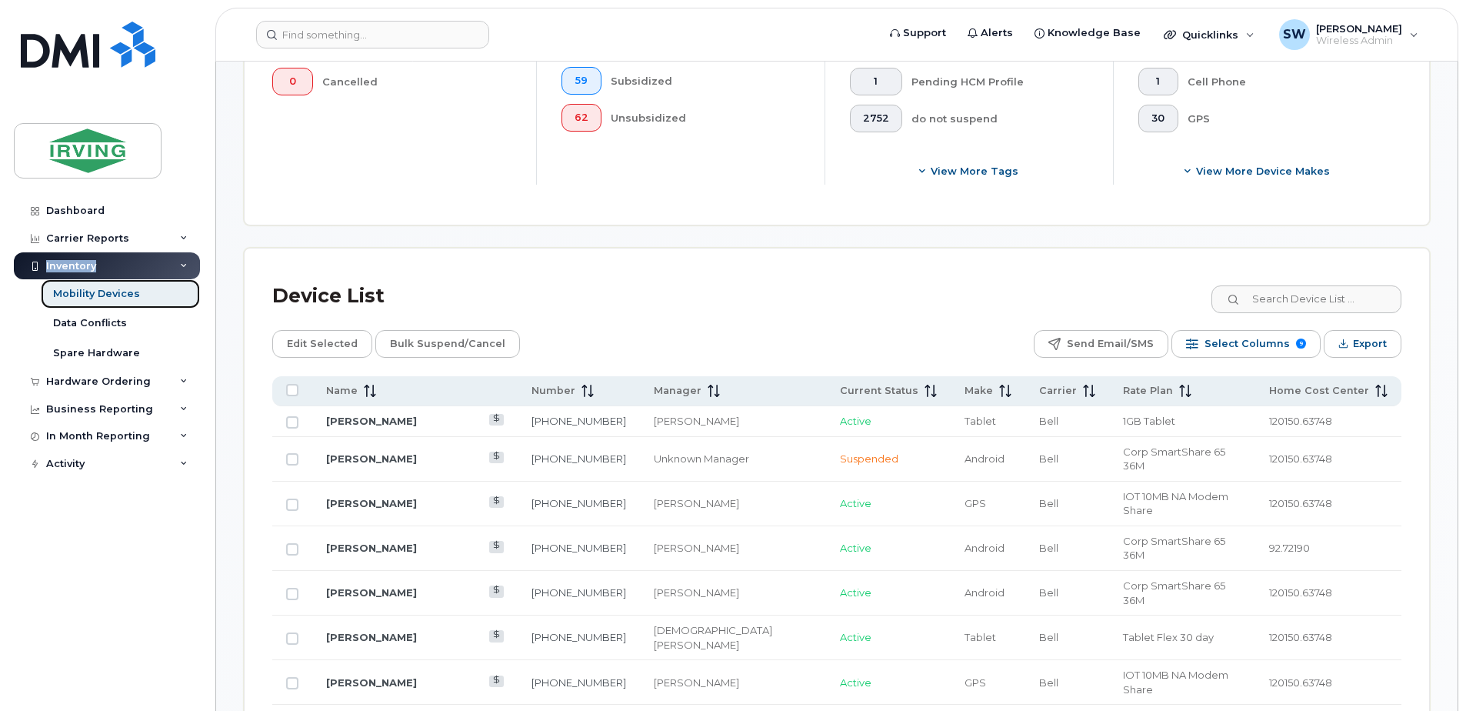
scroll to position [615, 0]
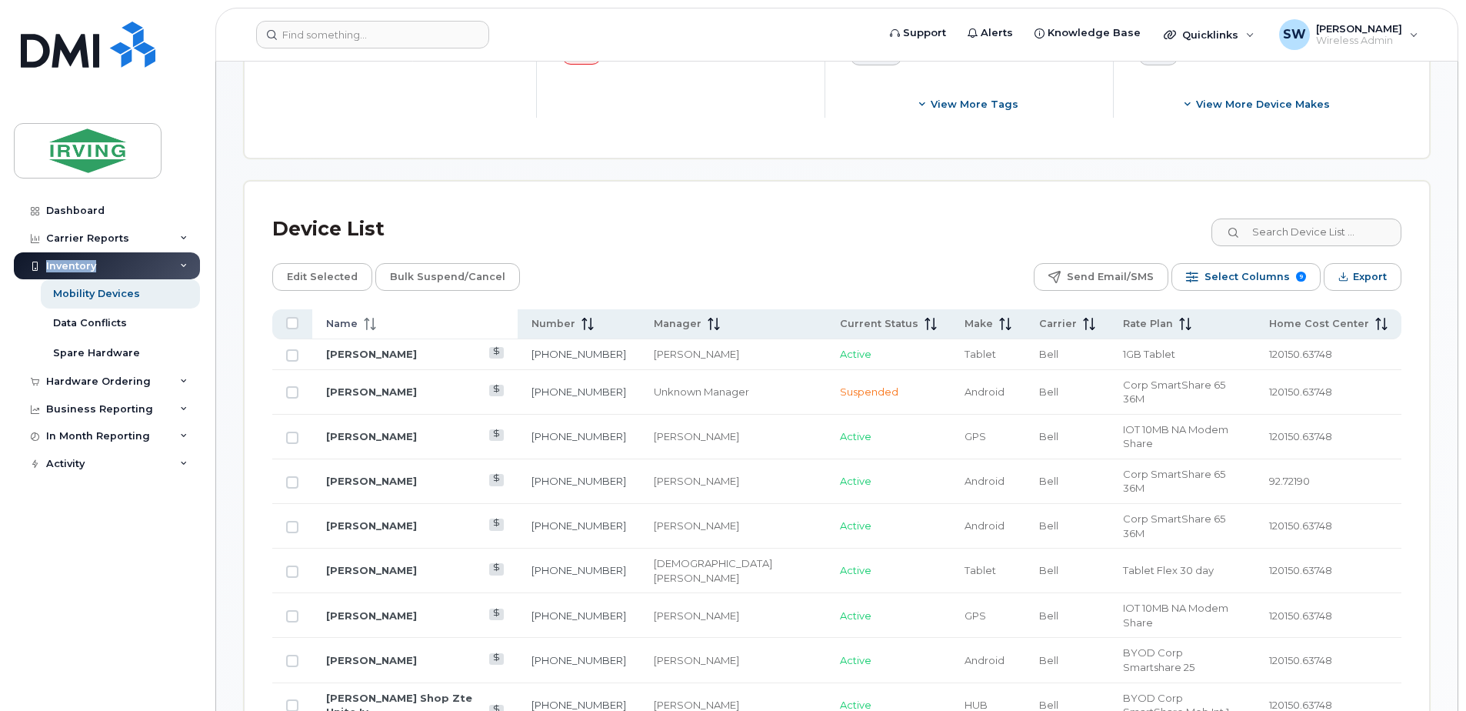
click at [343, 328] on span "Name" at bounding box center [342, 324] width 32 height 14
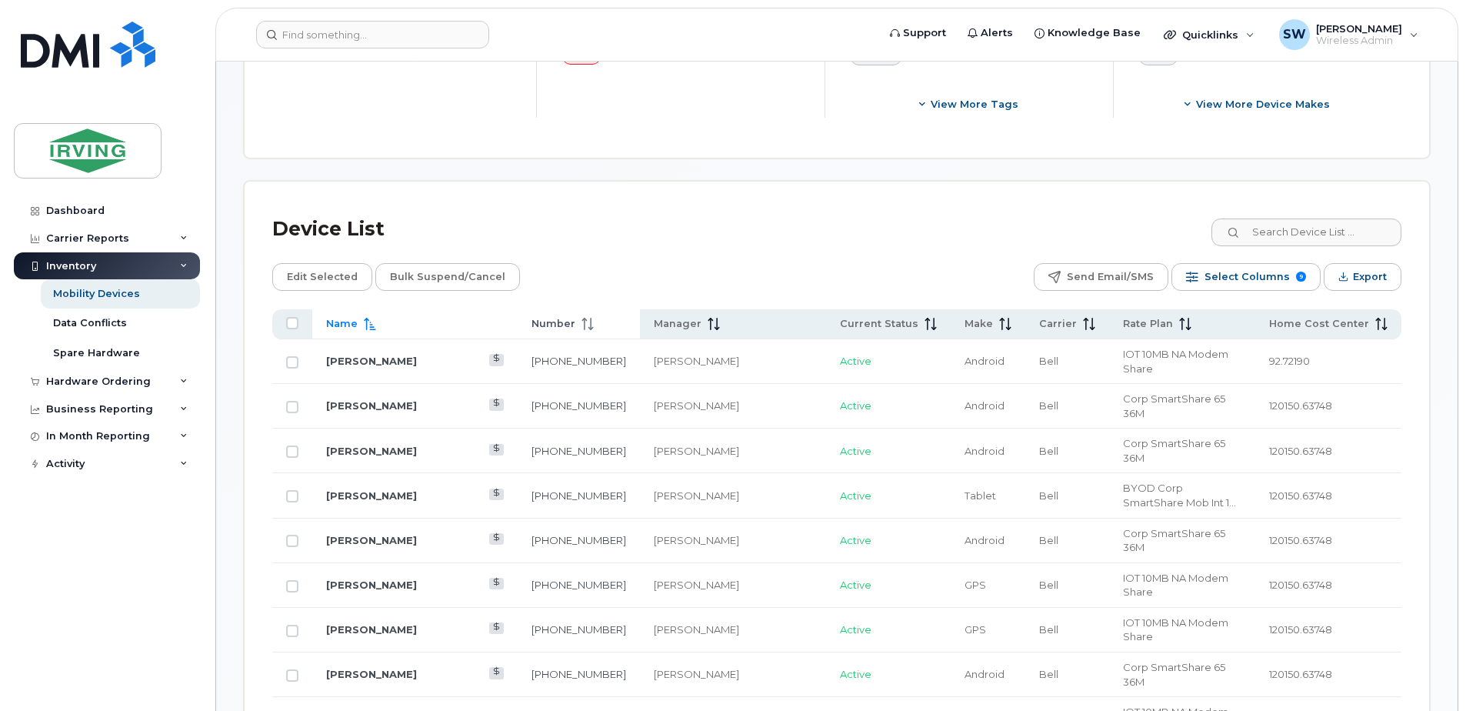
click at [531, 321] on span "Number" at bounding box center [553, 324] width 44 height 14
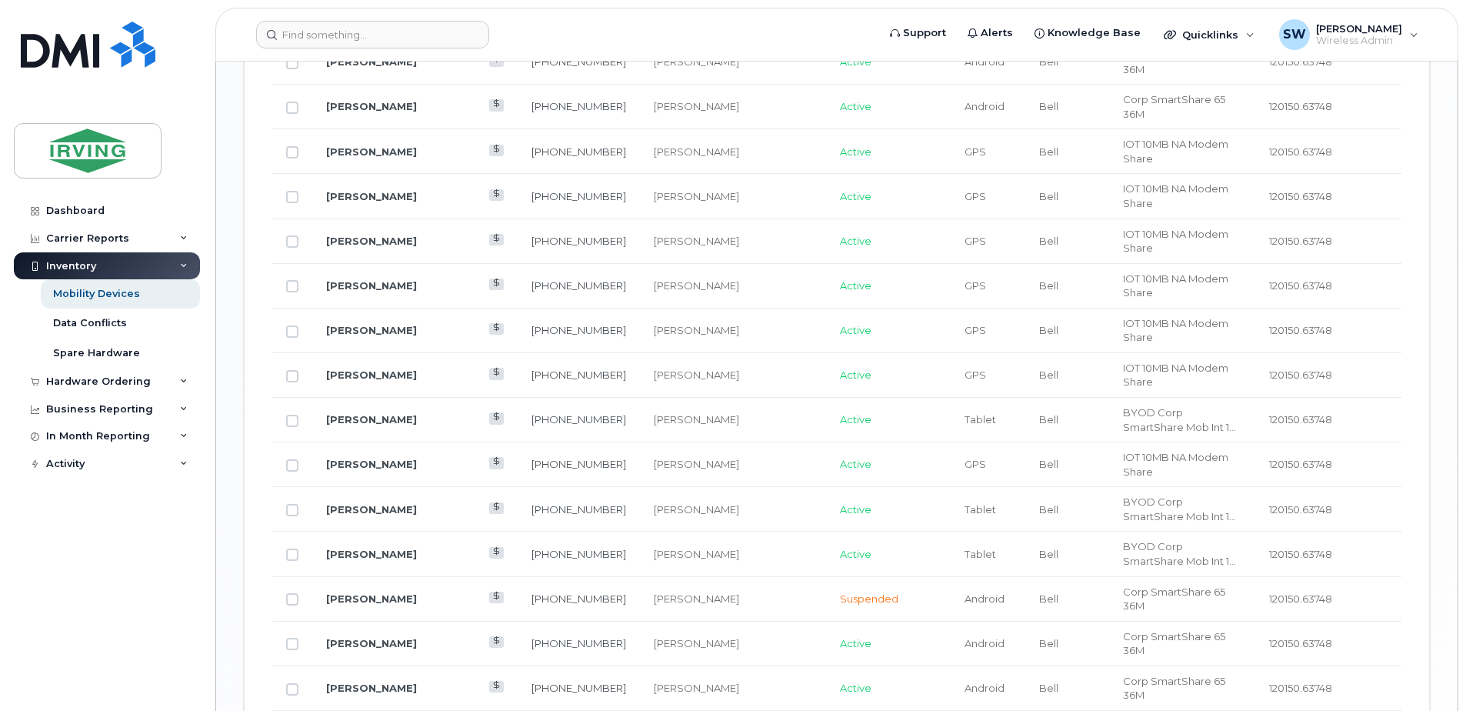
scroll to position [1907, 0]
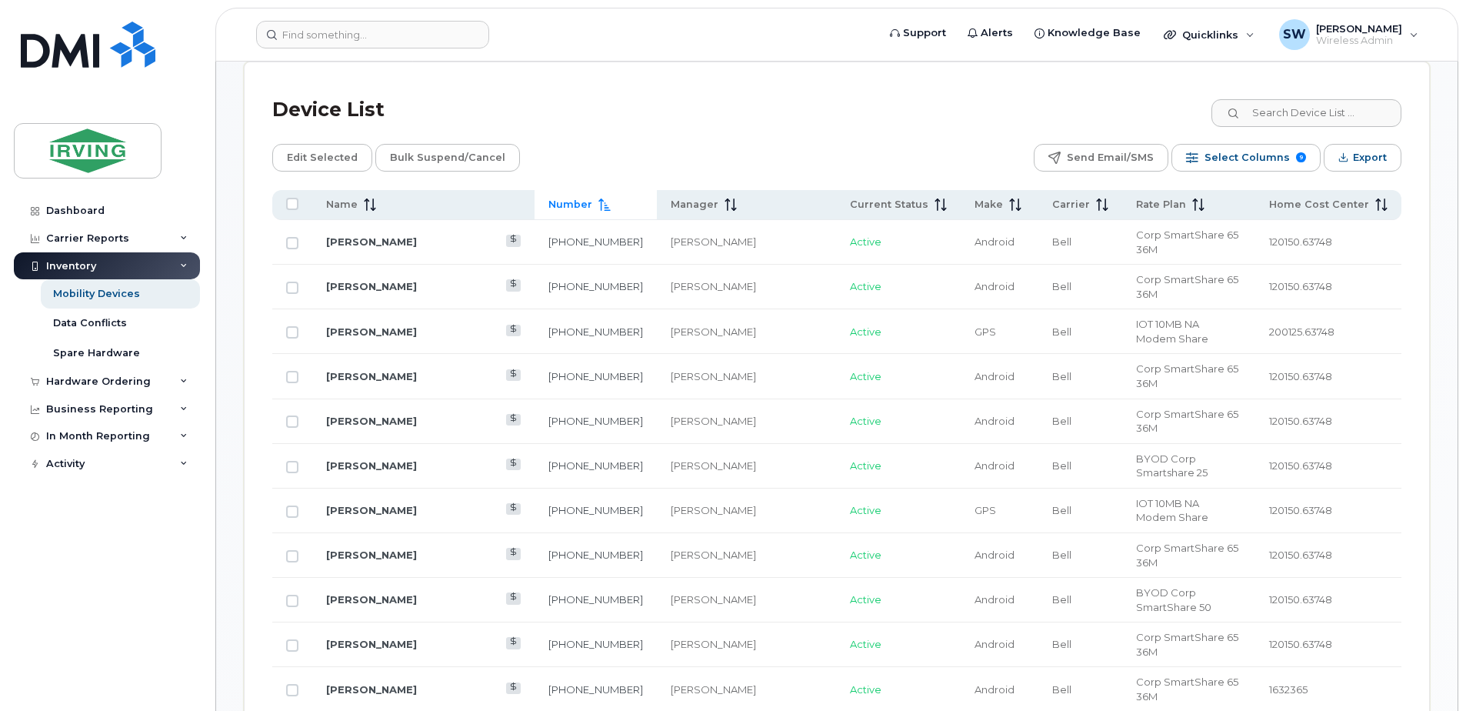
scroll to position [907, 0]
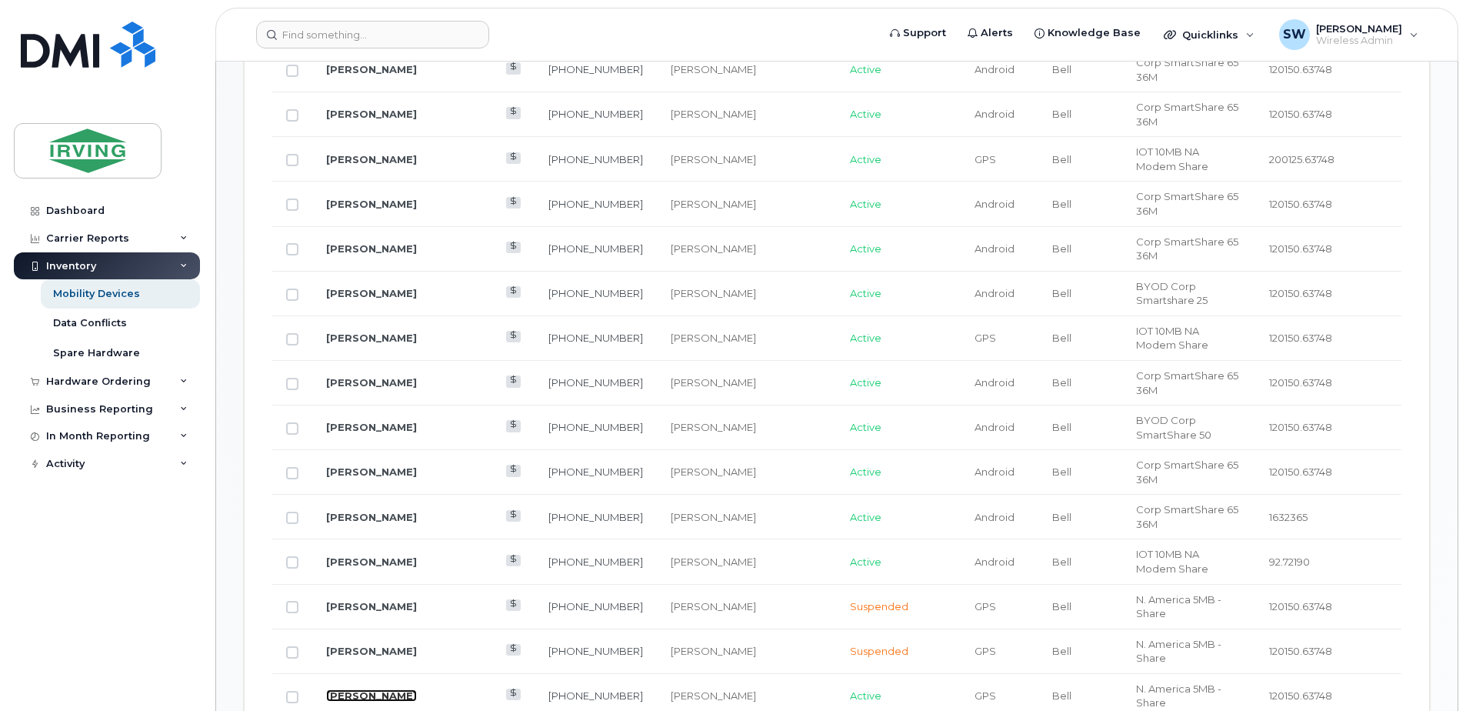
click at [387, 689] on link "[PERSON_NAME]" at bounding box center [371, 695] width 91 height 12
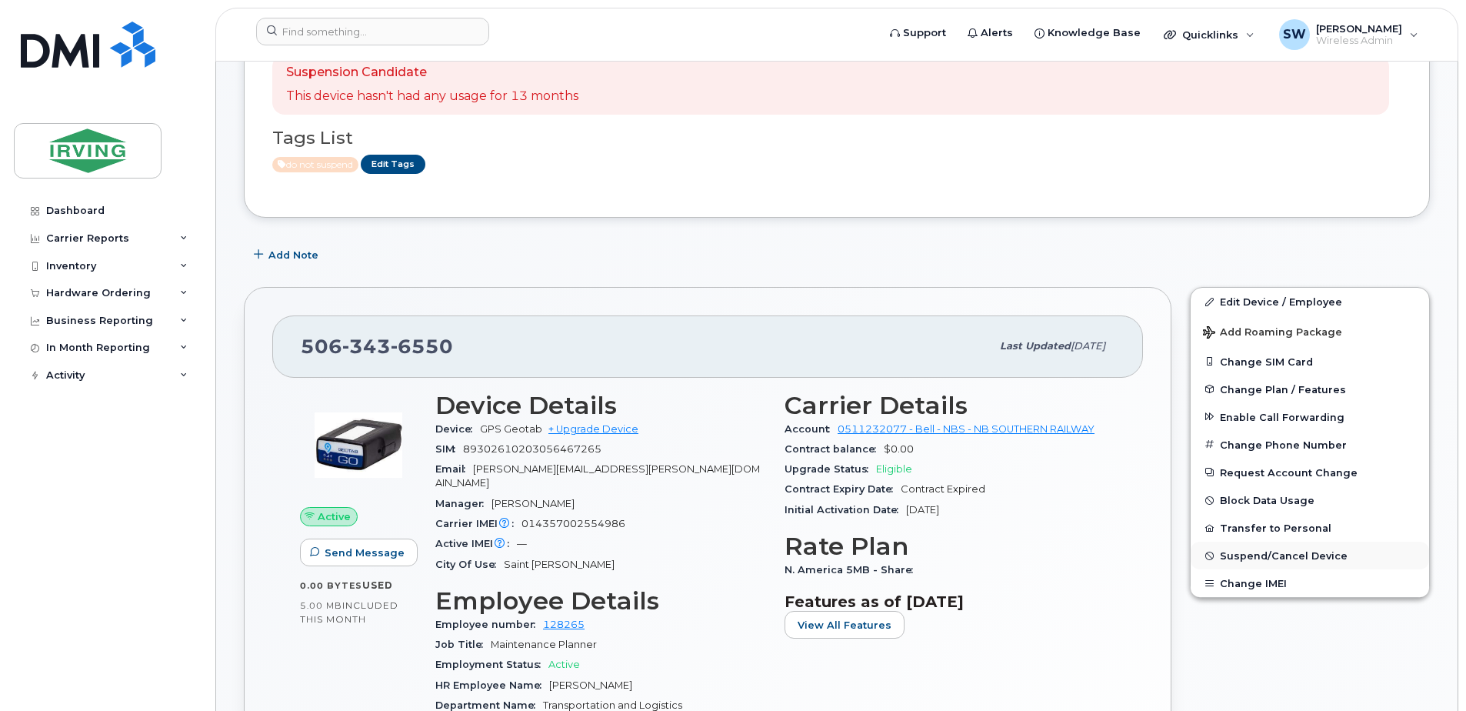
scroll to position [438, 0]
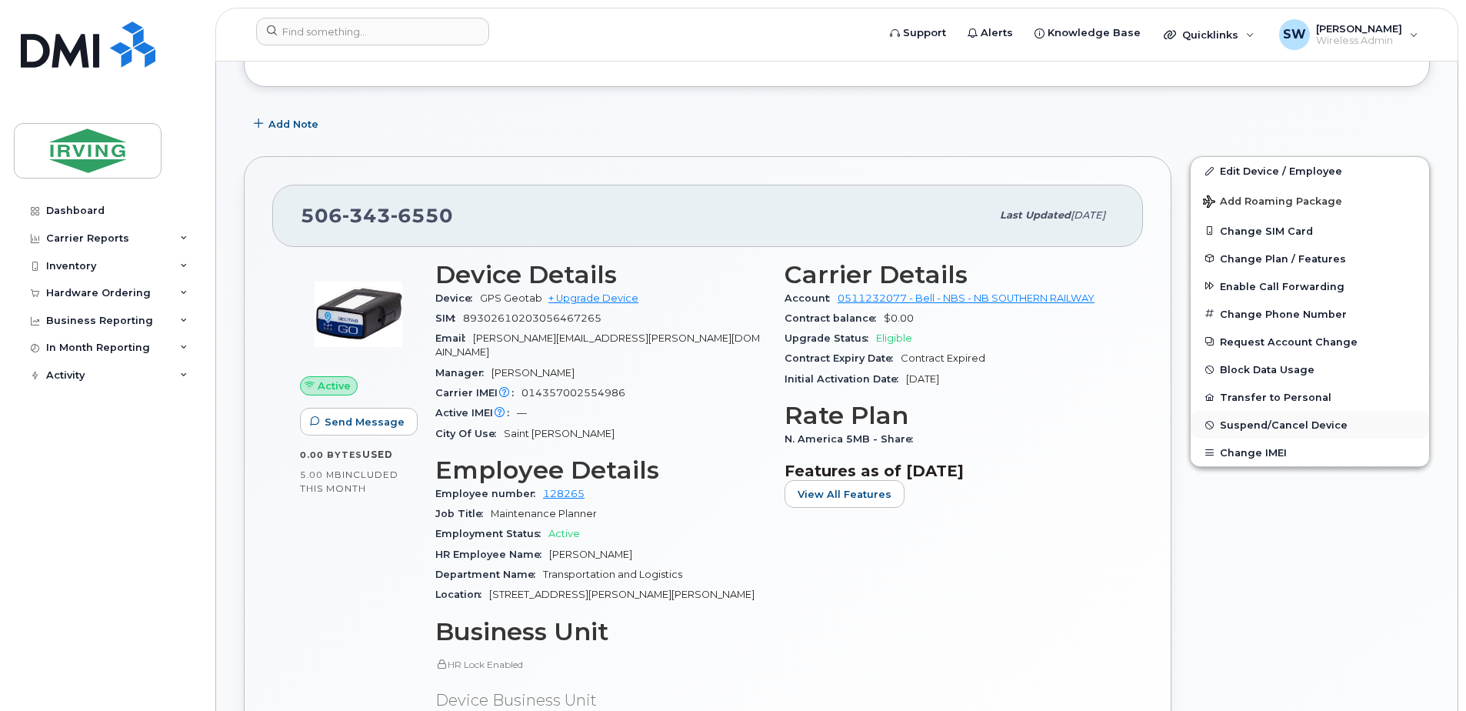
click at [1252, 424] on span "Suspend/Cancel Device" at bounding box center [1284, 425] width 128 height 12
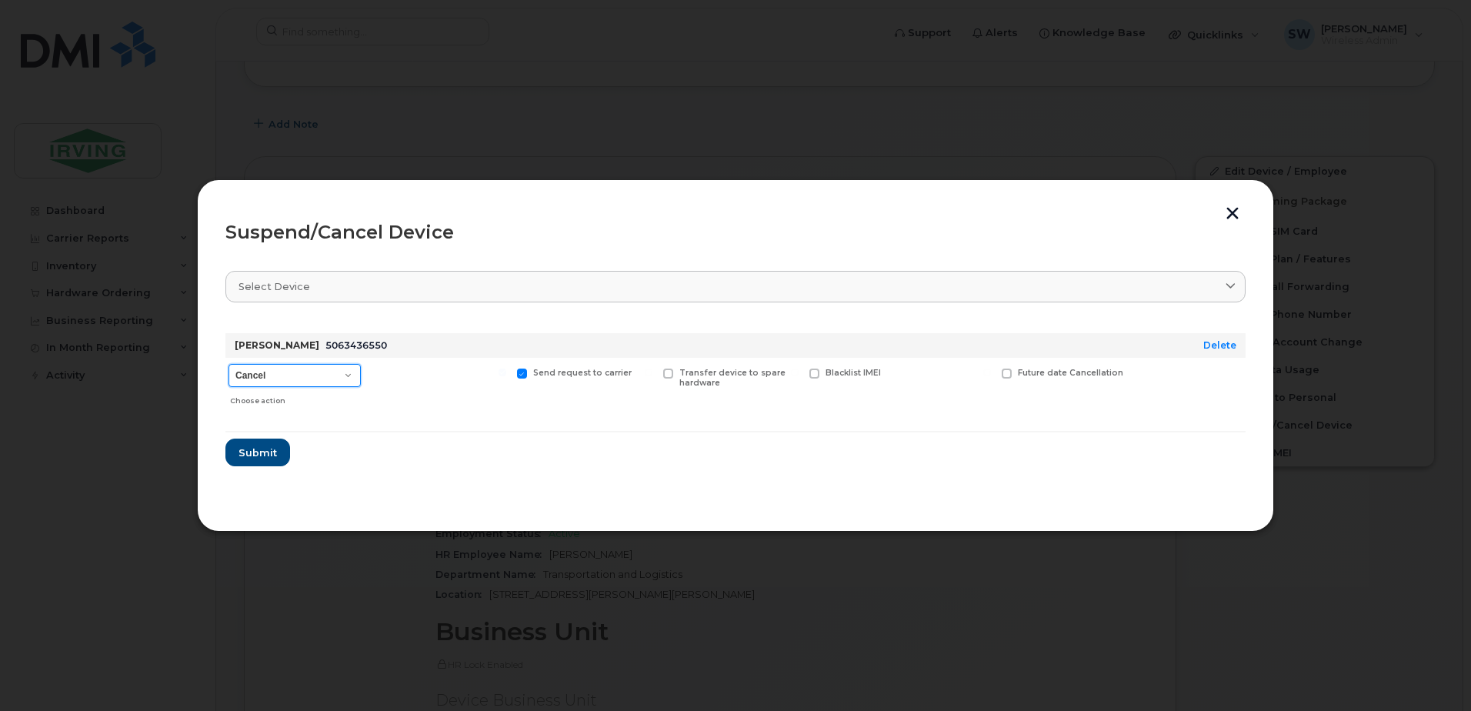
click at [304, 367] on select "Cancel Suspend - Extend Suspension Suspend - Reduced Rate Suspend - Full Rate S…" at bounding box center [294, 375] width 132 height 23
click at [228, 364] on select "Cancel Suspend - Extend Suspension Suspend - Reduced Rate Suspend - Full Rate S…" at bounding box center [294, 375] width 132 height 23
click at [250, 449] on span "Submit" at bounding box center [257, 452] width 38 height 15
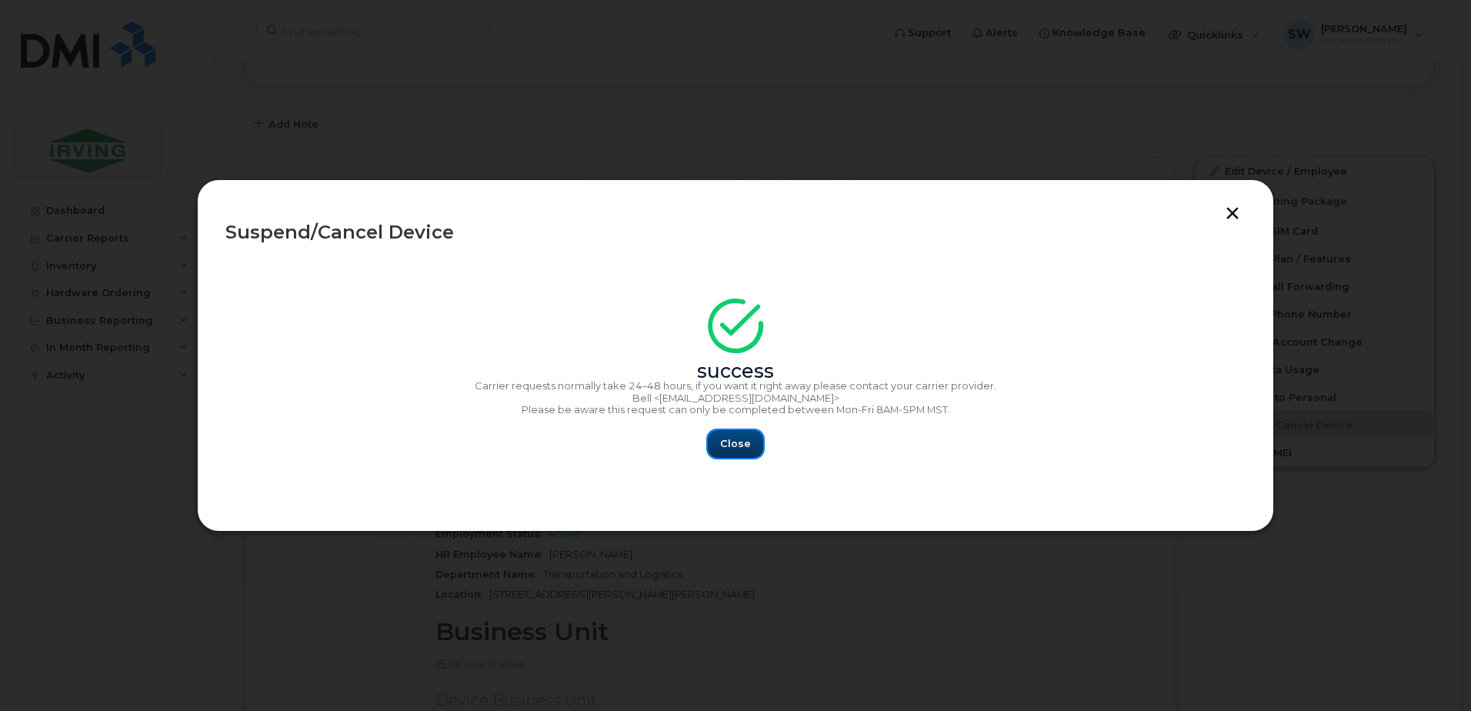
click at [736, 442] on span "Close" at bounding box center [735, 443] width 31 height 15
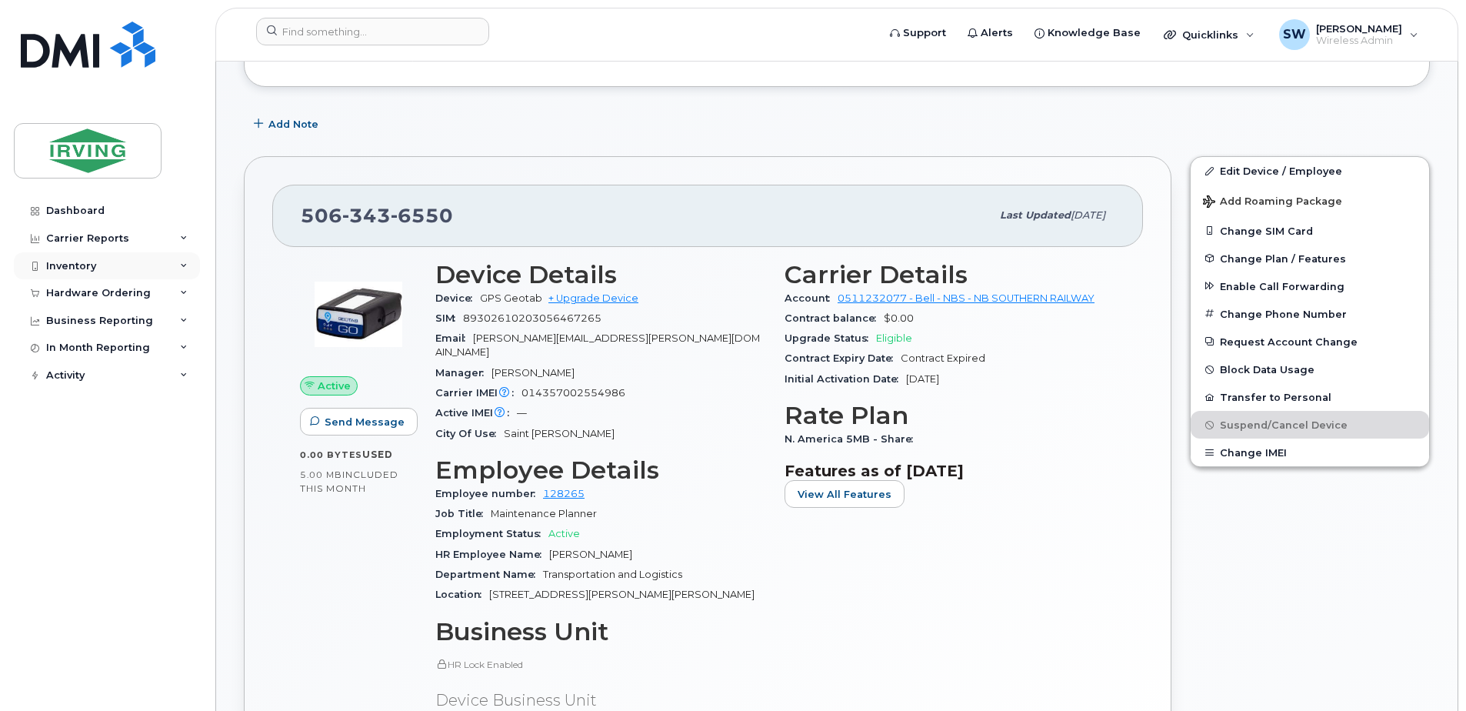
click at [72, 266] on div "Inventory" at bounding box center [71, 266] width 50 height 12
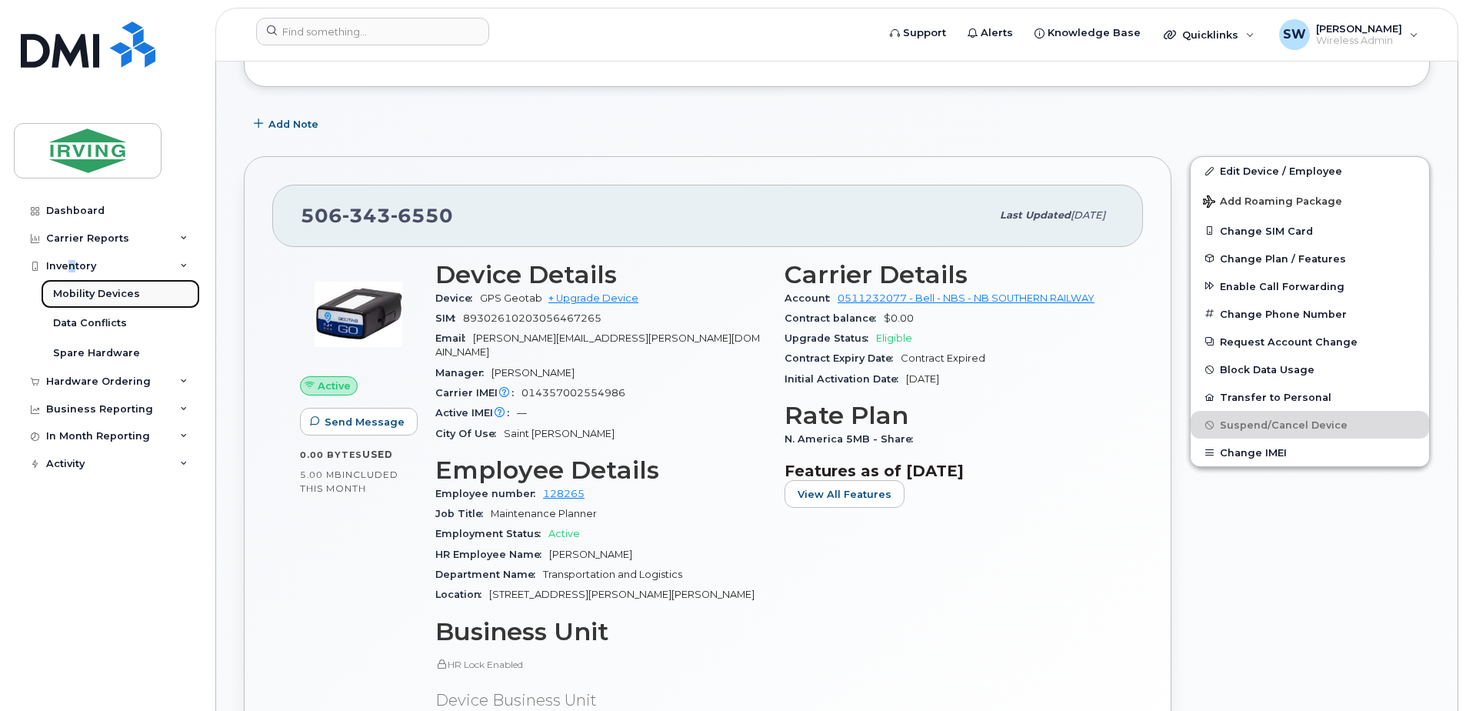
drag, startPoint x: 72, startPoint y: 266, endPoint x: 72, endPoint y: 295, distance: 28.5
click at [72, 295] on div "Mobility Devices" at bounding box center [96, 294] width 87 height 14
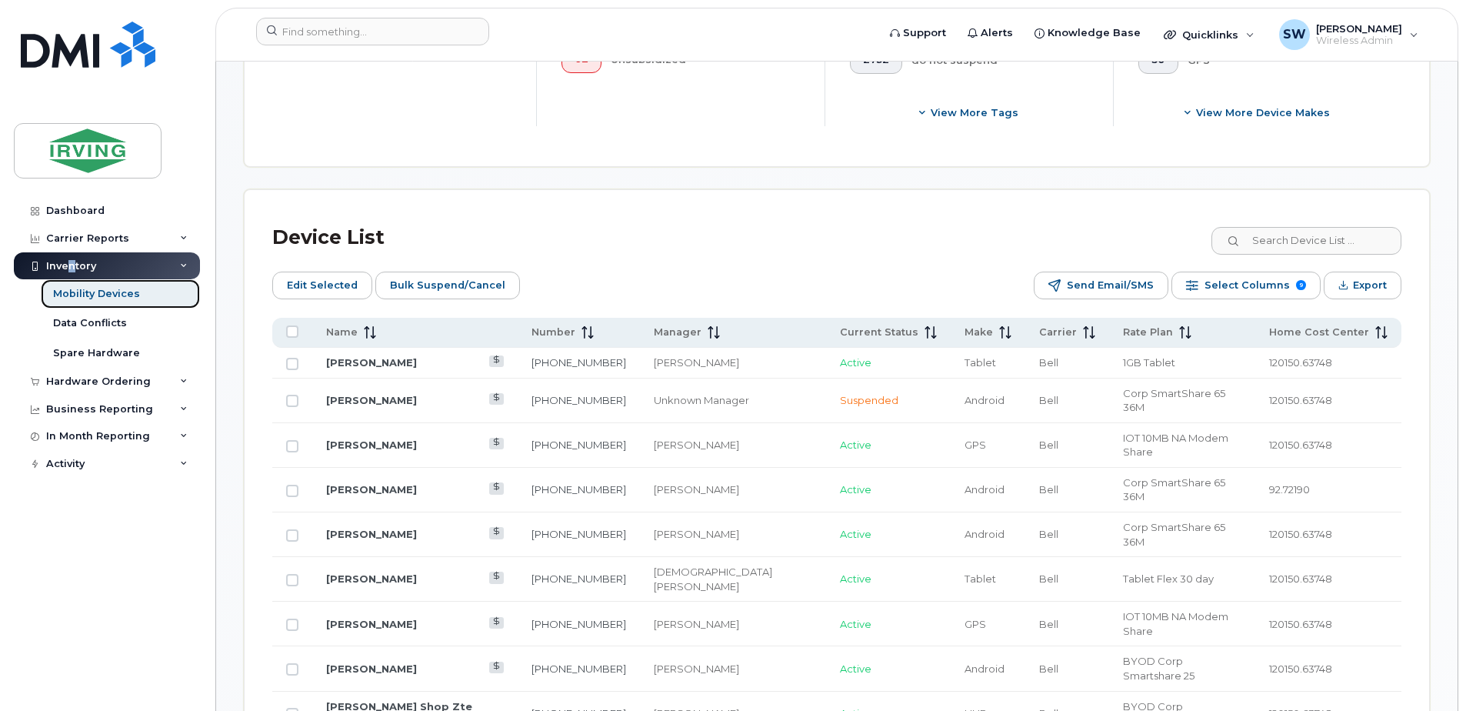
scroll to position [769, 0]
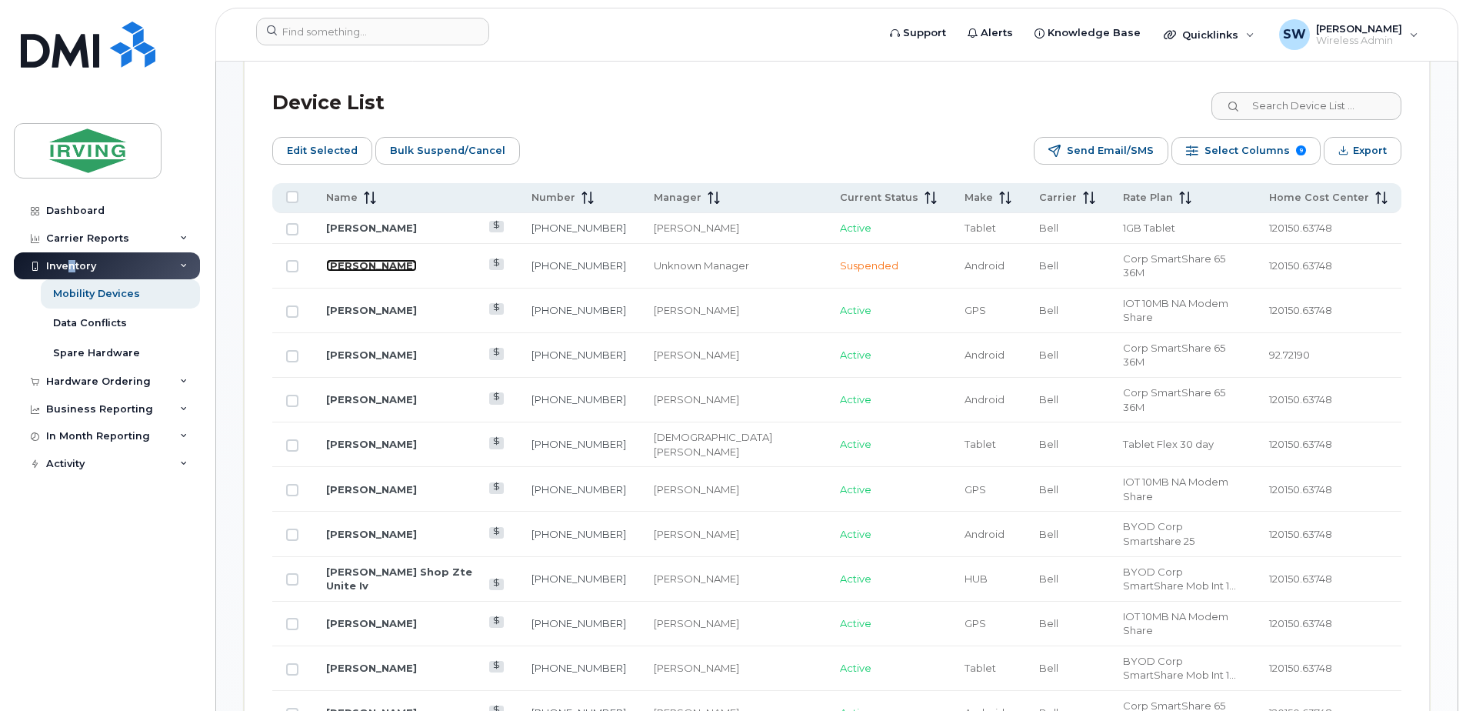
click at [404, 259] on link "[PERSON_NAME]" at bounding box center [371, 265] width 91 height 12
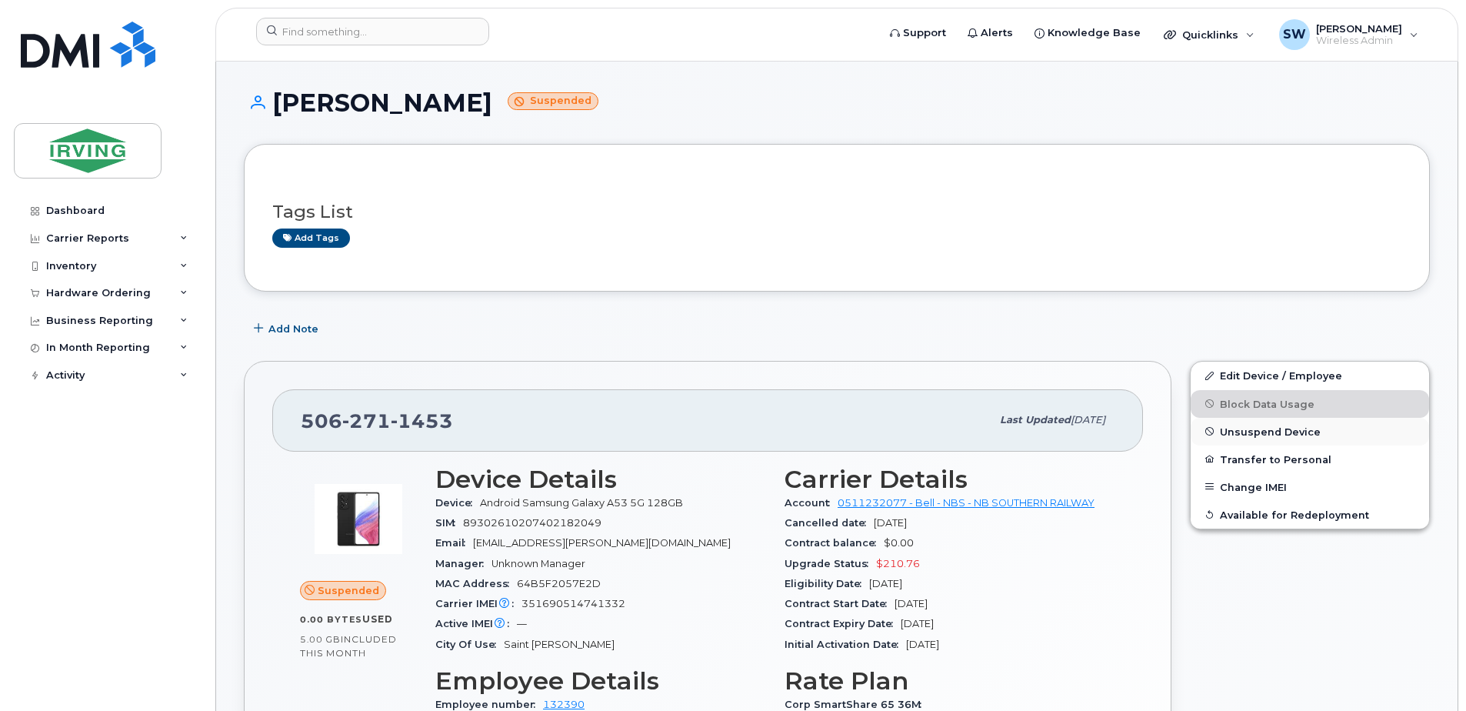
click at [1242, 429] on span "Unsuspend Device" at bounding box center [1270, 431] width 101 height 12
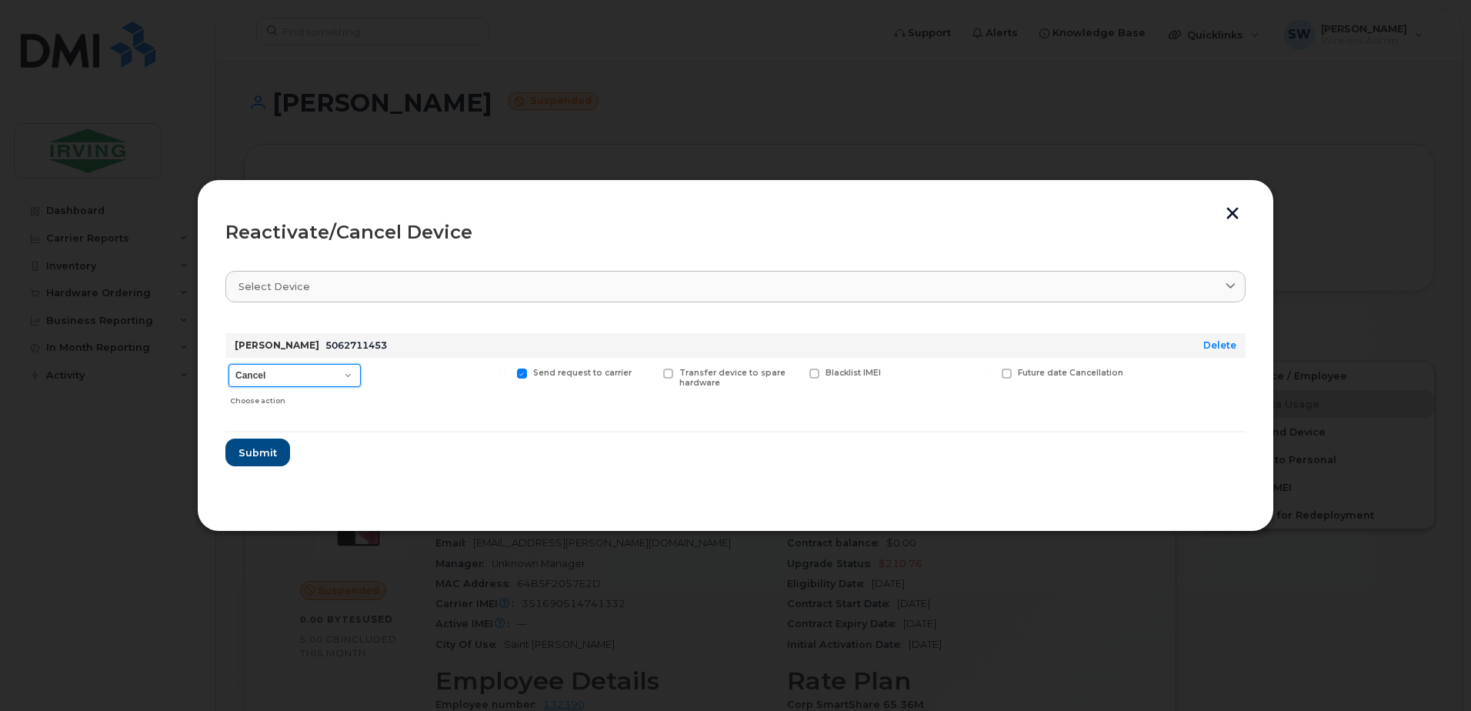
click at [345, 373] on select "Cancel Suspend - Extend Suspension Reactivate" at bounding box center [294, 375] width 132 height 23
click at [228, 364] on select "Cancel Suspend - Extend Suspension Reactivate" at bounding box center [294, 375] width 132 height 23
click at [256, 449] on span "Submit" at bounding box center [257, 452] width 38 height 15
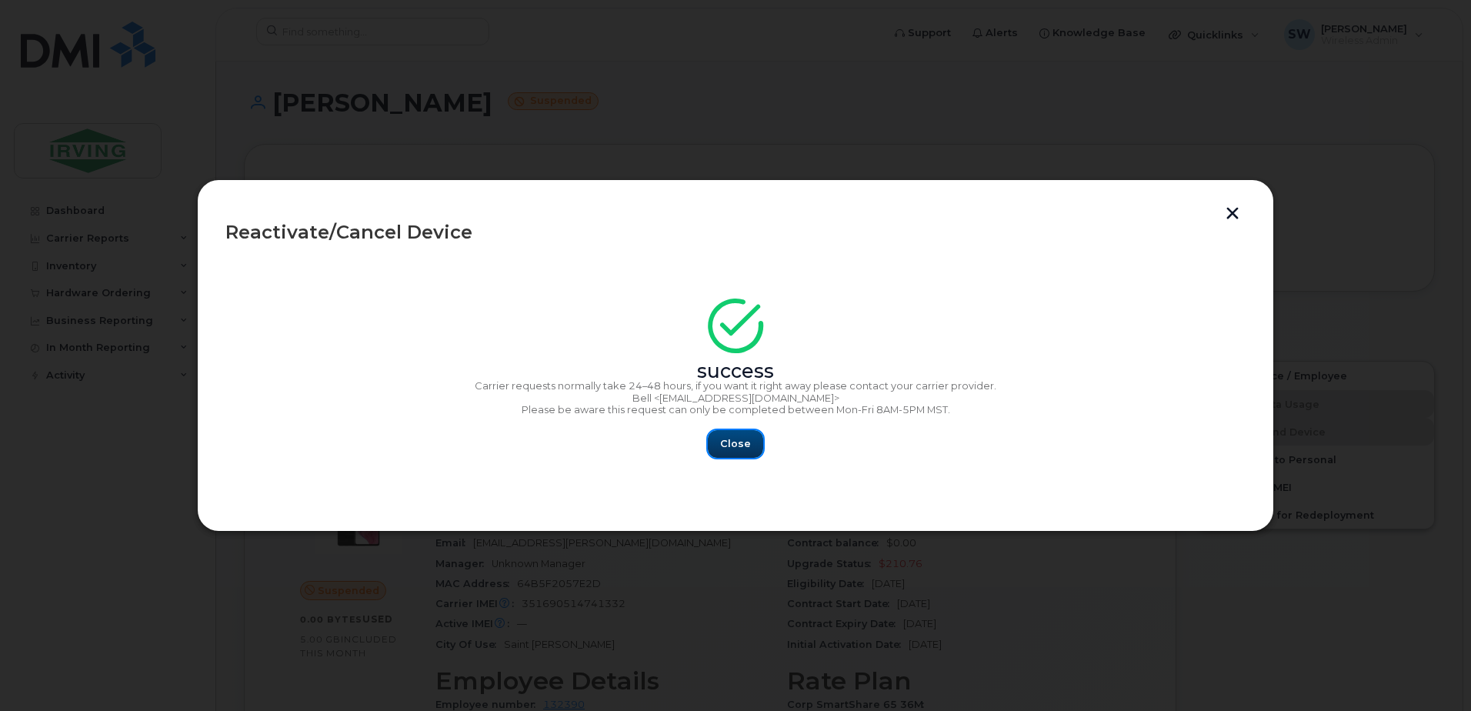
click at [723, 438] on span "Close" at bounding box center [735, 443] width 31 height 15
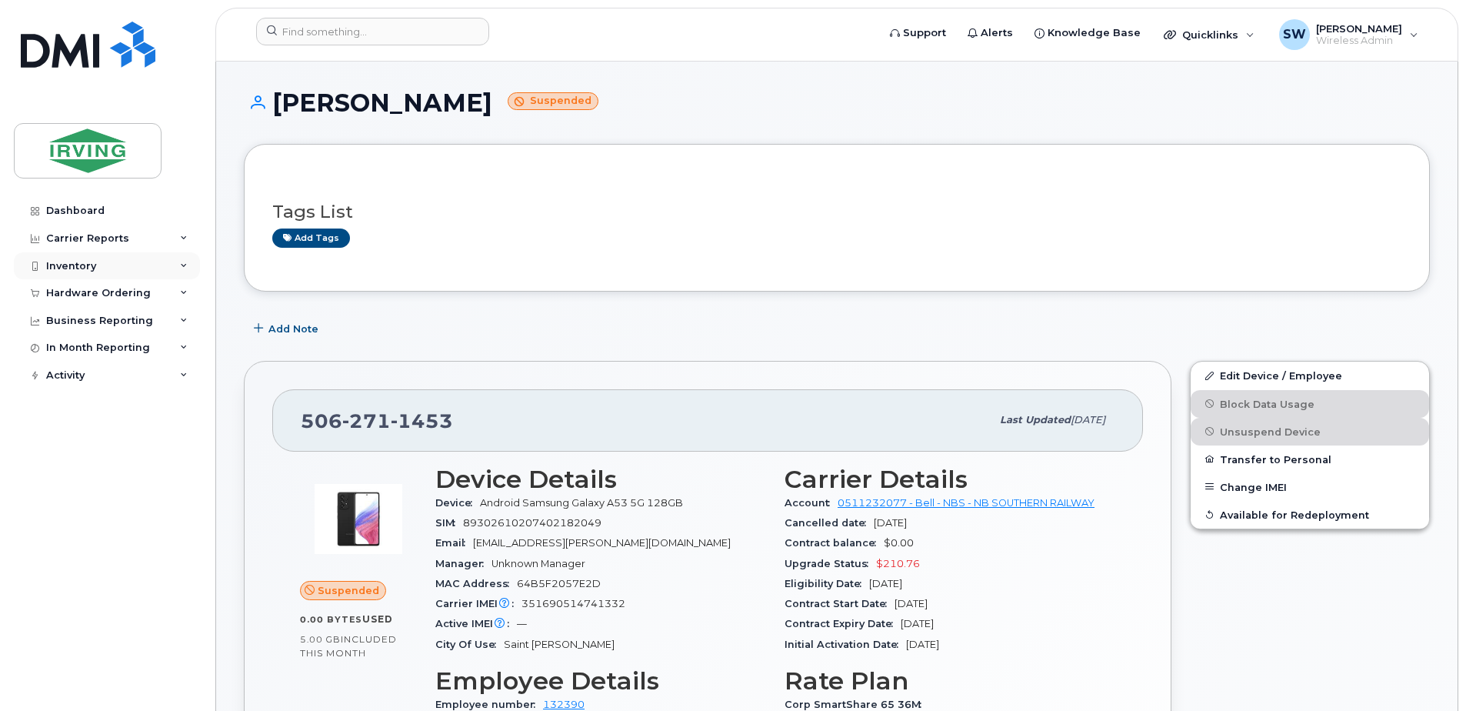
click at [73, 265] on div "Inventory" at bounding box center [71, 266] width 50 height 12
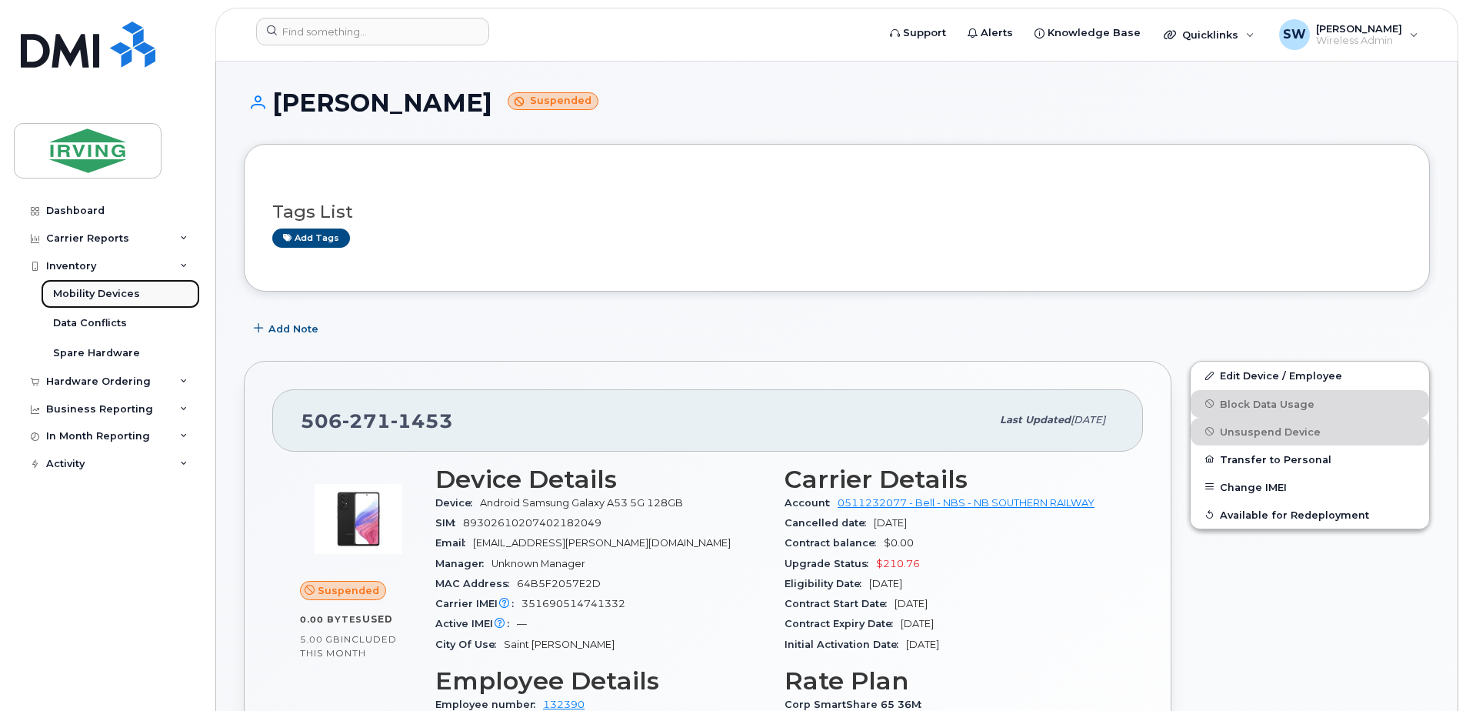
click at [78, 290] on div "Mobility Devices" at bounding box center [96, 294] width 87 height 14
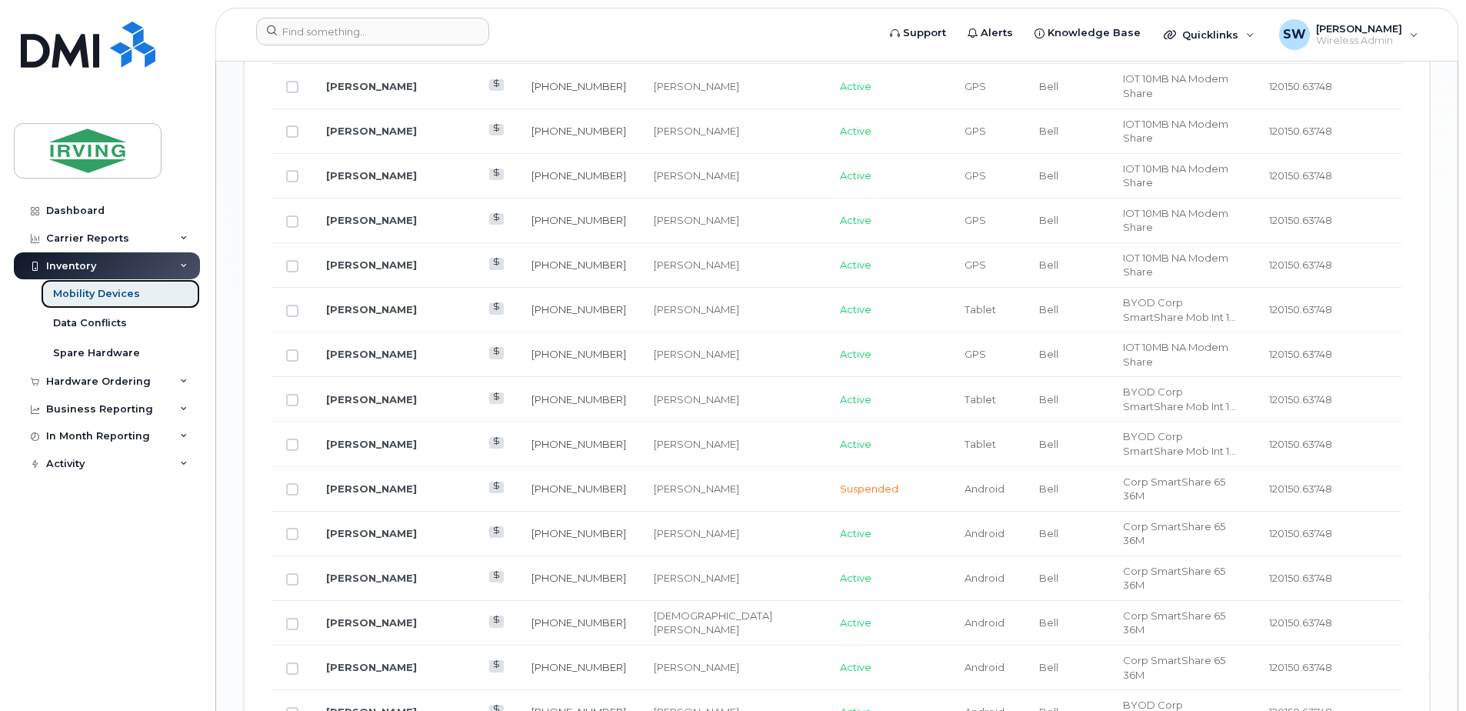
scroll to position [1934, 0]
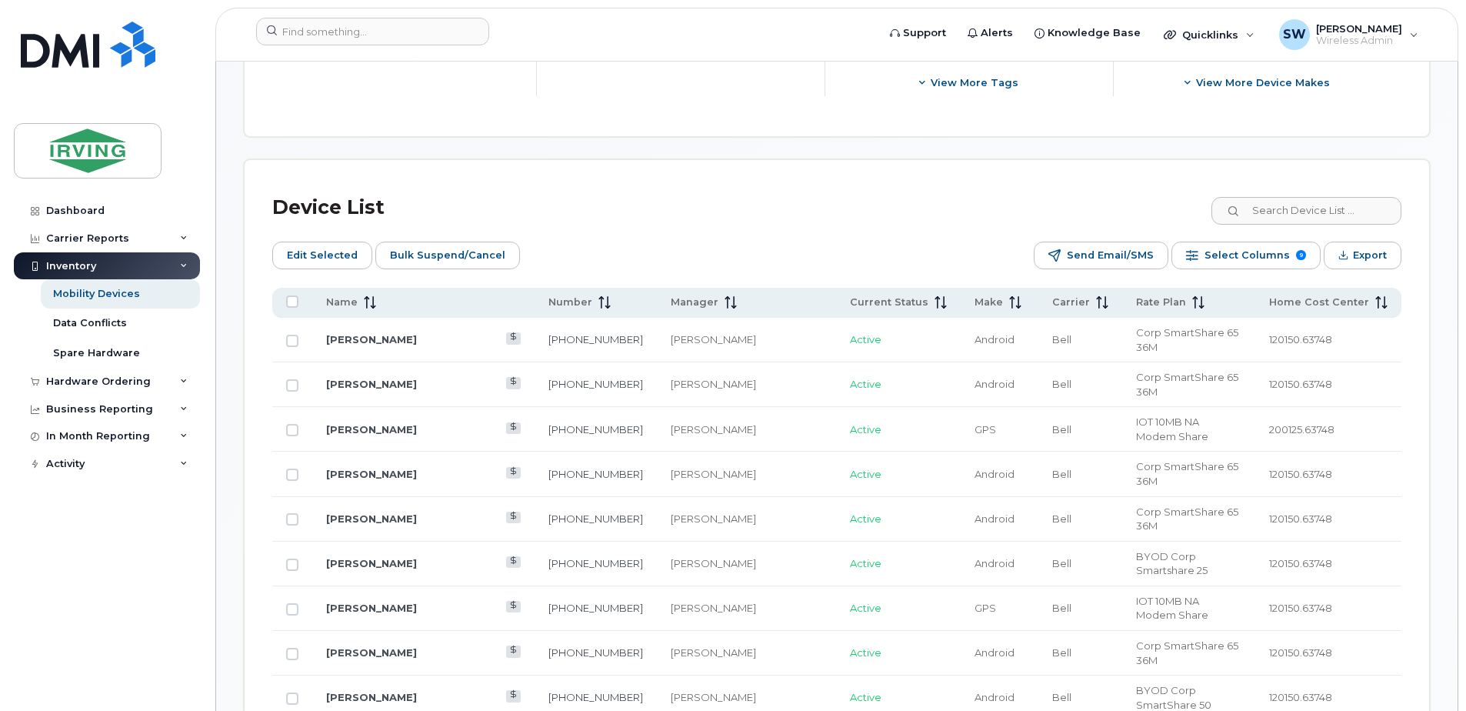
scroll to position [550, 0]
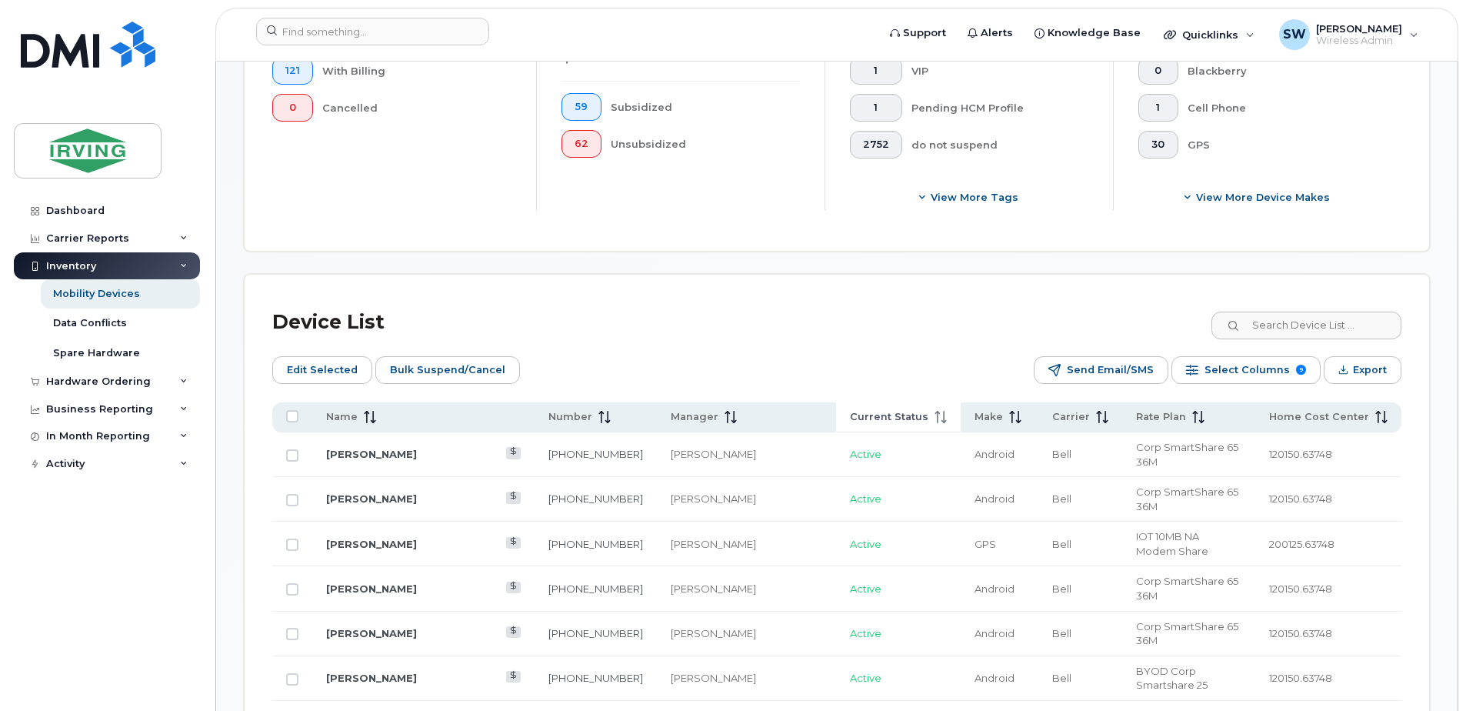
click at [850, 414] on span "Current Status" at bounding box center [889, 417] width 78 height 14
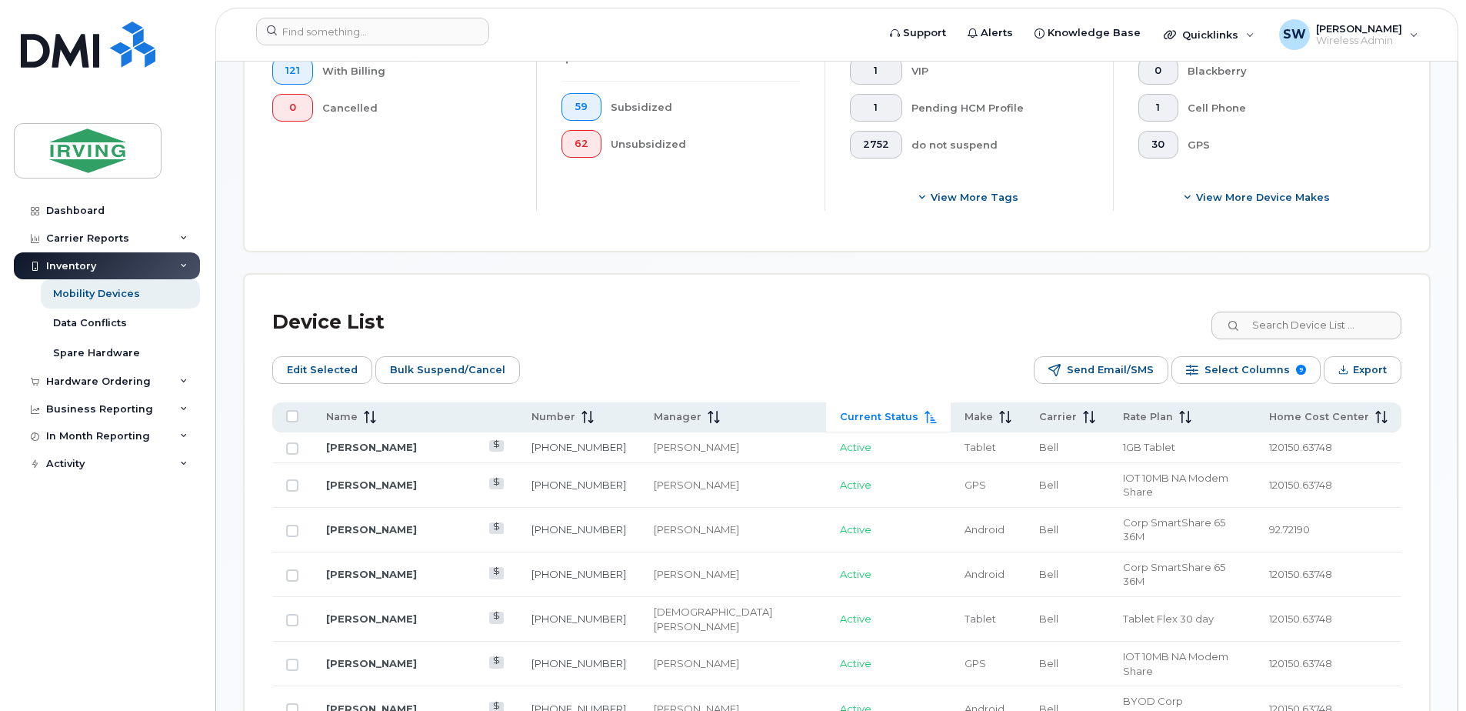
click at [840, 414] on span "Current Status" at bounding box center [879, 417] width 78 height 14
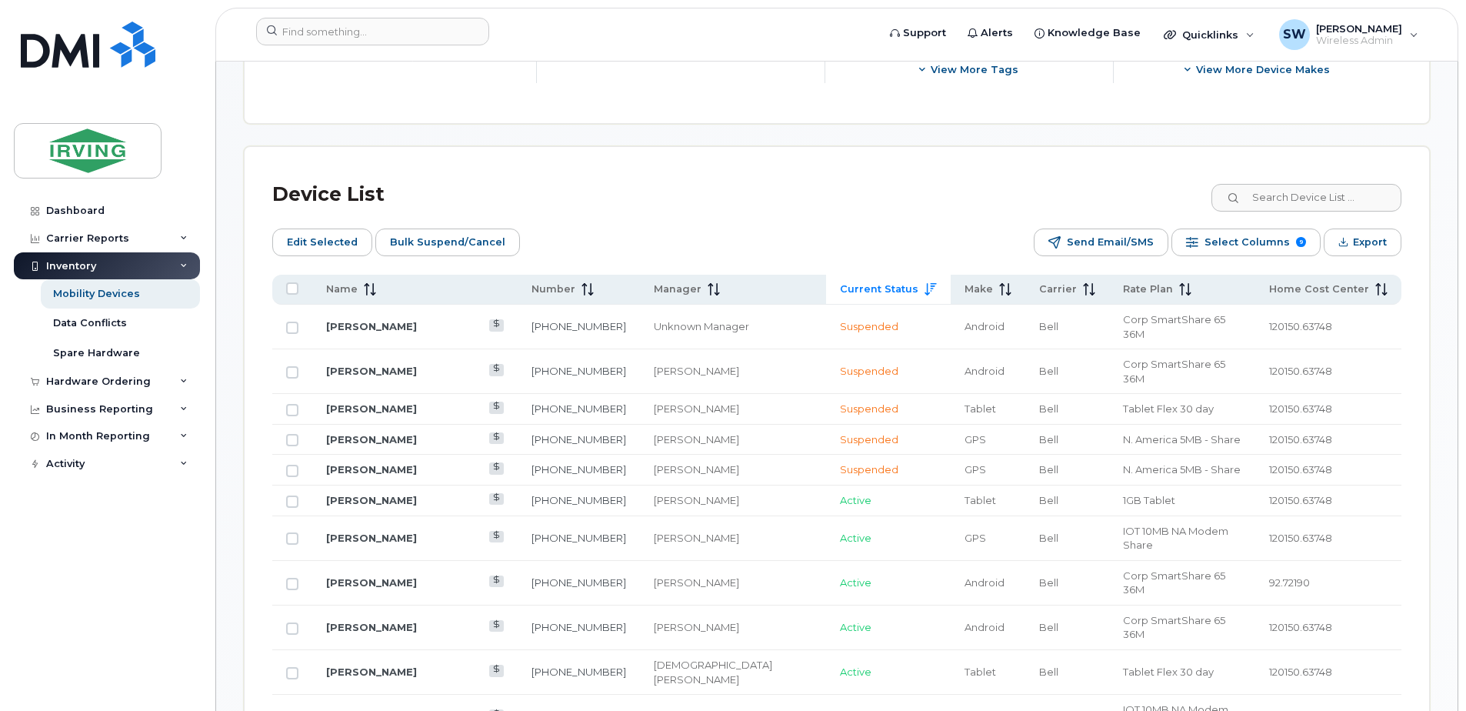
scroll to position [704, 0]
